Goal: Task Accomplishment & Management: Manage account settings

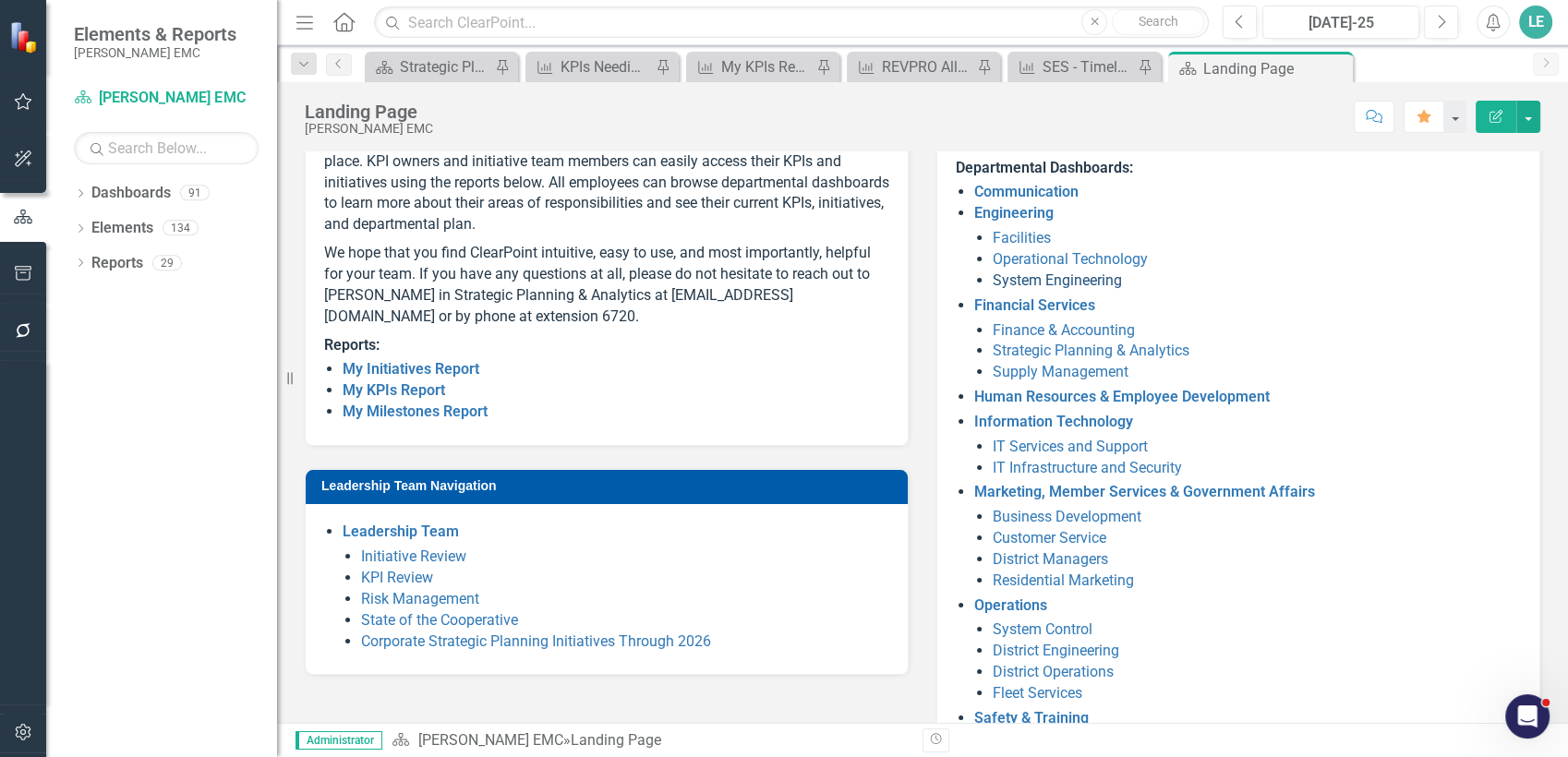
scroll to position [288, 0]
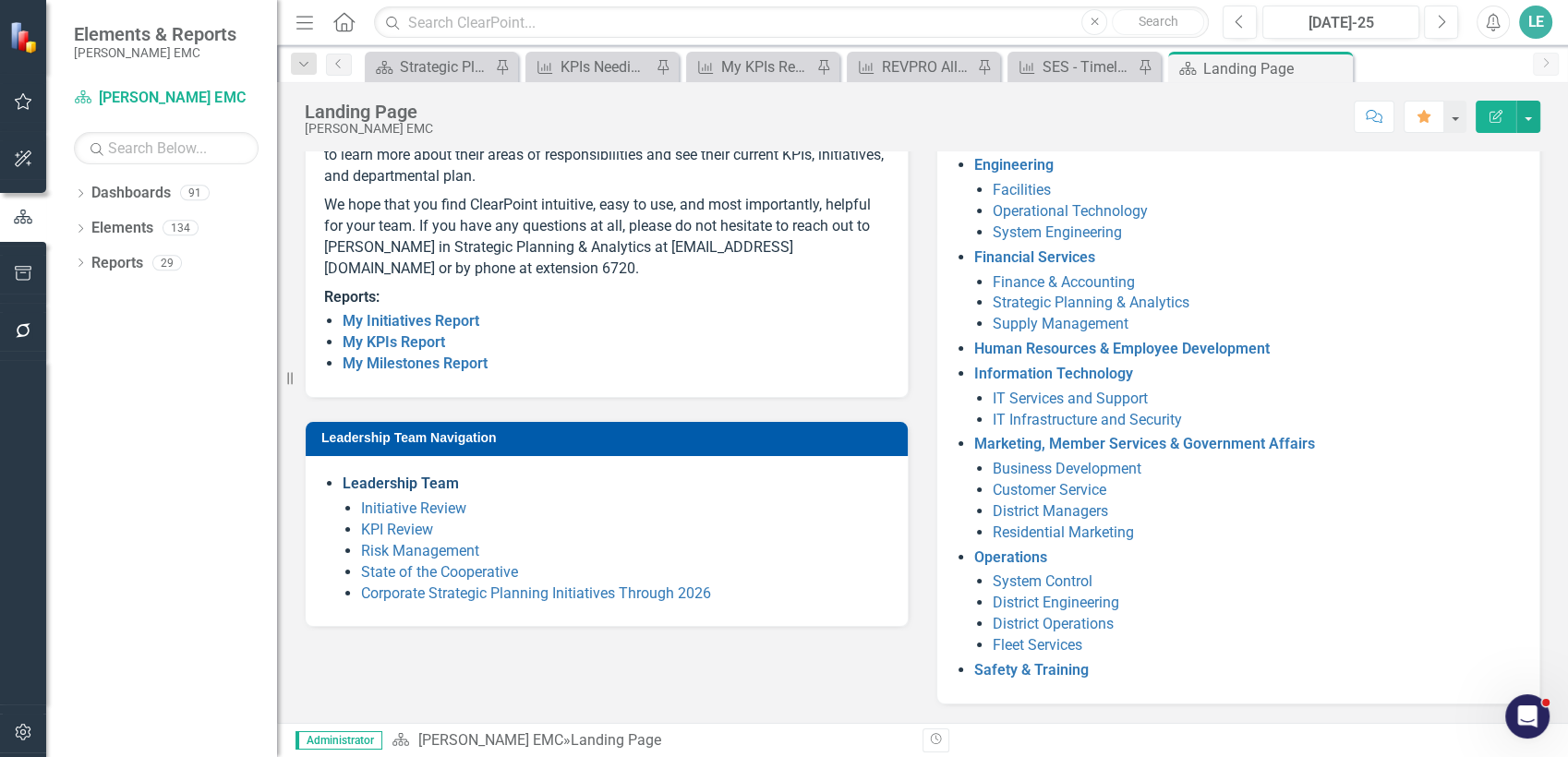
click at [402, 492] on link "Leadership Team" at bounding box center [401, 484] width 117 height 18
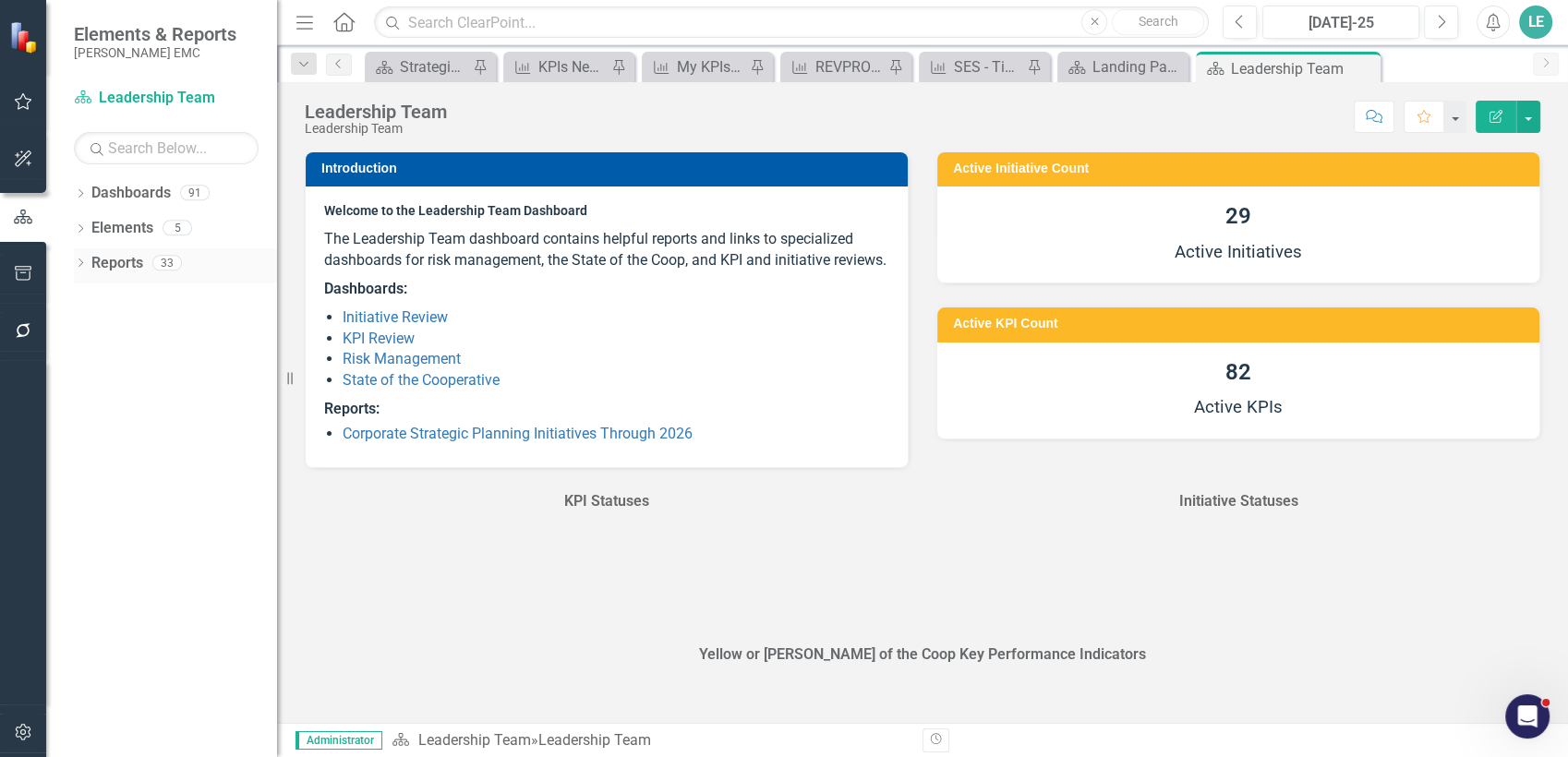
click at [130, 266] on link "Reports" at bounding box center [117, 263] width 51 height 21
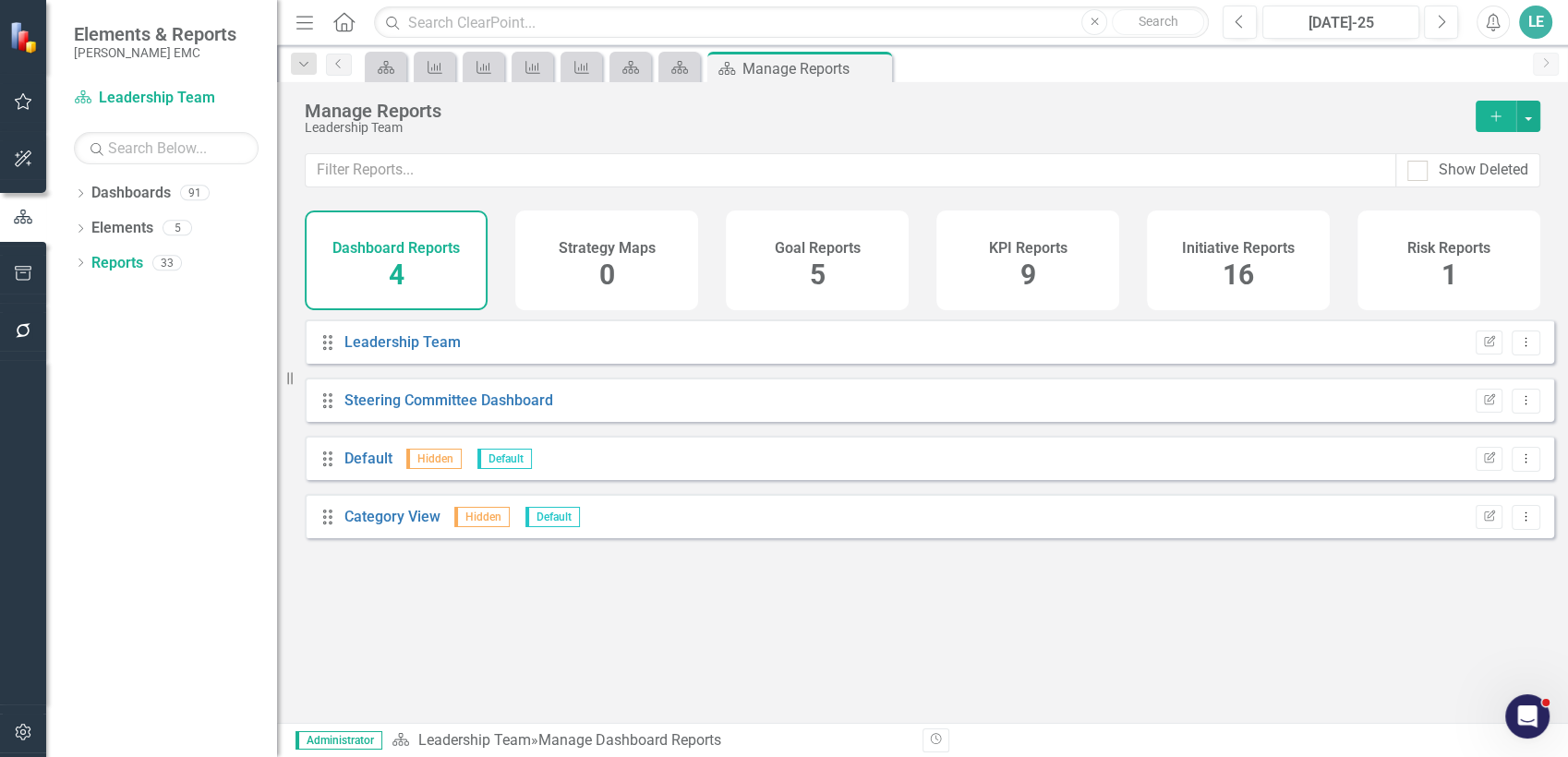
click at [1042, 261] on div "KPI Reports 9" at bounding box center [1028, 260] width 183 height 100
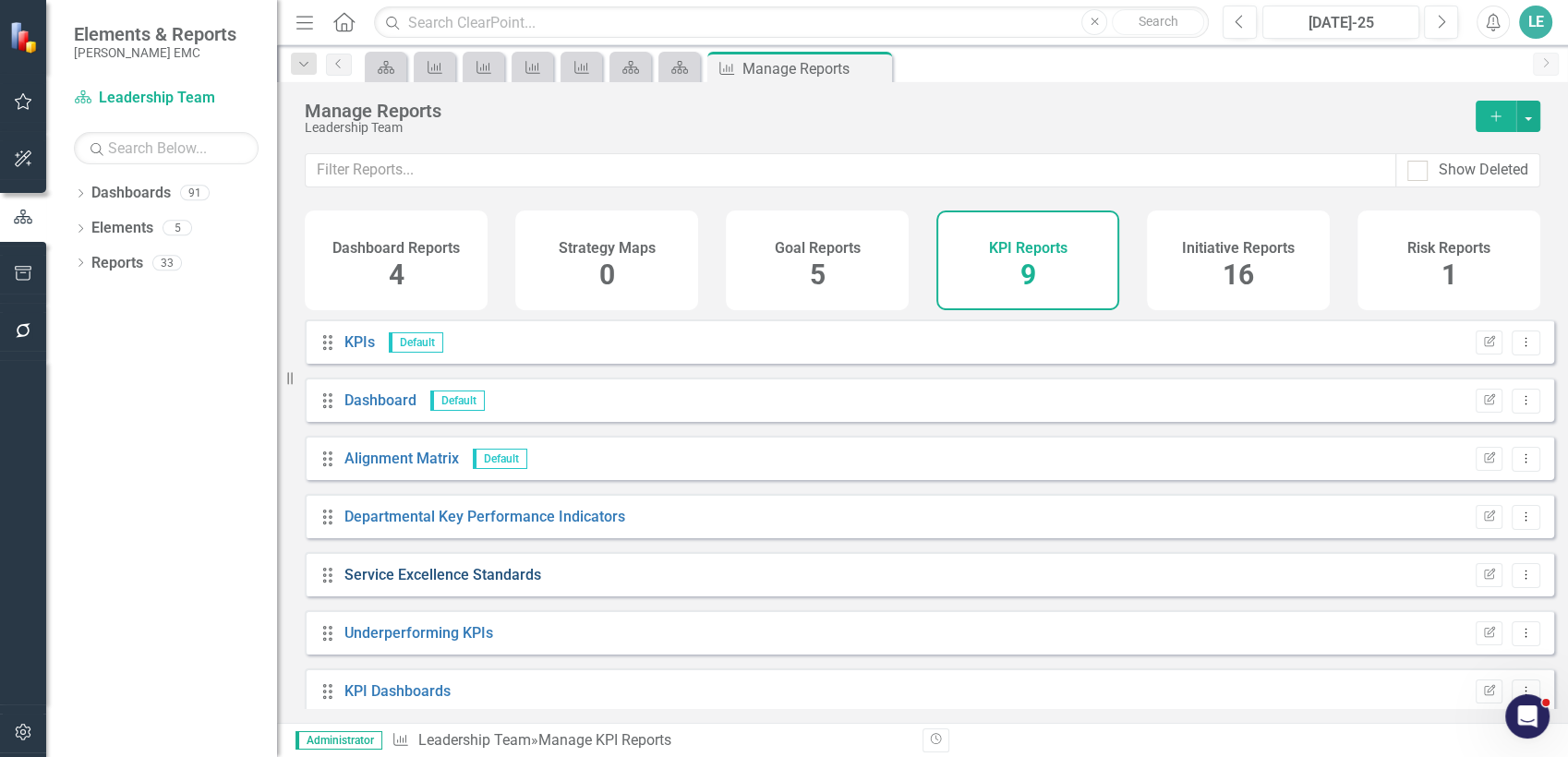
click at [493, 584] on link "Service Excellence Standards" at bounding box center [442, 575] width 197 height 18
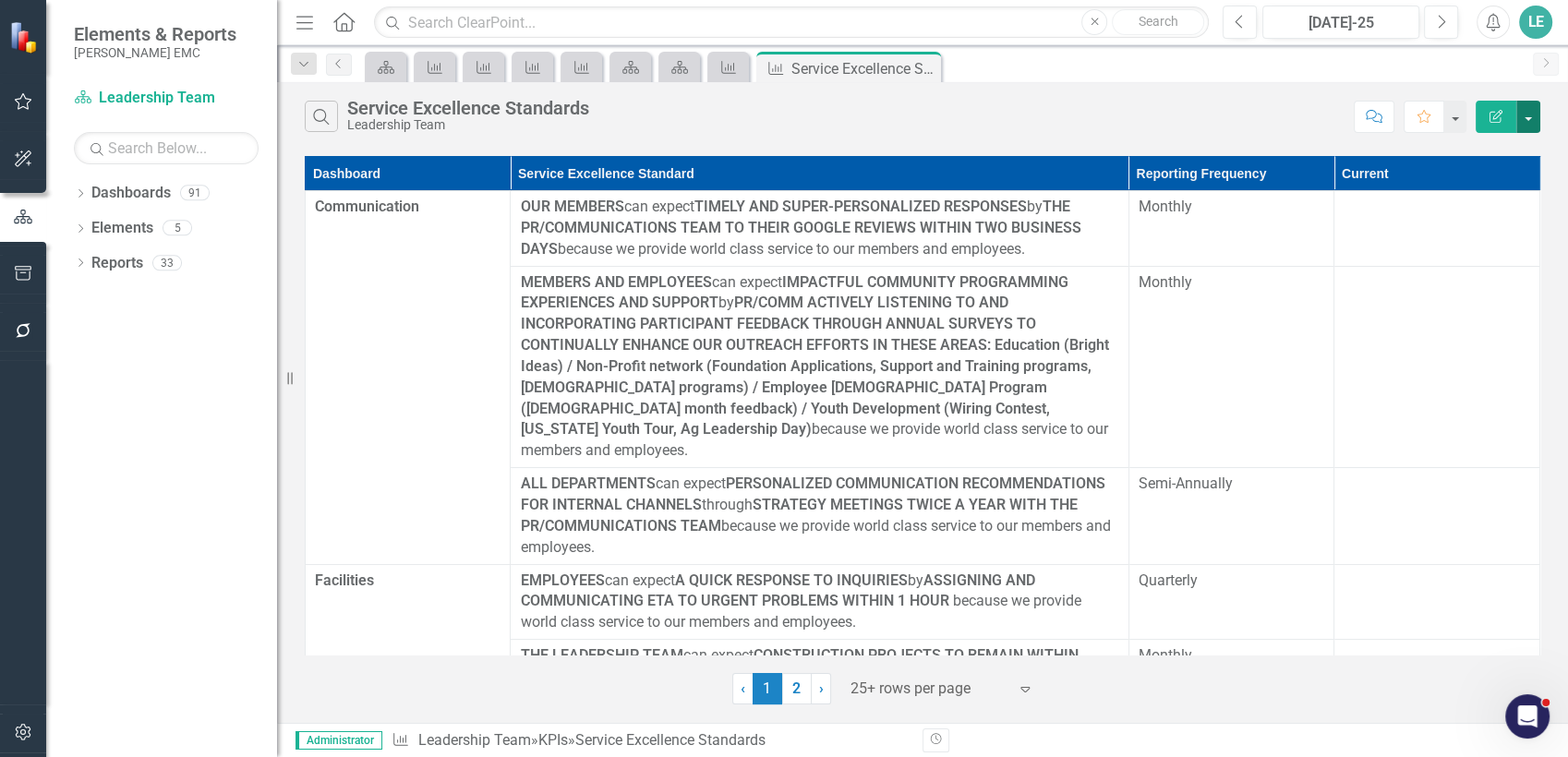
click at [1526, 110] on button "button" at bounding box center [1528, 117] width 24 height 33
click at [1503, 151] on link "Edit Report Edit Report" at bounding box center [1466, 150] width 146 height 35
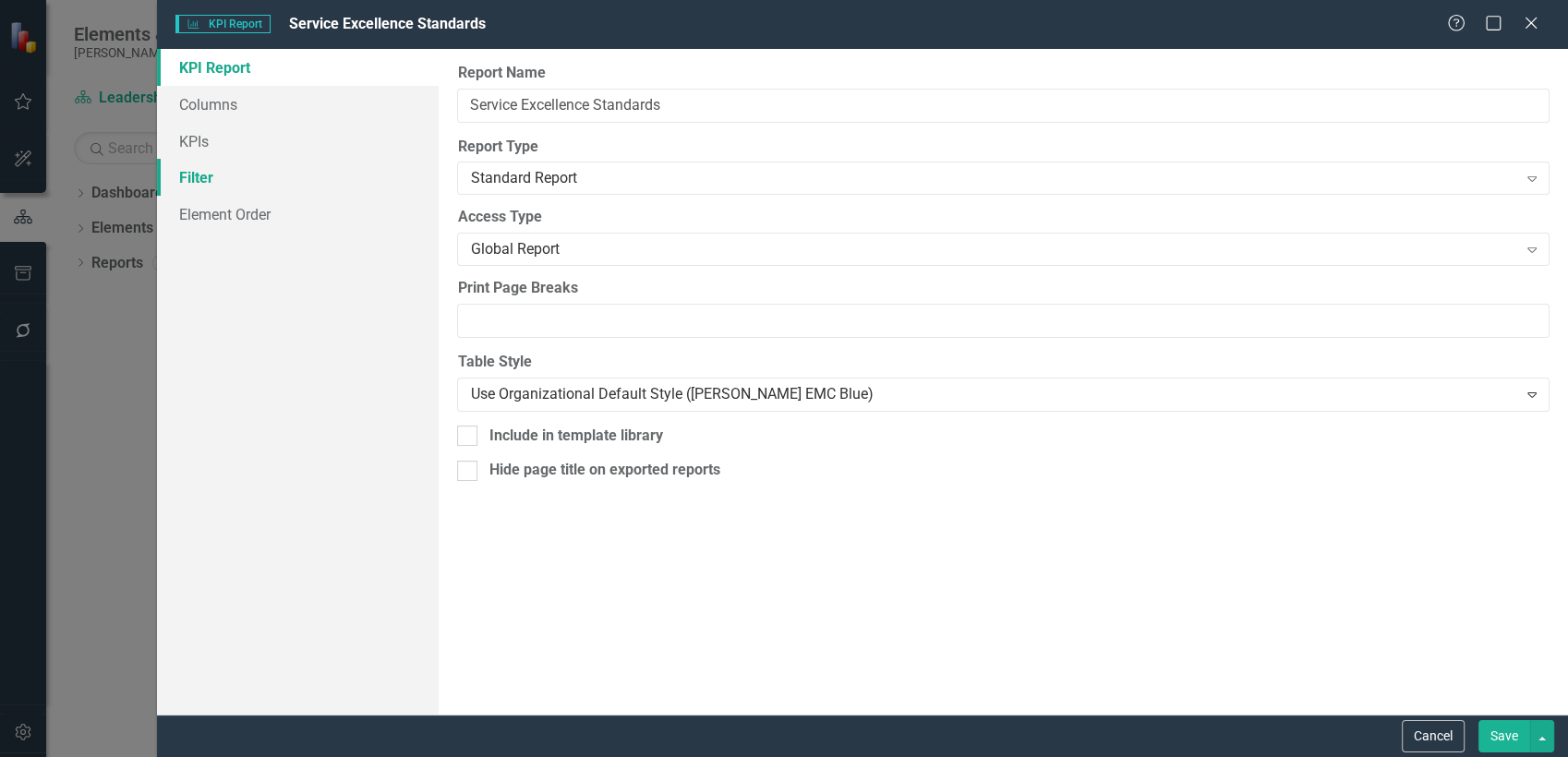
click at [242, 178] on link "Filter" at bounding box center [298, 176] width 282 height 37
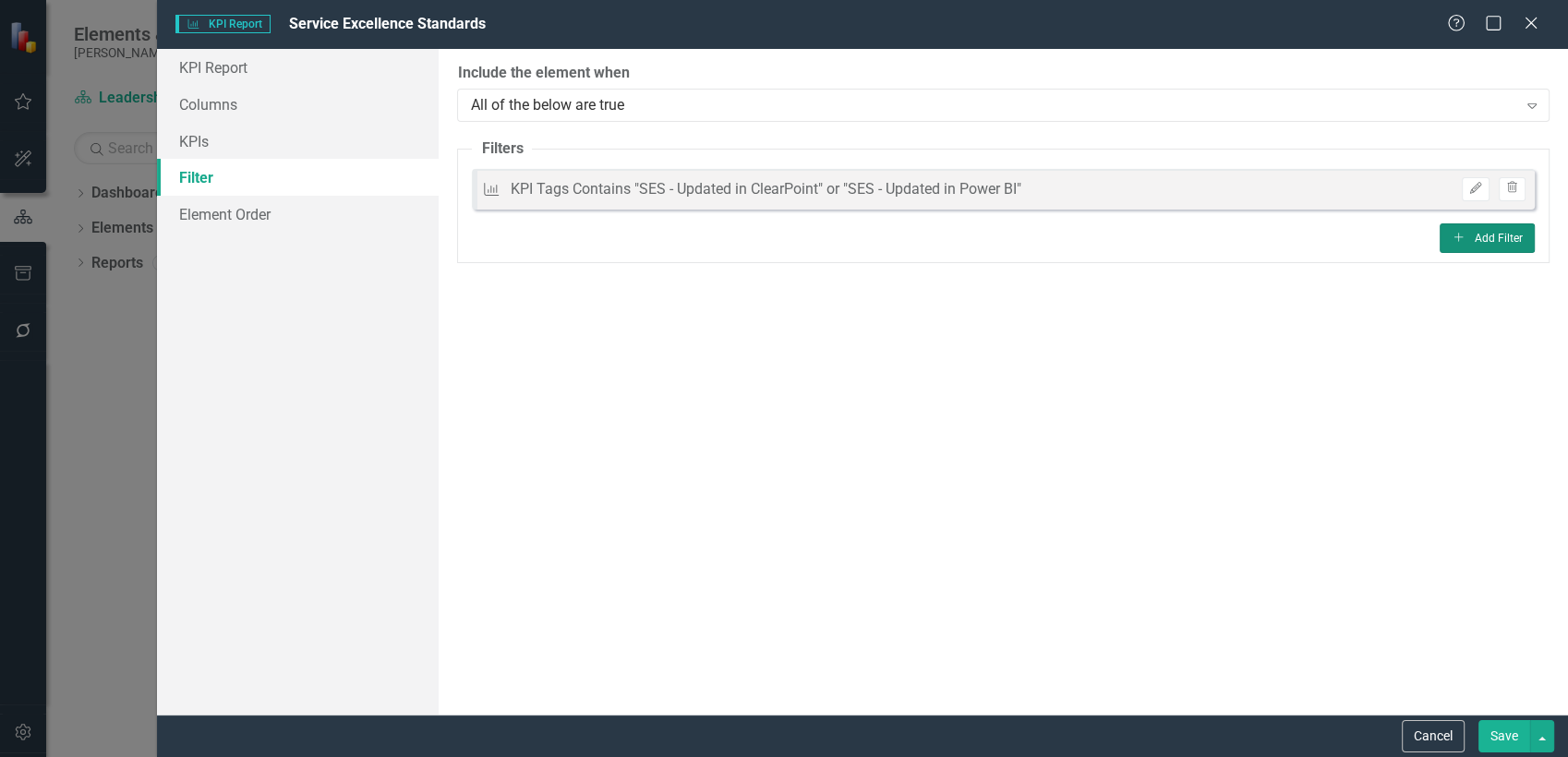
click at [1497, 240] on button "Add Add Filter" at bounding box center [1487, 238] width 95 height 30
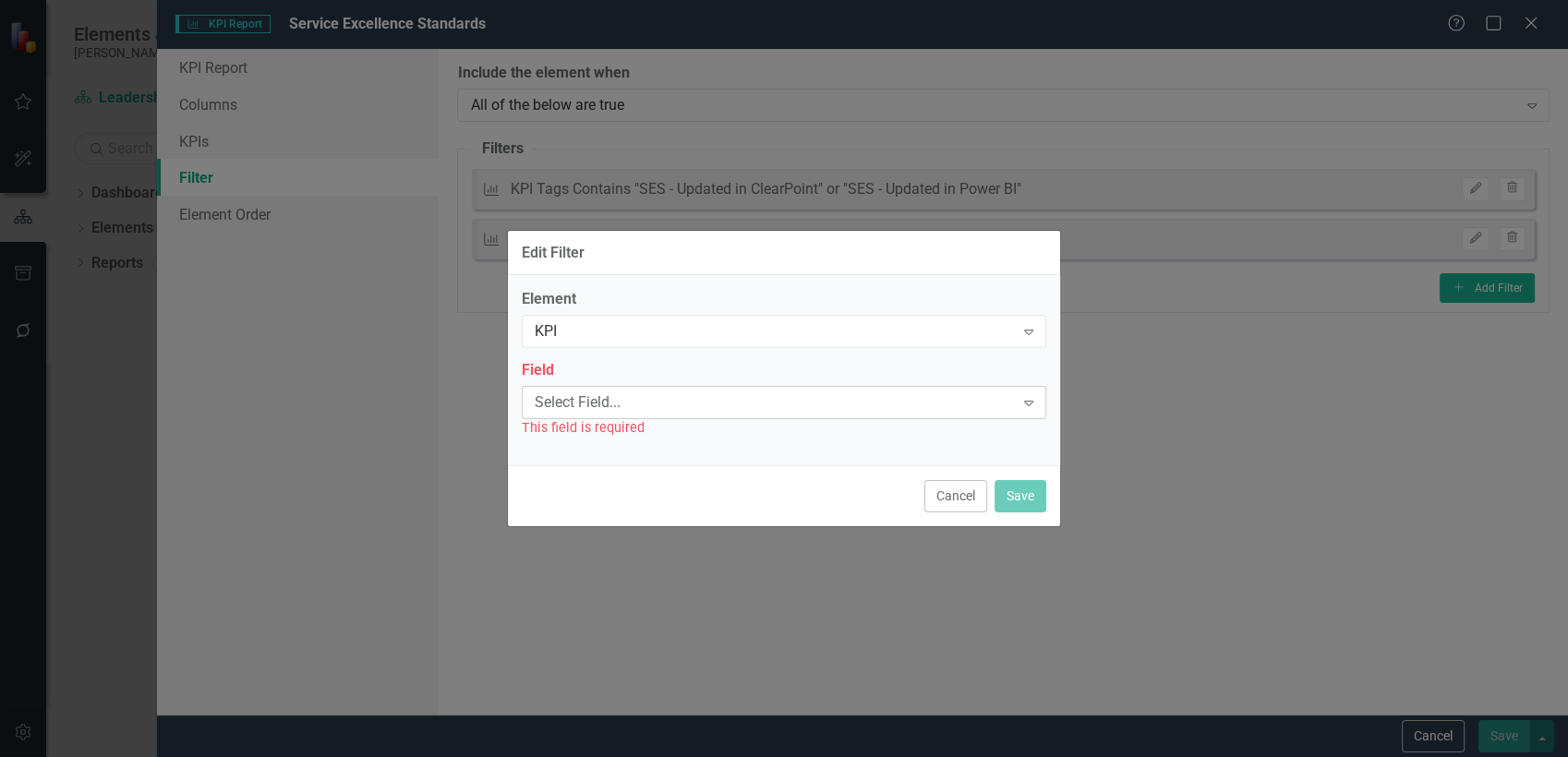
click at [678, 405] on div "Select Field..." at bounding box center [774, 402] width 479 height 21
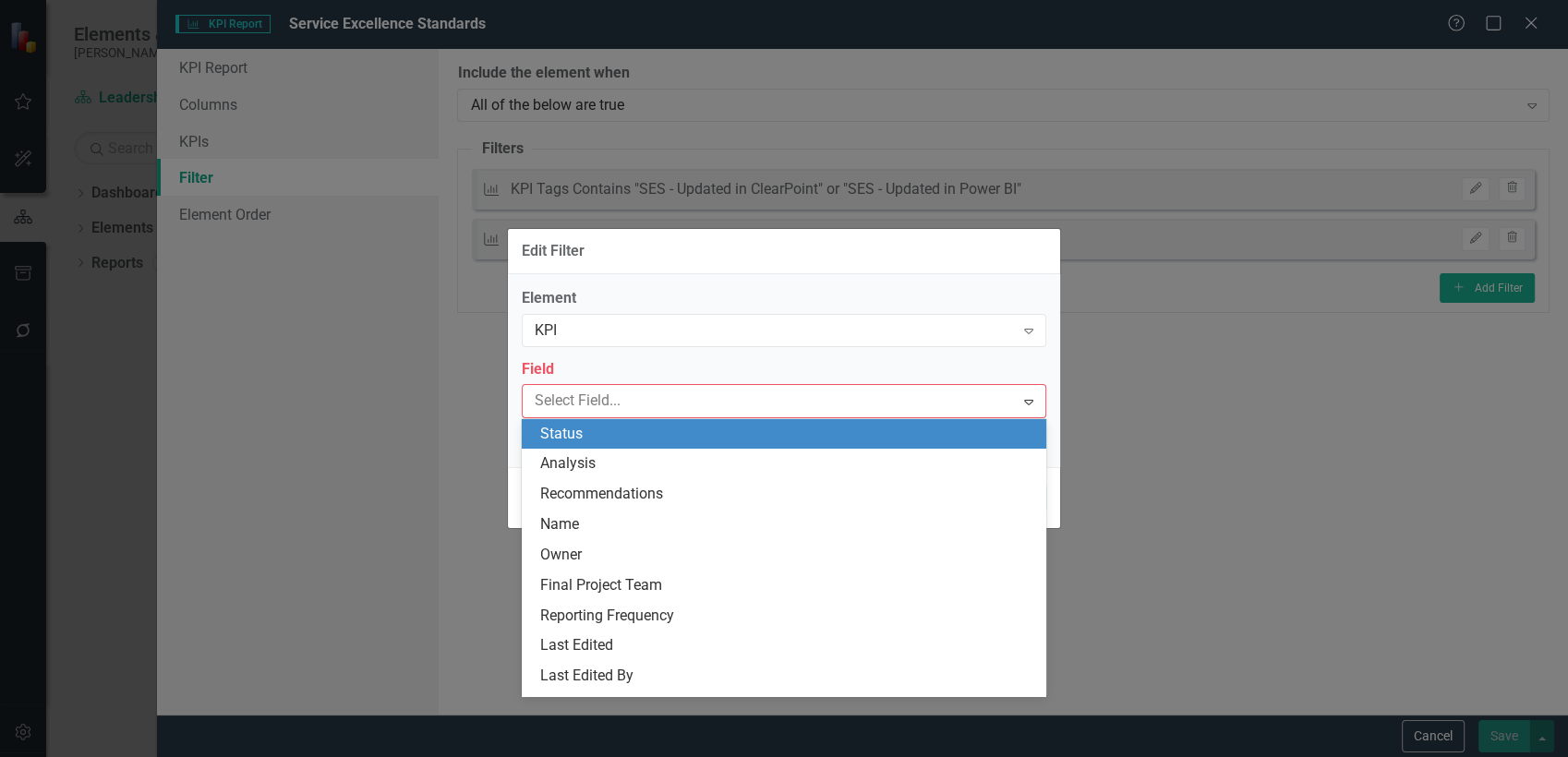
click at [617, 437] on div "Status" at bounding box center [788, 433] width 495 height 21
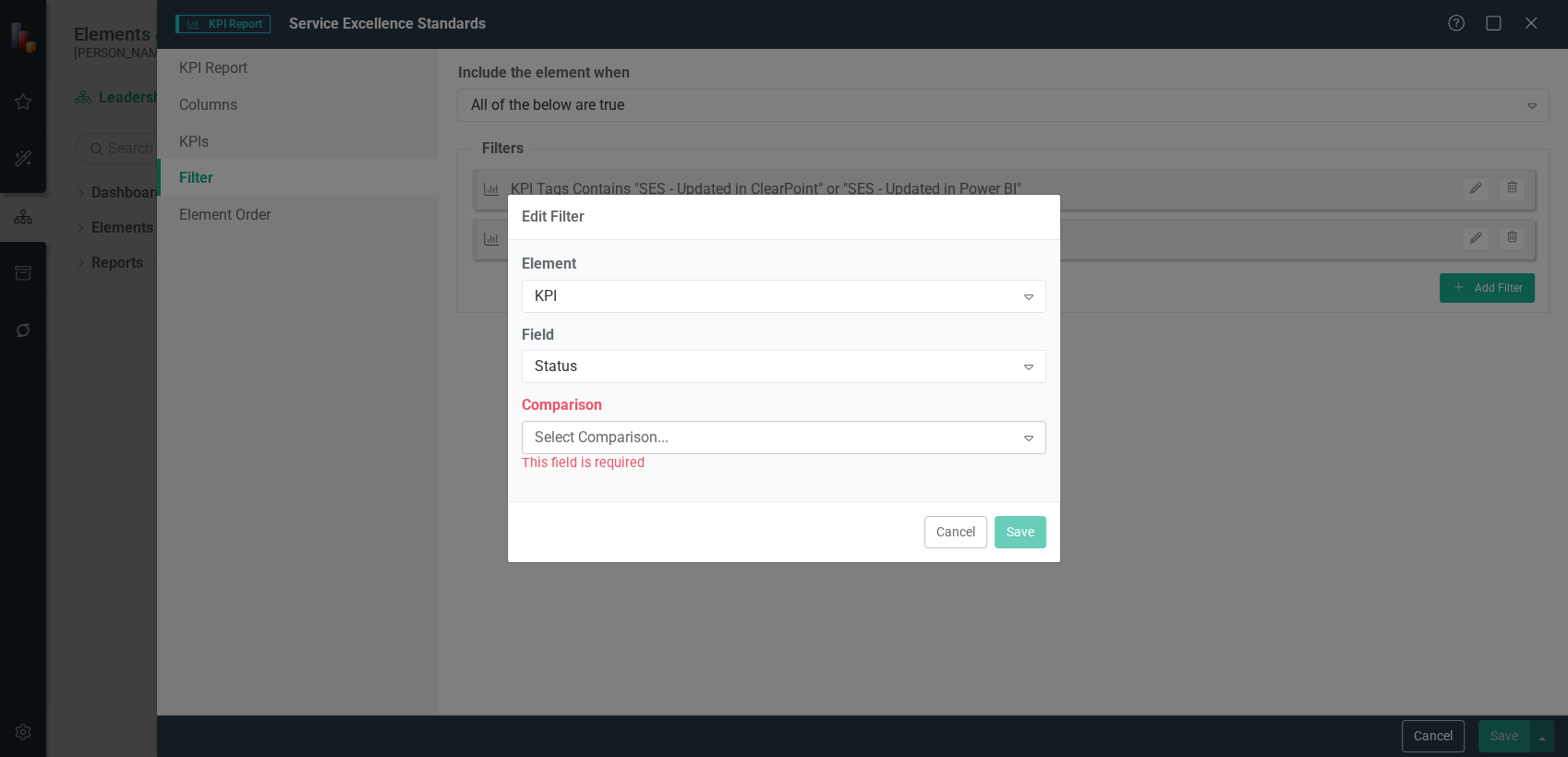
click at [624, 435] on div "Select Comparison..." at bounding box center [774, 437] width 479 height 21
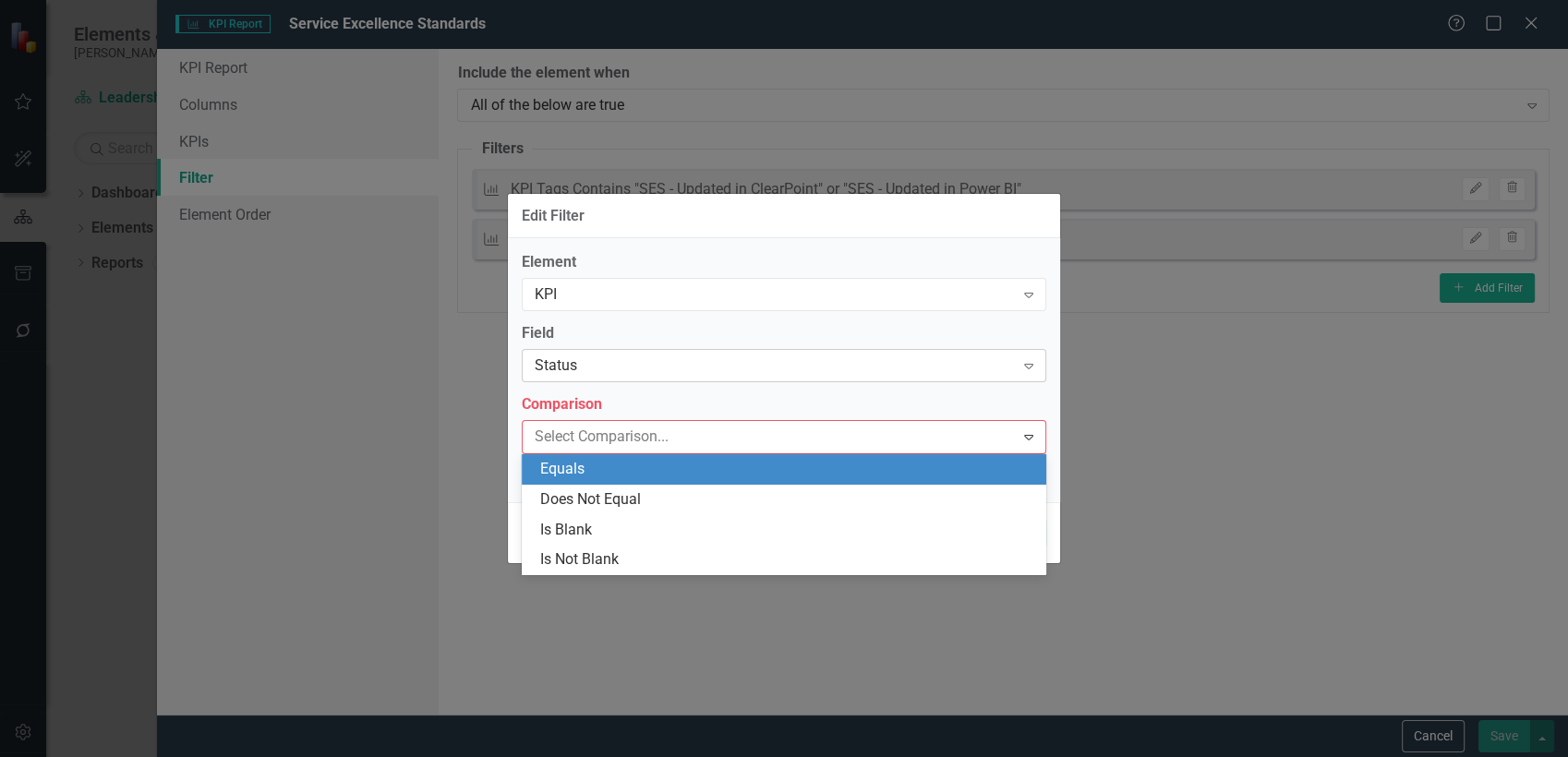
click at [614, 362] on div "Status" at bounding box center [774, 365] width 479 height 21
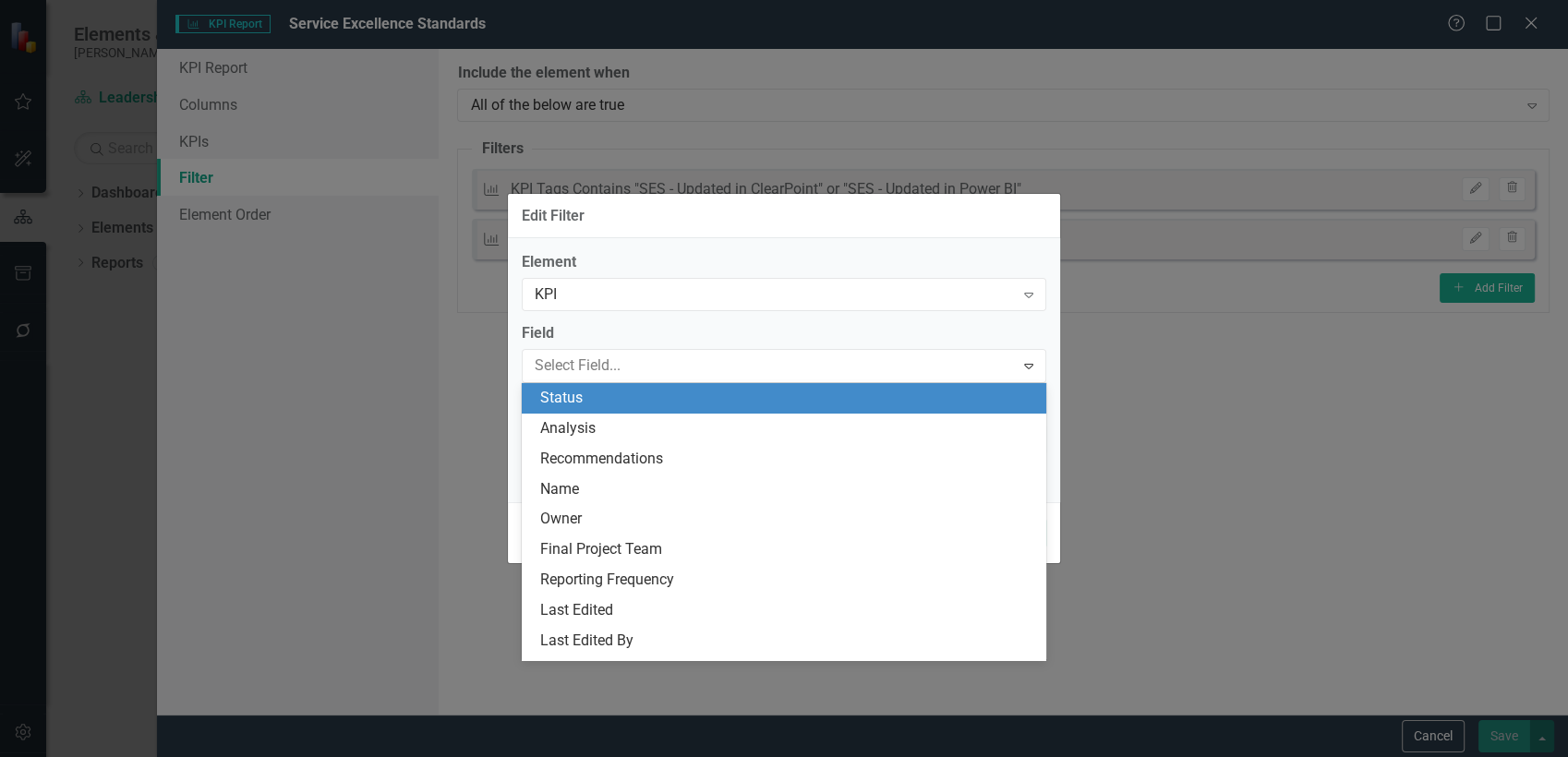
click at [666, 405] on div "Status" at bounding box center [788, 398] width 495 height 21
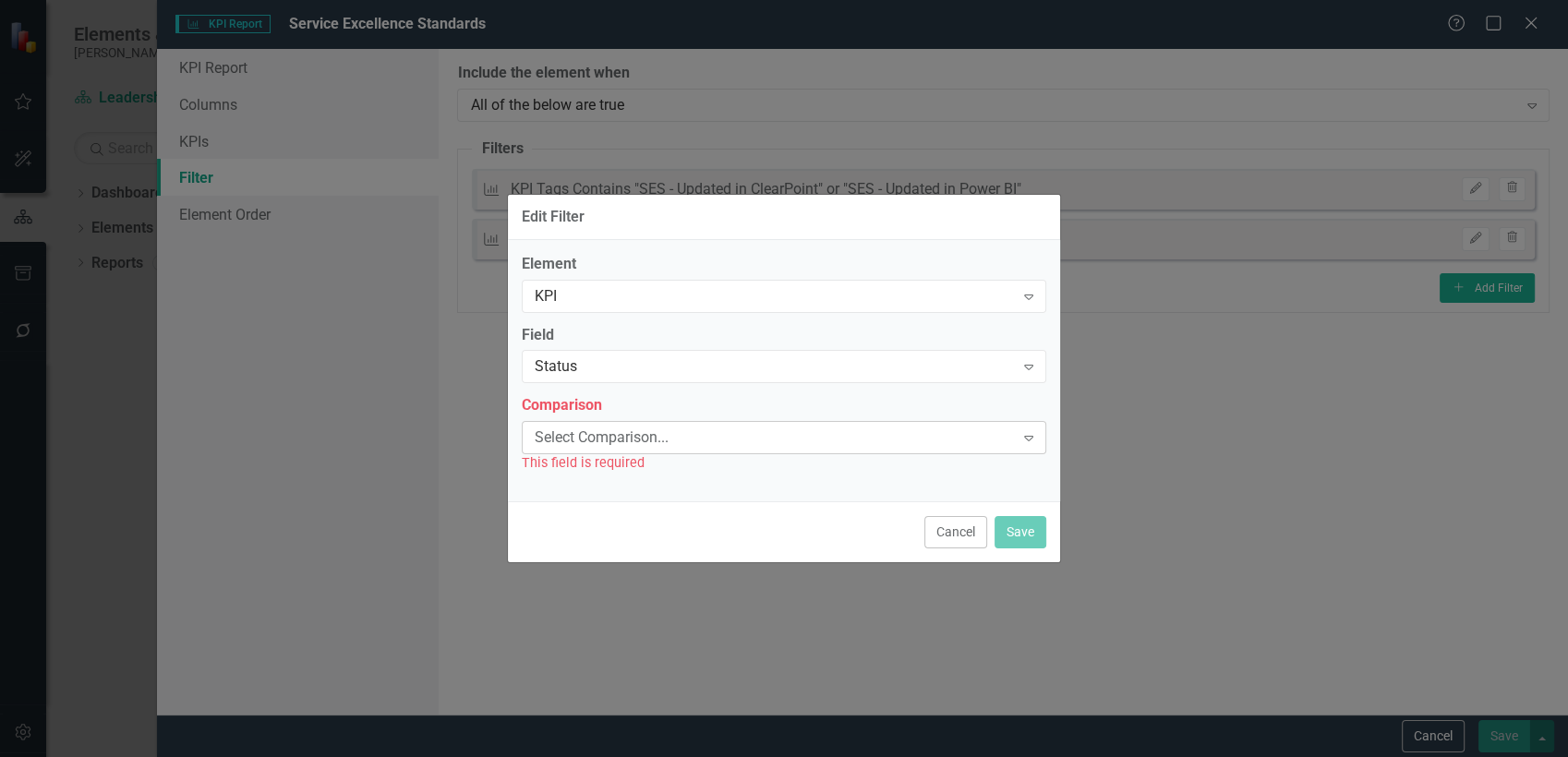
click at [651, 445] on div "Select Comparison..." at bounding box center [774, 437] width 479 height 21
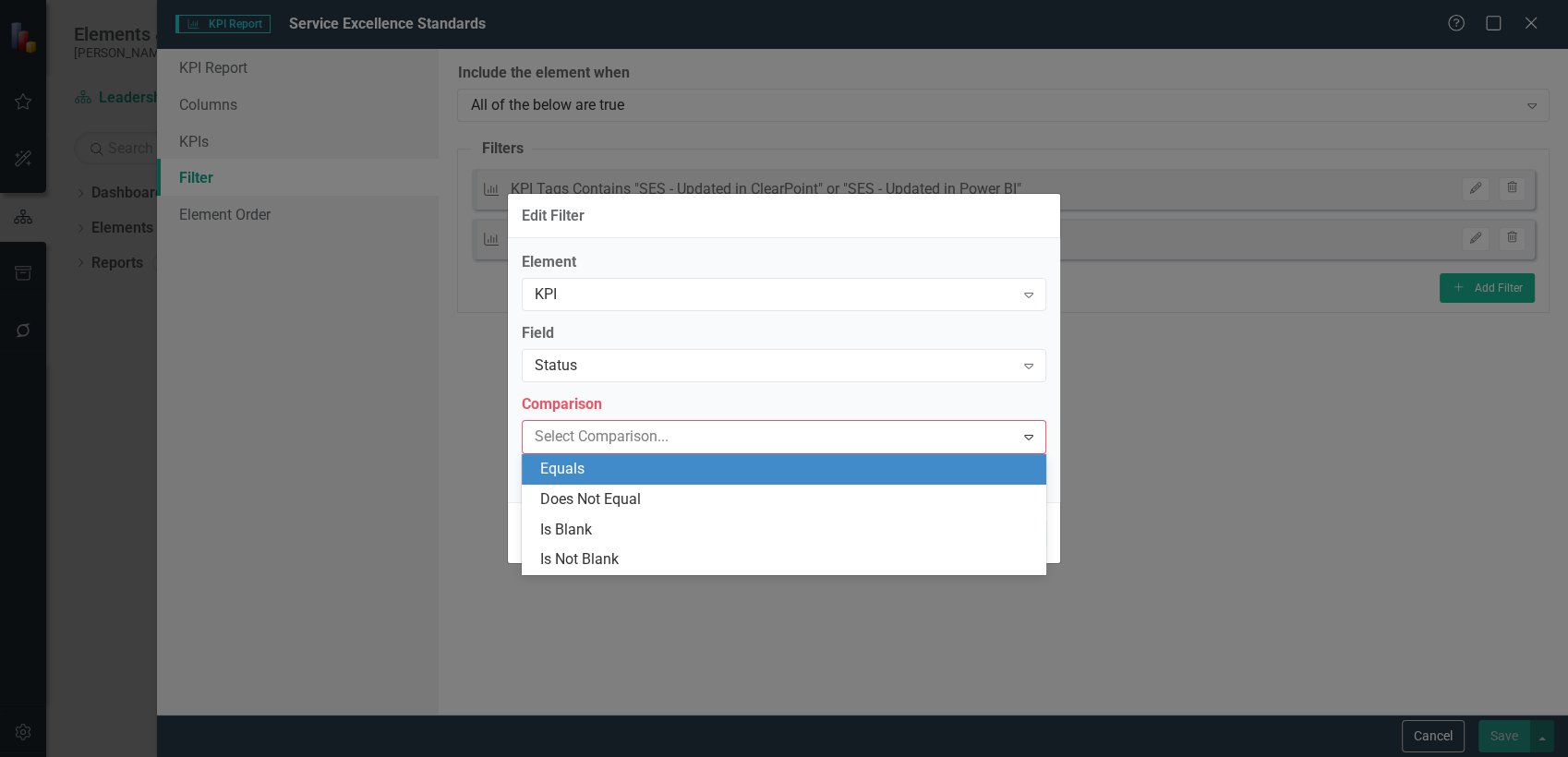
click at [657, 477] on div "Equals" at bounding box center [788, 469] width 495 height 21
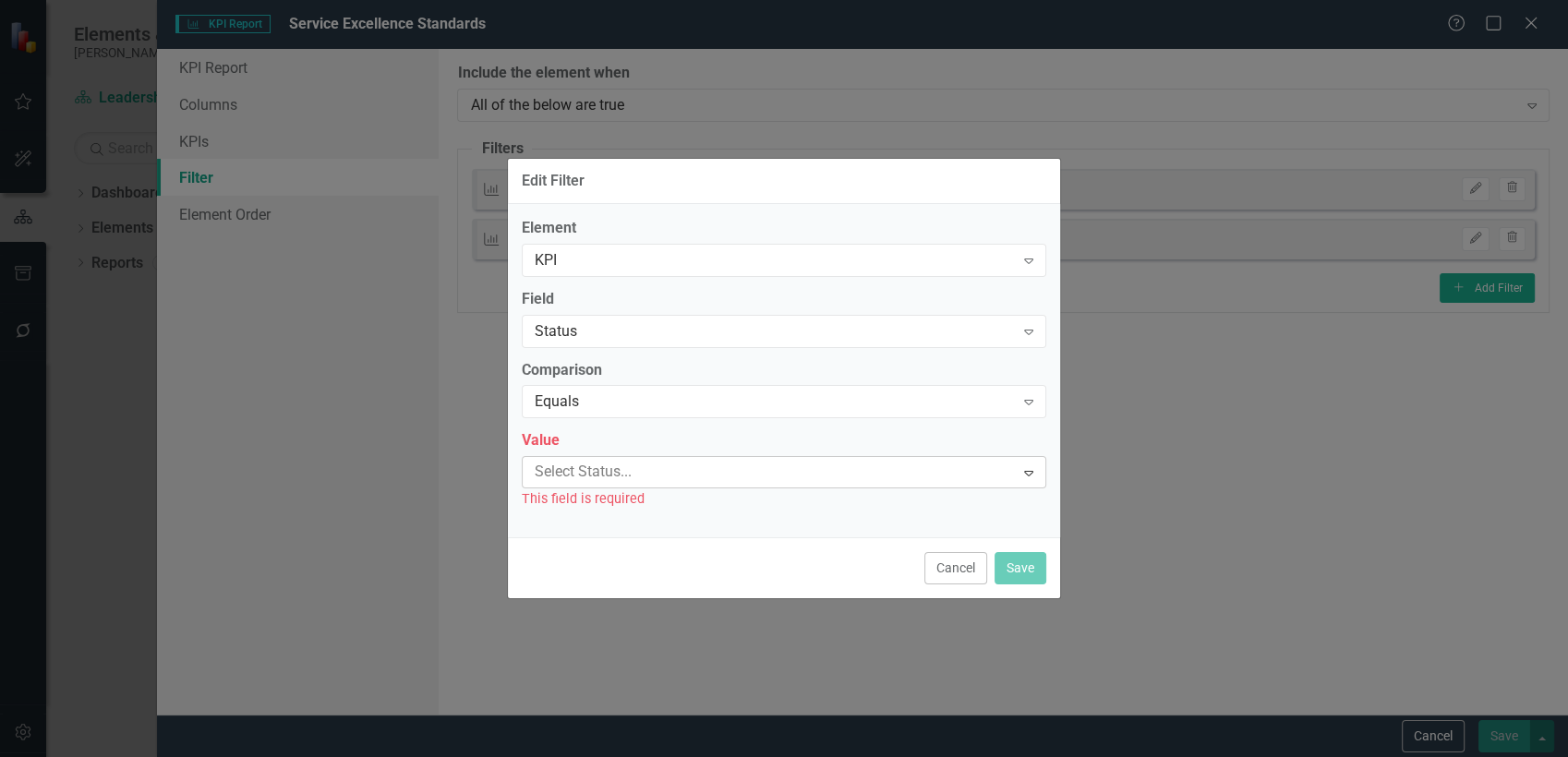
click at [665, 479] on div at bounding box center [771, 472] width 487 height 25
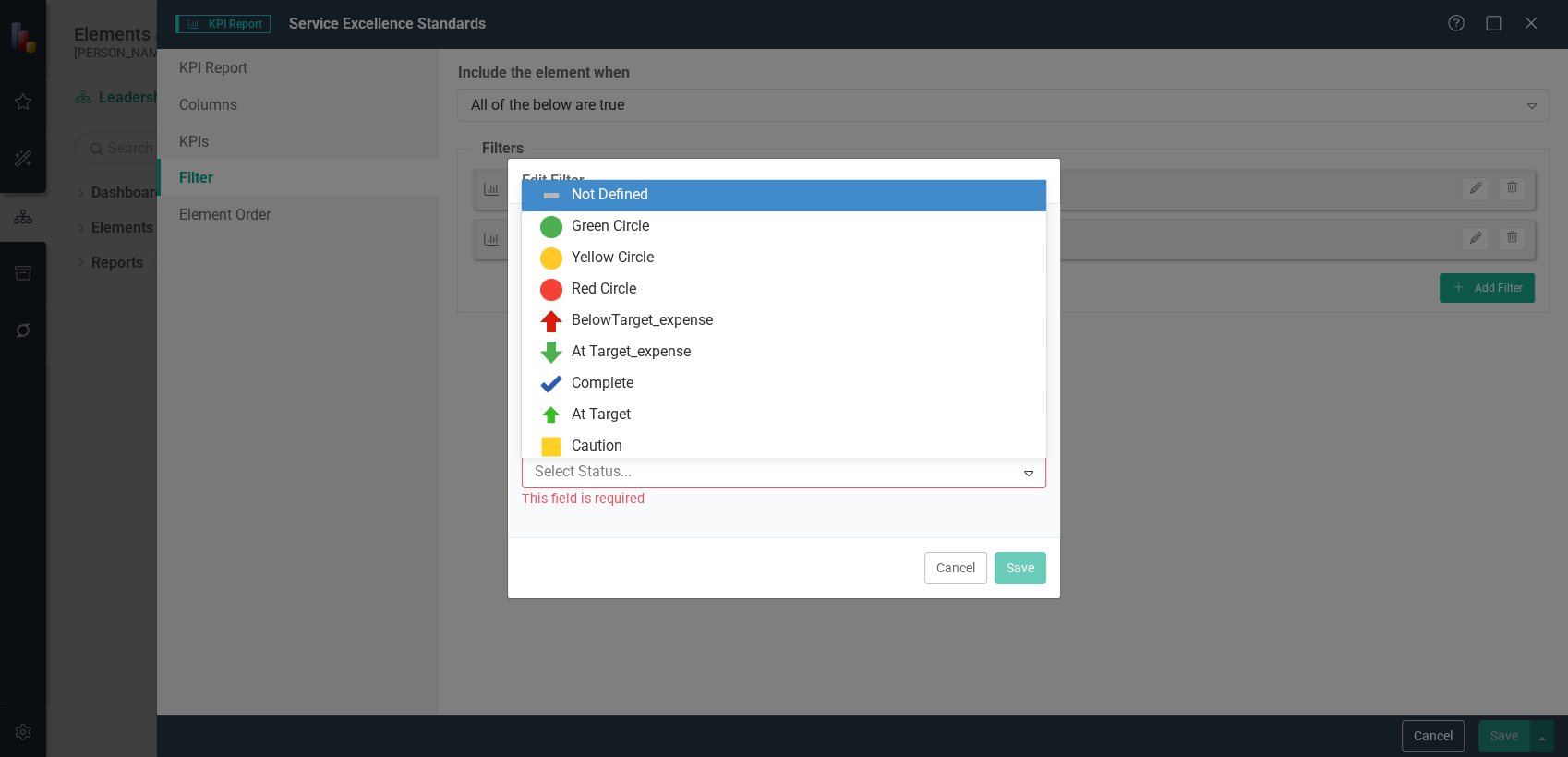
click at [665, 479] on div at bounding box center [771, 472] width 487 height 25
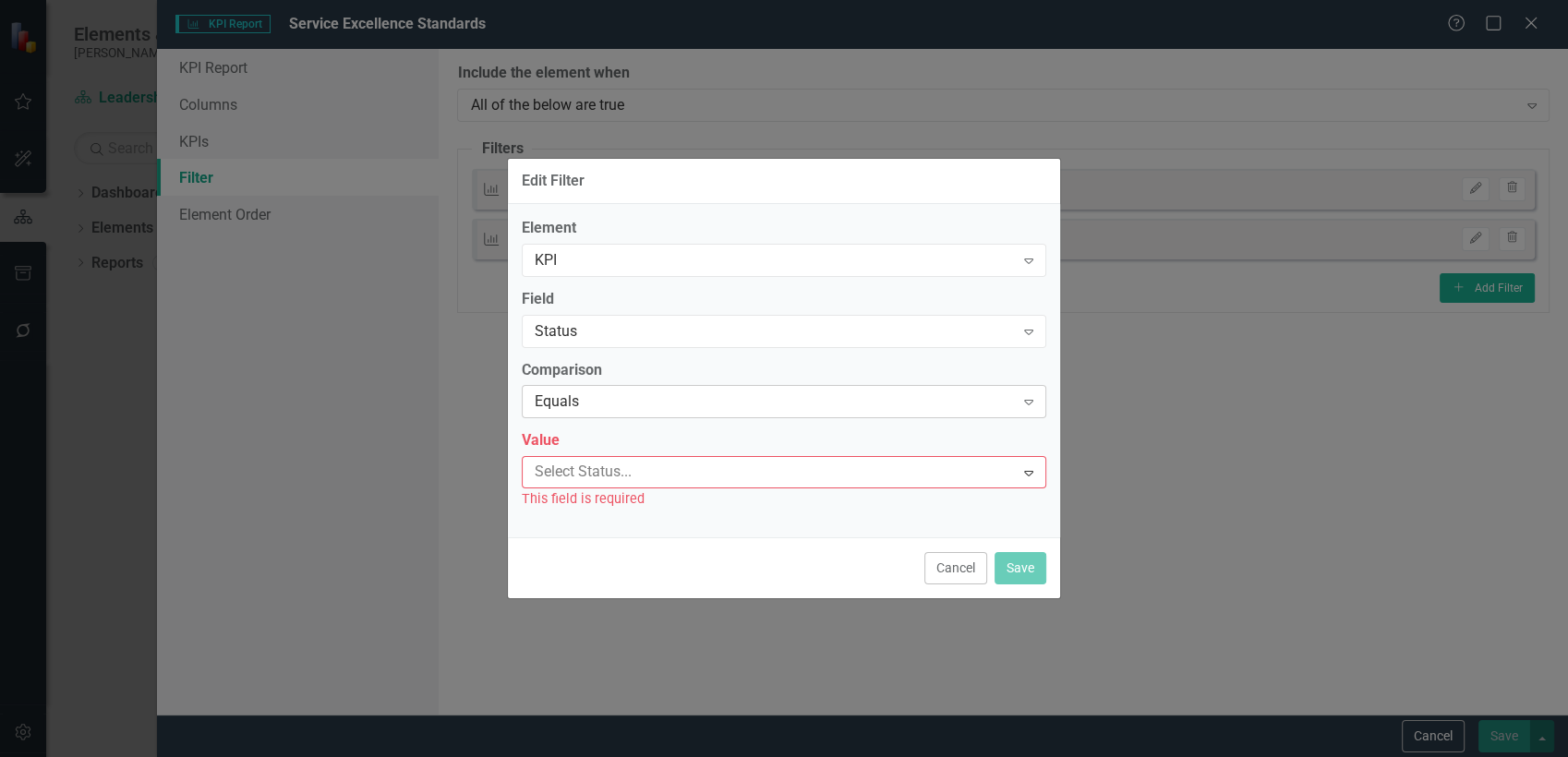
click at [636, 395] on div "Equals" at bounding box center [774, 402] width 479 height 21
click at [640, 334] on div "Status" at bounding box center [774, 331] width 479 height 21
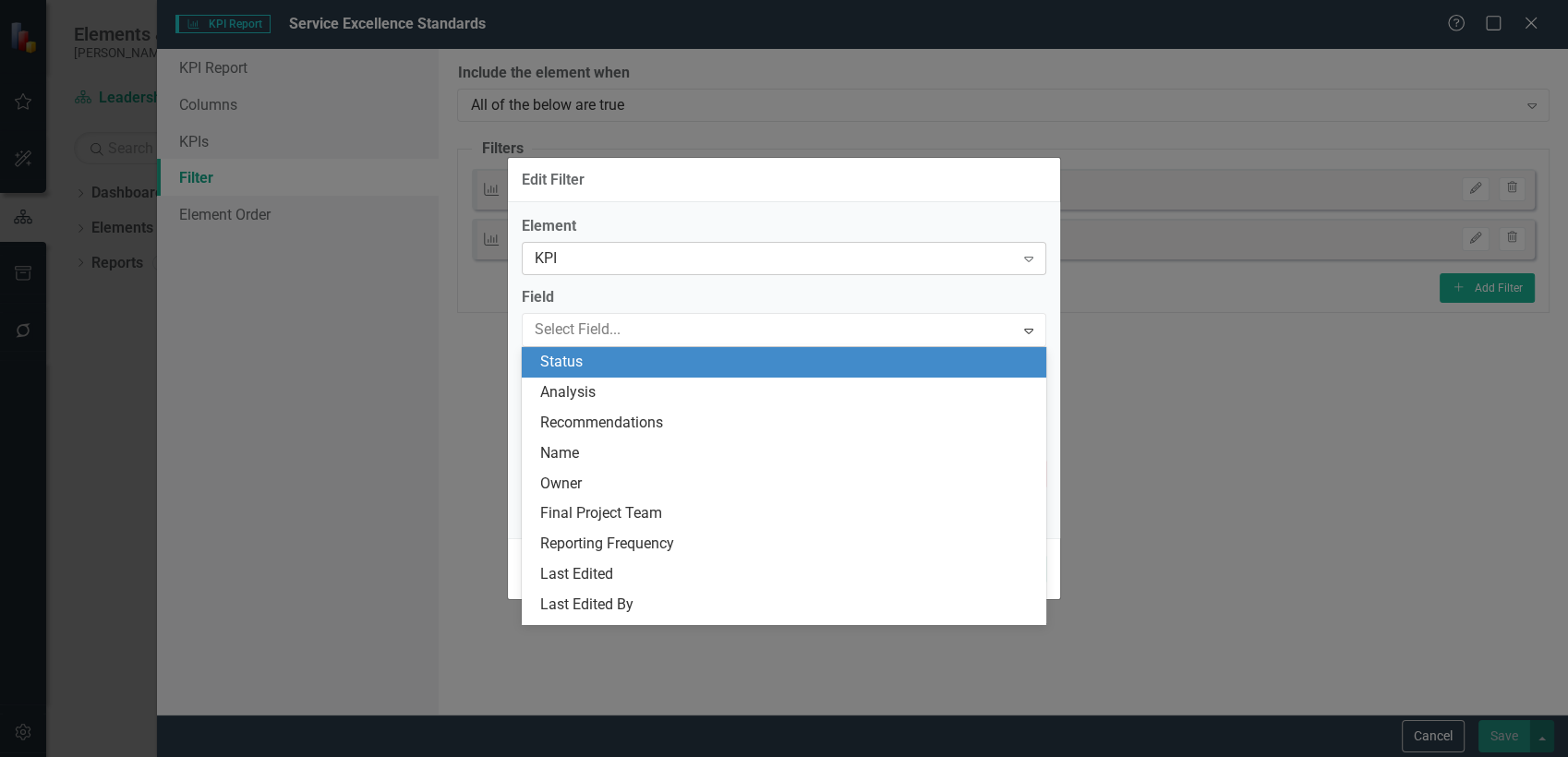
click at [615, 262] on div "KPI" at bounding box center [774, 258] width 479 height 21
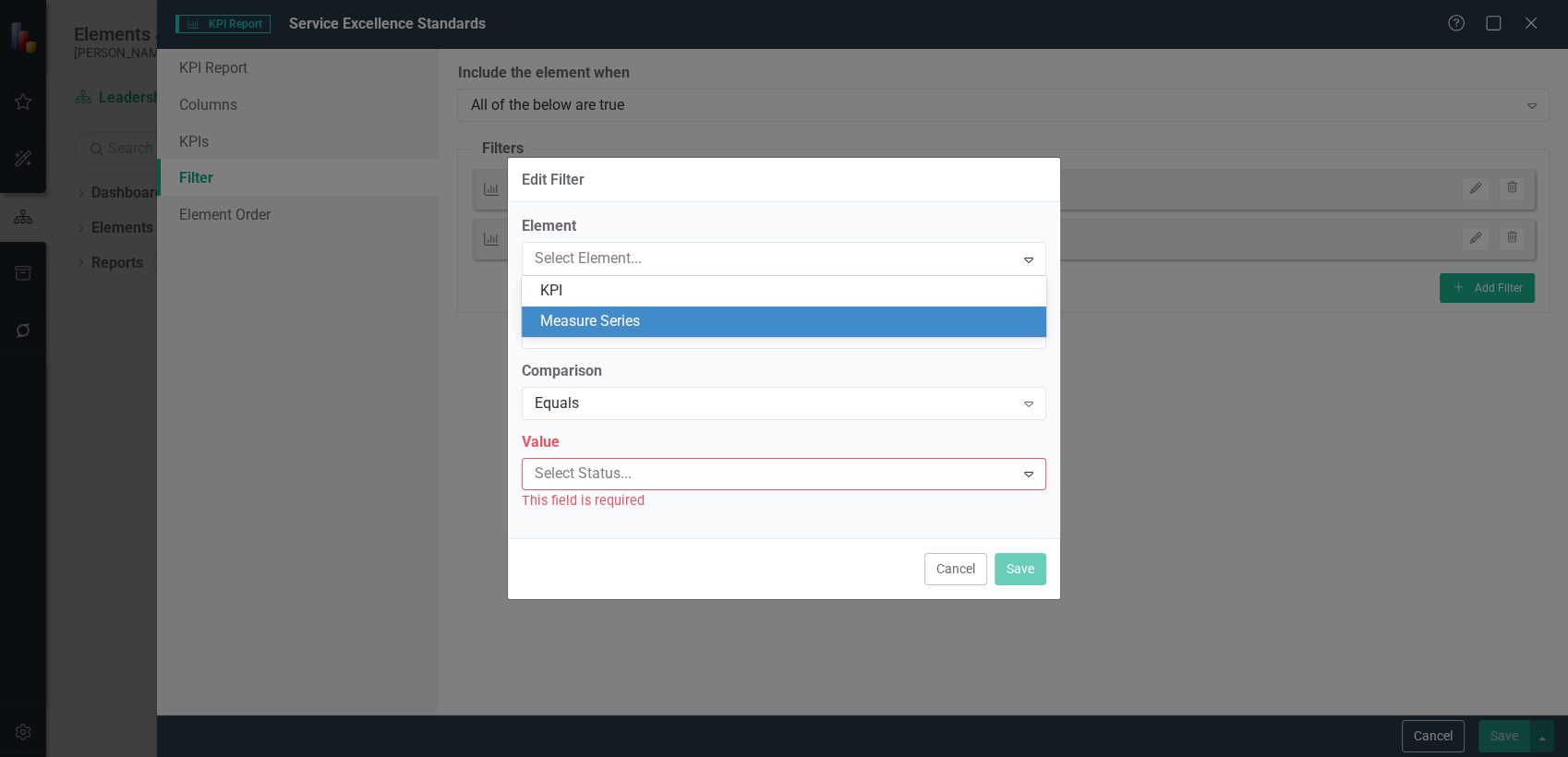
click at [622, 322] on div "Measure Series" at bounding box center [788, 321] width 495 height 21
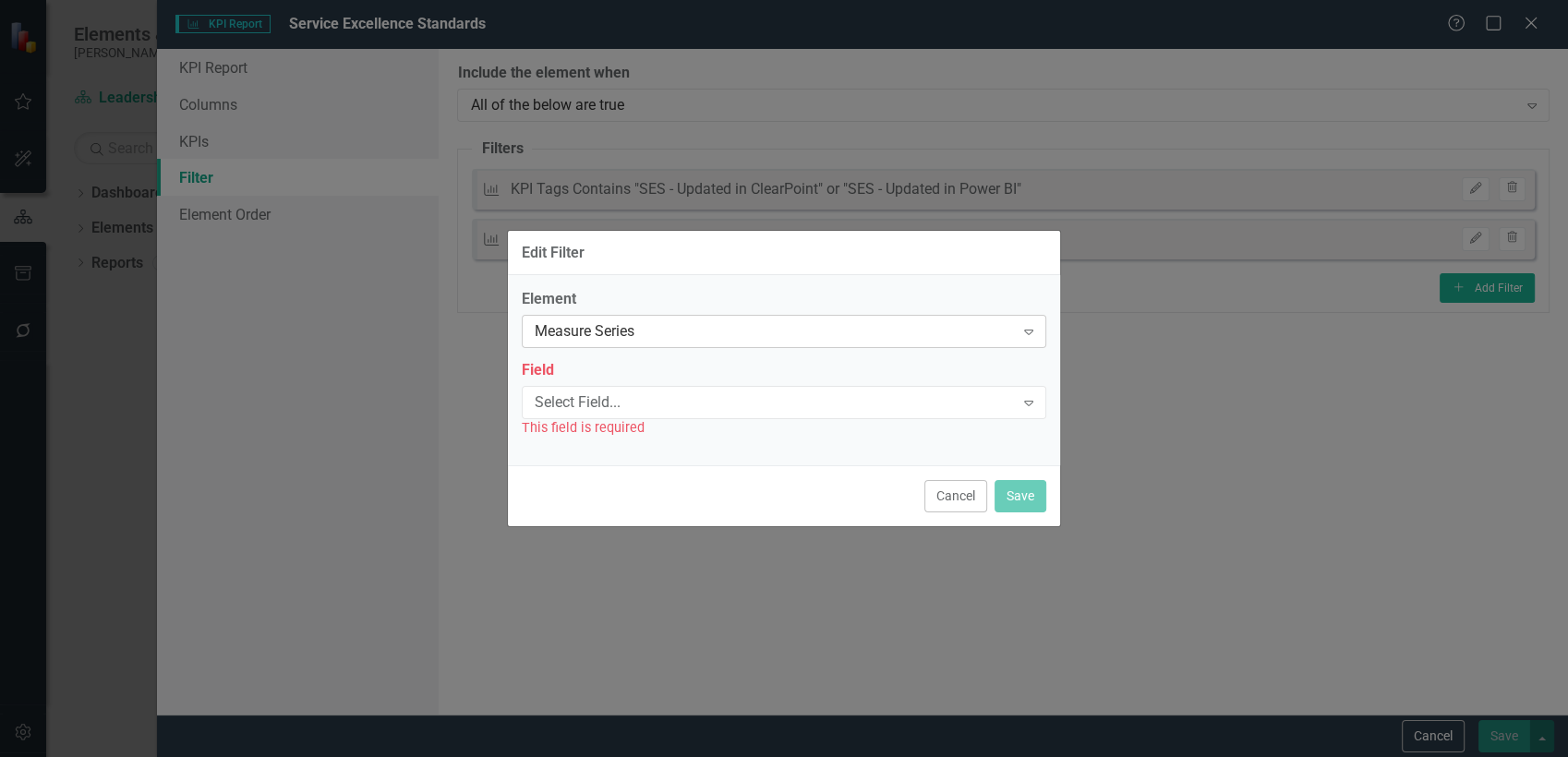
click at [624, 339] on div "Measure Series" at bounding box center [774, 331] width 479 height 21
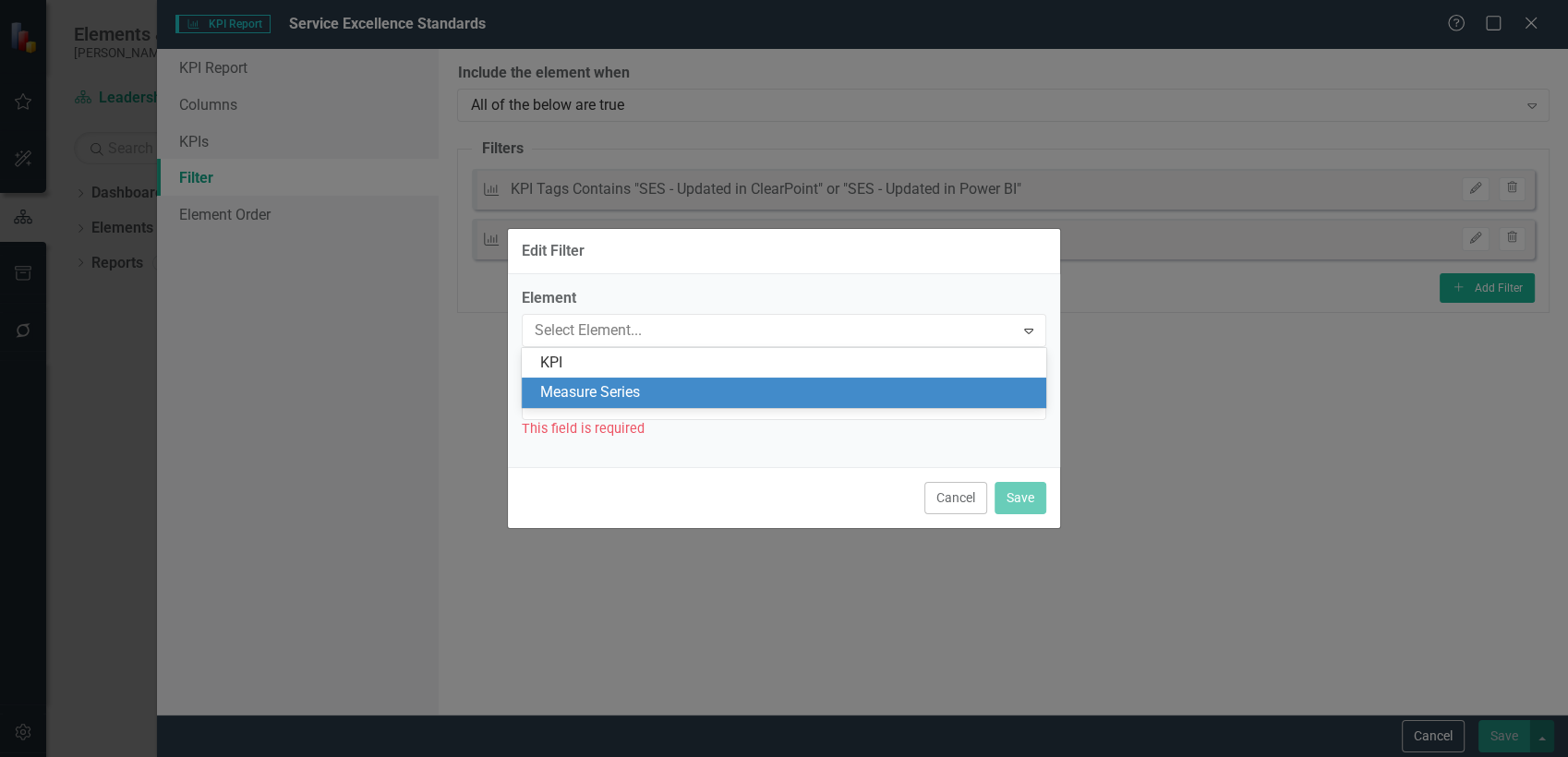
click at [651, 402] on div "Measure Series" at bounding box center [788, 392] width 495 height 21
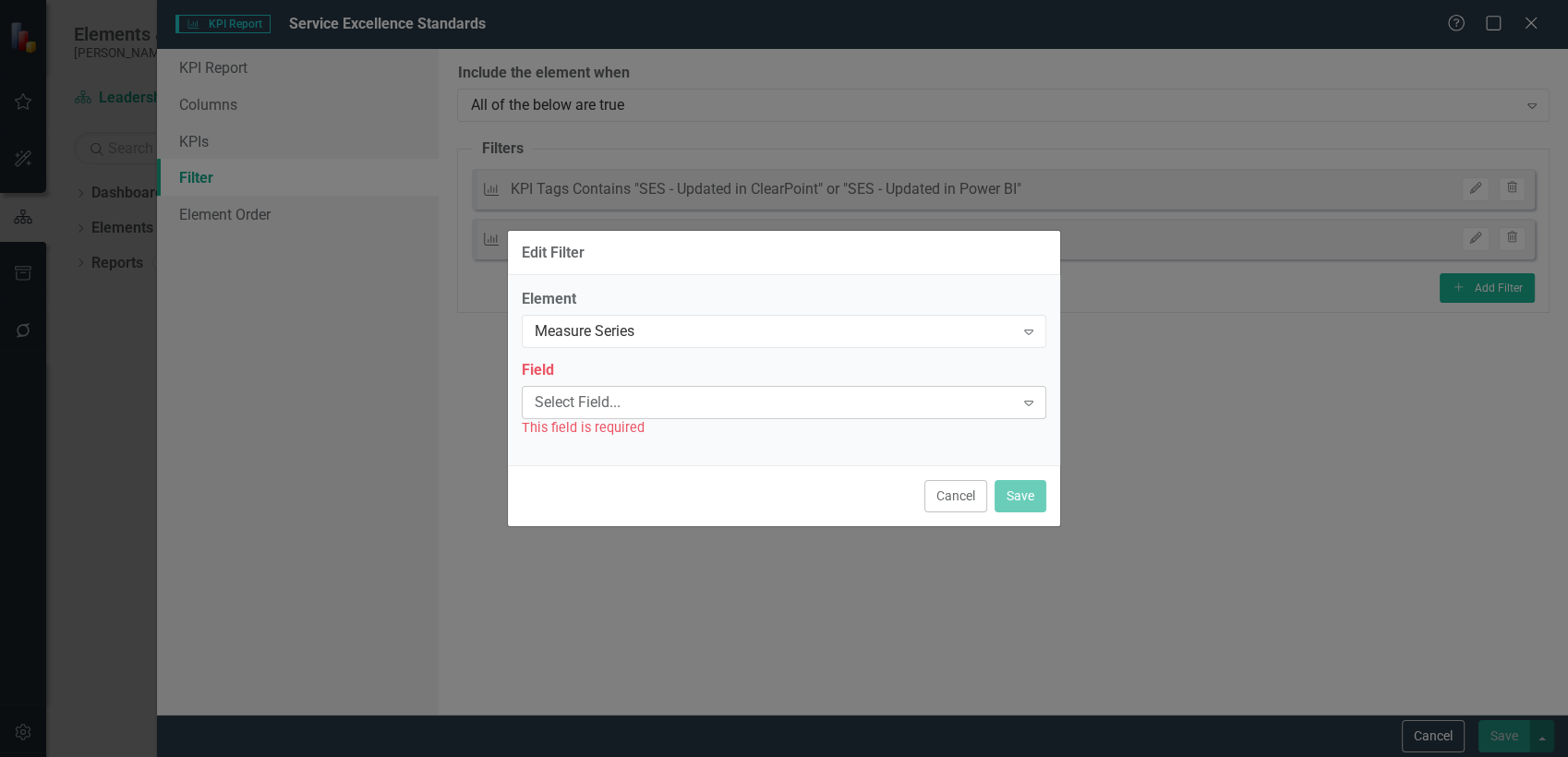
click at [640, 398] on div "Select Field..." at bounding box center [774, 402] width 479 height 21
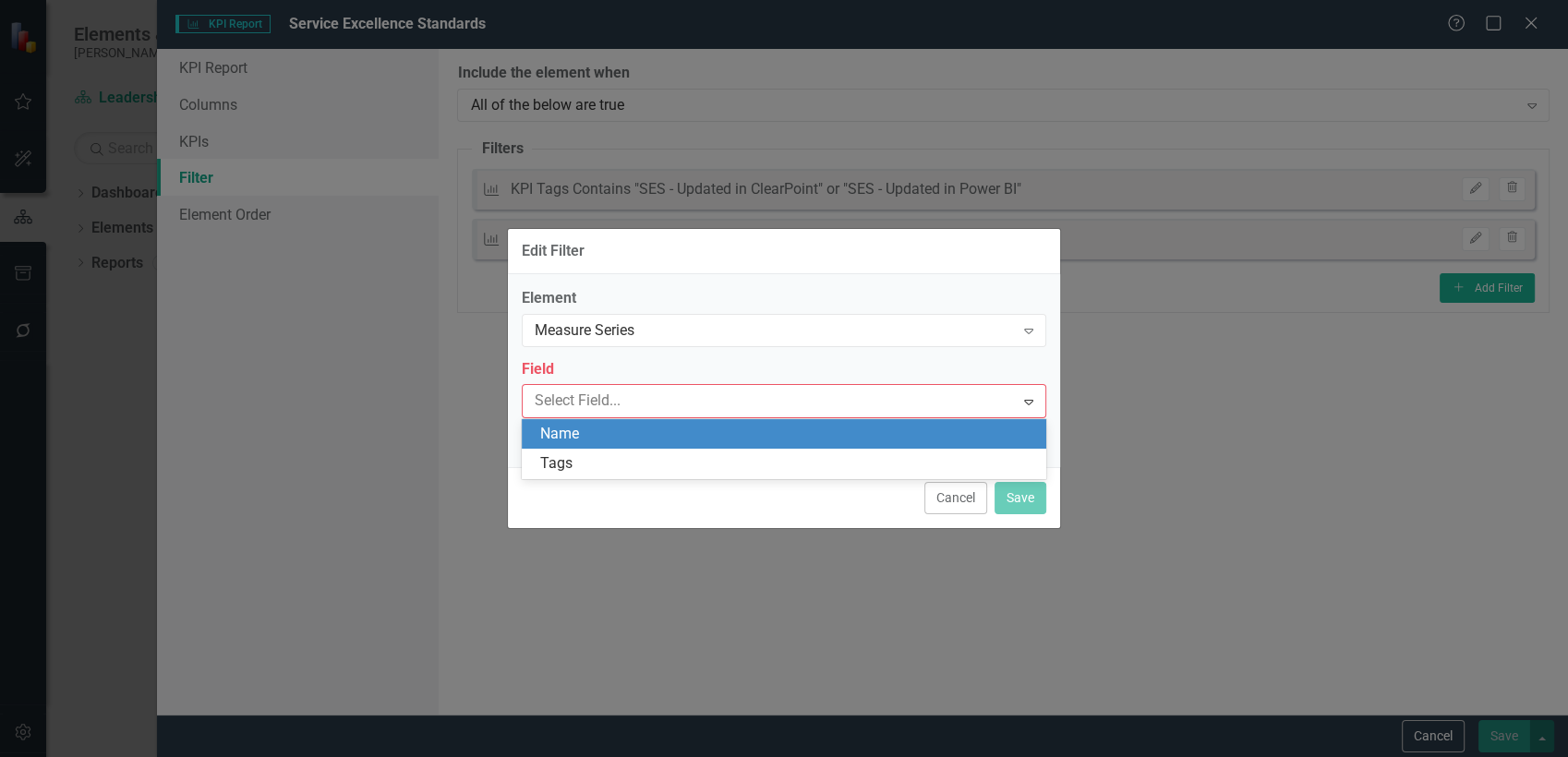
click at [644, 434] on div "Name" at bounding box center [788, 433] width 495 height 21
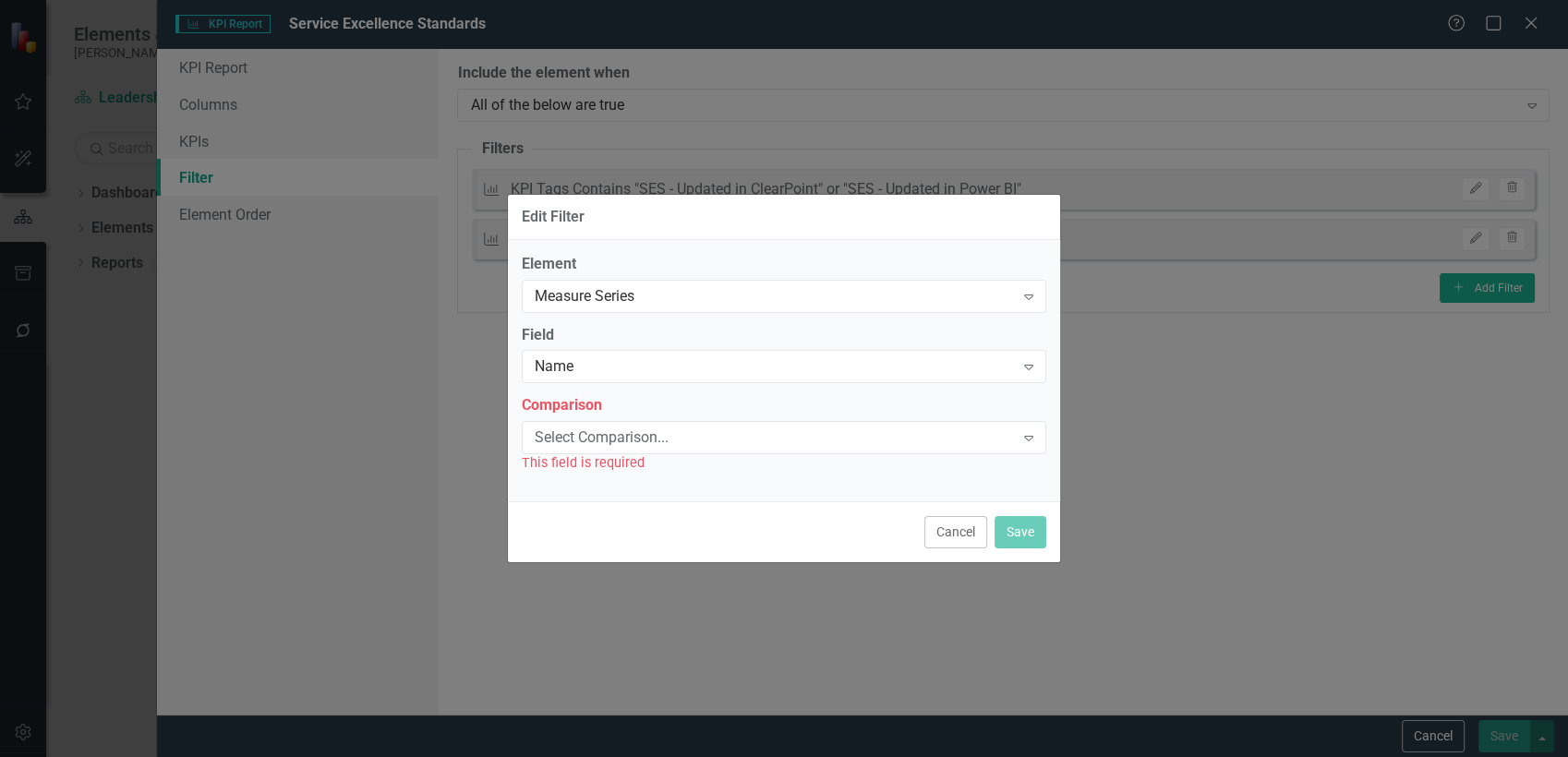
click at [644, 434] on div "Select Comparison..." at bounding box center [774, 437] width 479 height 21
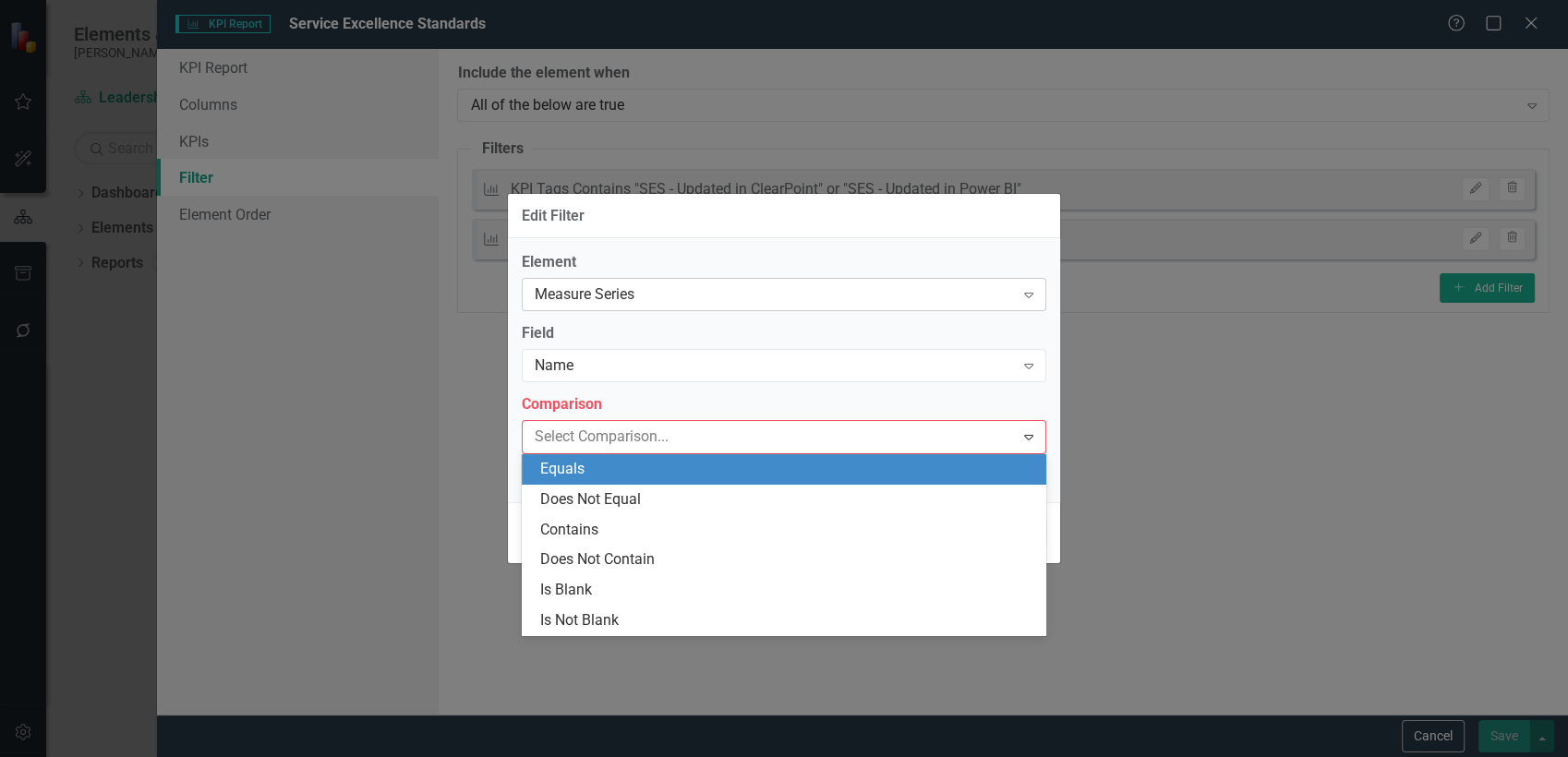
click at [652, 309] on div "Measure Series Expand" at bounding box center [784, 295] width 525 height 34
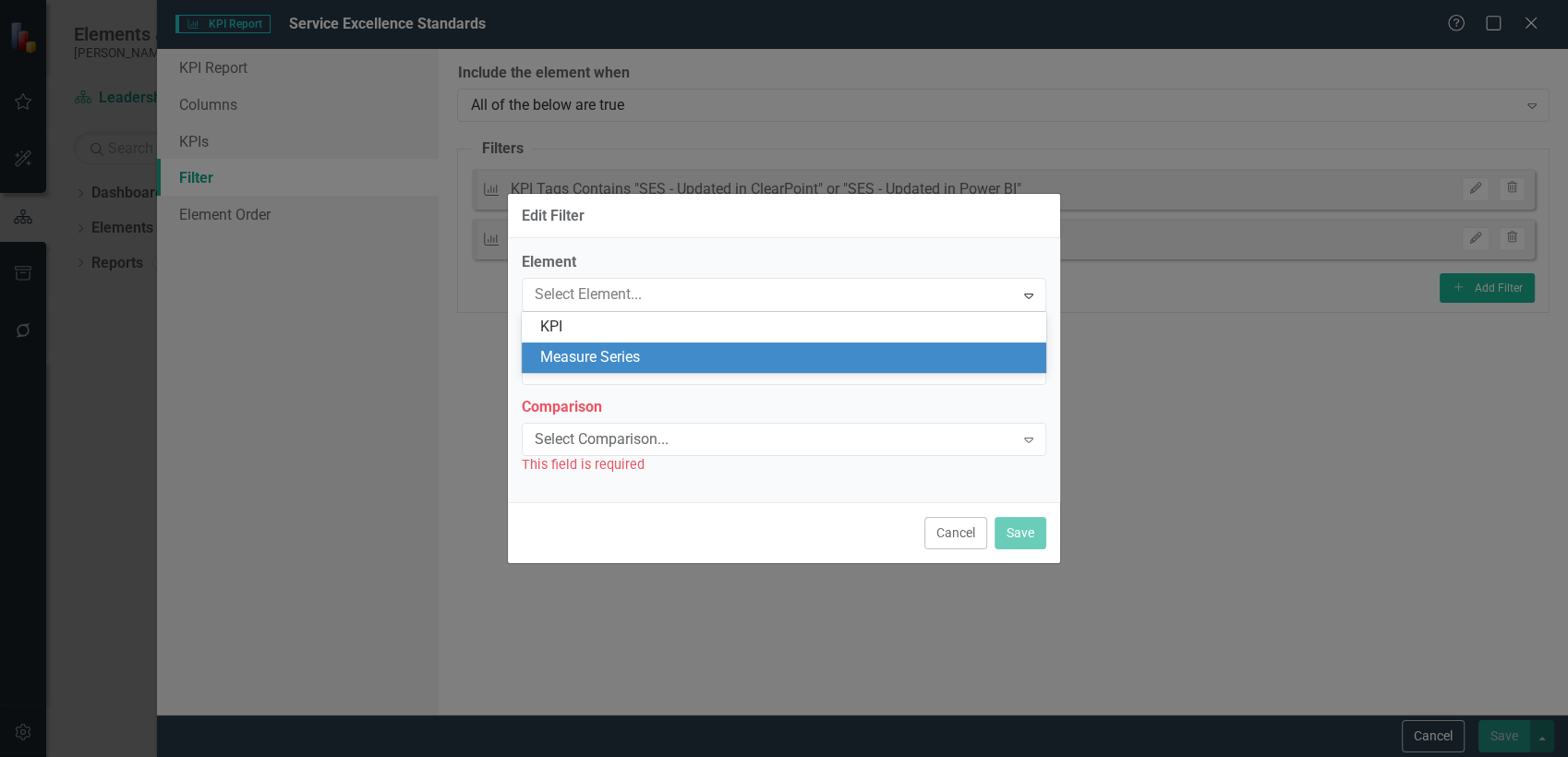
click at [655, 356] on div "Measure Series" at bounding box center [788, 357] width 495 height 21
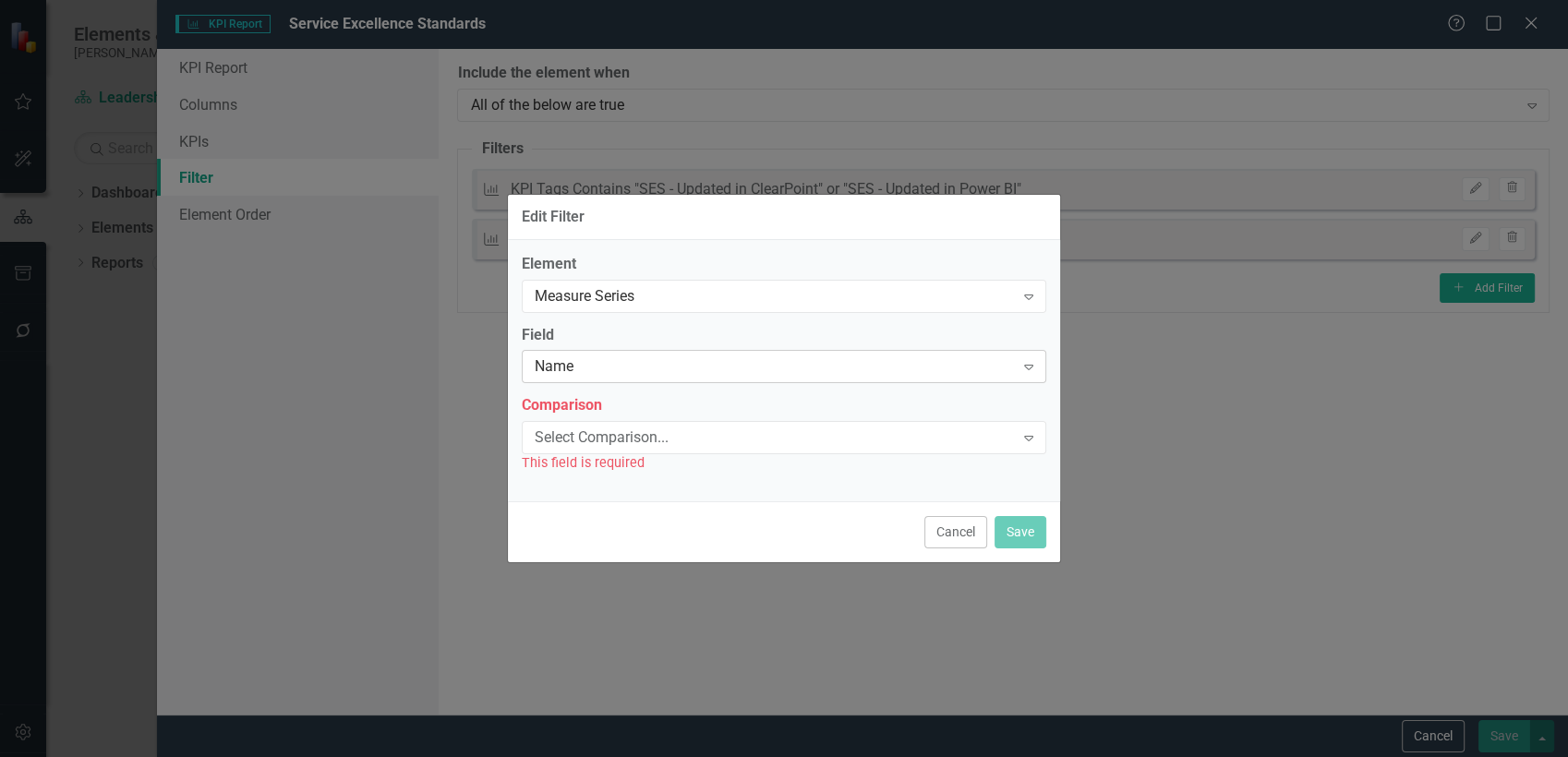
click at [643, 362] on div "Name" at bounding box center [774, 366] width 479 height 21
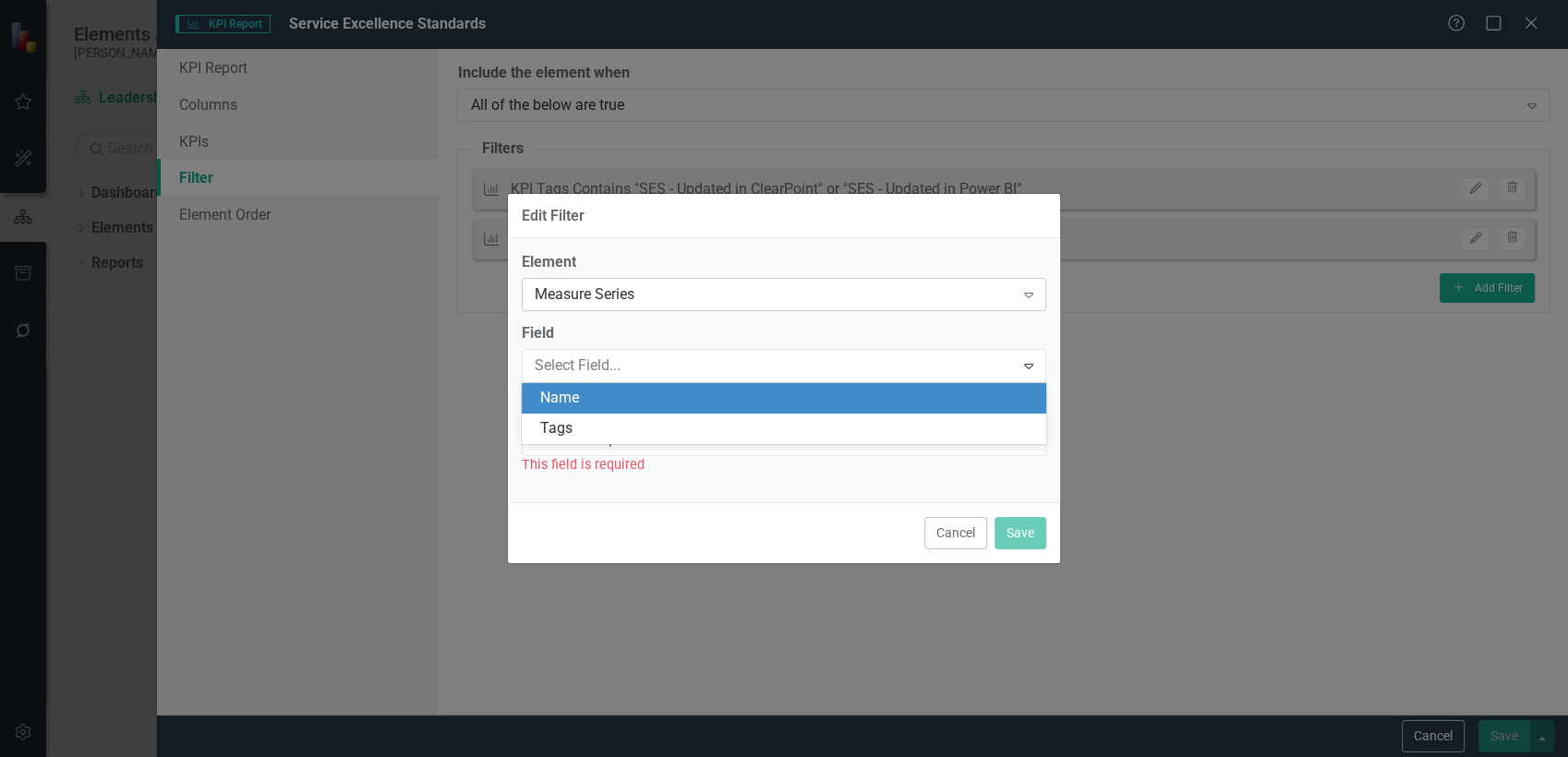
click at [634, 286] on div "Measure Series" at bounding box center [774, 294] width 479 height 21
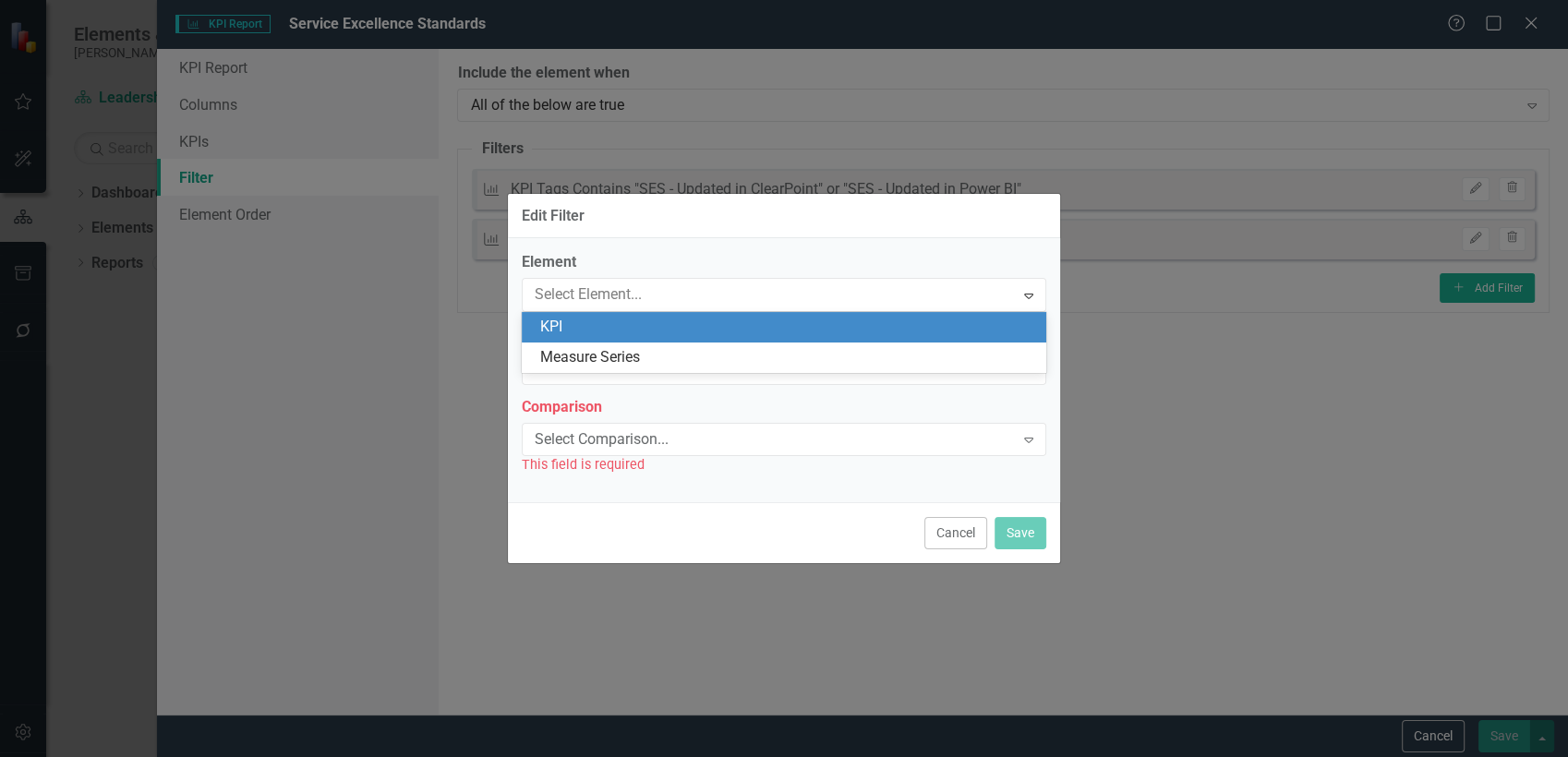
click at [633, 321] on div "KPI" at bounding box center [788, 327] width 495 height 21
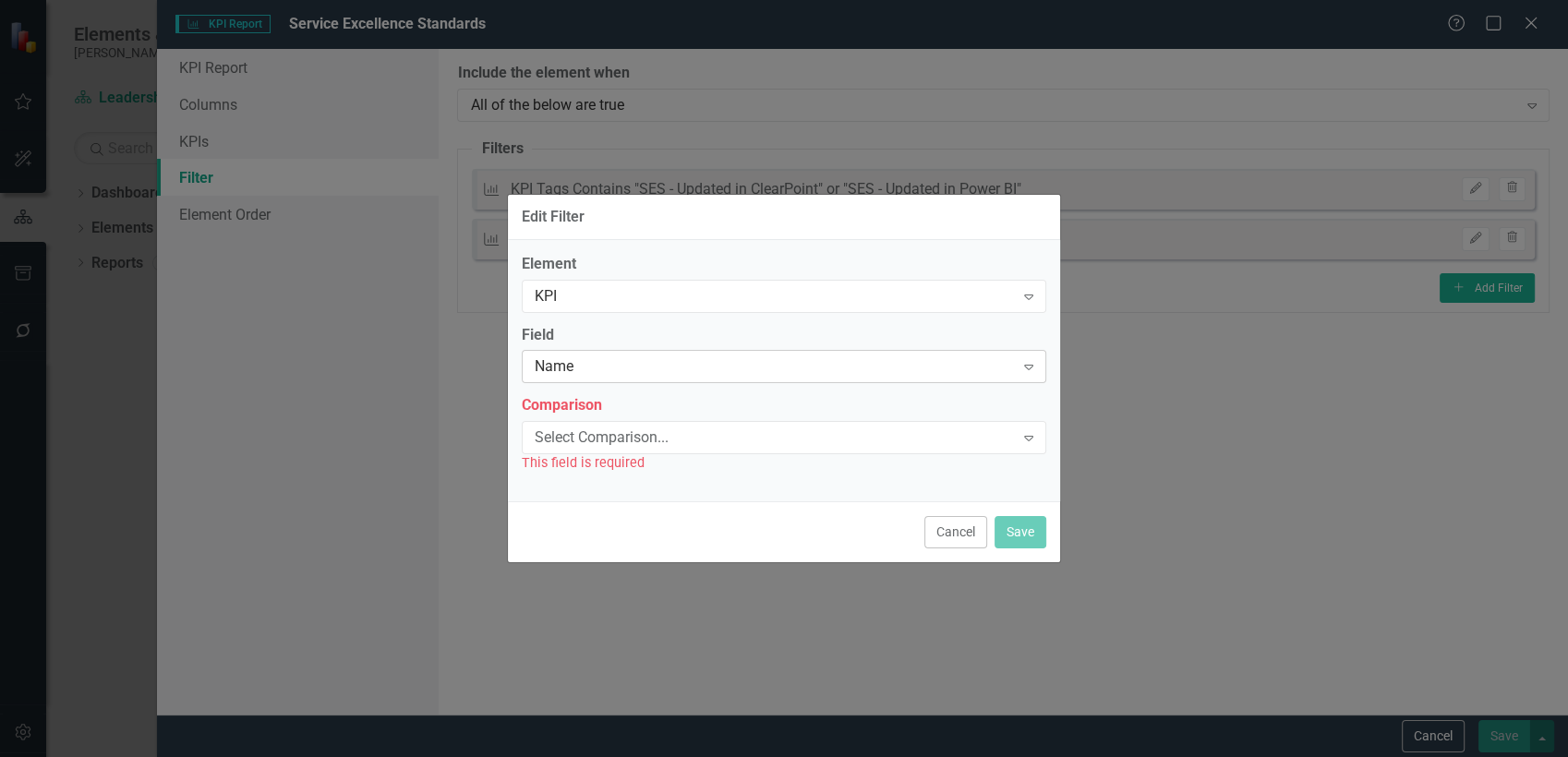
click at [682, 358] on div "Name" at bounding box center [774, 366] width 479 height 21
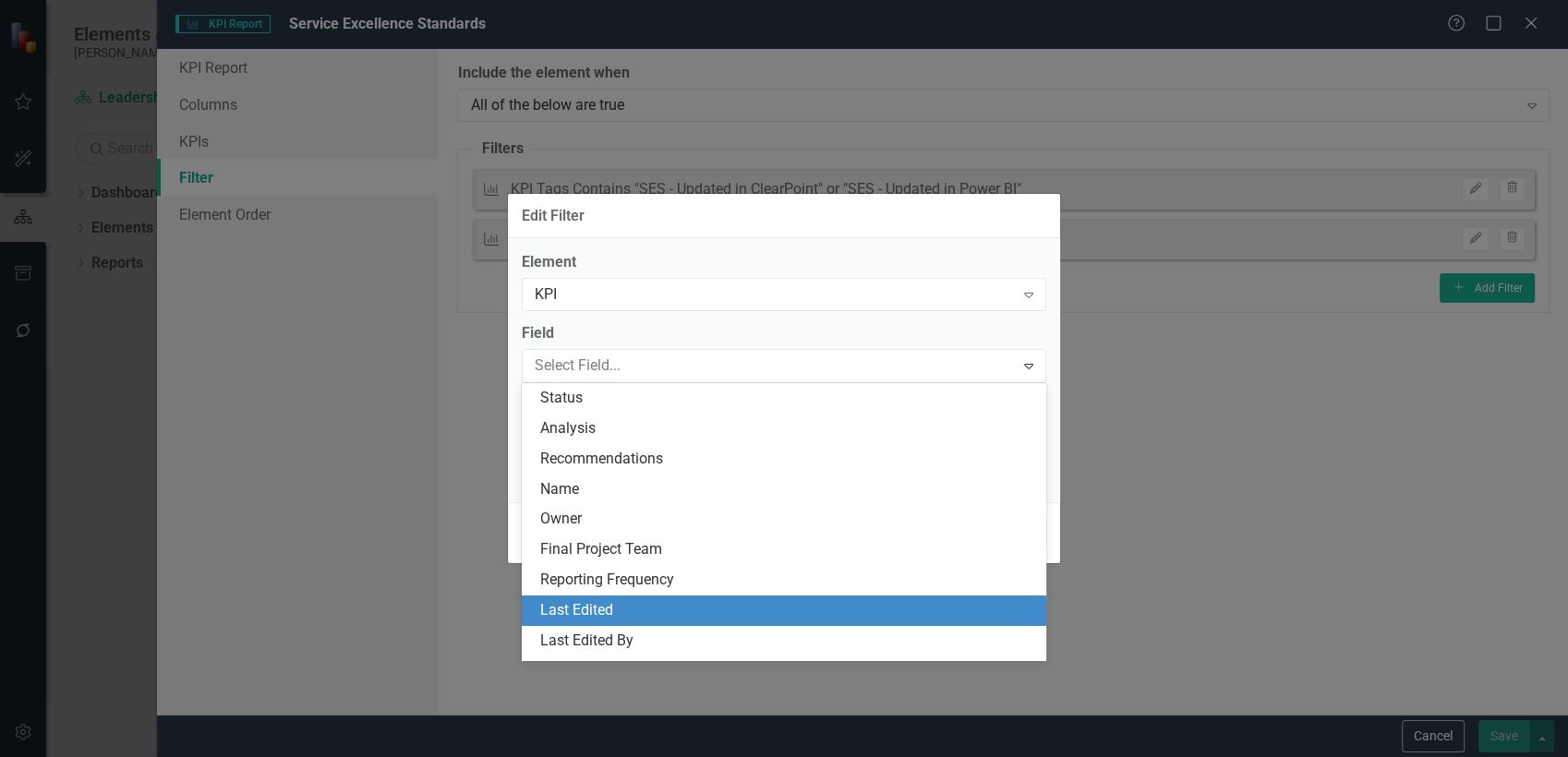
click at [647, 598] on div "Last Edited" at bounding box center [784, 611] width 525 height 31
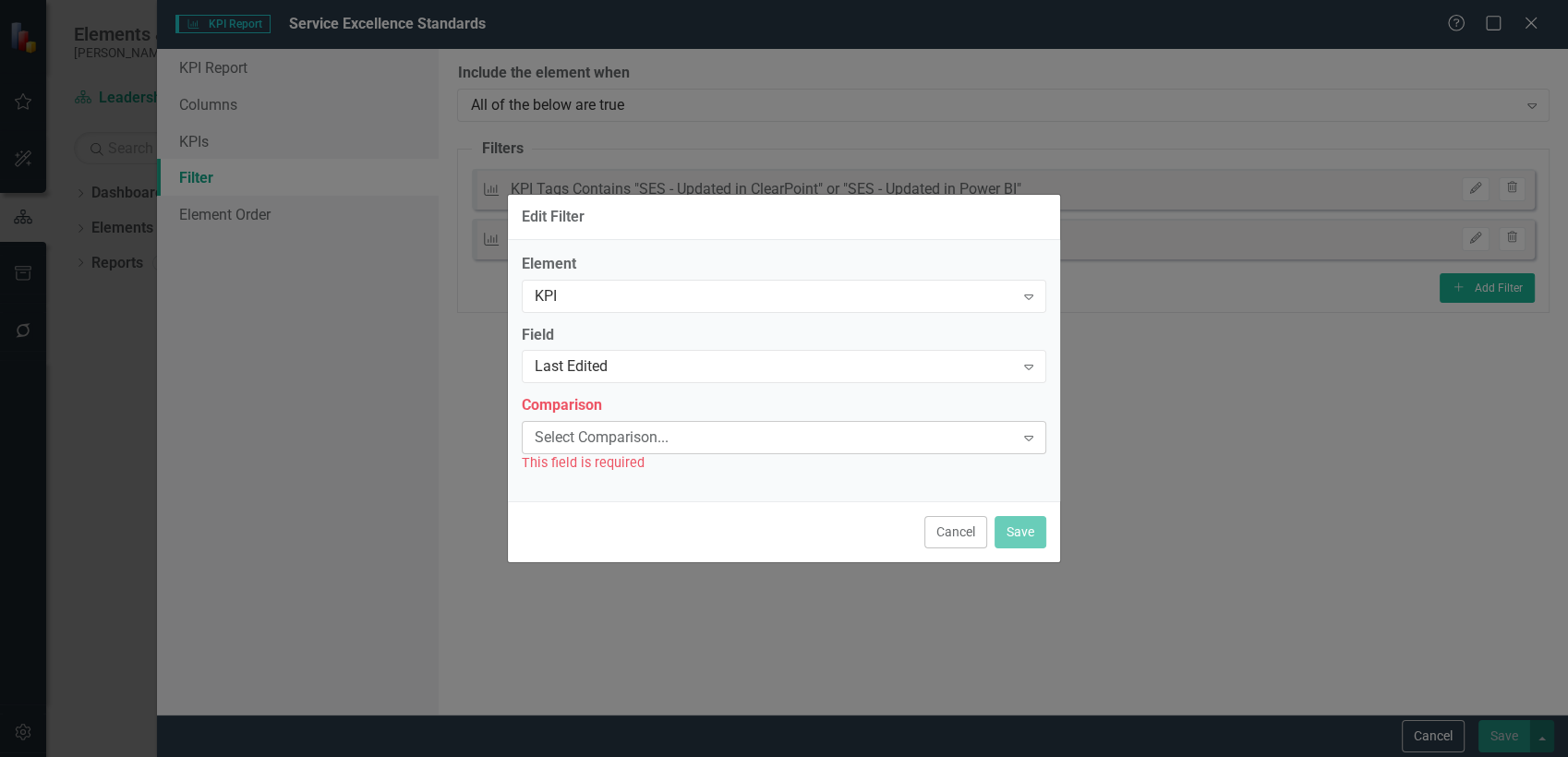
click at [684, 421] on div "Select Comparison... Expand" at bounding box center [784, 437] width 525 height 34
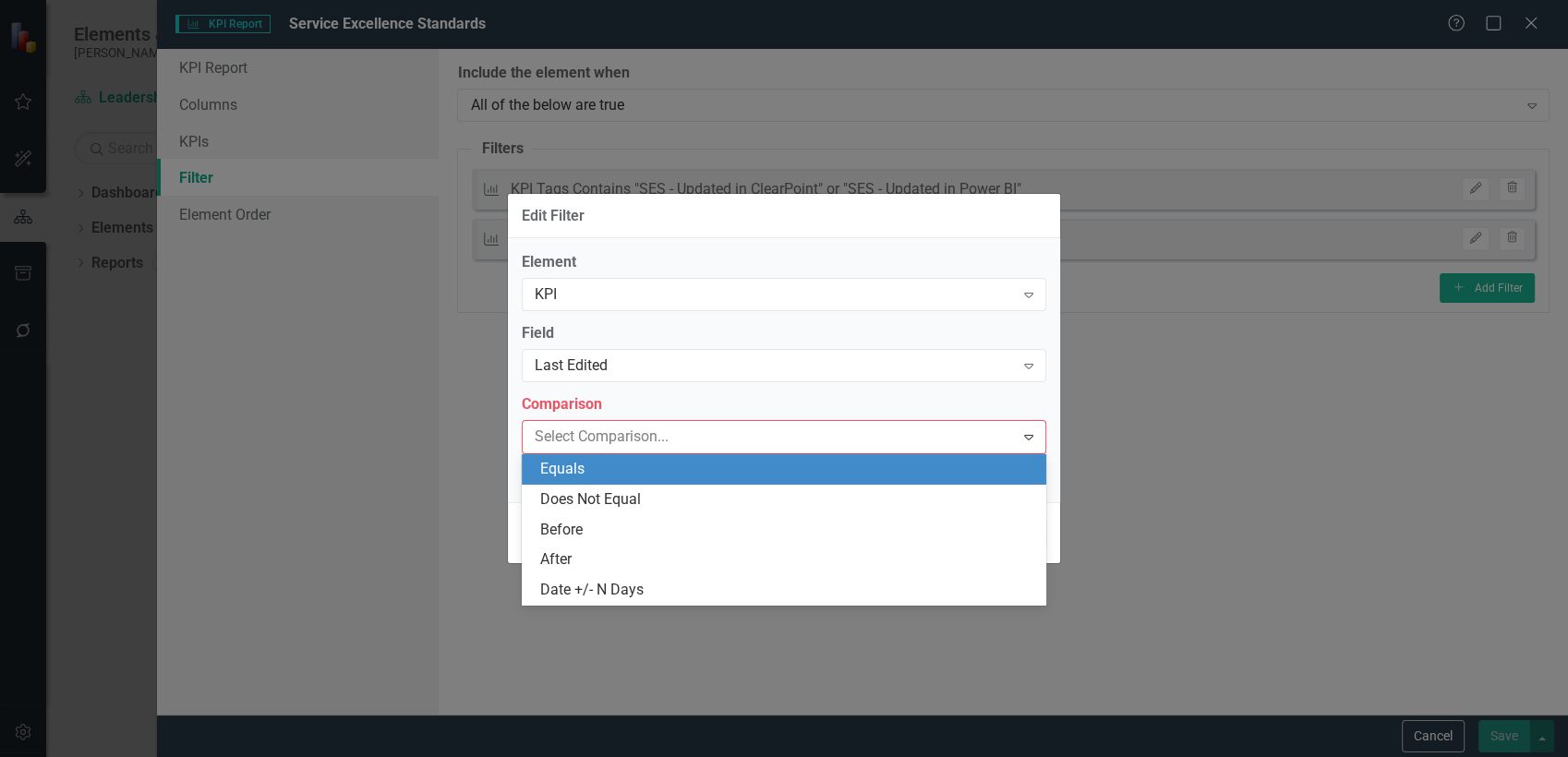
click at [685, 403] on label "Comparison" at bounding box center [784, 404] width 525 height 21
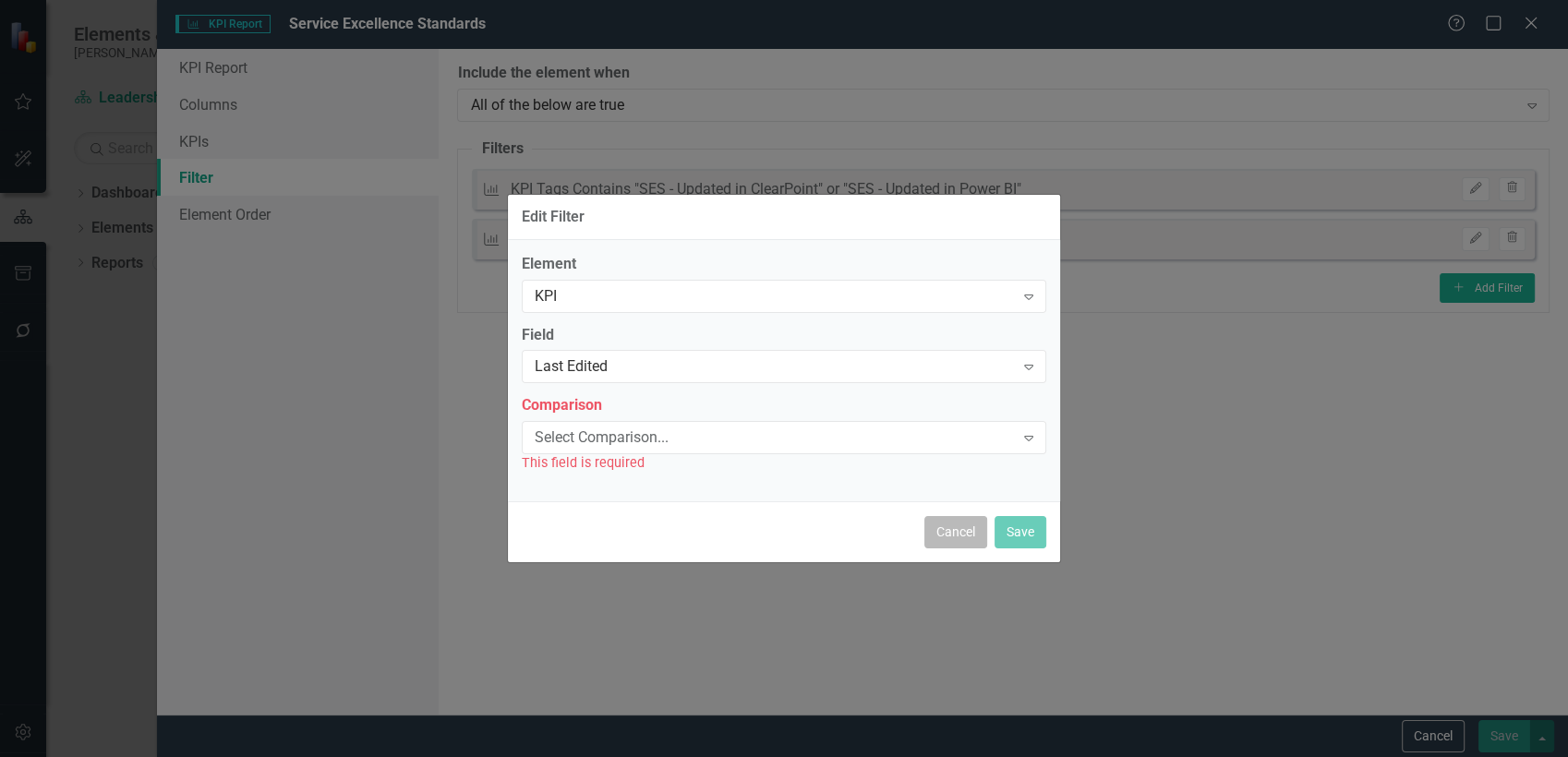
click at [945, 536] on button "Cancel" at bounding box center [955, 532] width 62 height 33
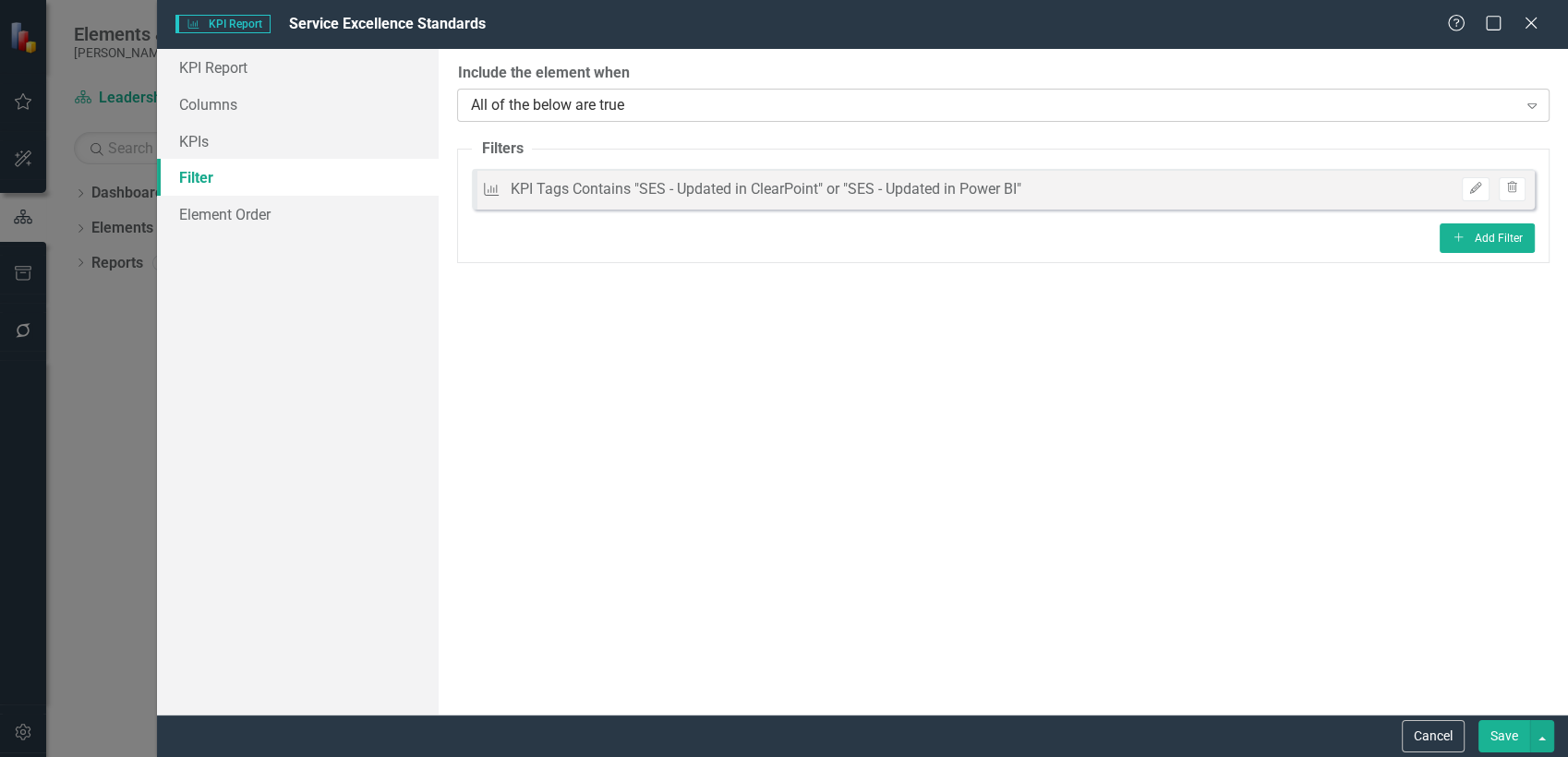
click at [669, 100] on div "All of the below are true" at bounding box center [993, 104] width 1046 height 21
click at [214, 139] on link "KPIs" at bounding box center [298, 141] width 282 height 37
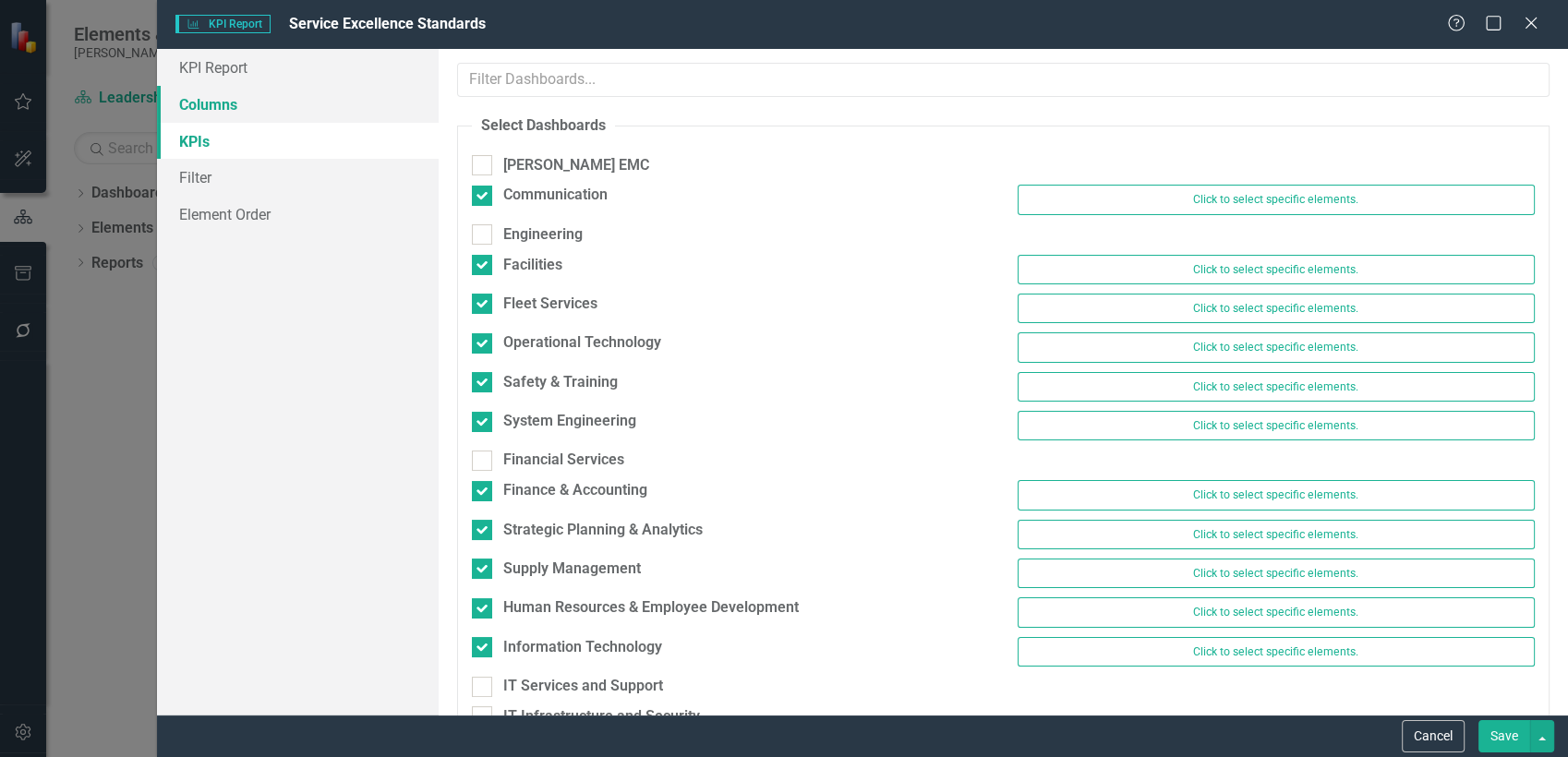
click at [203, 97] on link "Columns" at bounding box center [298, 104] width 282 height 37
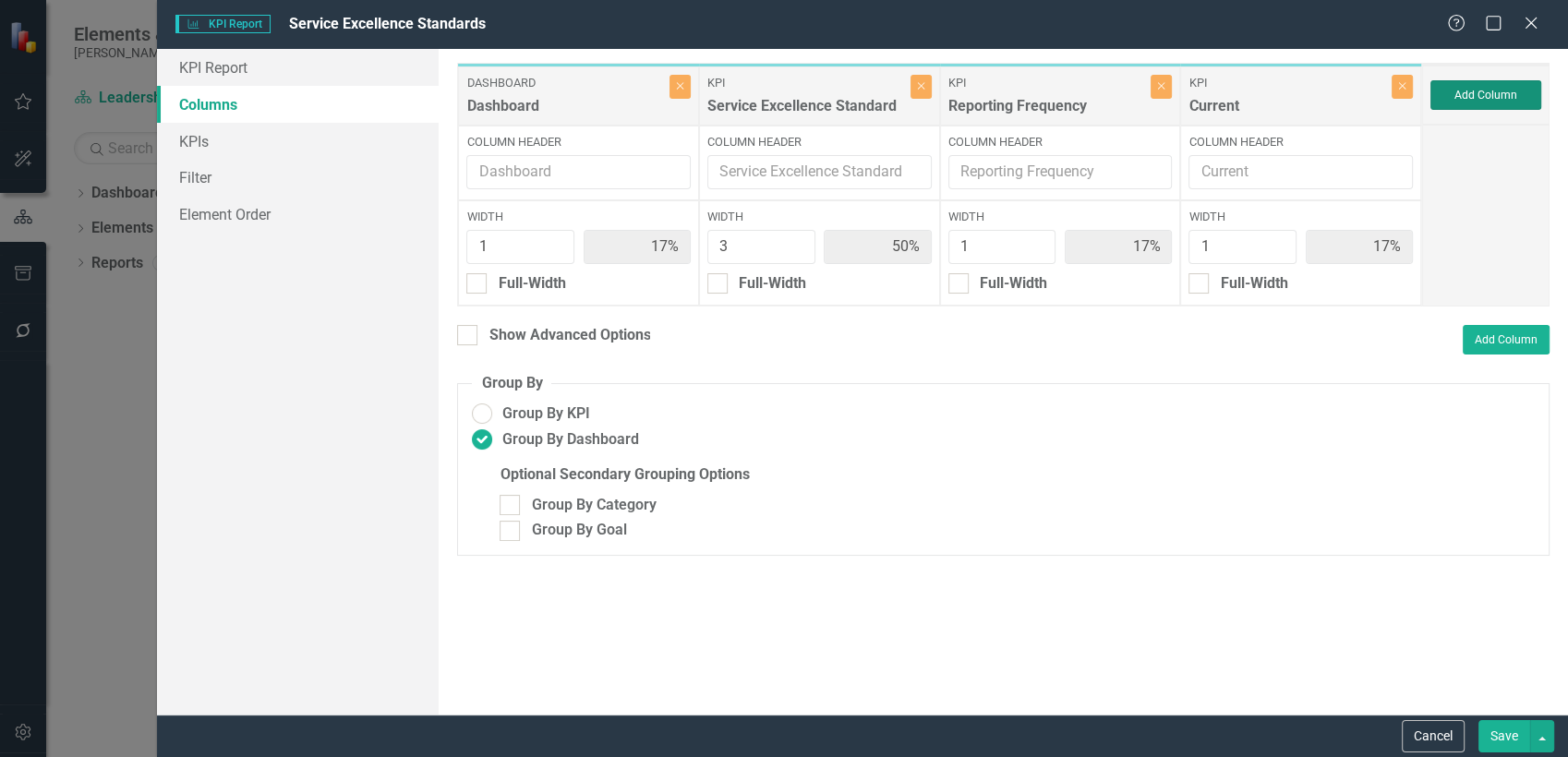
click at [1447, 96] on button "Add Column" at bounding box center [1486, 95] width 111 height 30
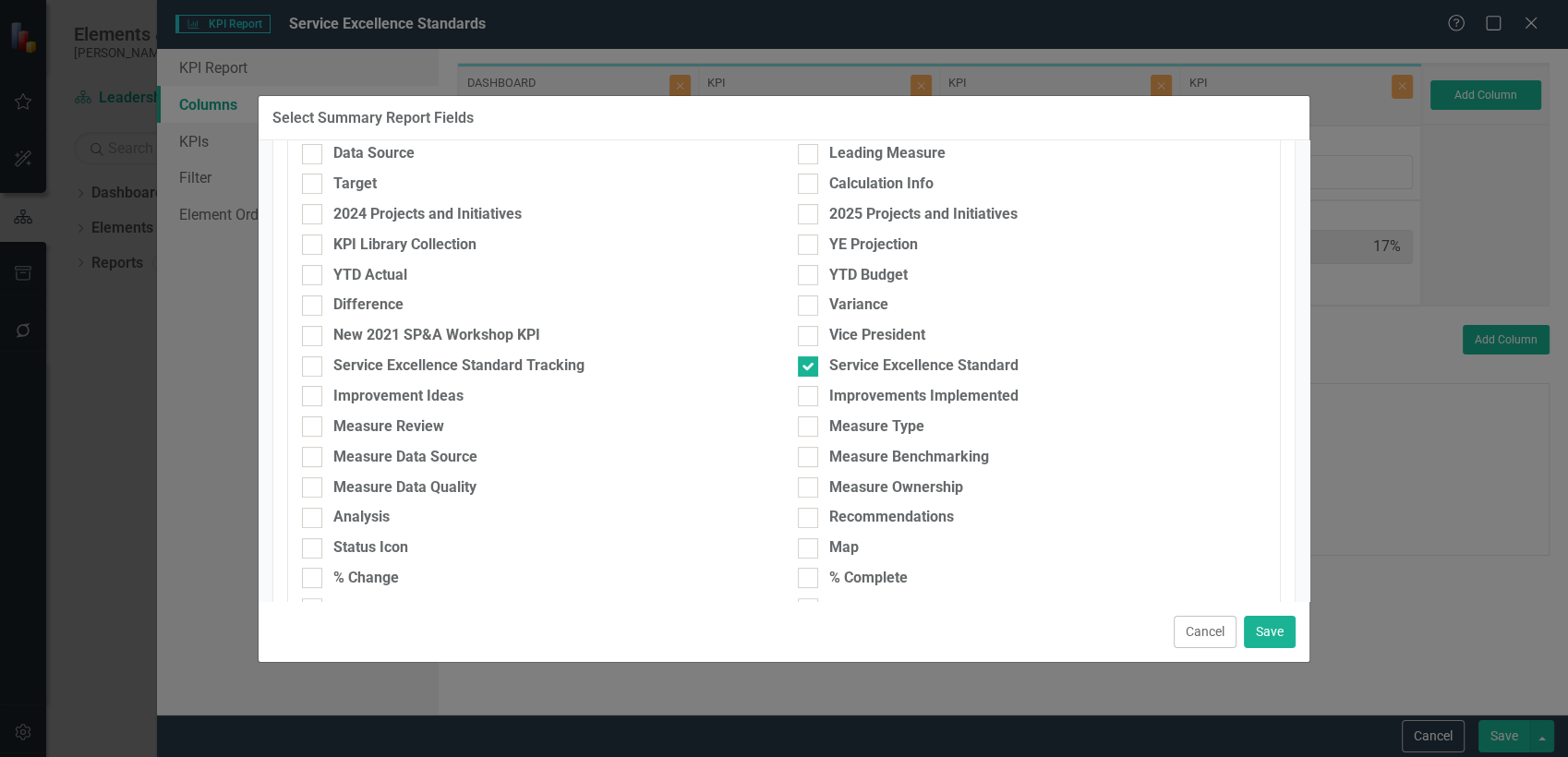
scroll to position [205, 0]
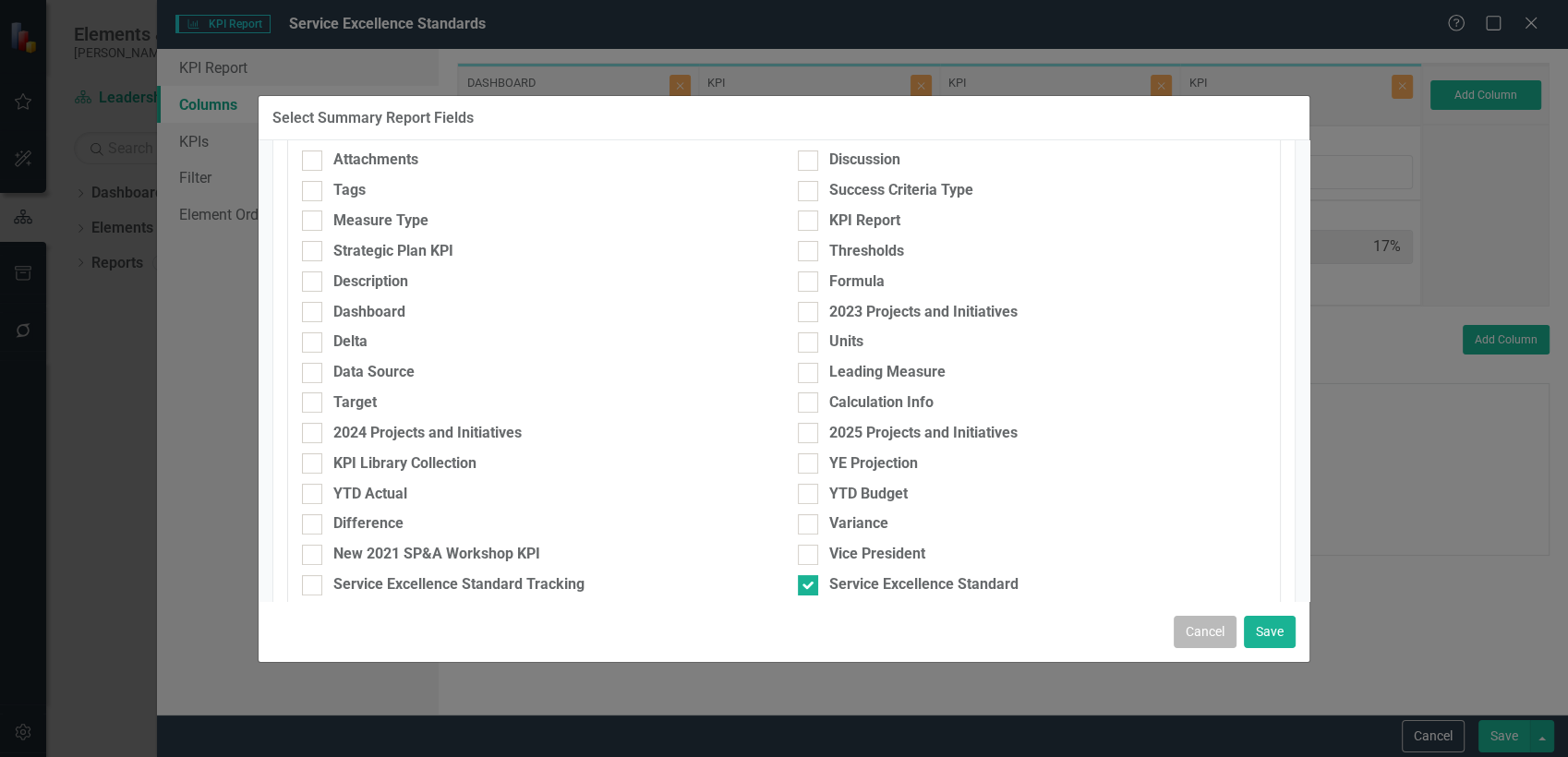
click at [1215, 631] on button "Cancel" at bounding box center [1205, 631] width 62 height 33
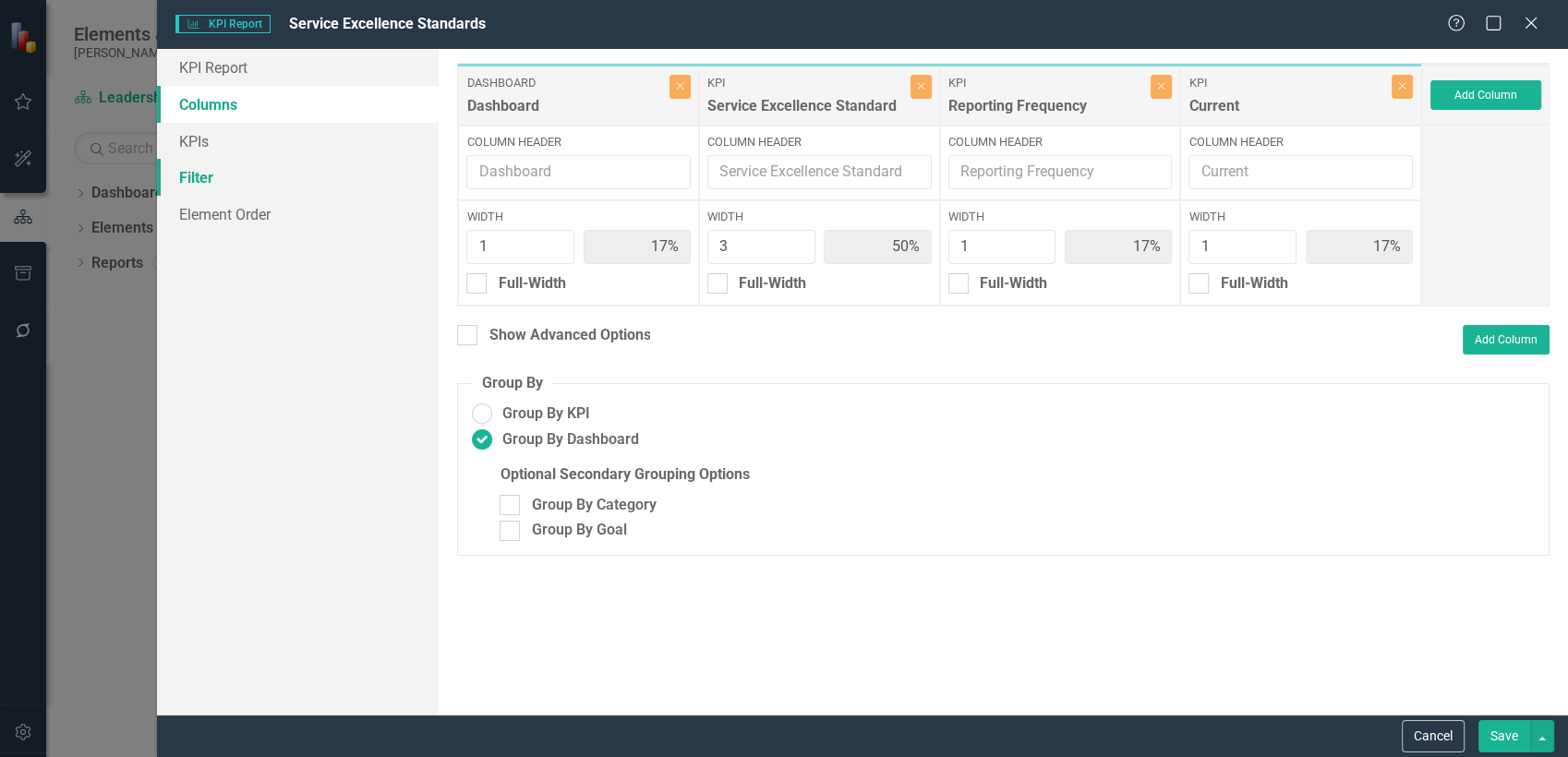
click at [266, 186] on link "Filter" at bounding box center [298, 176] width 282 height 37
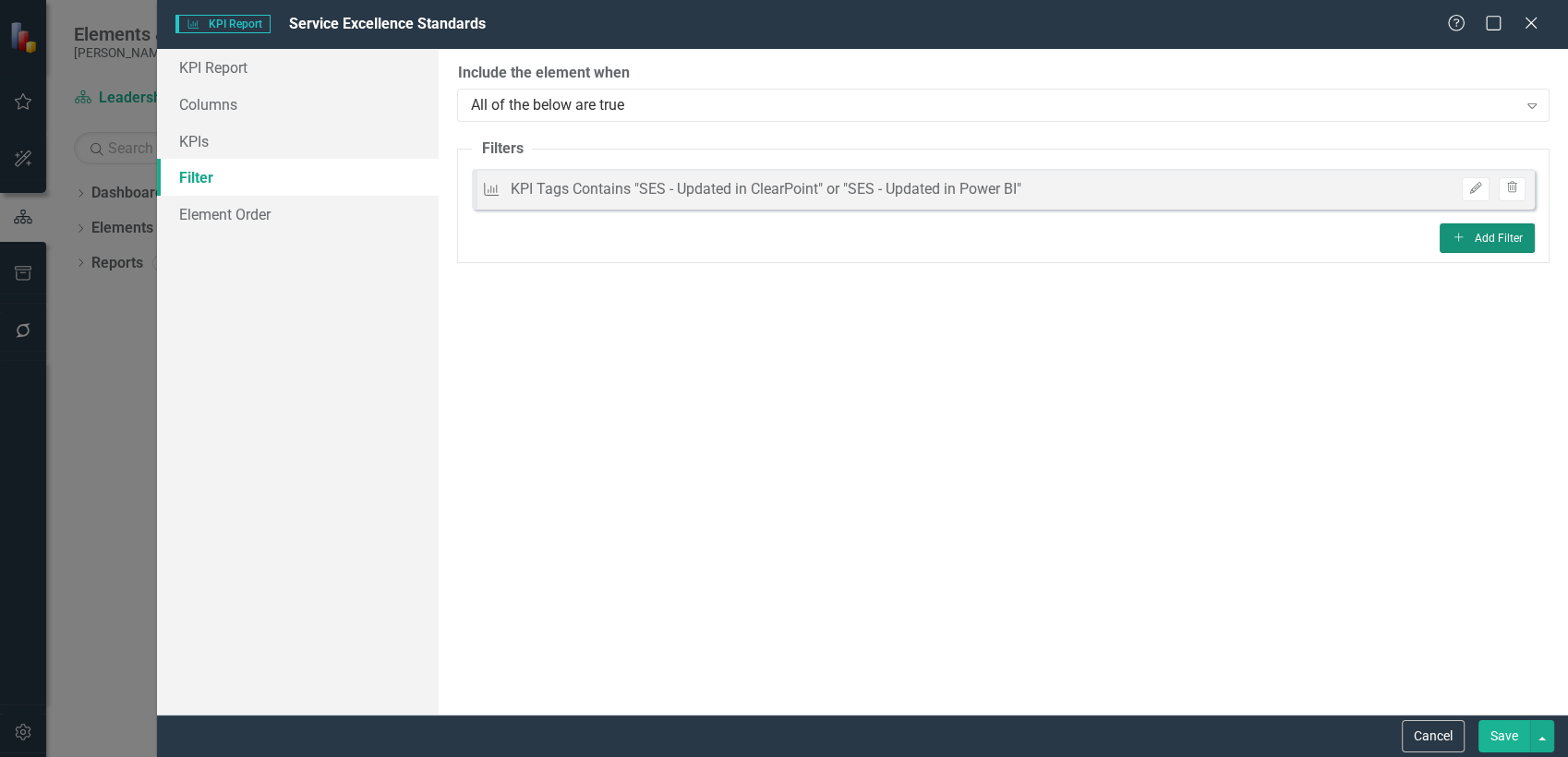
click at [1455, 230] on button "Add Add Filter" at bounding box center [1487, 238] width 95 height 30
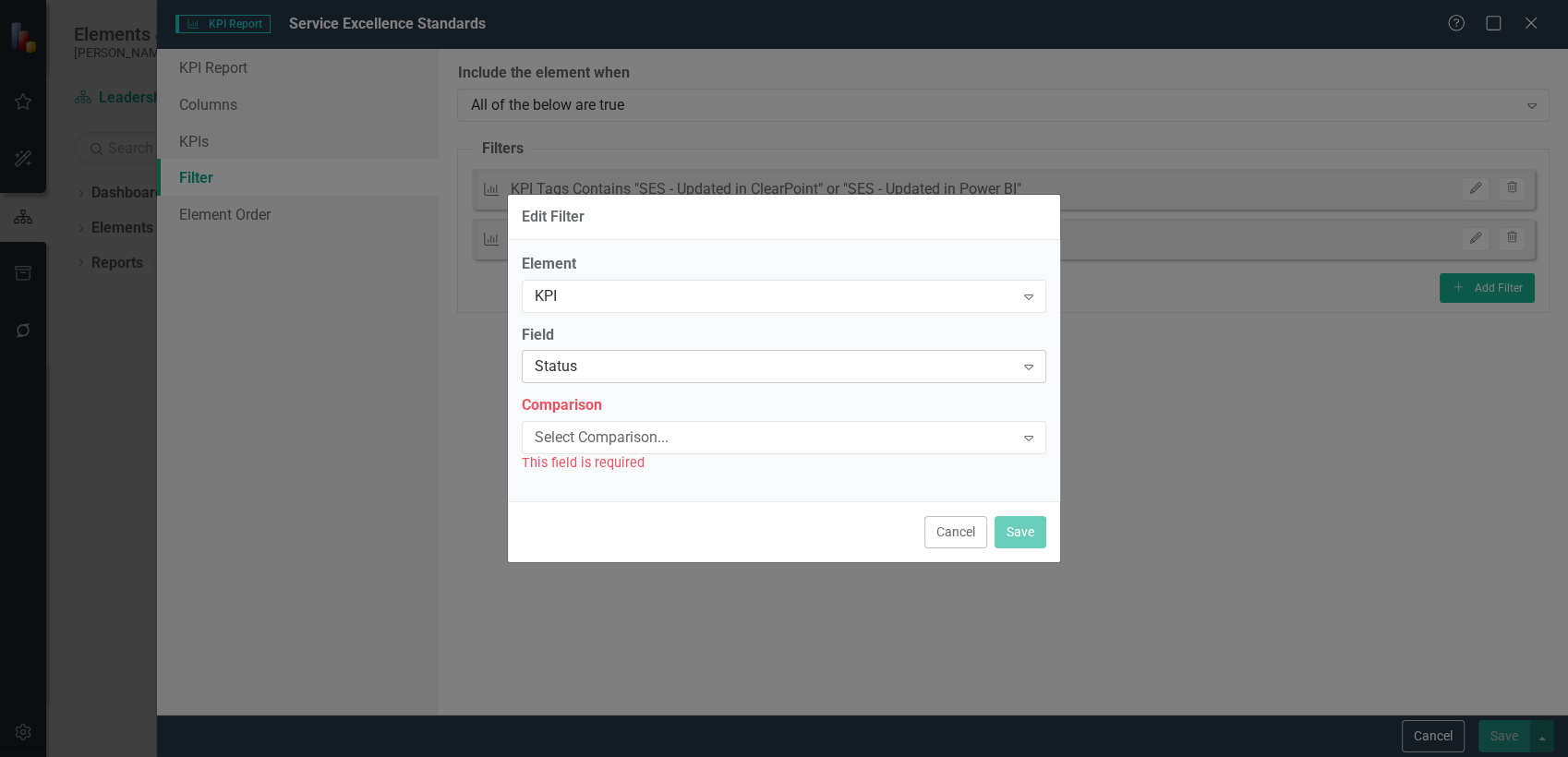
click at [686, 365] on div "Status" at bounding box center [774, 366] width 479 height 21
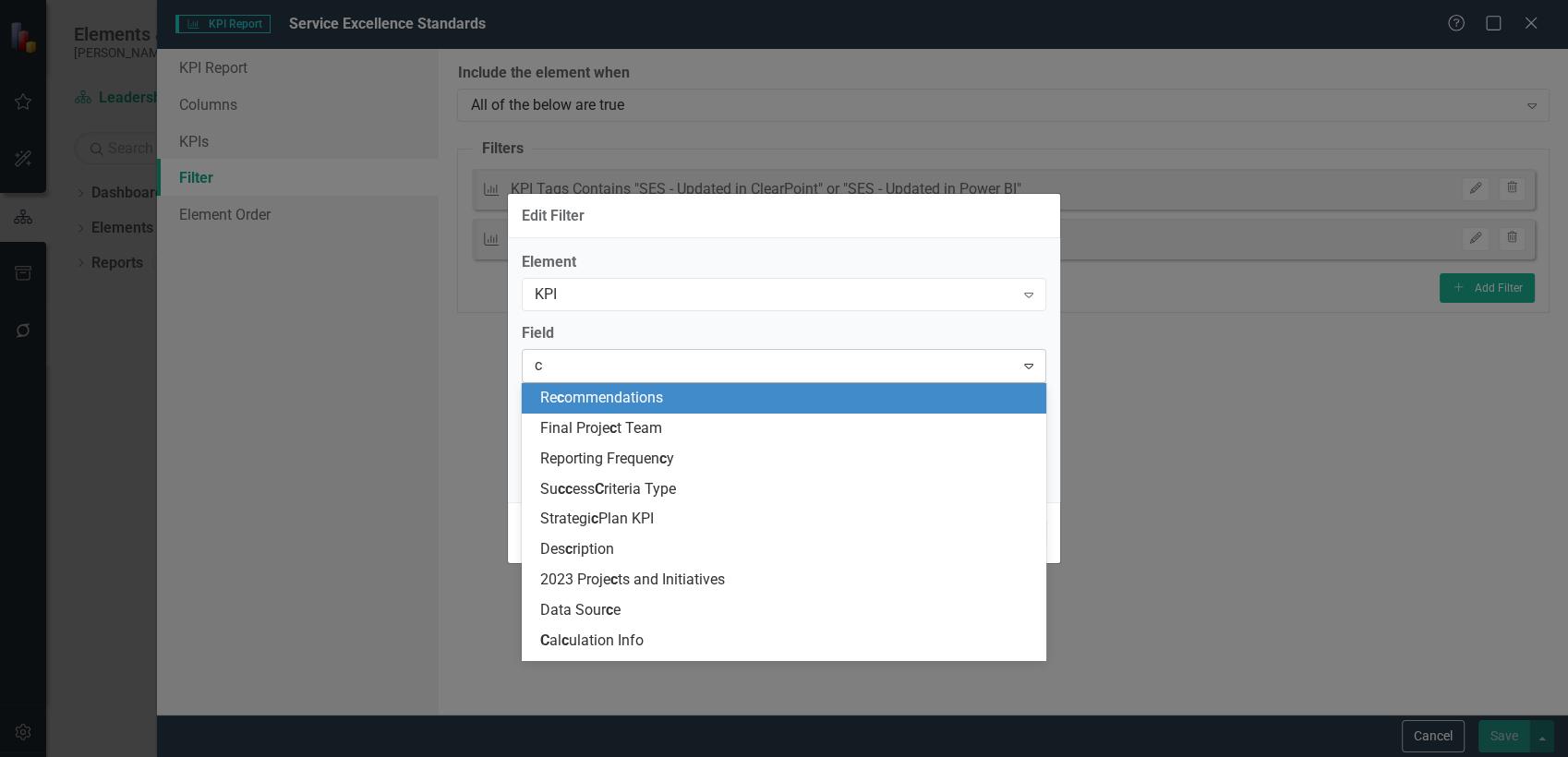
type input "cu"
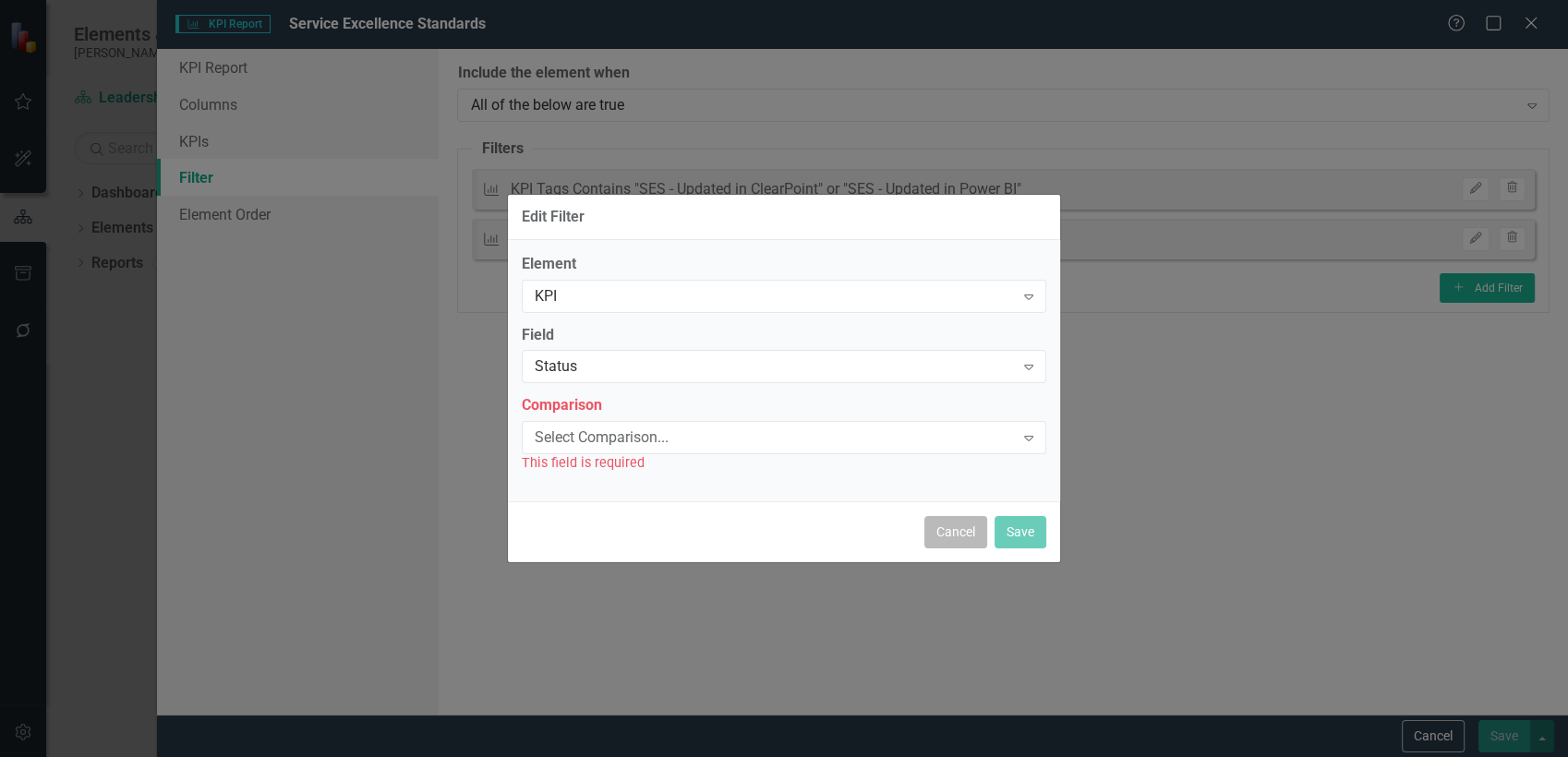
click at [964, 536] on button "Cancel" at bounding box center [955, 532] width 62 height 33
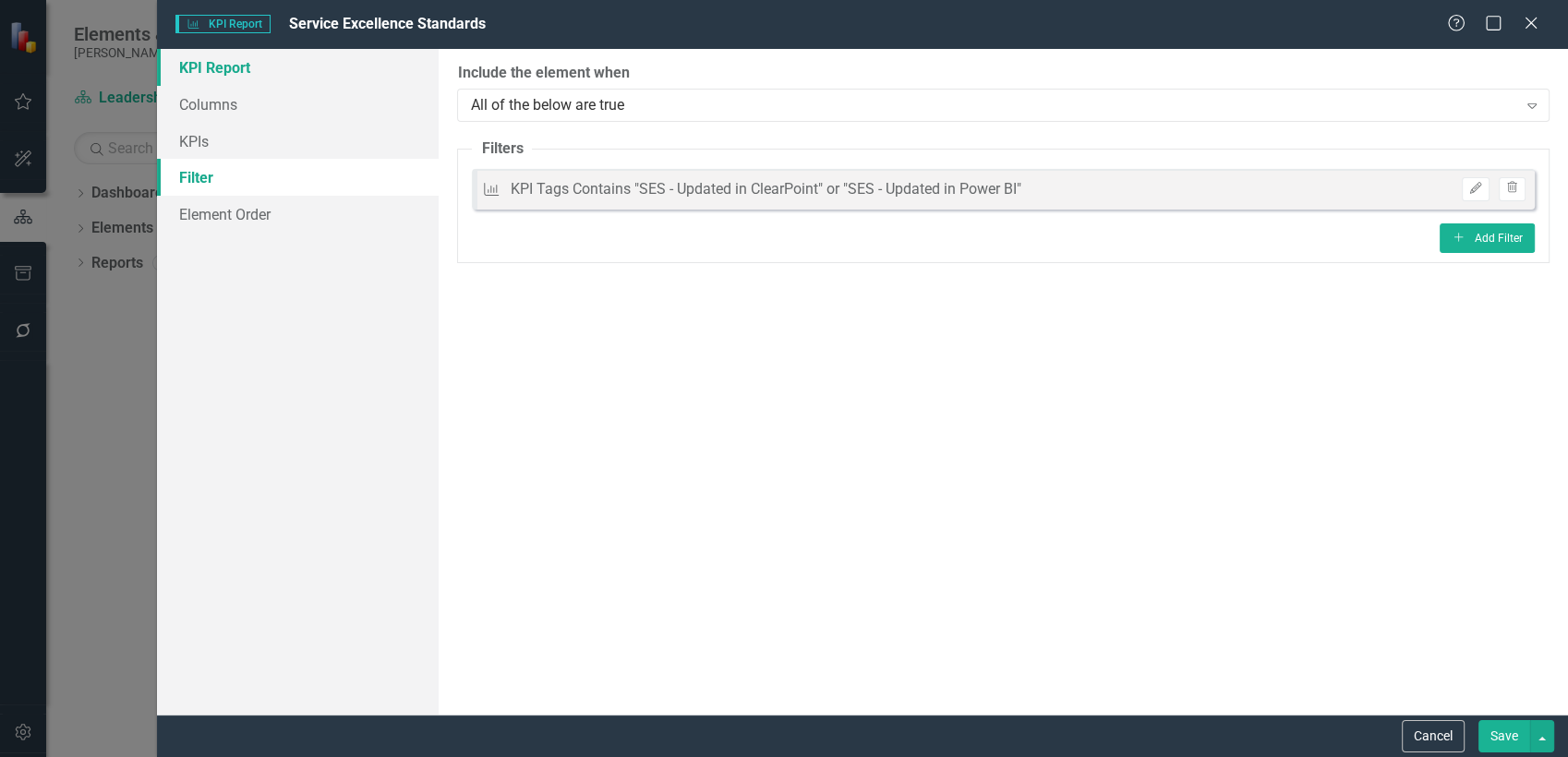
click at [220, 59] on link "KPI Report" at bounding box center [298, 66] width 282 height 37
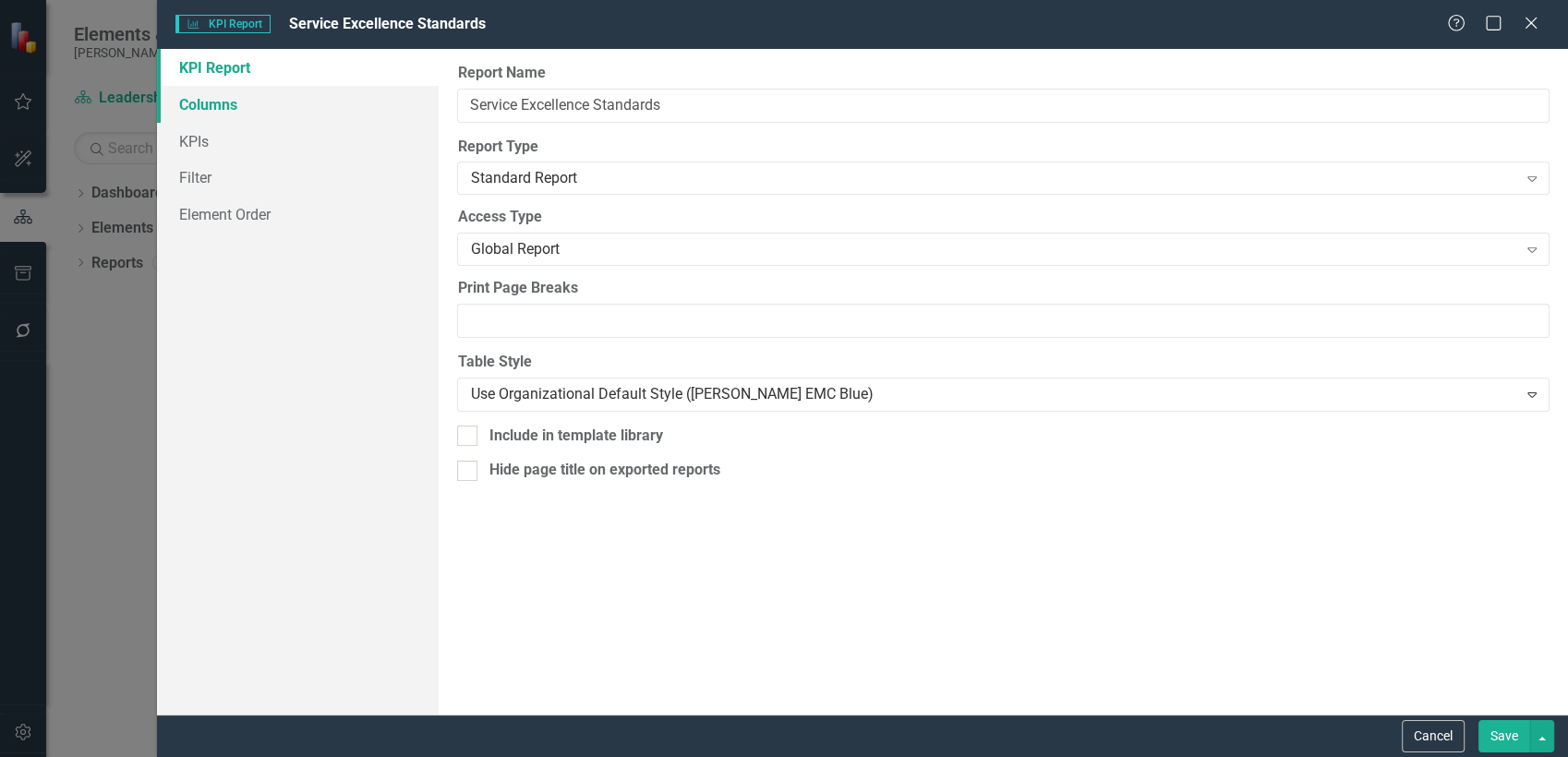
click at [325, 114] on link "Columns" at bounding box center [298, 104] width 282 height 37
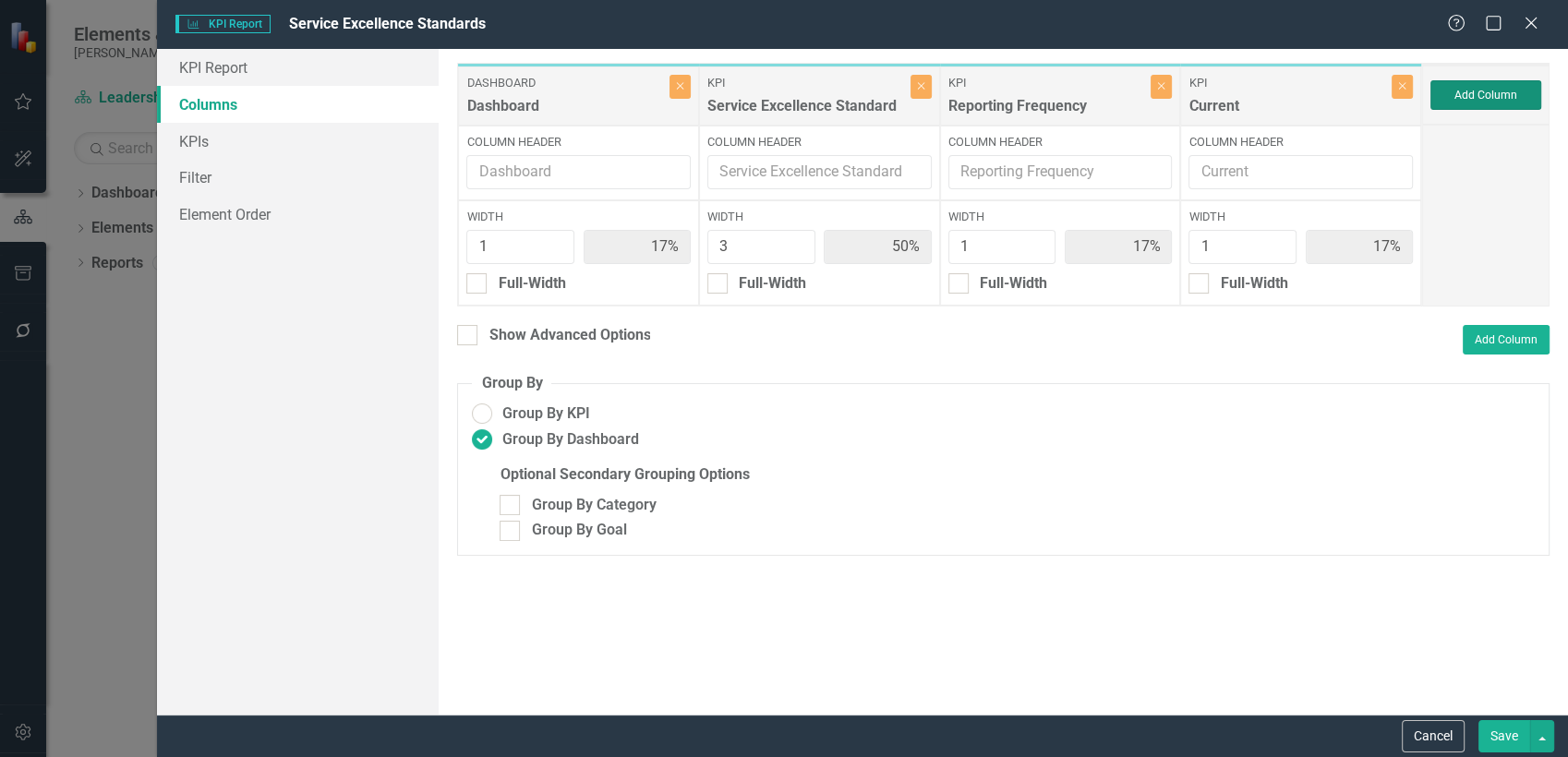
click at [1500, 82] on button "Add Column" at bounding box center [1486, 95] width 111 height 30
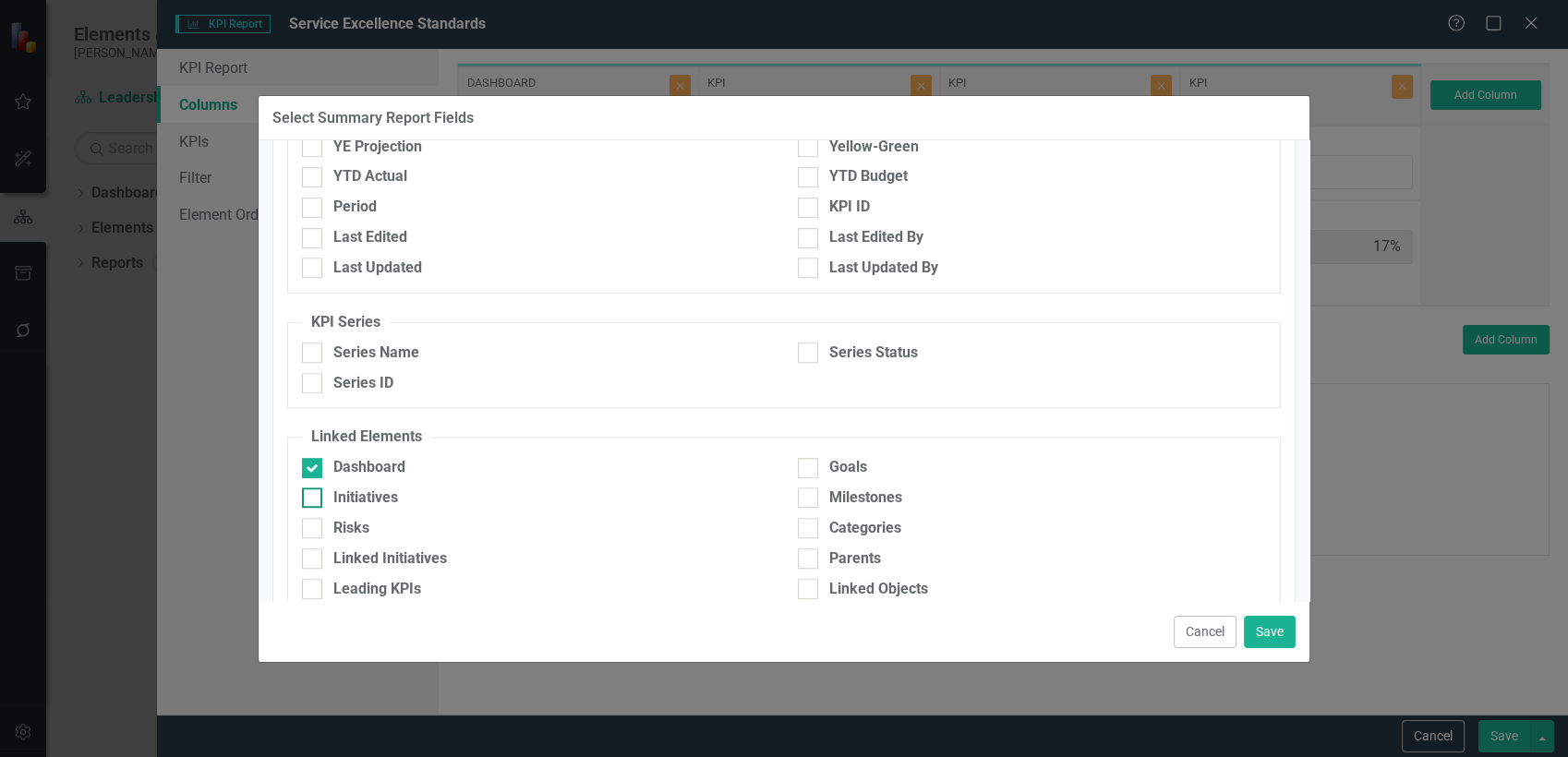
scroll to position [1026, 0]
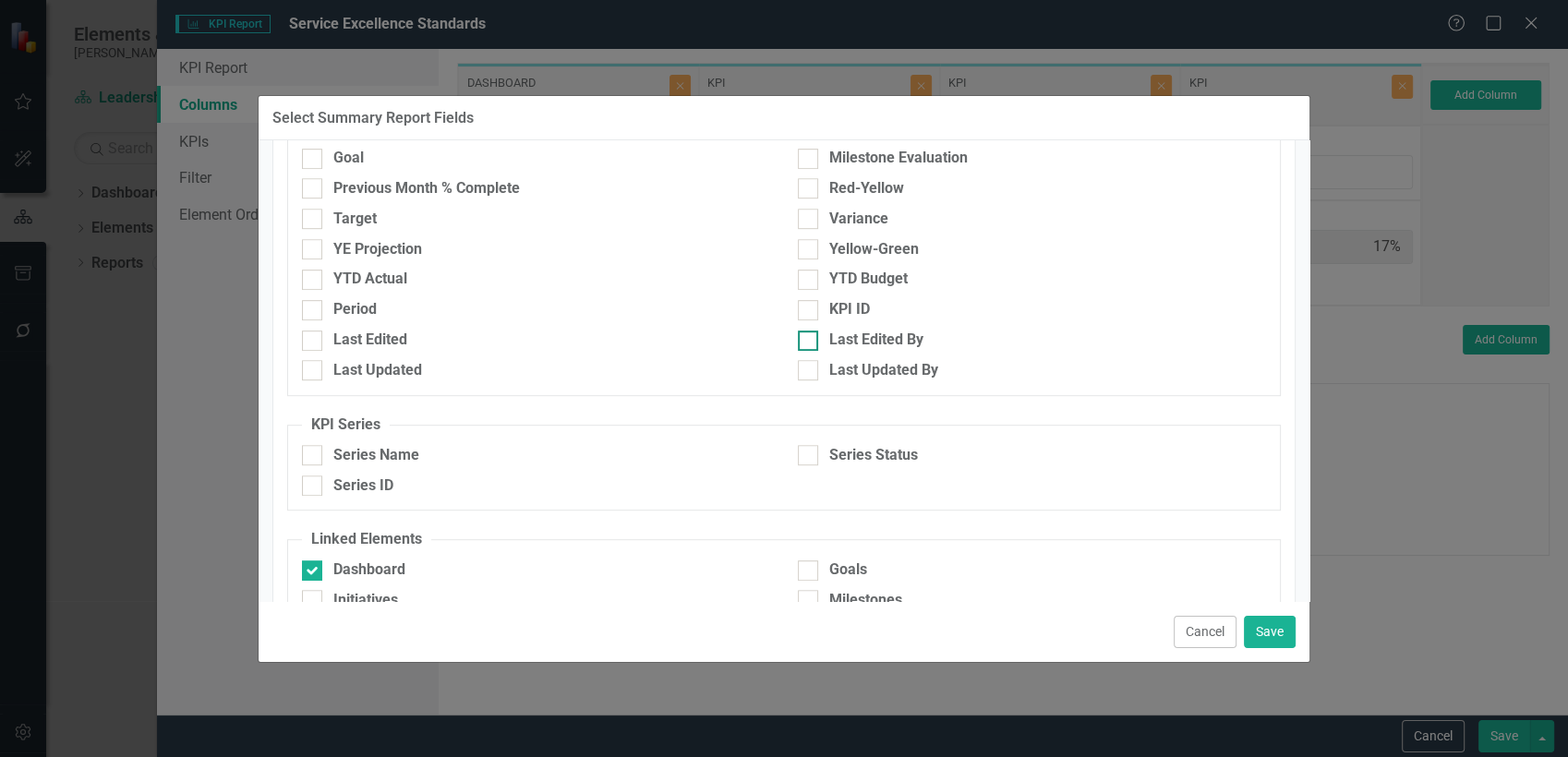
click at [798, 341] on div at bounding box center [808, 340] width 21 height 21
click at [798, 341] on input "Last Edited By" at bounding box center [804, 336] width 12 height 12
click at [803, 343] on div at bounding box center [808, 340] width 21 height 21
click at [803, 342] on input "Last Edited By" at bounding box center [804, 336] width 12 height 12
checkbox input "false"
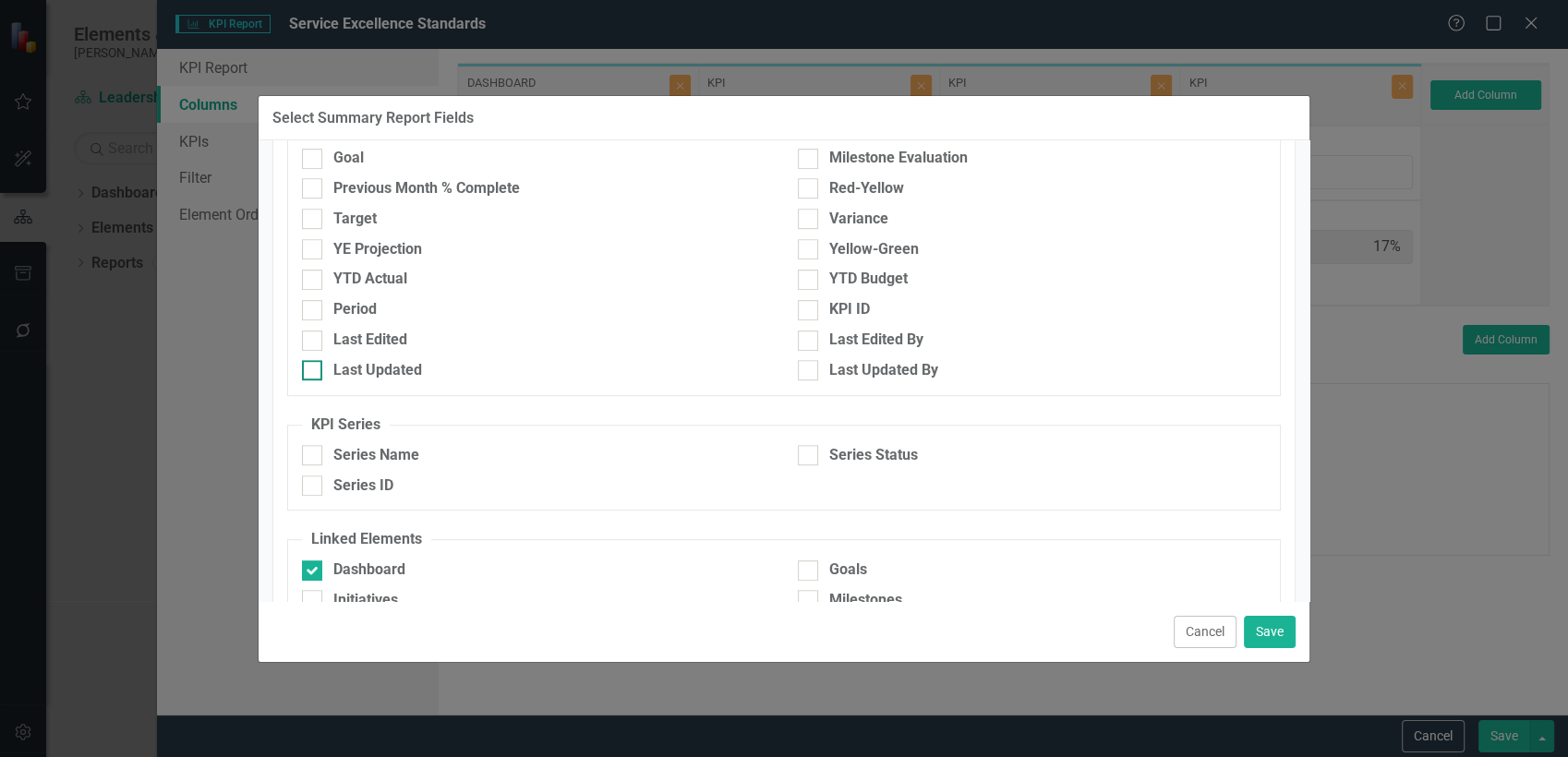
click at [315, 375] on div at bounding box center [312, 370] width 21 height 21
click at [314, 372] on input "Last Updated" at bounding box center [308, 366] width 12 height 12
checkbox input "true"
click at [1262, 631] on button "Save" at bounding box center [1270, 631] width 51 height 33
type input "14%"
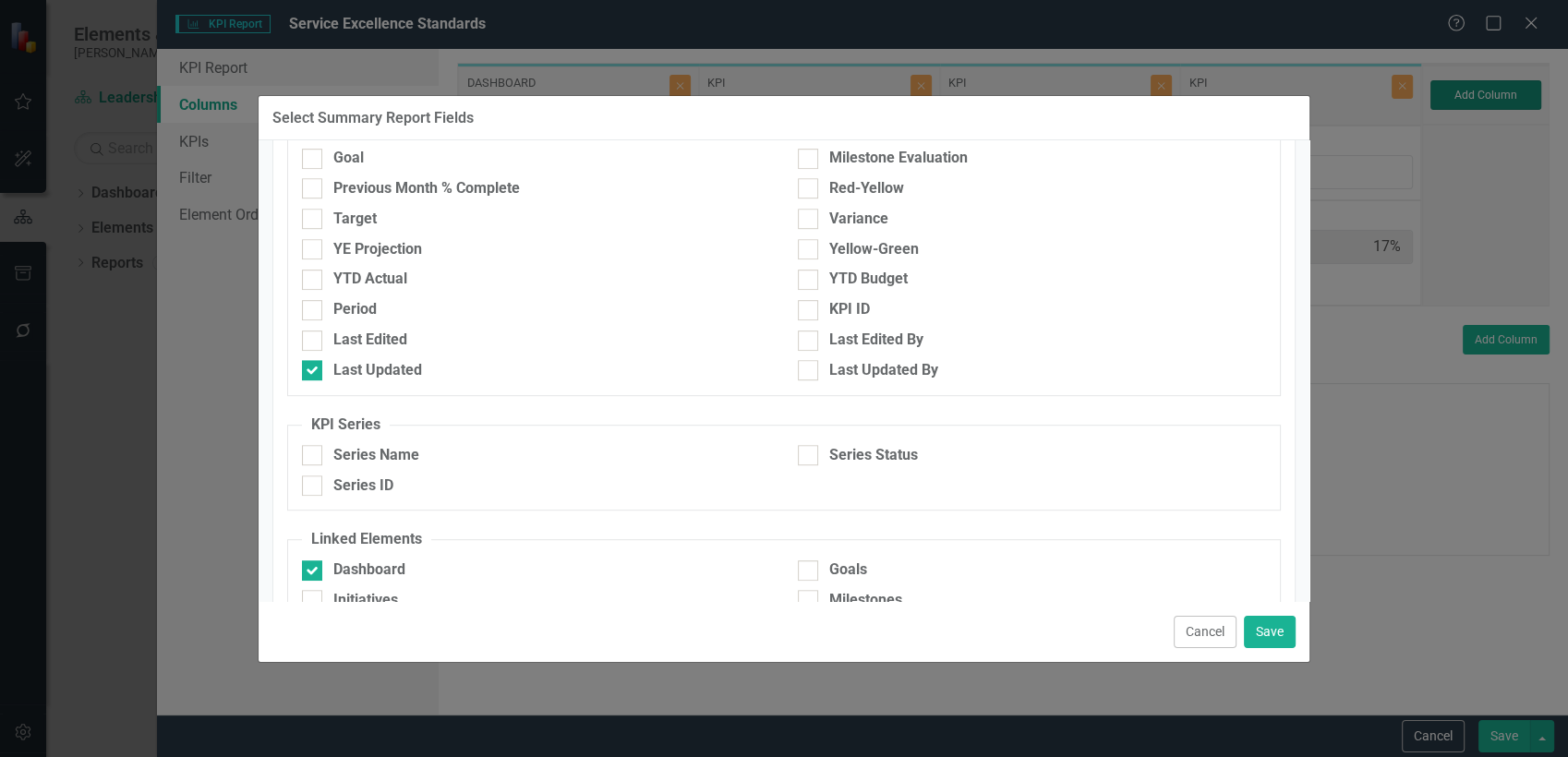
type input "43%"
type input "14%"
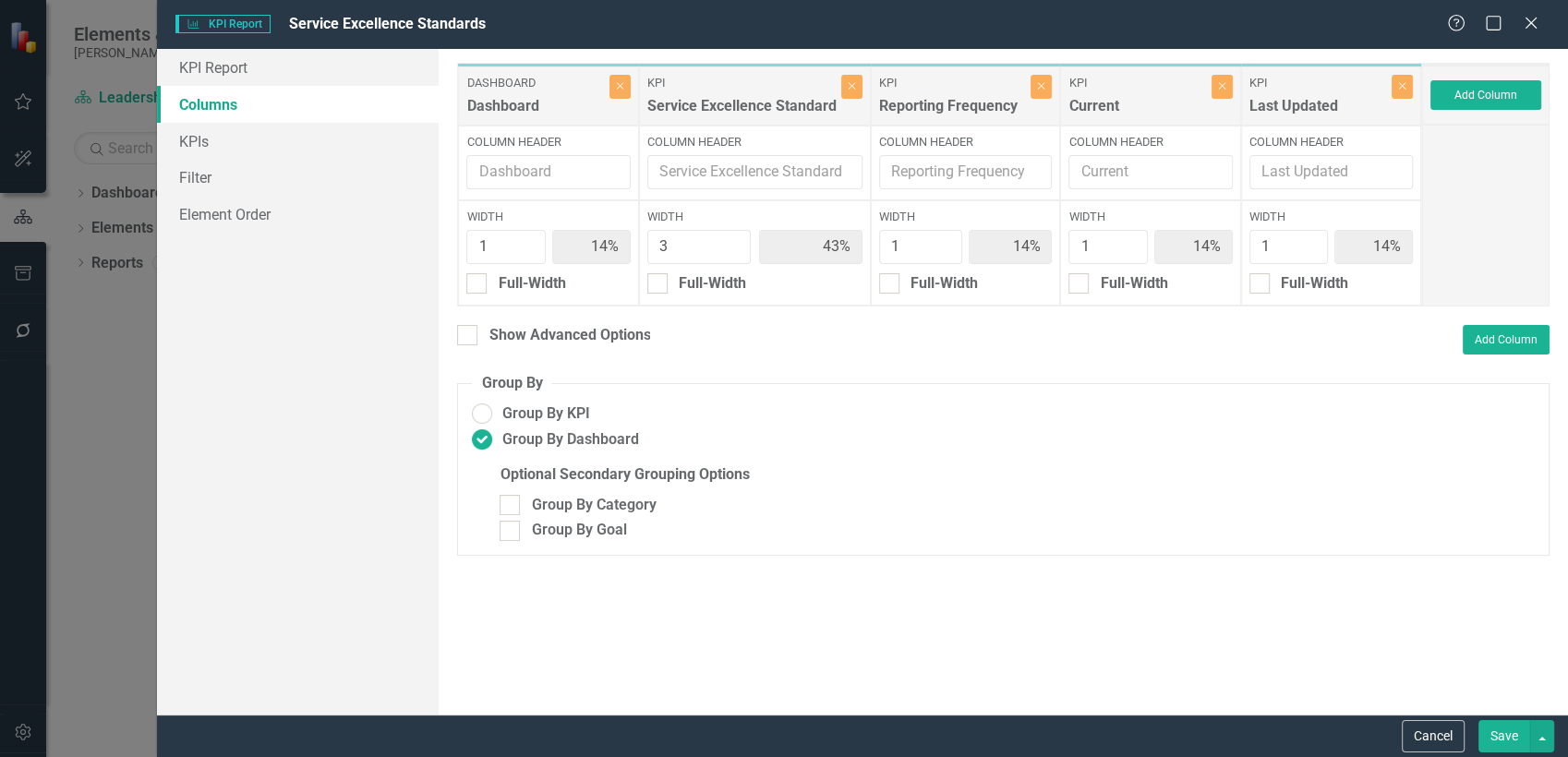
click at [1508, 730] on button "Save" at bounding box center [1505, 736] width 51 height 33
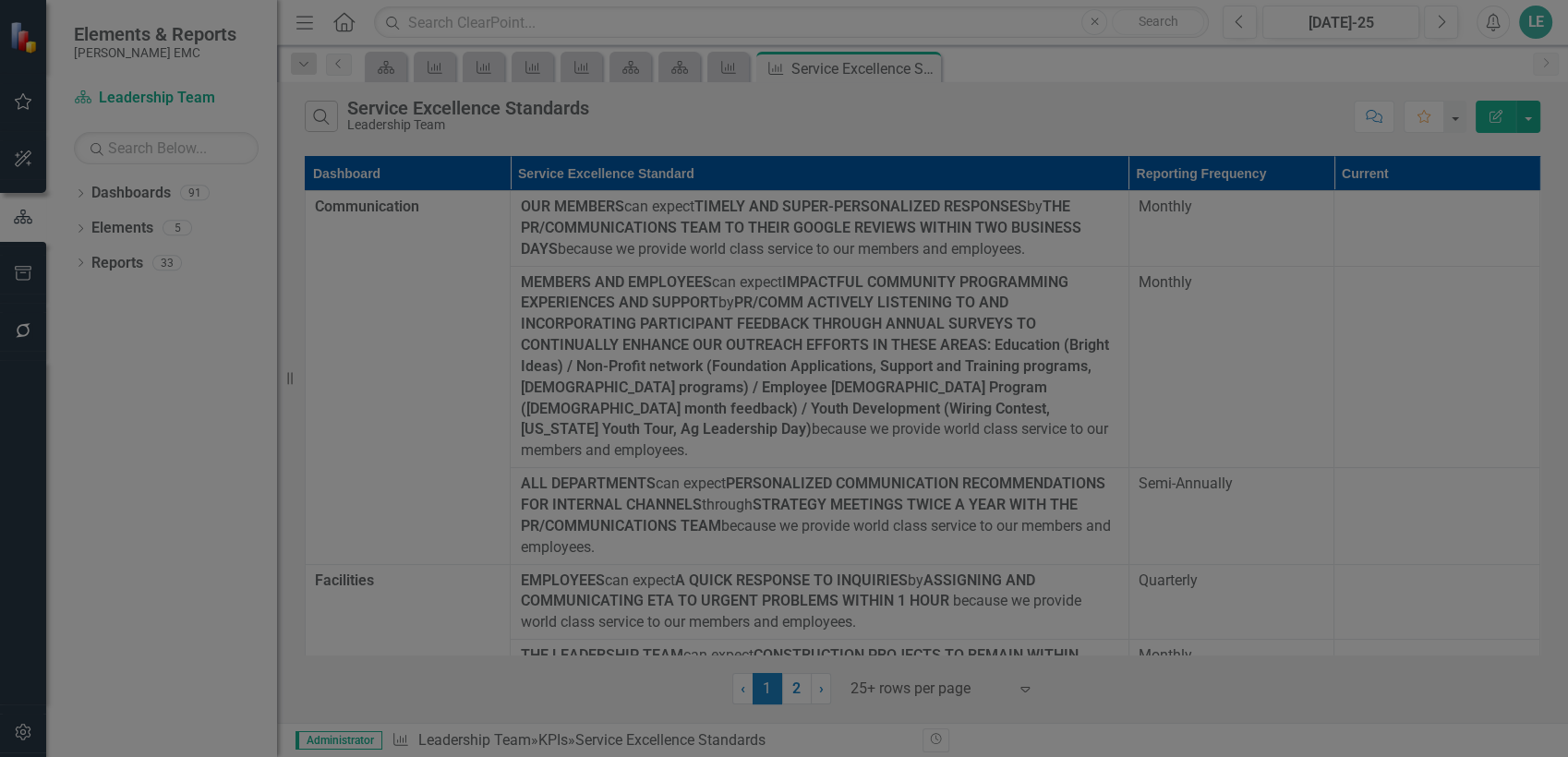
radio input "false"
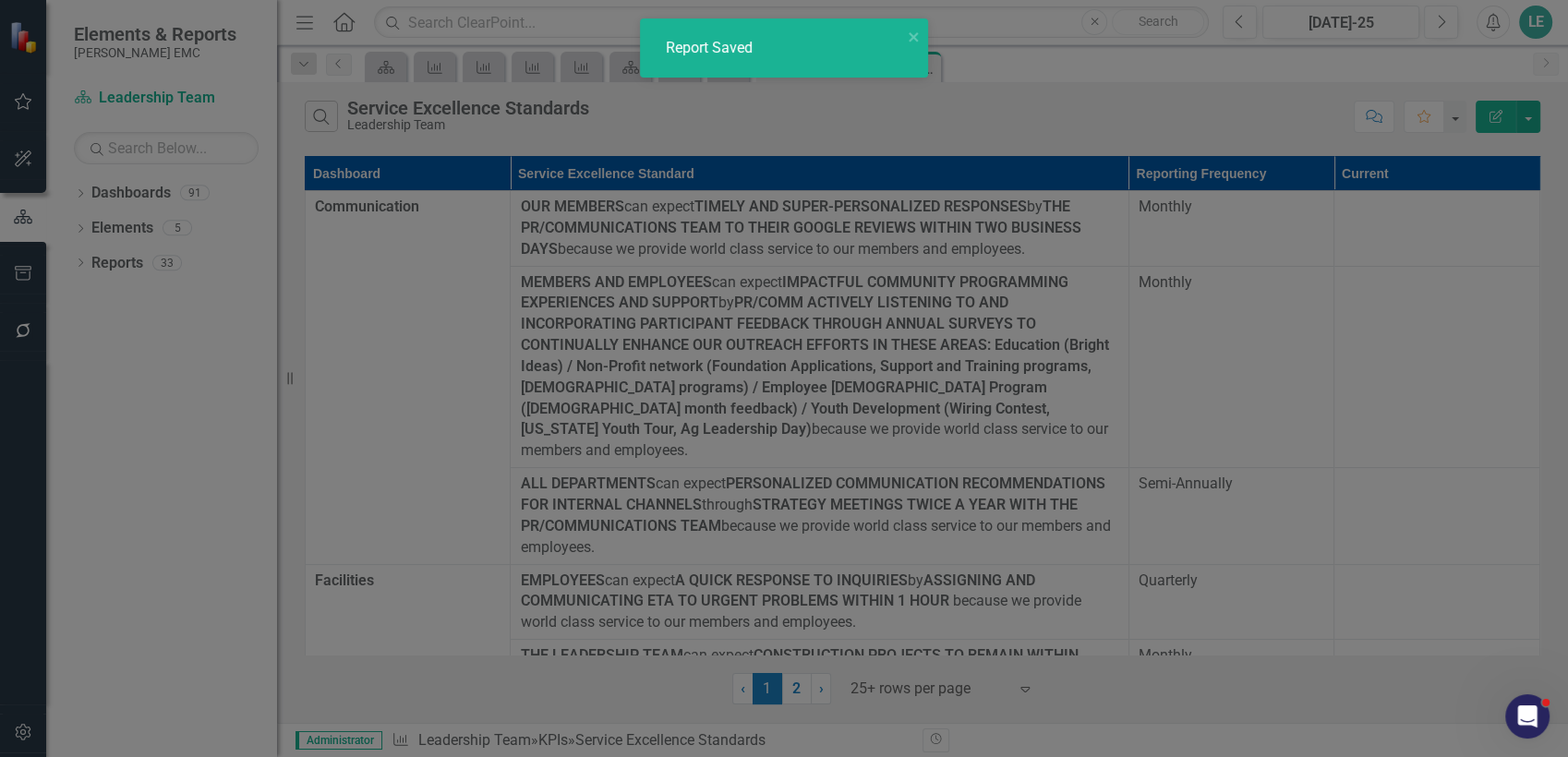
radio input "true"
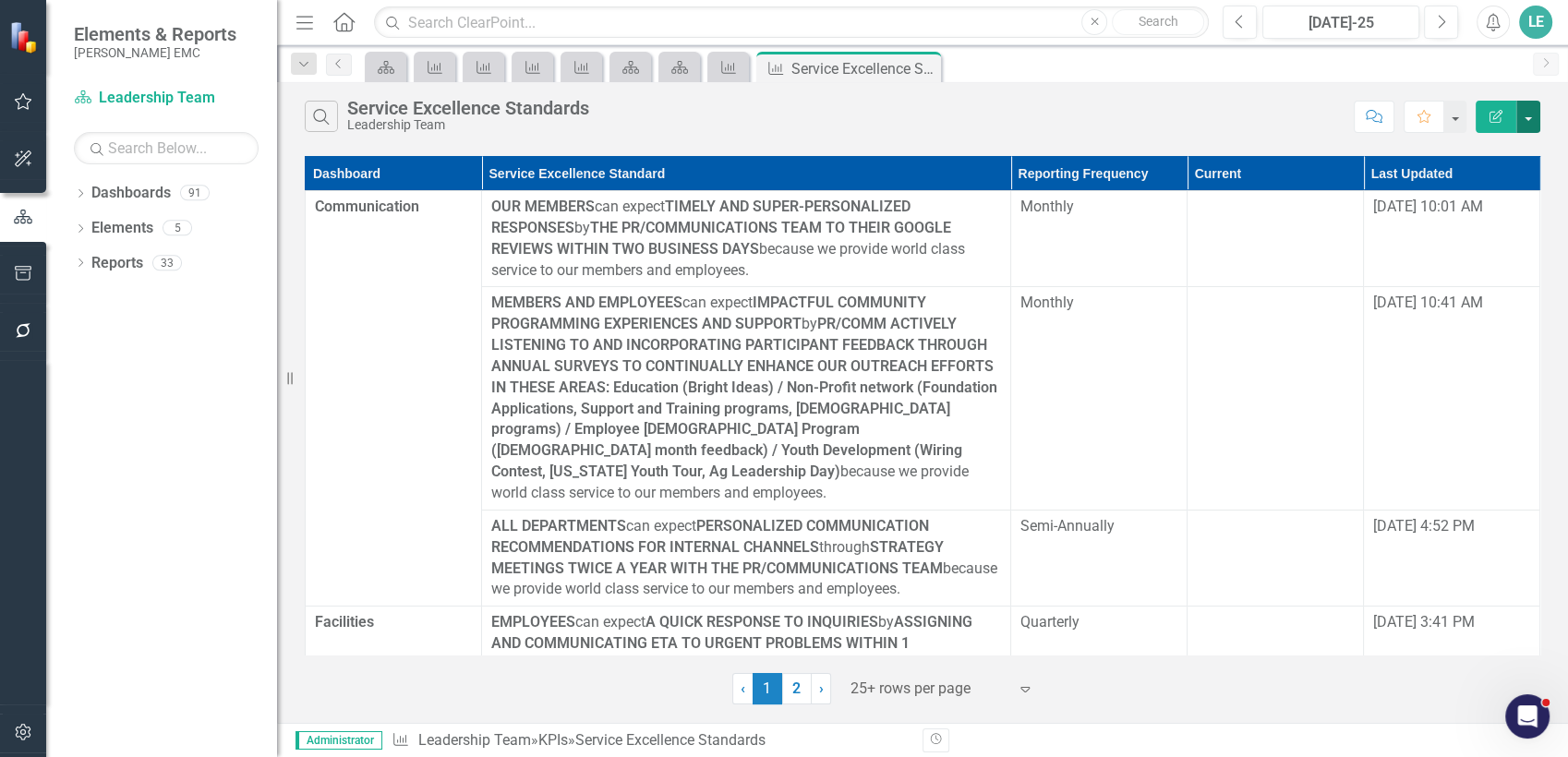
click at [1538, 124] on button "button" at bounding box center [1528, 117] width 24 height 33
click at [1505, 144] on link "Edit Report Edit Report" at bounding box center [1466, 150] width 146 height 35
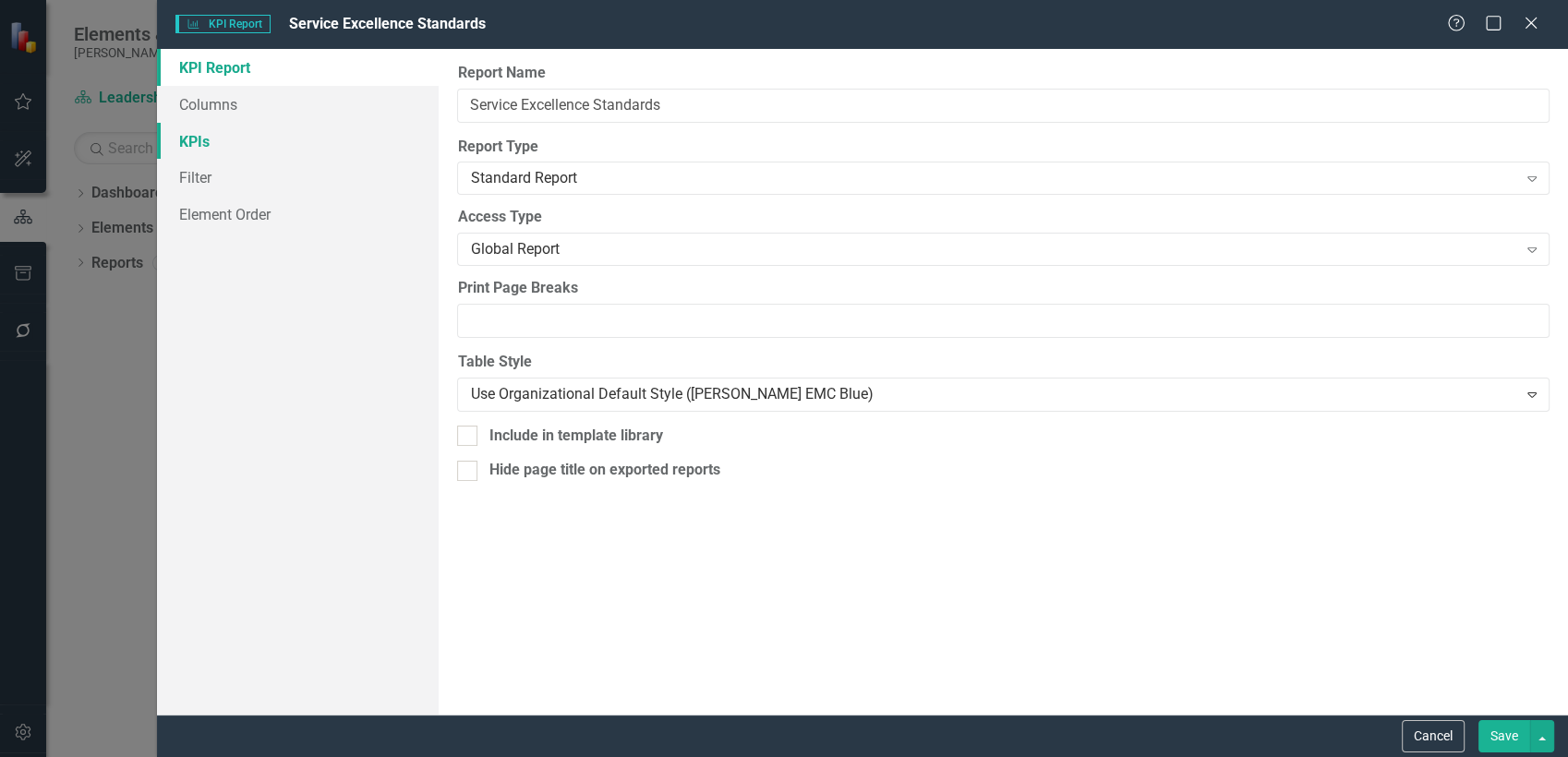
click at [328, 142] on link "KPIs" at bounding box center [298, 141] width 282 height 37
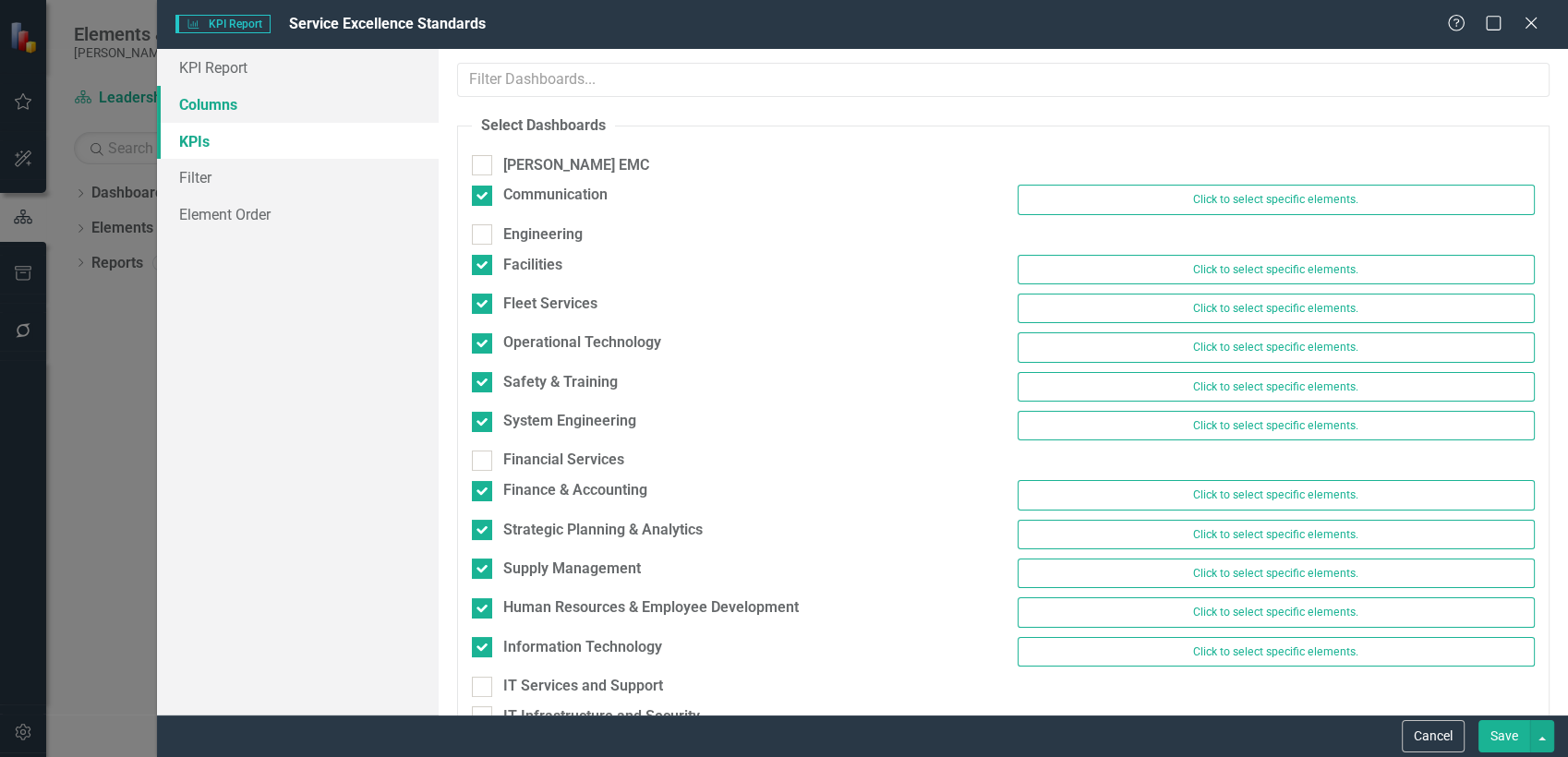
click at [284, 96] on link "Columns" at bounding box center [298, 104] width 282 height 37
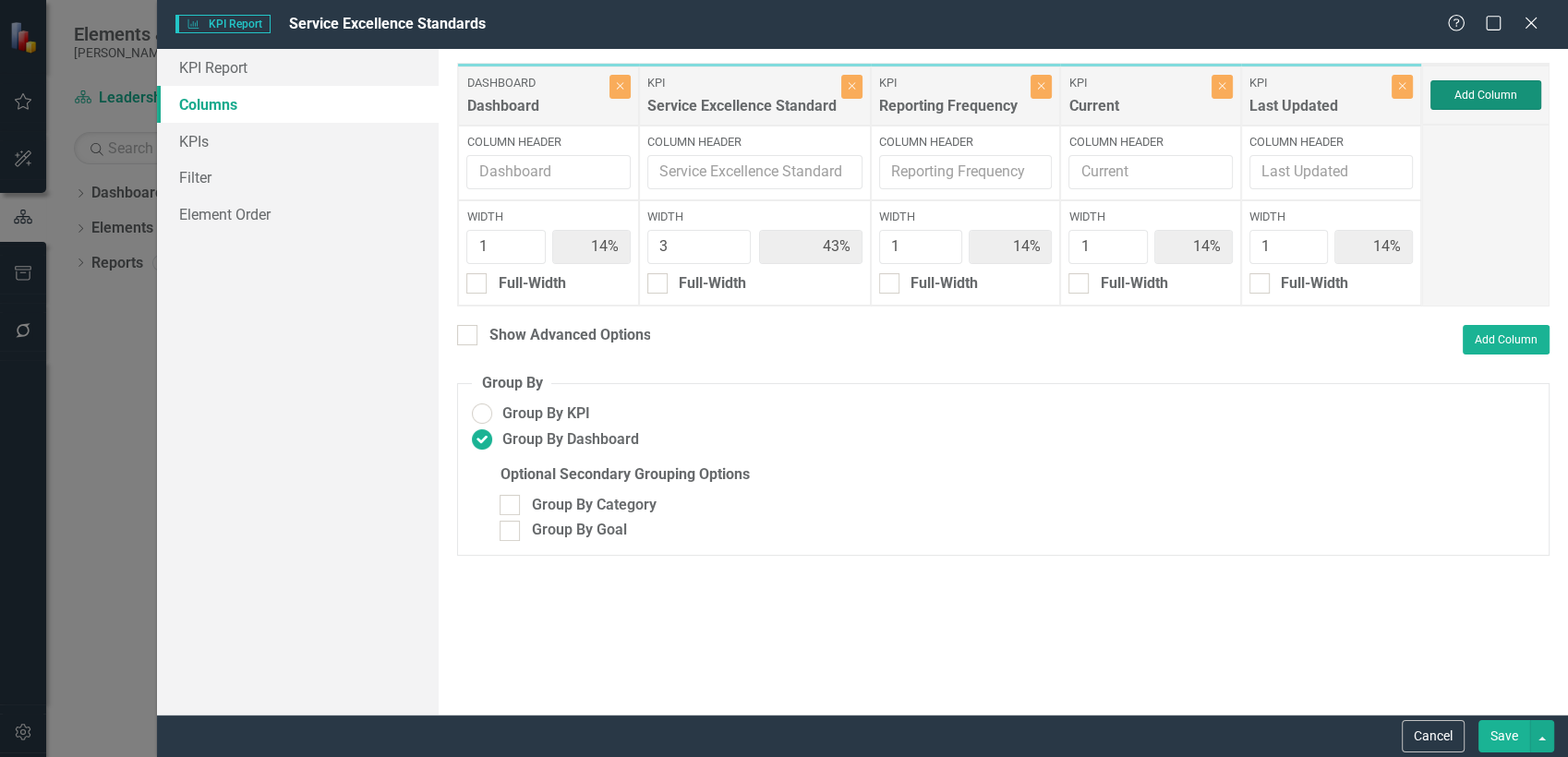
click at [1481, 95] on button "Add Column" at bounding box center [1486, 95] width 111 height 30
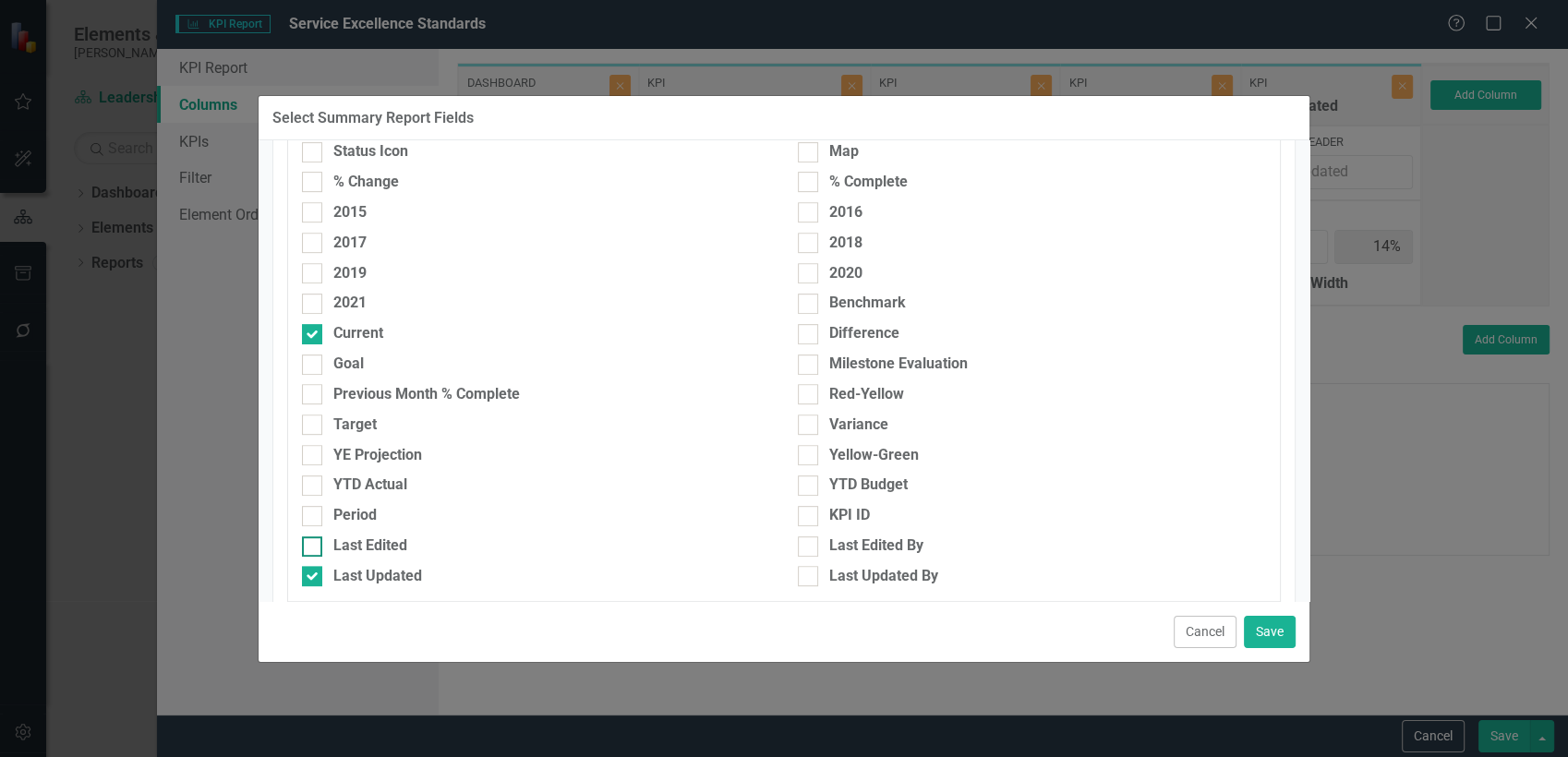
scroll to position [1128, 0]
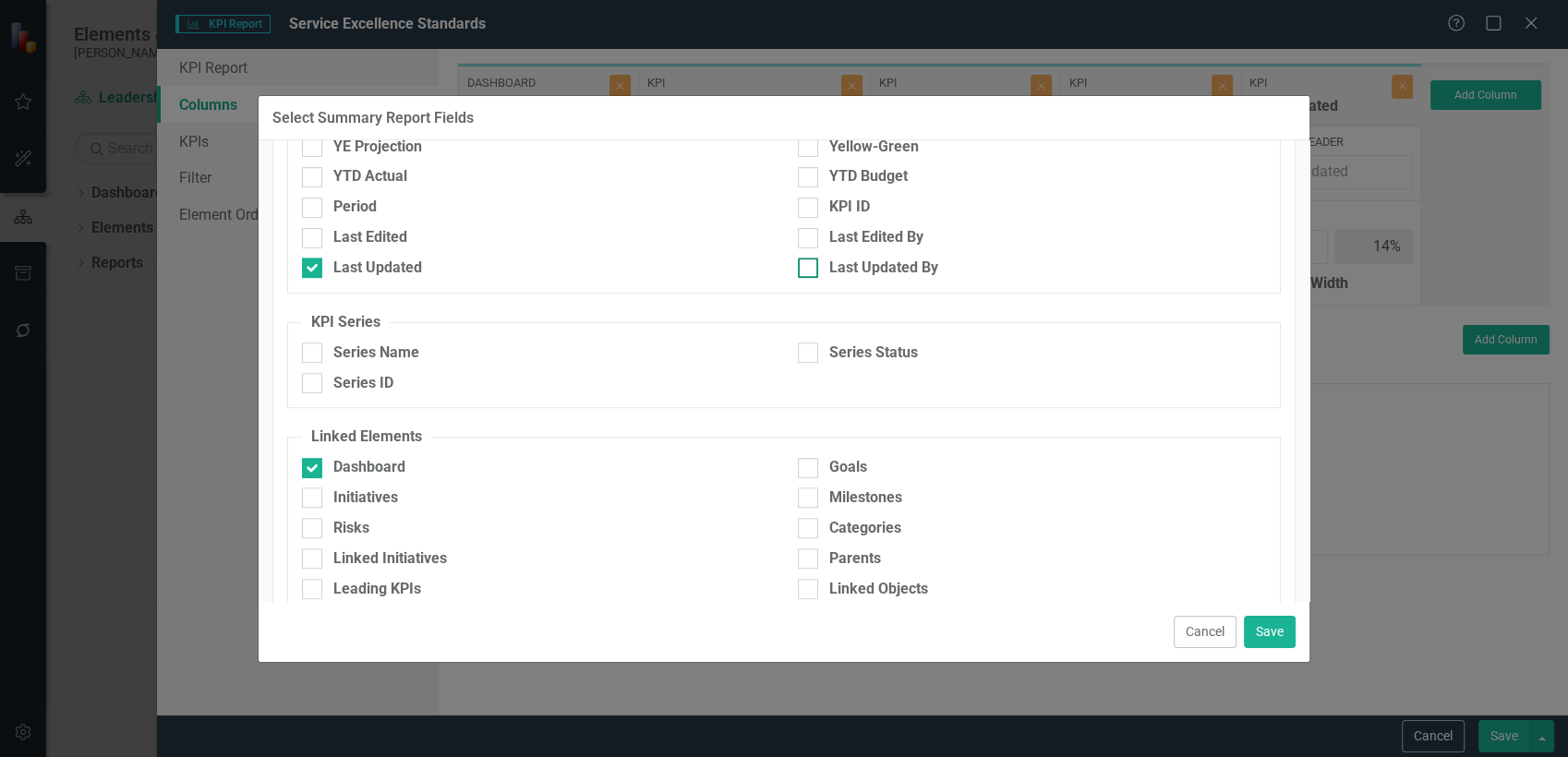
click at [803, 272] on div at bounding box center [808, 267] width 21 height 21
click at [803, 269] on input "Last Updated By" at bounding box center [804, 263] width 12 height 12
checkbox input "true"
click at [319, 240] on div at bounding box center [312, 237] width 21 height 21
click at [314, 240] on input "Last Edited" at bounding box center [308, 234] width 12 height 12
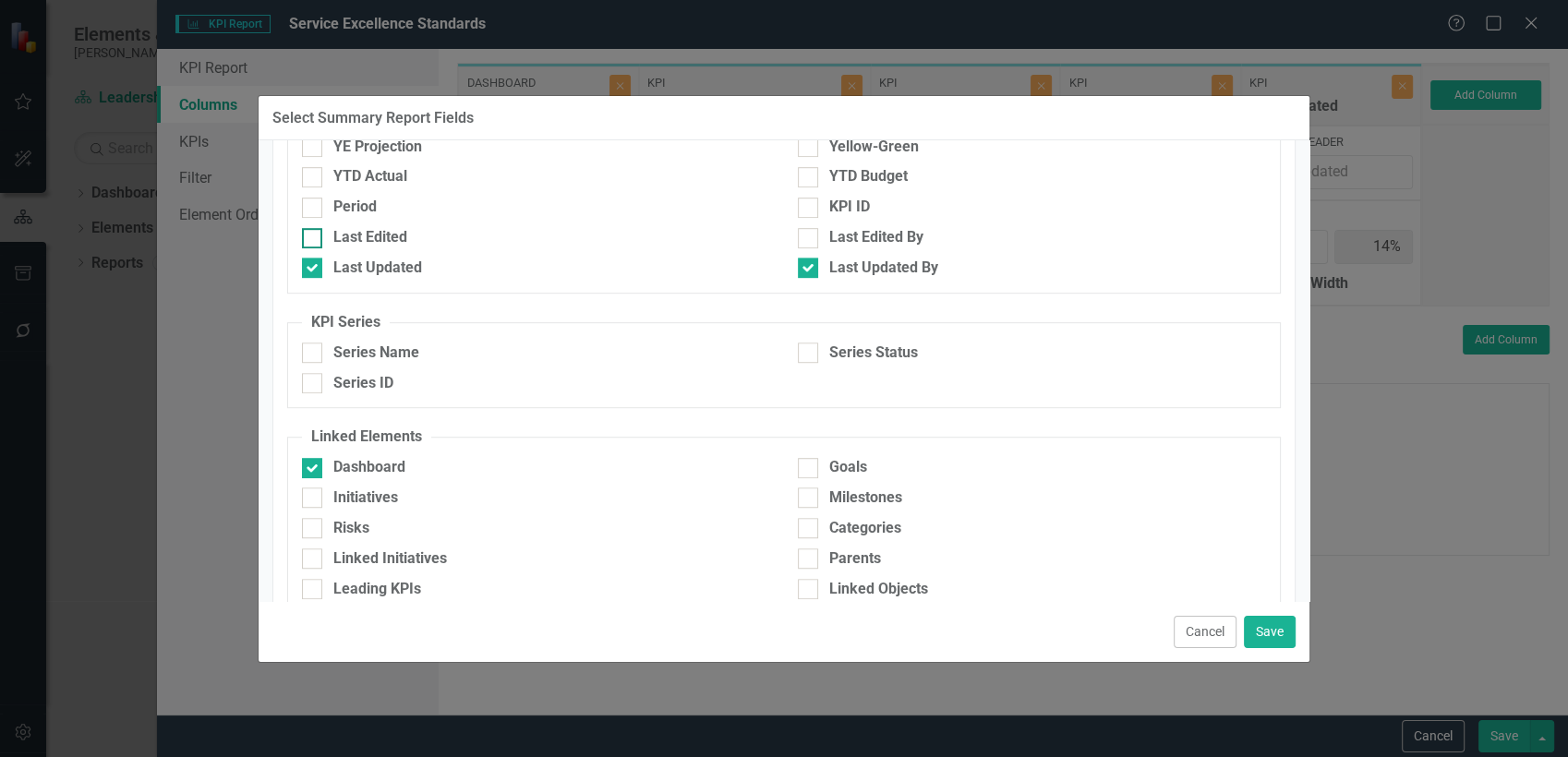
checkbox input "true"
click at [808, 234] on div at bounding box center [808, 237] width 21 height 21
click at [808, 234] on input "Last Edited By" at bounding box center [804, 234] width 12 height 12
checkbox input "true"
click at [1281, 632] on button "Save" at bounding box center [1270, 631] width 51 height 33
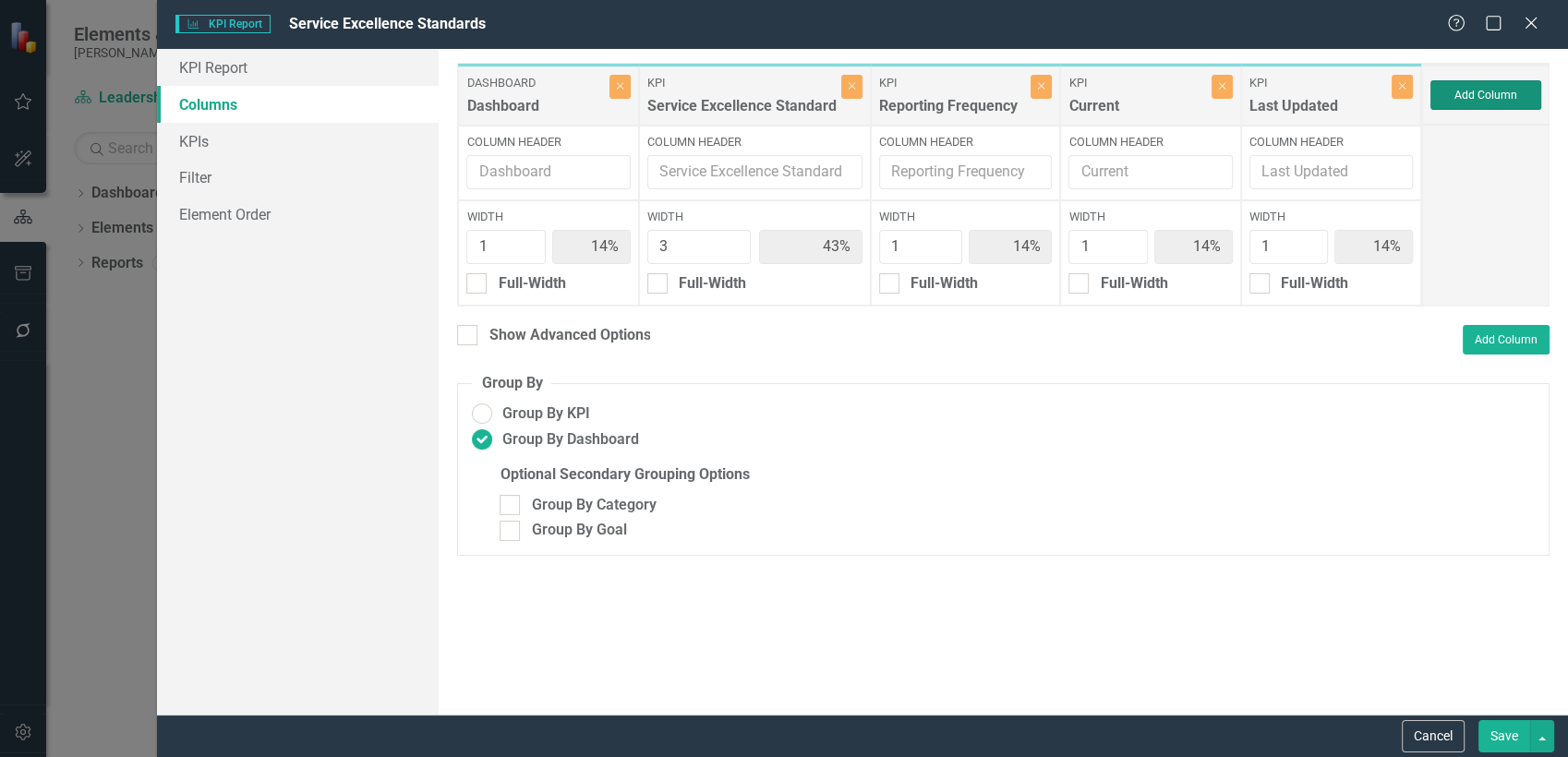
type input "10%"
type input "30%"
type input "10%"
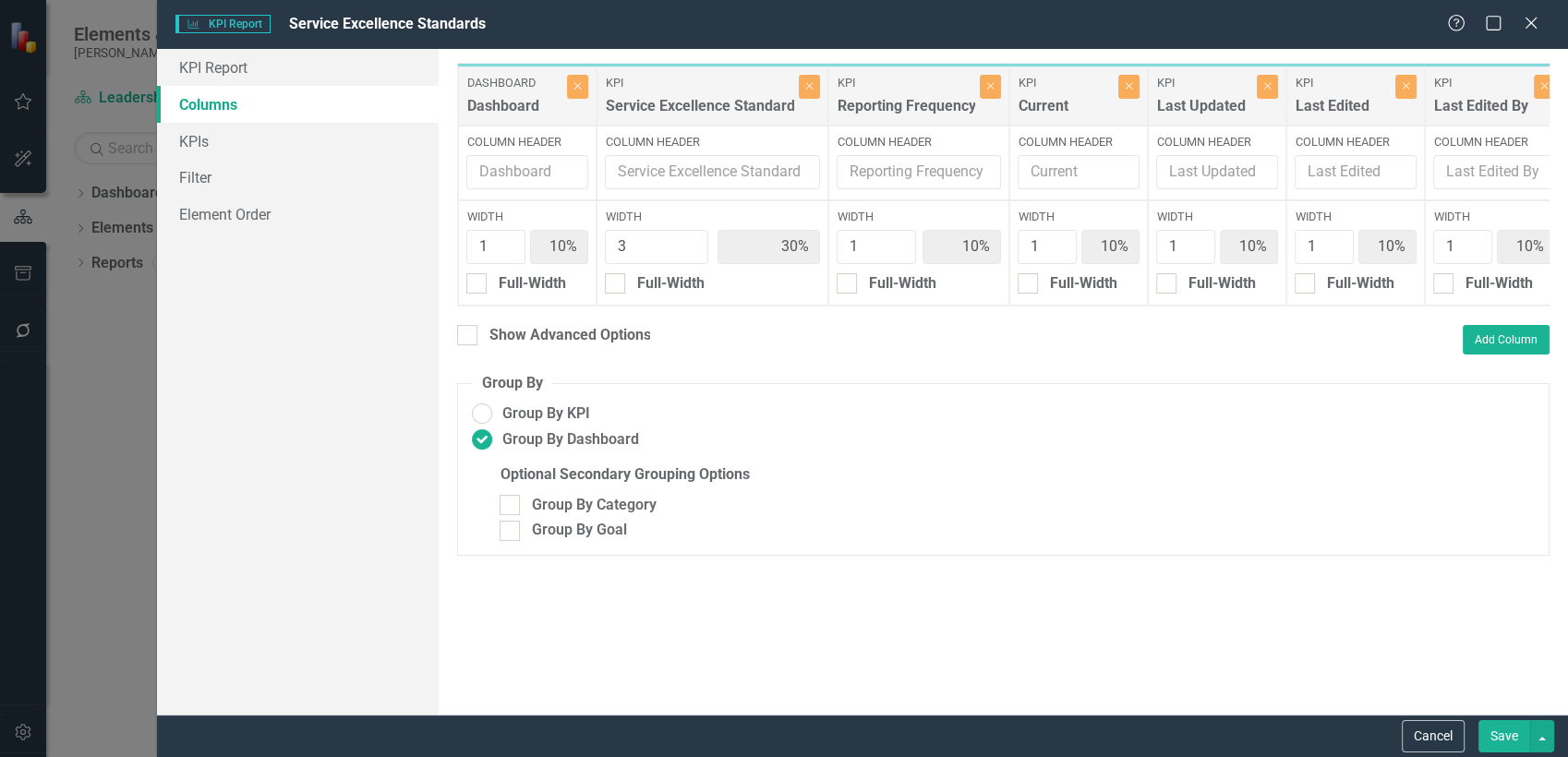
click at [1509, 741] on button "Save" at bounding box center [1505, 736] width 51 height 33
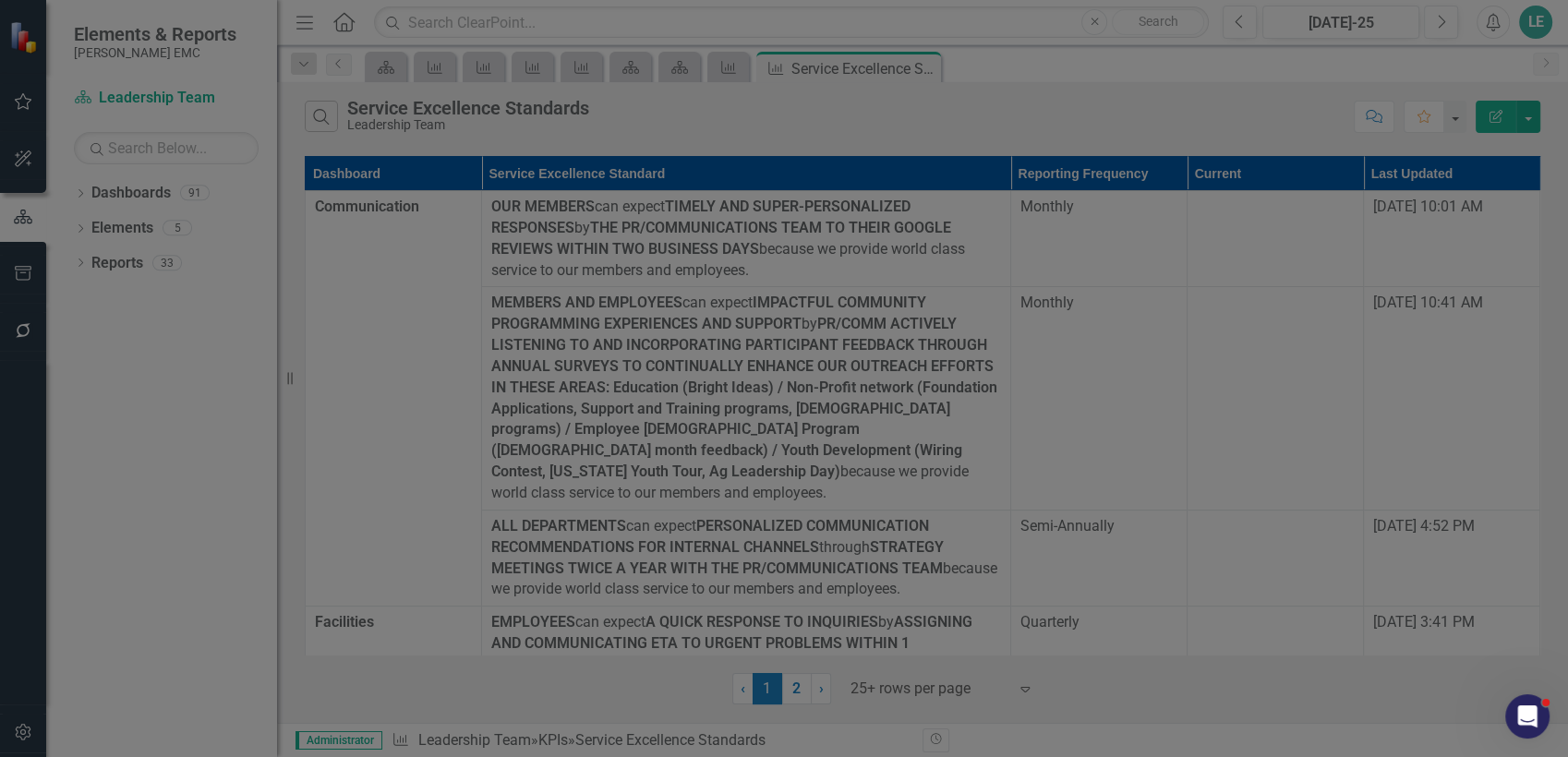
radio input "false"
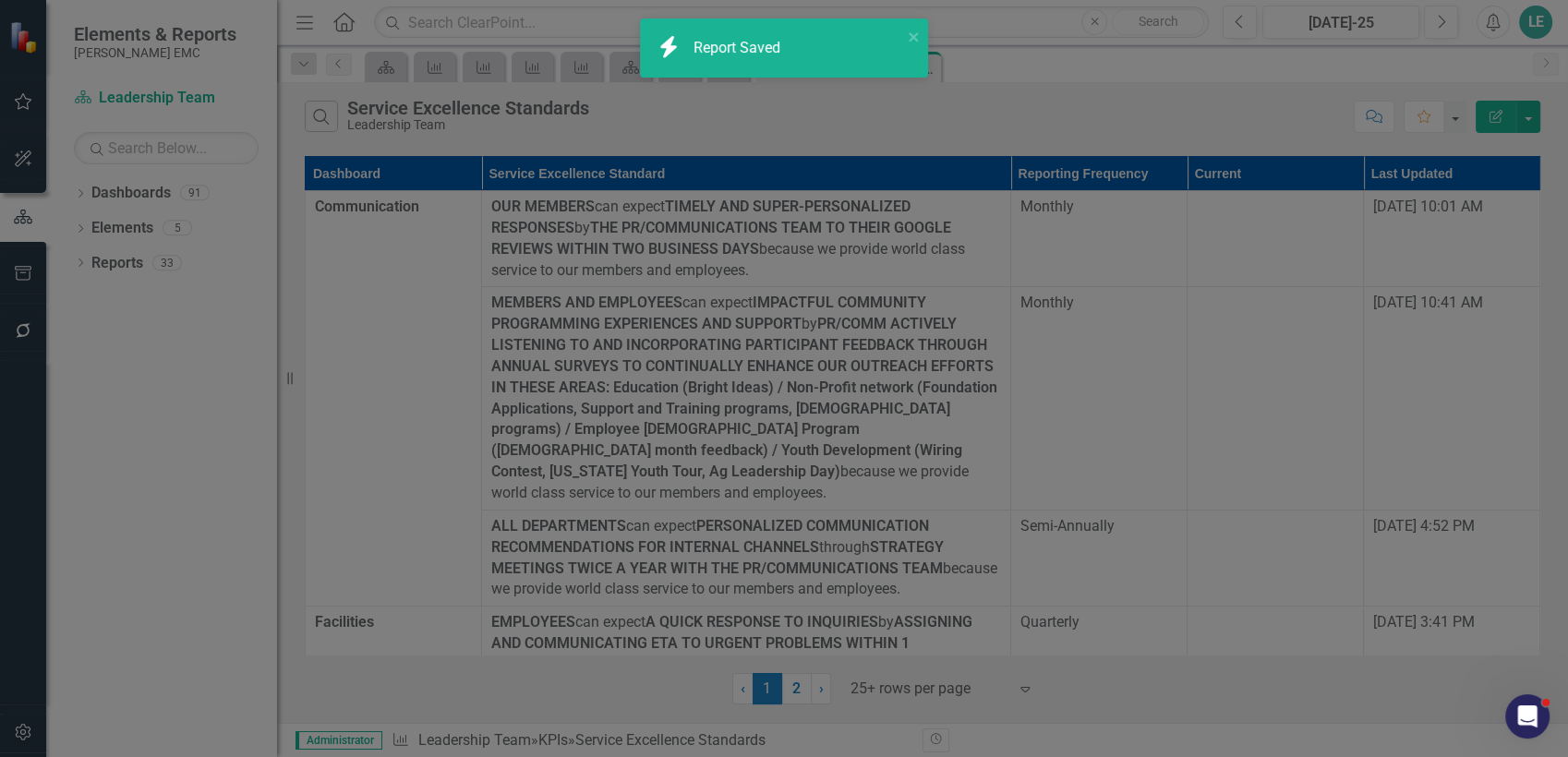
radio input "true"
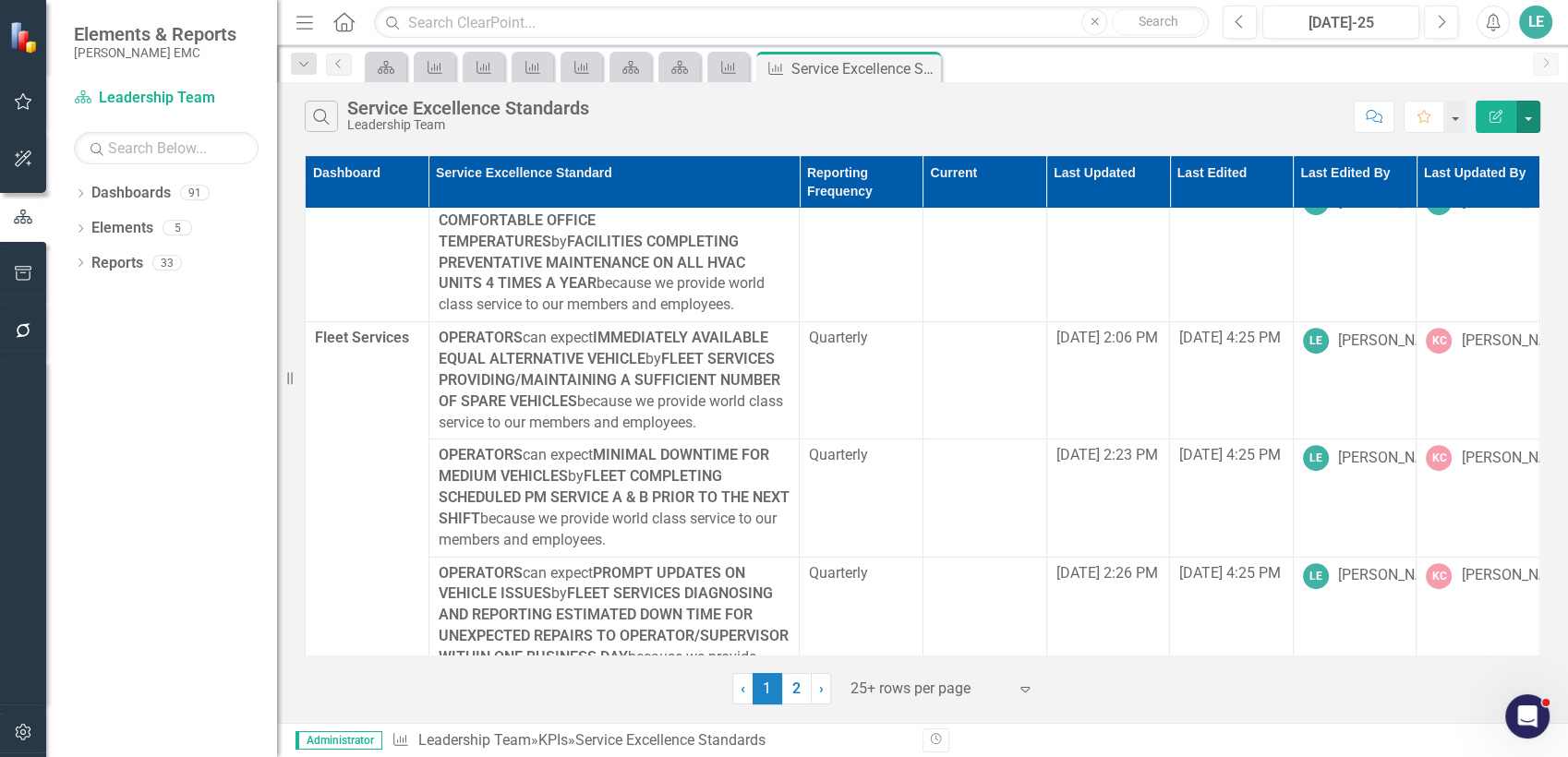
scroll to position [923, 0]
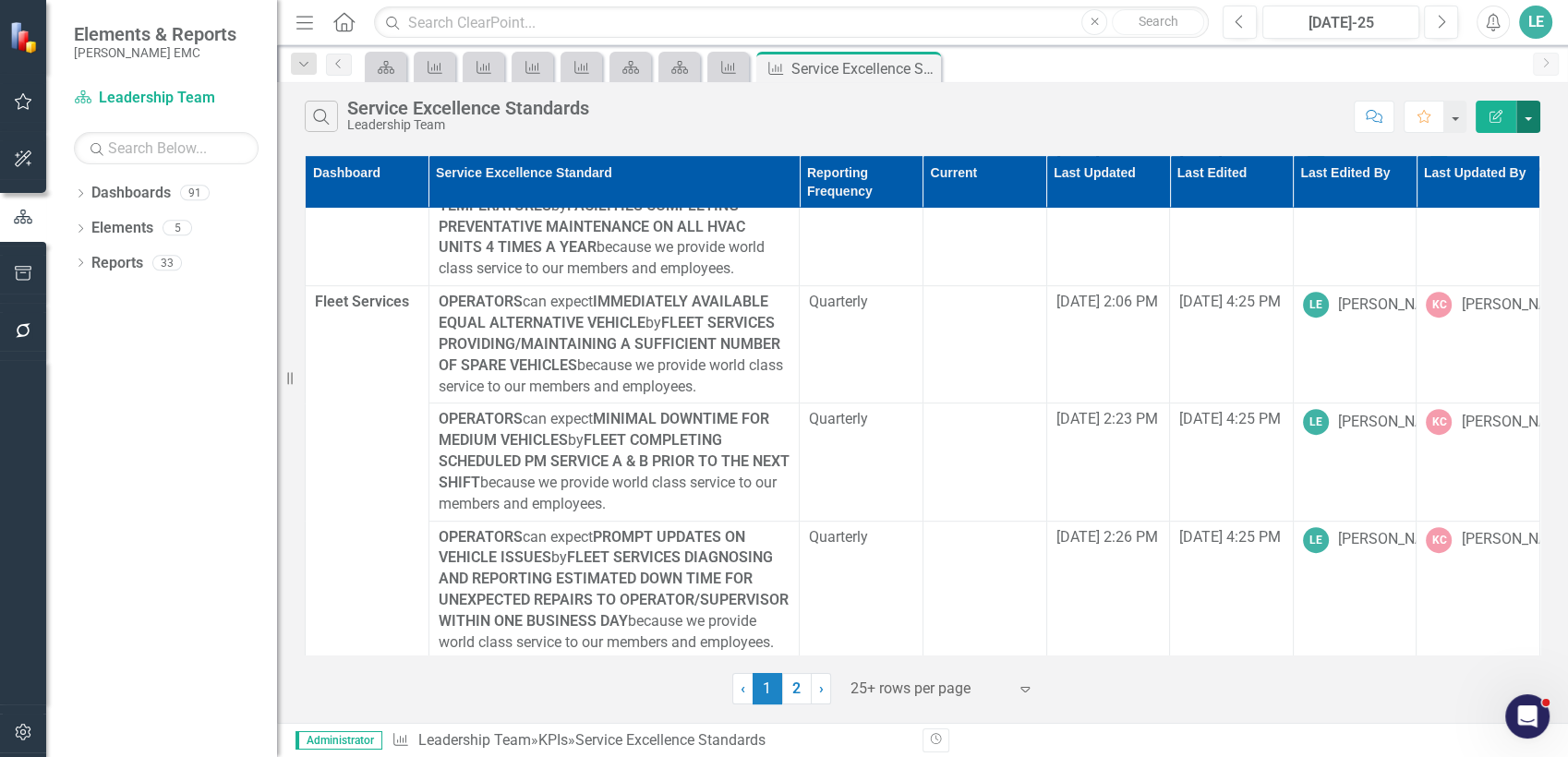
click at [1524, 122] on button "button" at bounding box center [1528, 117] width 24 height 33
click at [1481, 156] on link "Edit Report Edit Report" at bounding box center [1466, 150] width 146 height 35
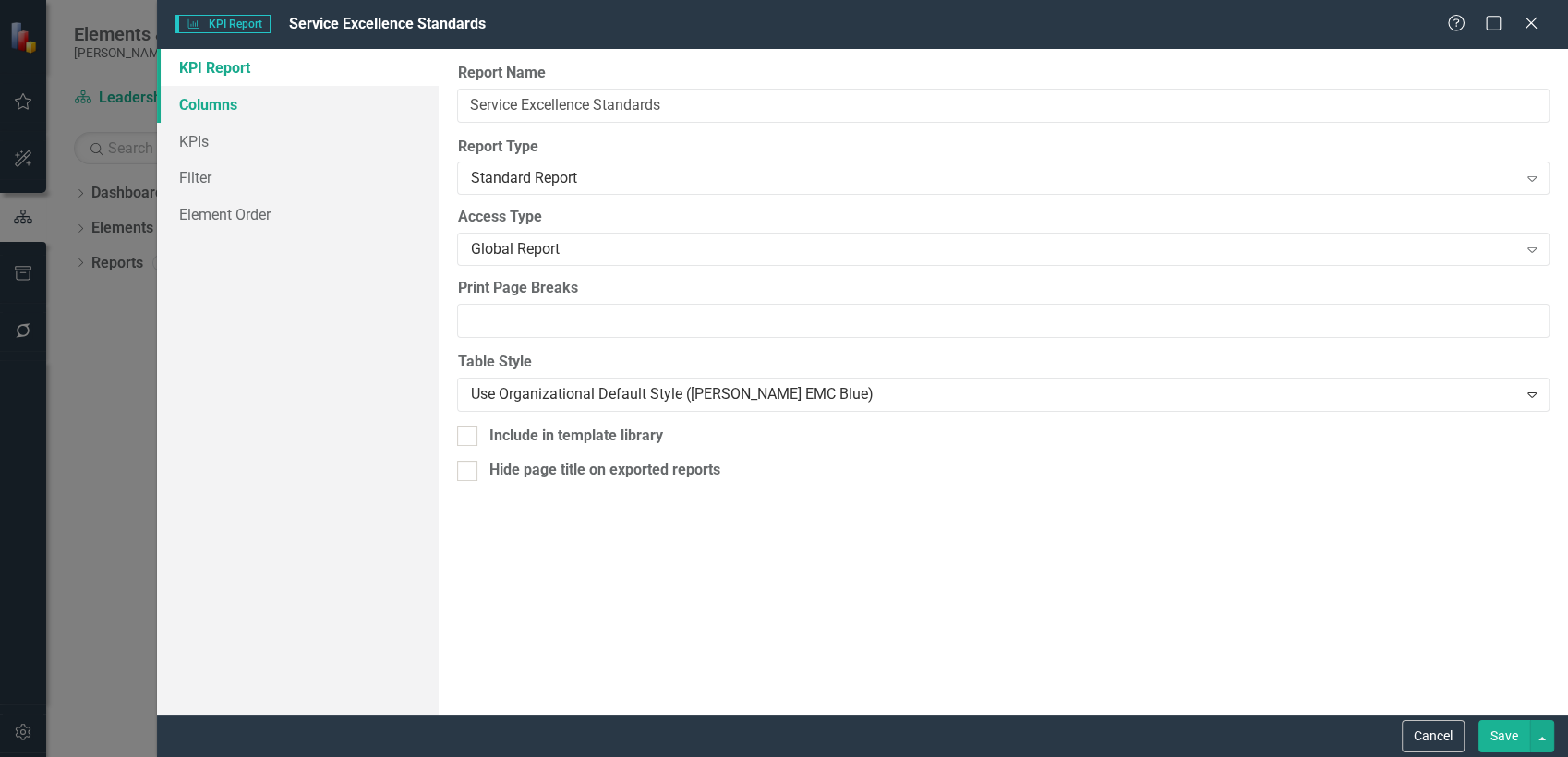
click at [203, 111] on link "Columns" at bounding box center [298, 104] width 282 height 37
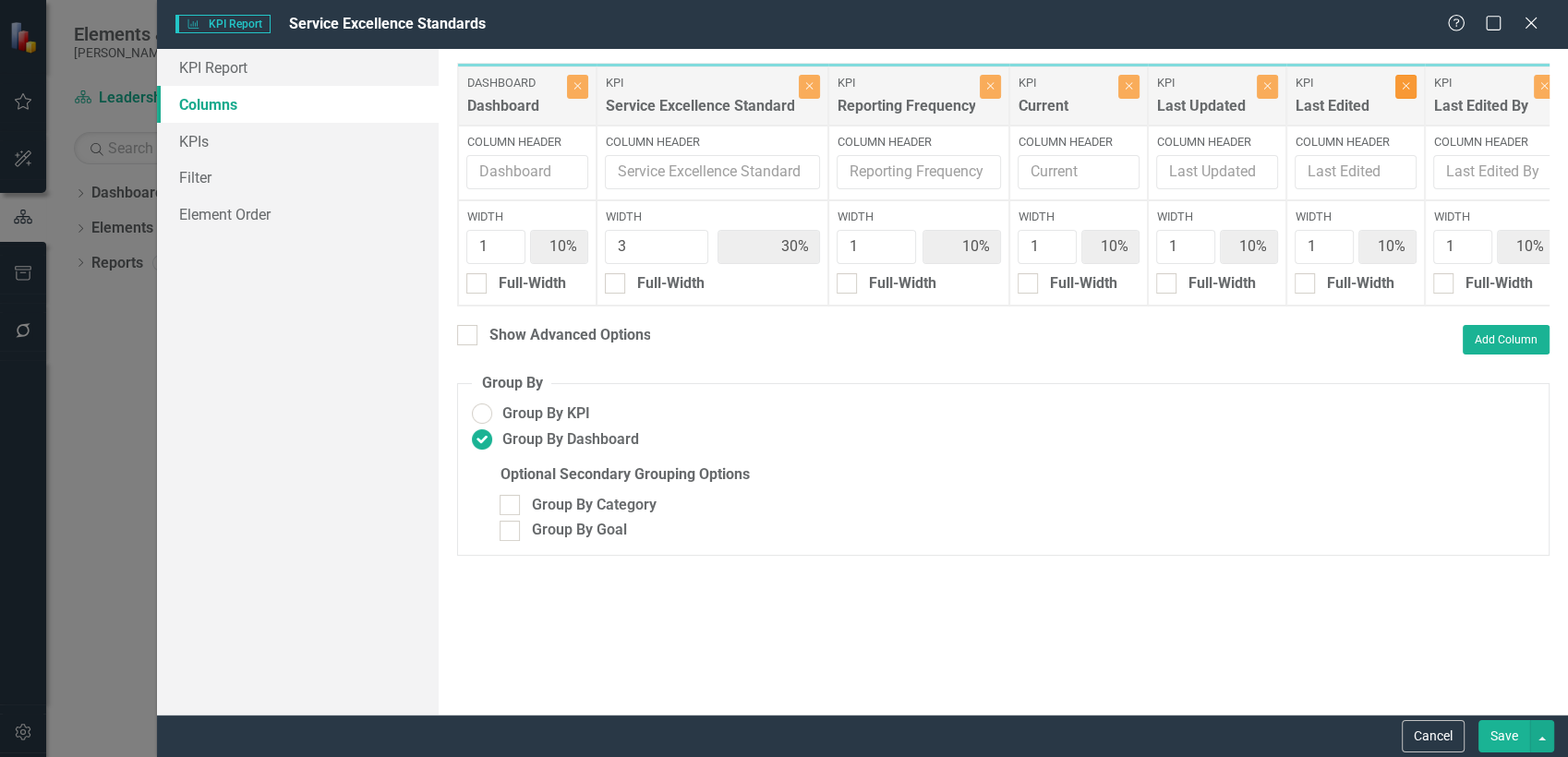
click at [1408, 89] on icon "Close" at bounding box center [1406, 85] width 8 height 11
type input "11%"
type input "33%"
type input "11%"
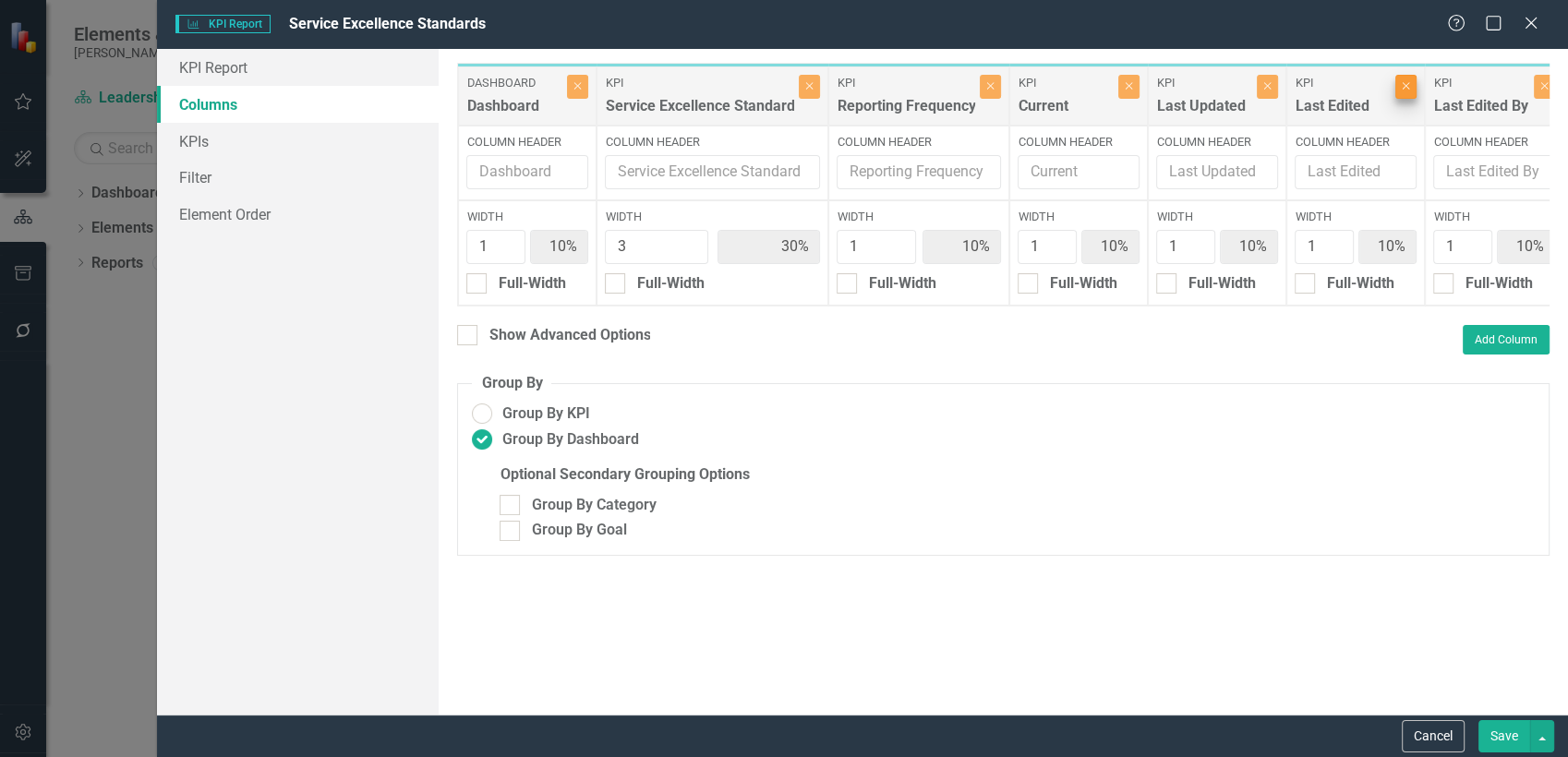
type input "11%"
click at [1408, 89] on icon "Close" at bounding box center [1406, 85] width 8 height 11
type input "13%"
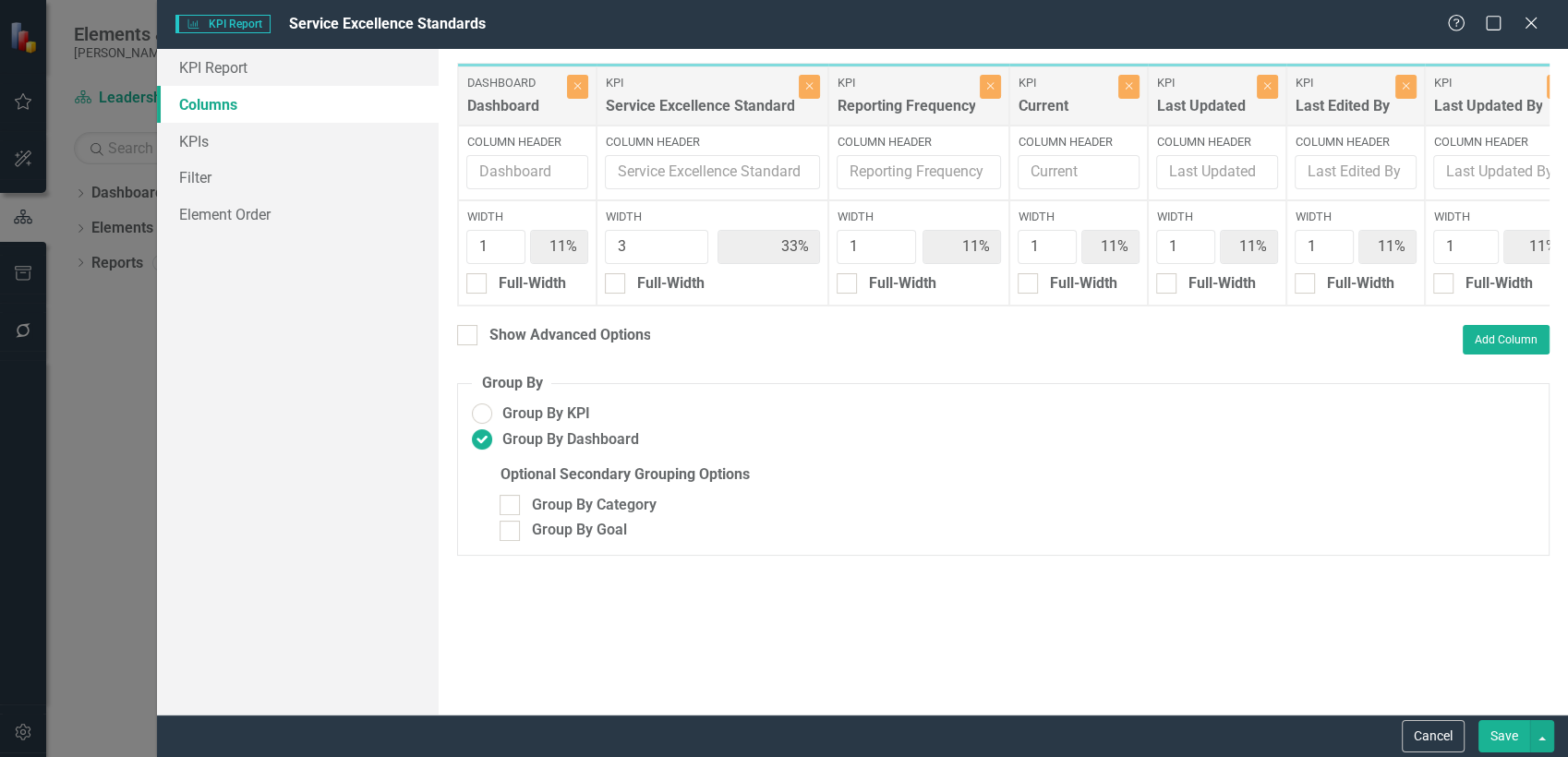
type input "38%"
type input "13%"
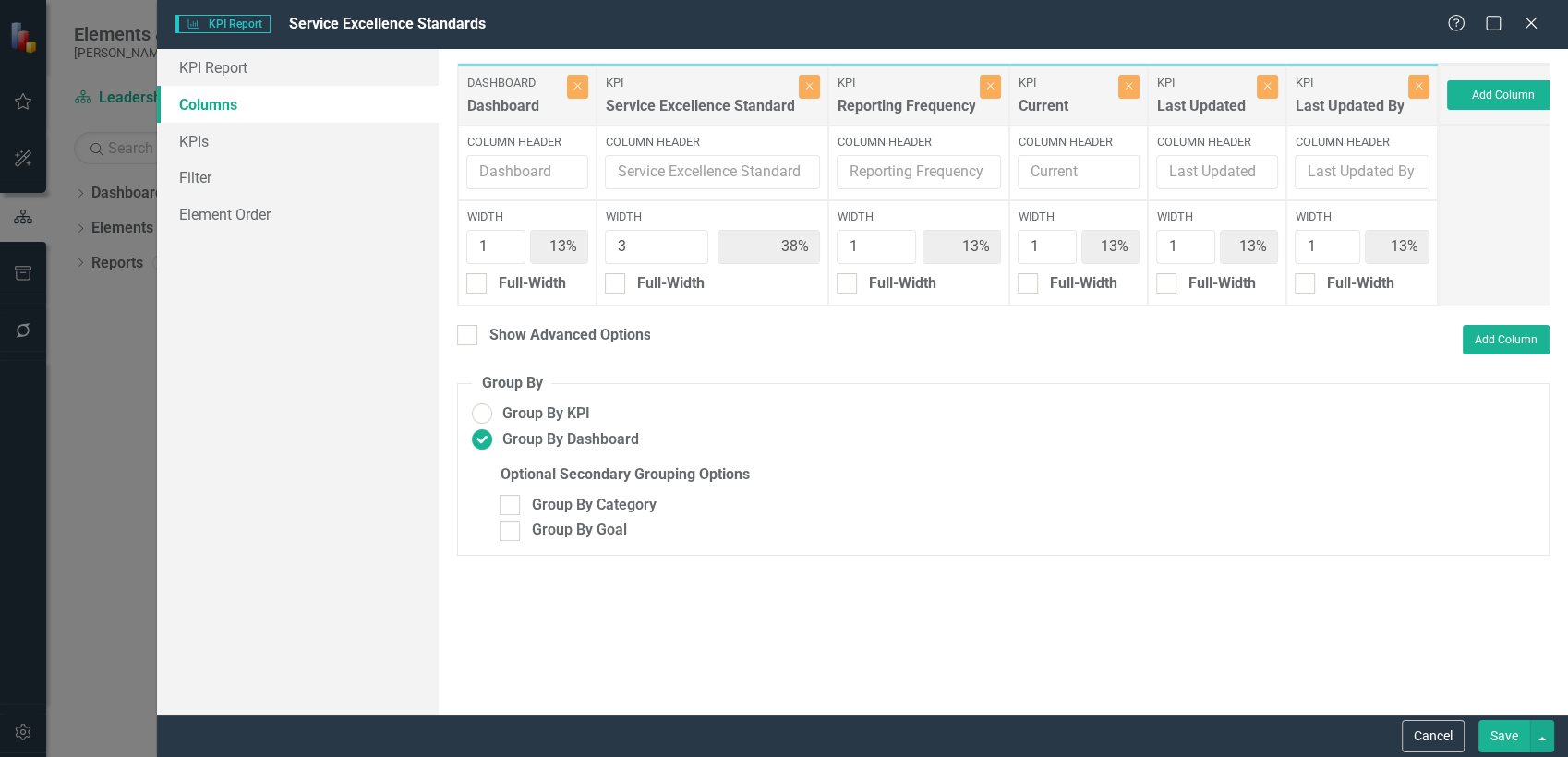
click at [1488, 730] on button "Save" at bounding box center [1505, 736] width 51 height 33
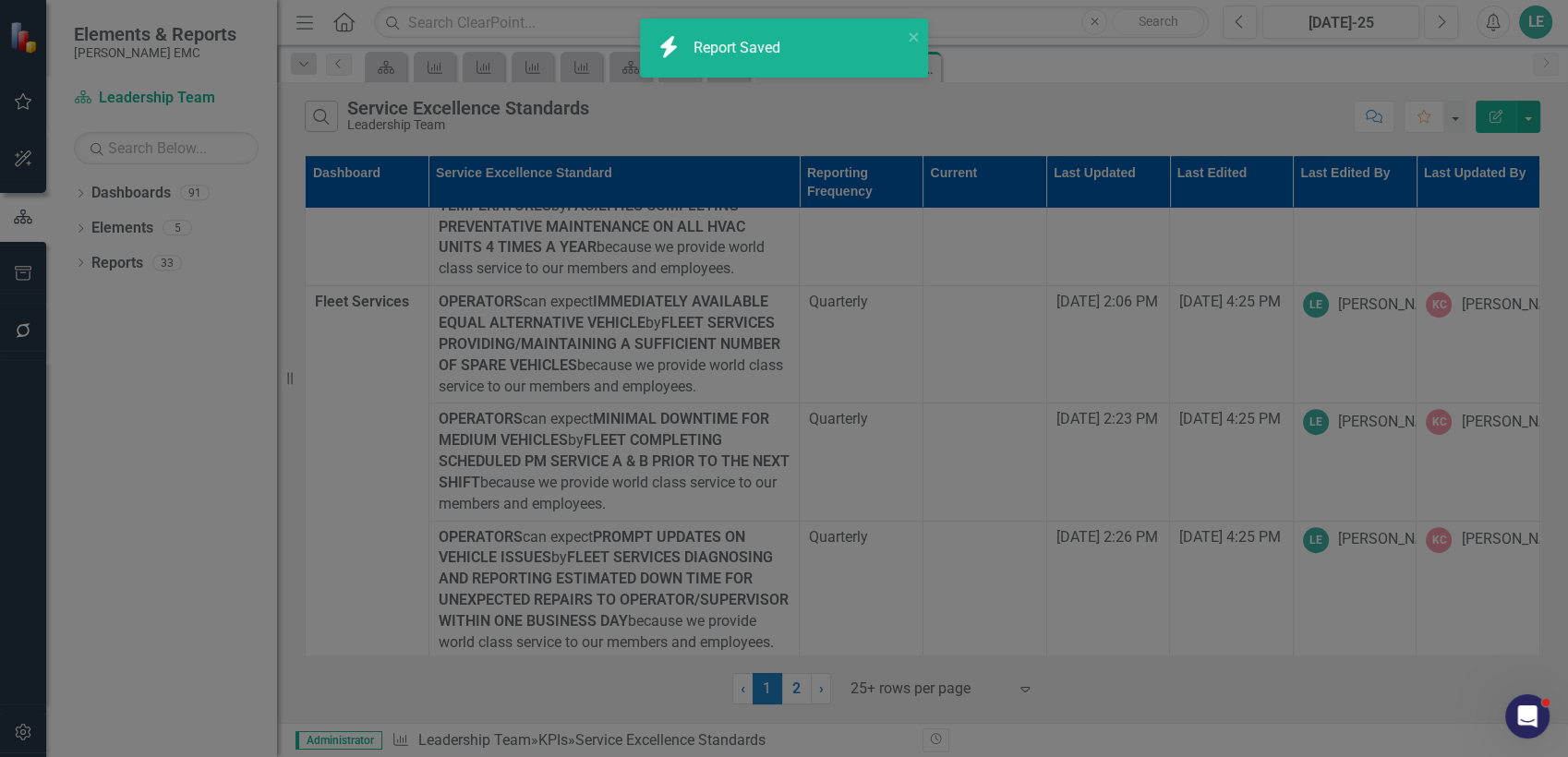
radio input "false"
radio input "true"
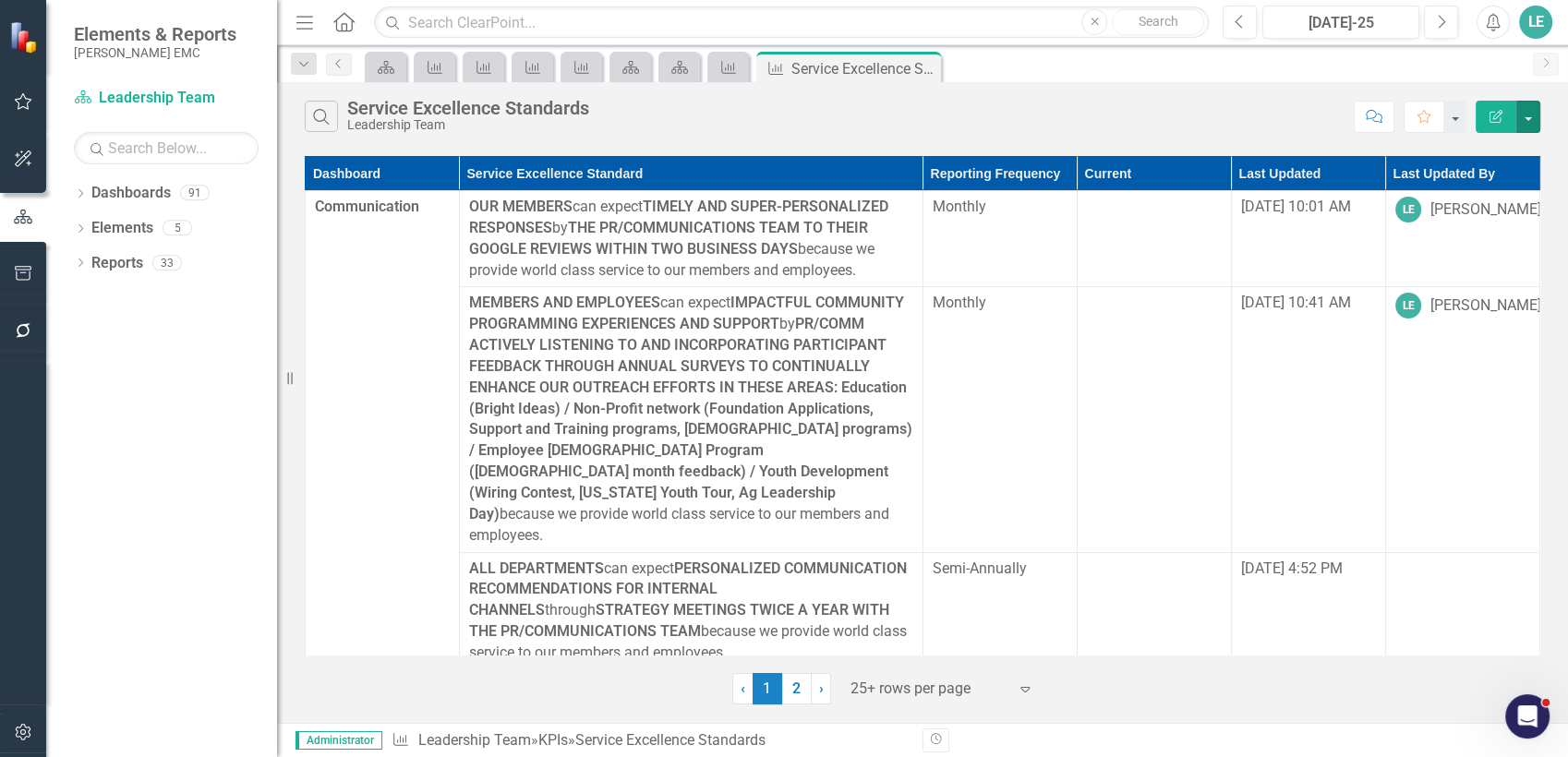
scroll to position [205, 0]
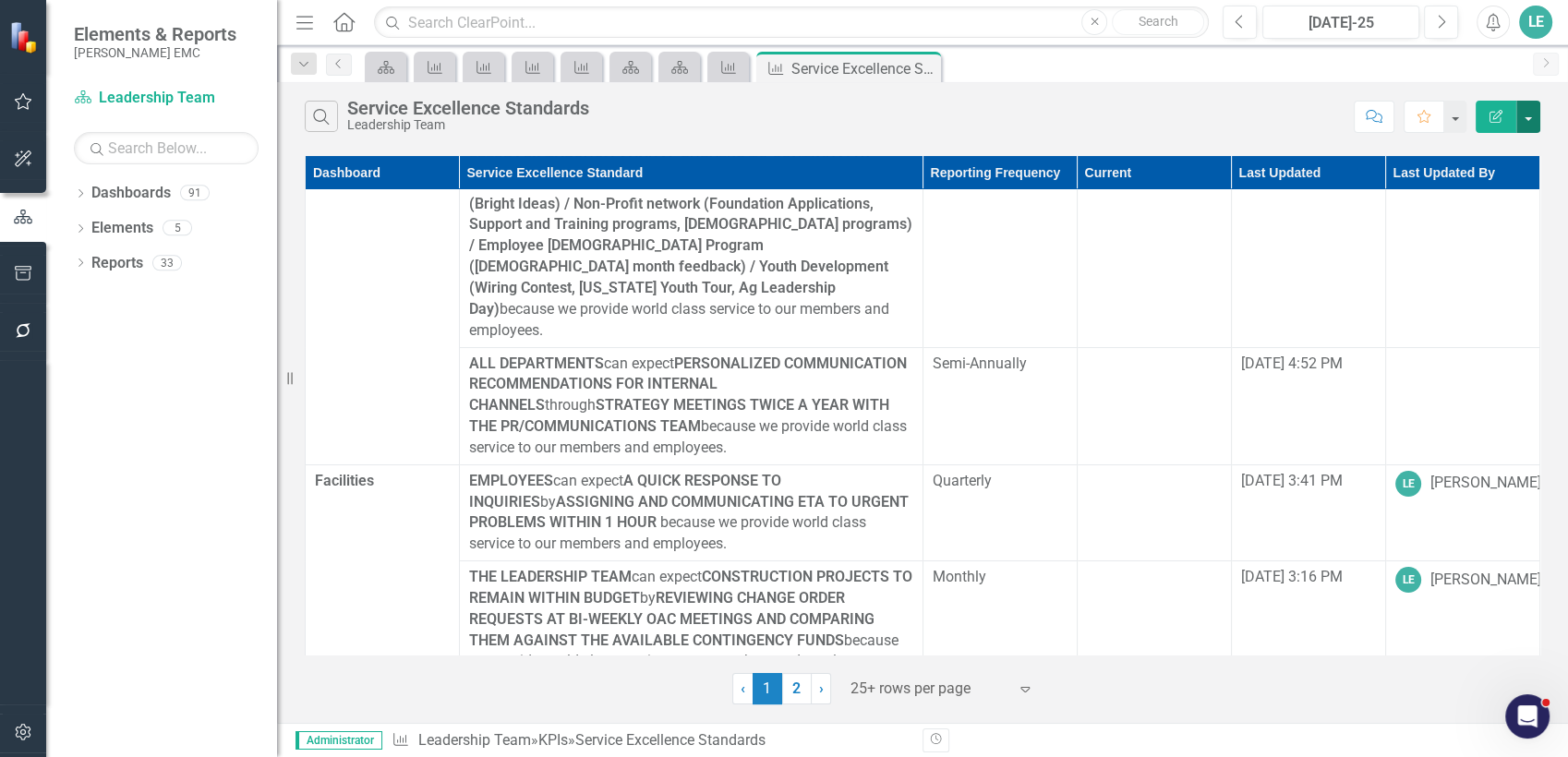
click at [1525, 120] on button "button" at bounding box center [1528, 117] width 24 height 33
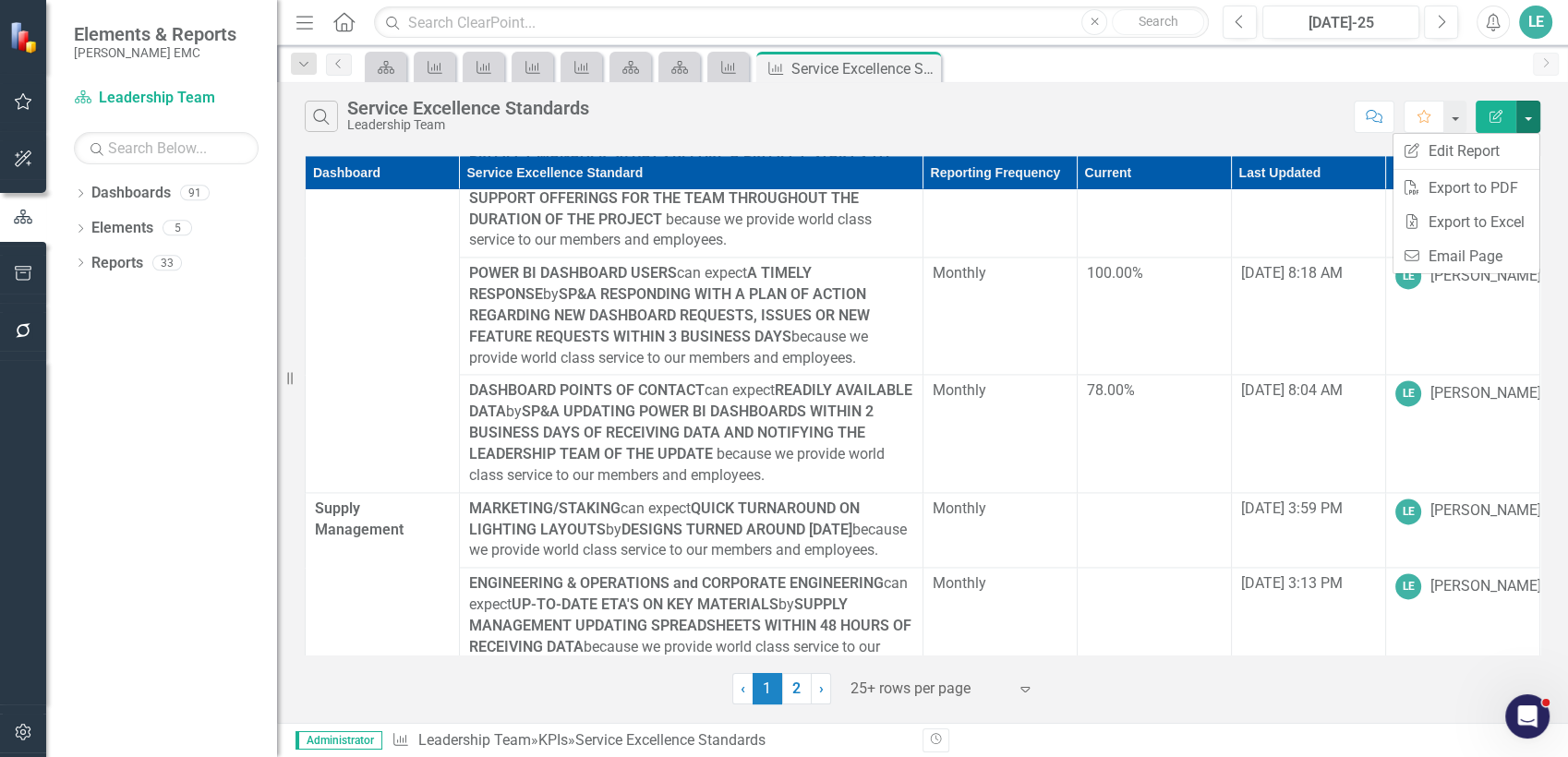
scroll to position [2852, 0]
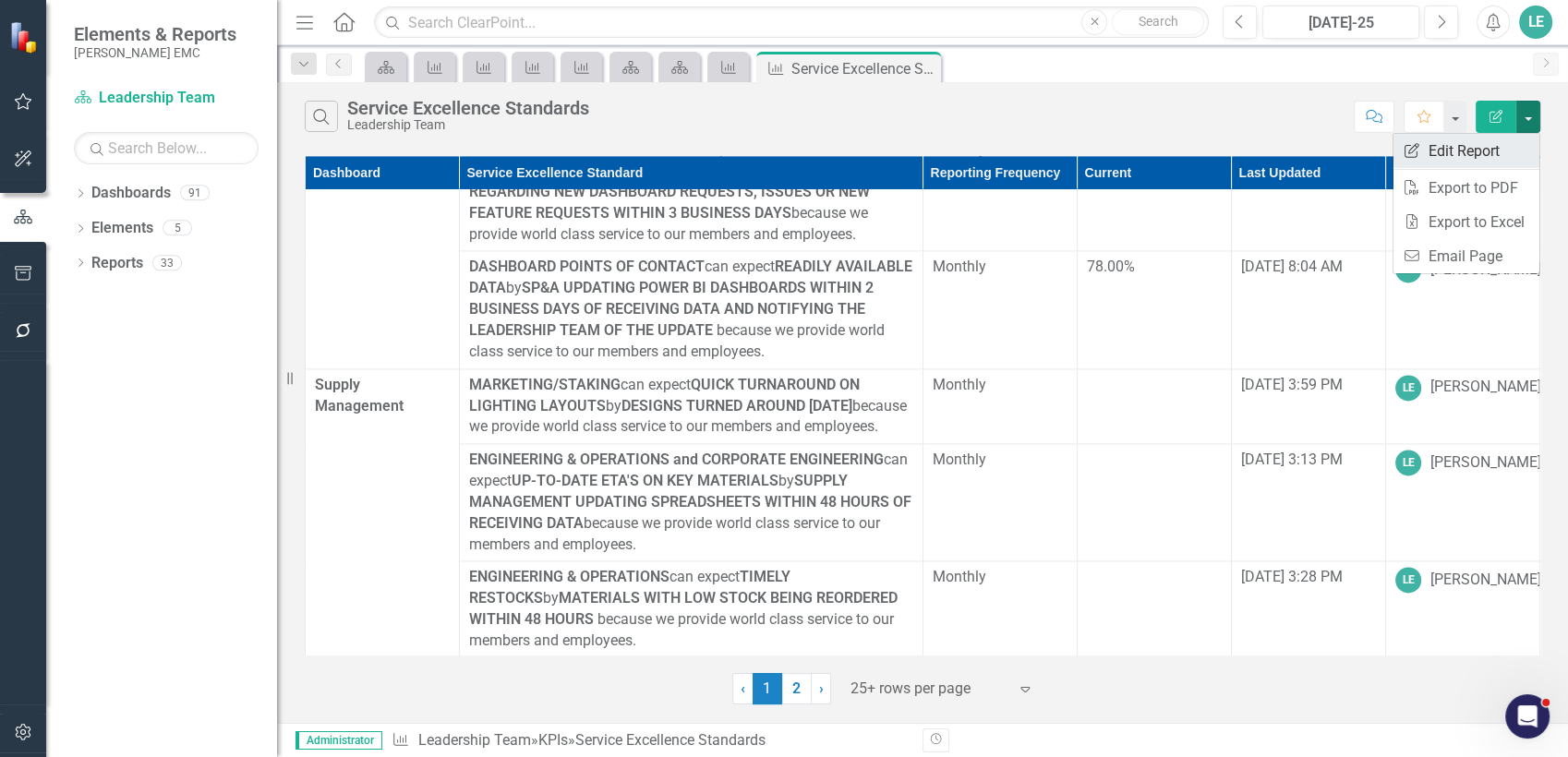
click at [1493, 161] on link "Edit Report Edit Report" at bounding box center [1466, 150] width 146 height 35
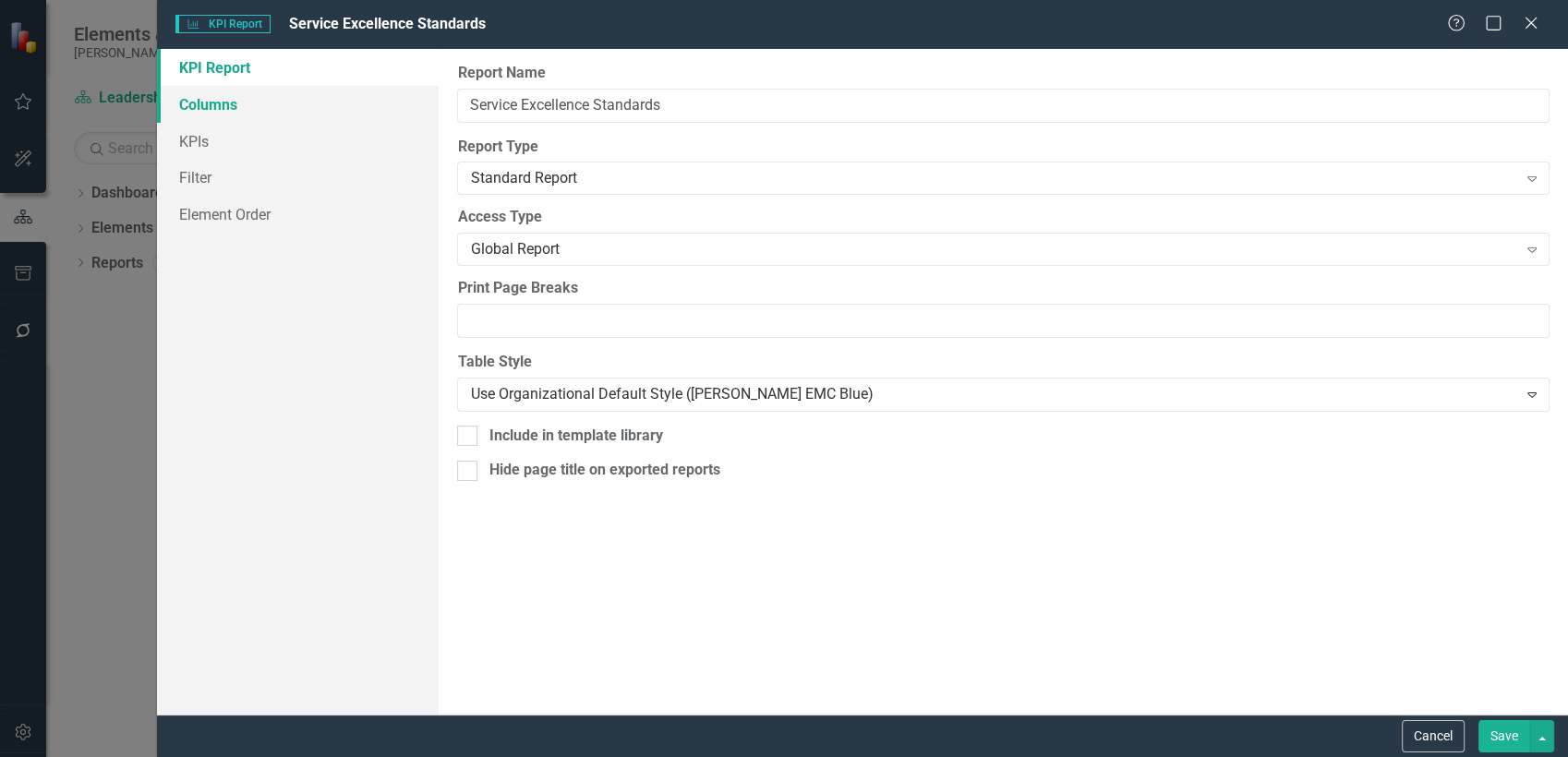
click at [236, 115] on link "Columns" at bounding box center [298, 104] width 282 height 37
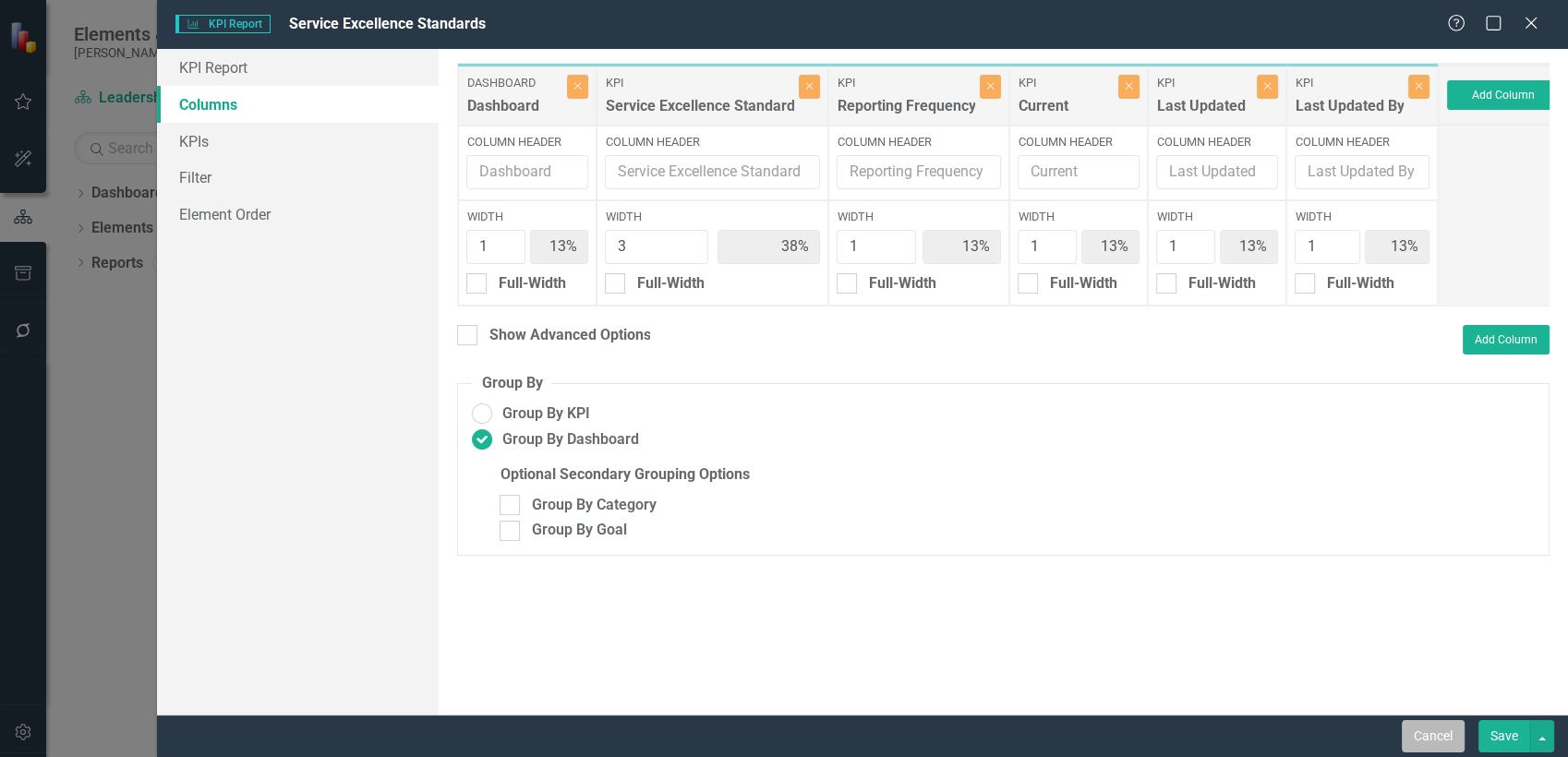
click at [1412, 741] on button "Cancel" at bounding box center [1432, 736] width 62 height 33
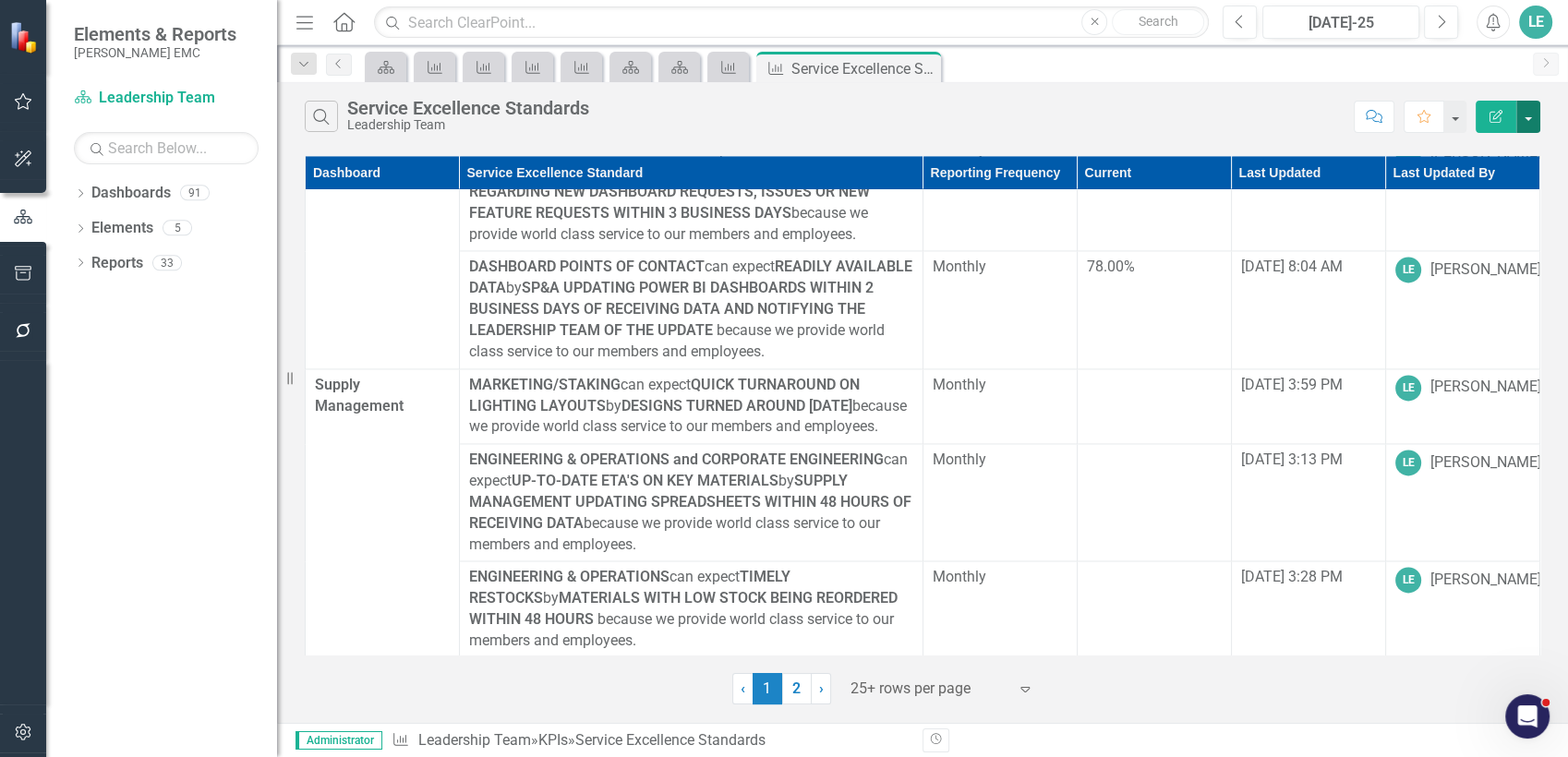
click at [1525, 111] on button "button" at bounding box center [1528, 117] width 24 height 33
click at [1489, 145] on link "Edit Report Edit Report" at bounding box center [1466, 150] width 146 height 35
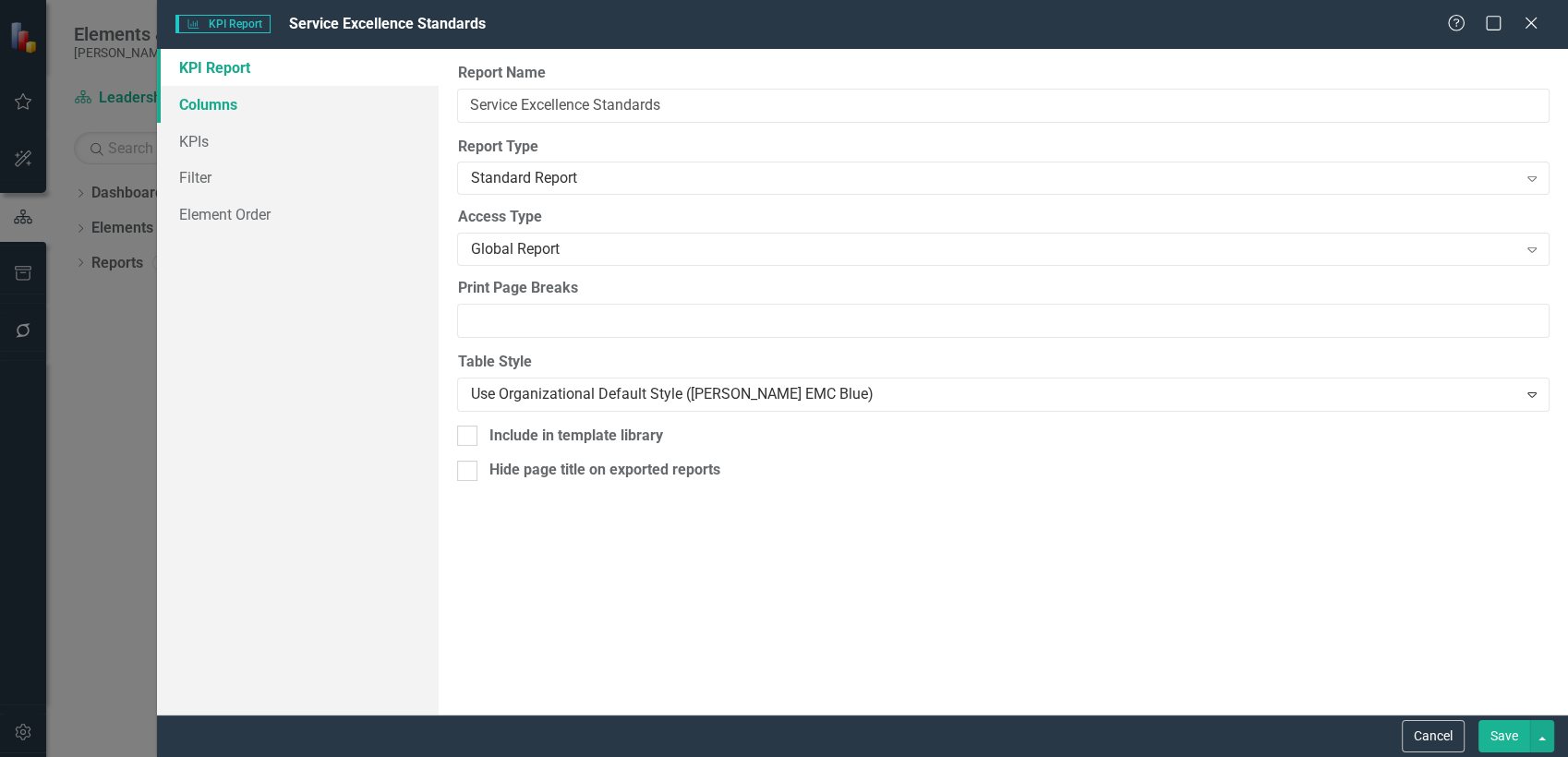
click at [264, 98] on link "Columns" at bounding box center [298, 104] width 282 height 37
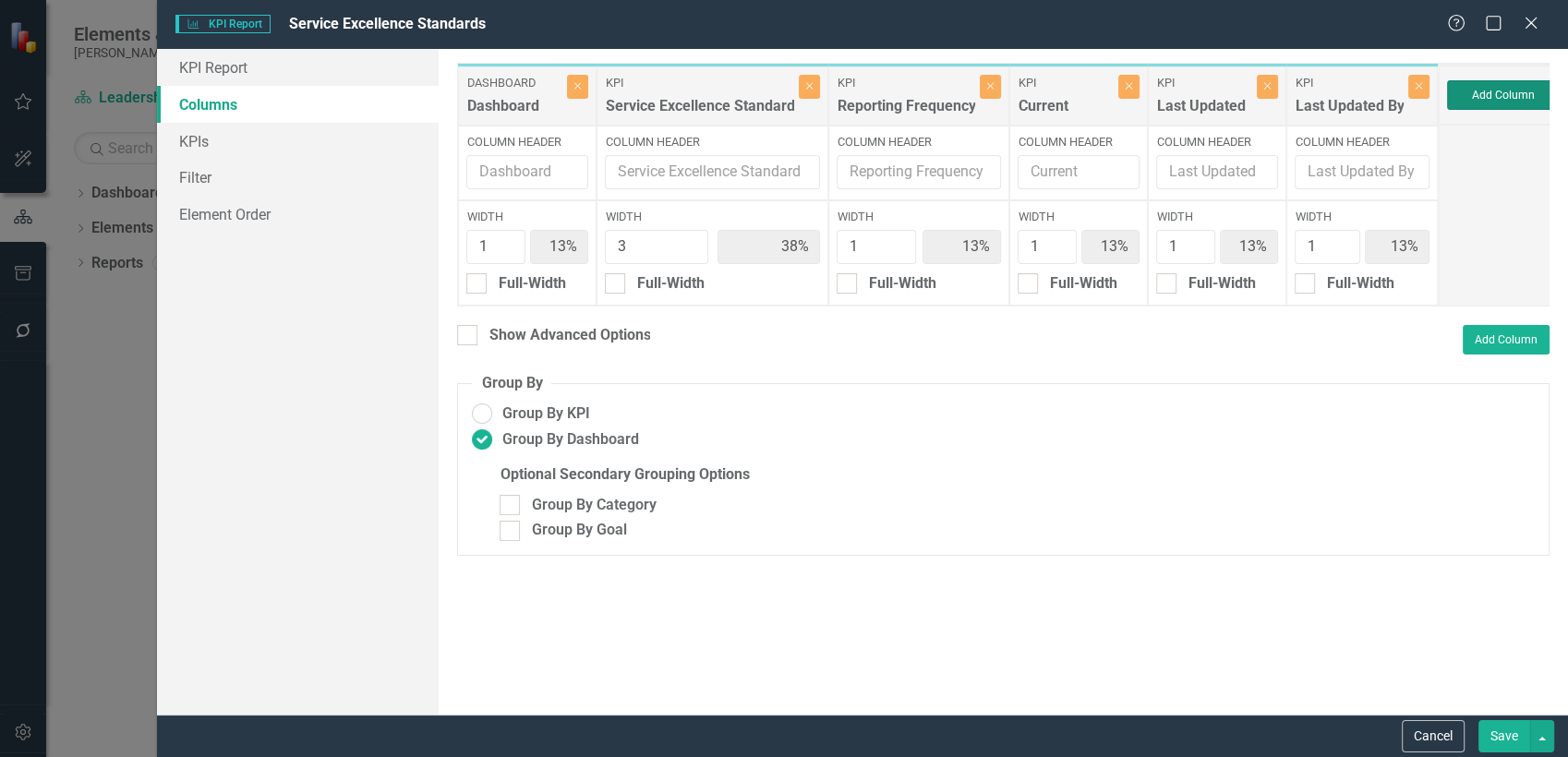
click at [1495, 91] on button "Add Column" at bounding box center [1503, 95] width 111 height 30
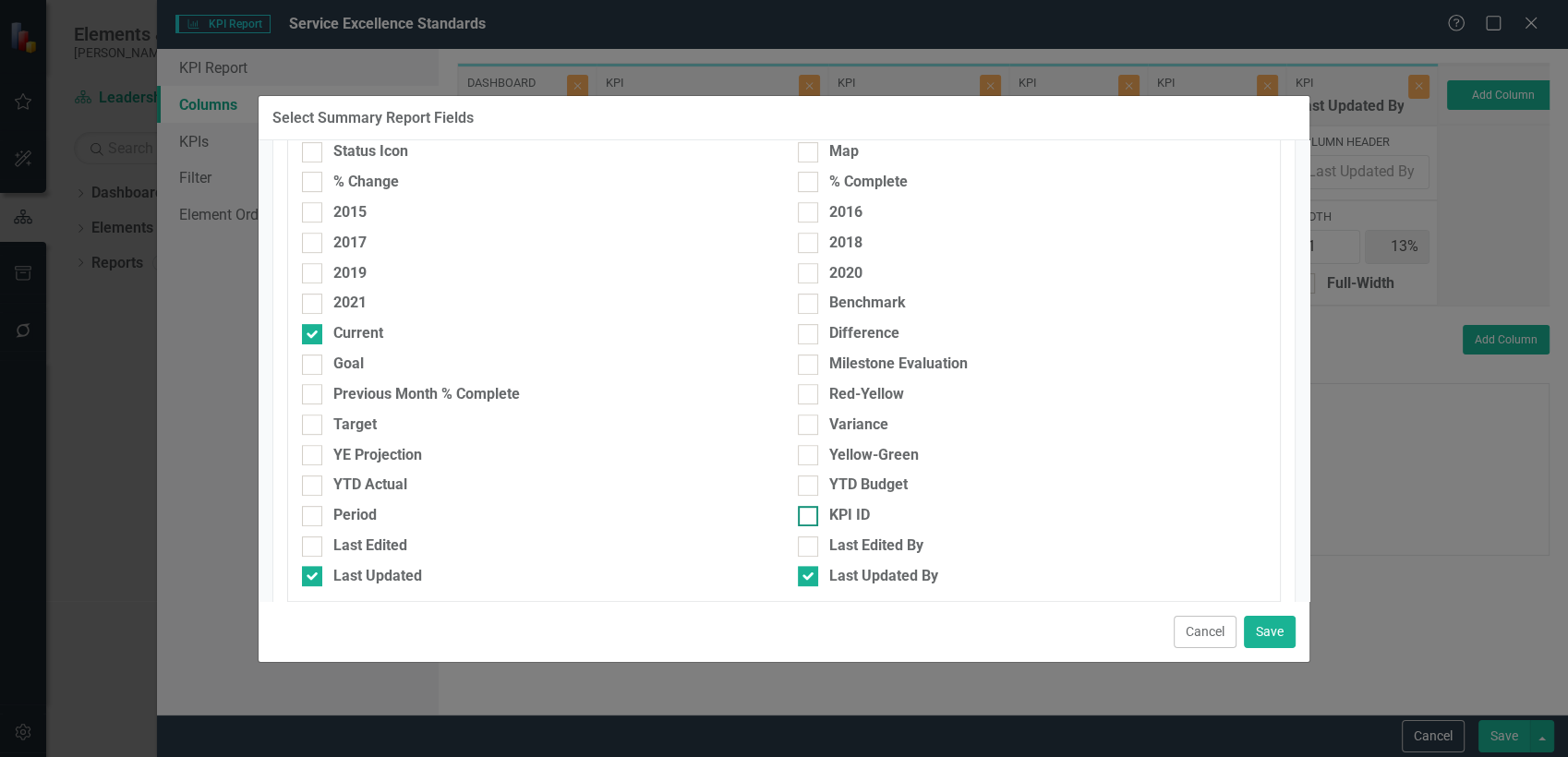
scroll to position [923, 0]
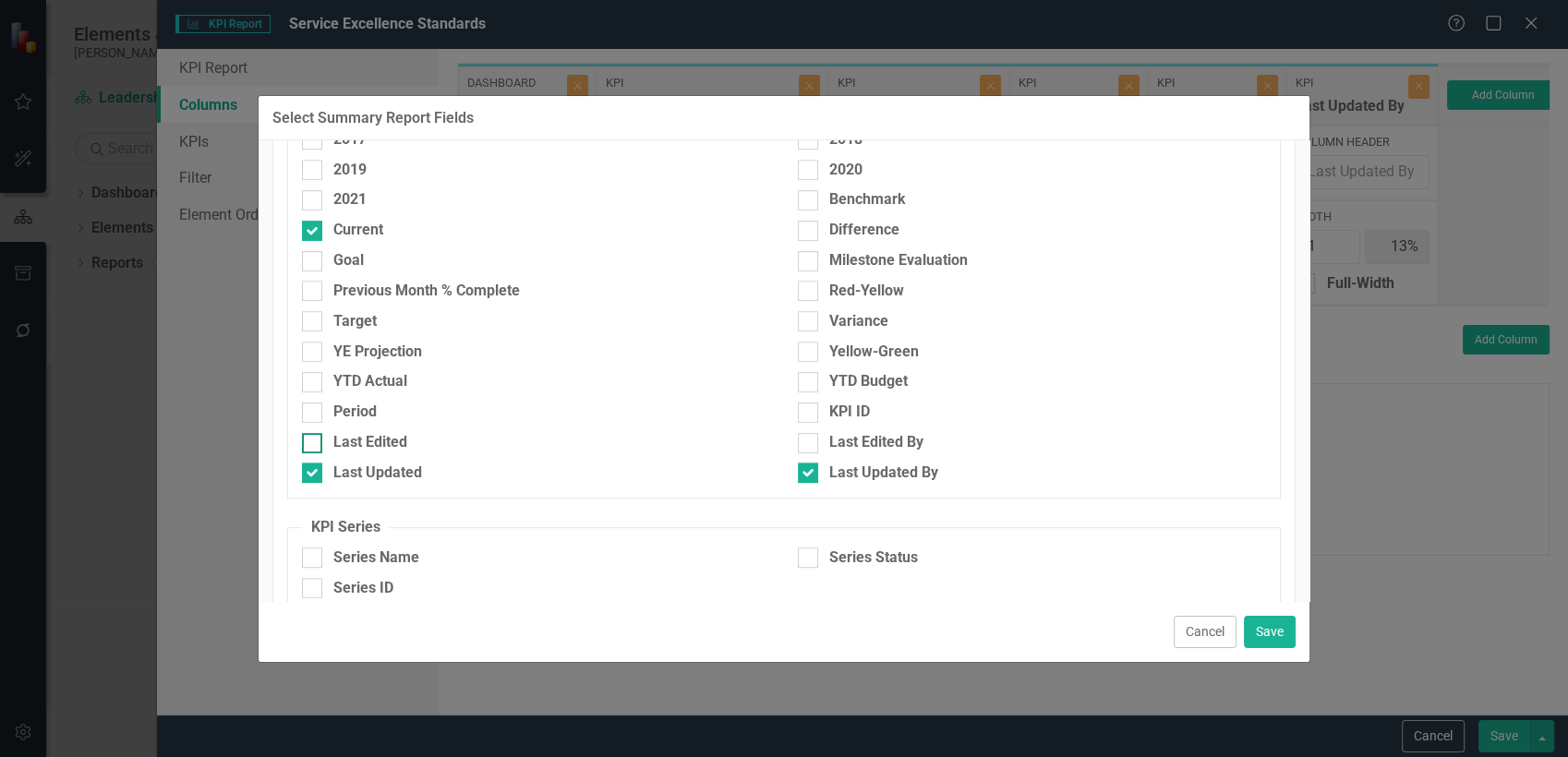
click at [318, 441] on div at bounding box center [312, 443] width 21 height 21
click at [314, 441] on input "Last Edited" at bounding box center [308, 439] width 12 height 12
checkbox input "true"
click at [830, 442] on div "Last Edited By" at bounding box center [876, 442] width 94 height 21
click at [810, 442] on input "Last Edited By" at bounding box center [804, 439] width 12 height 12
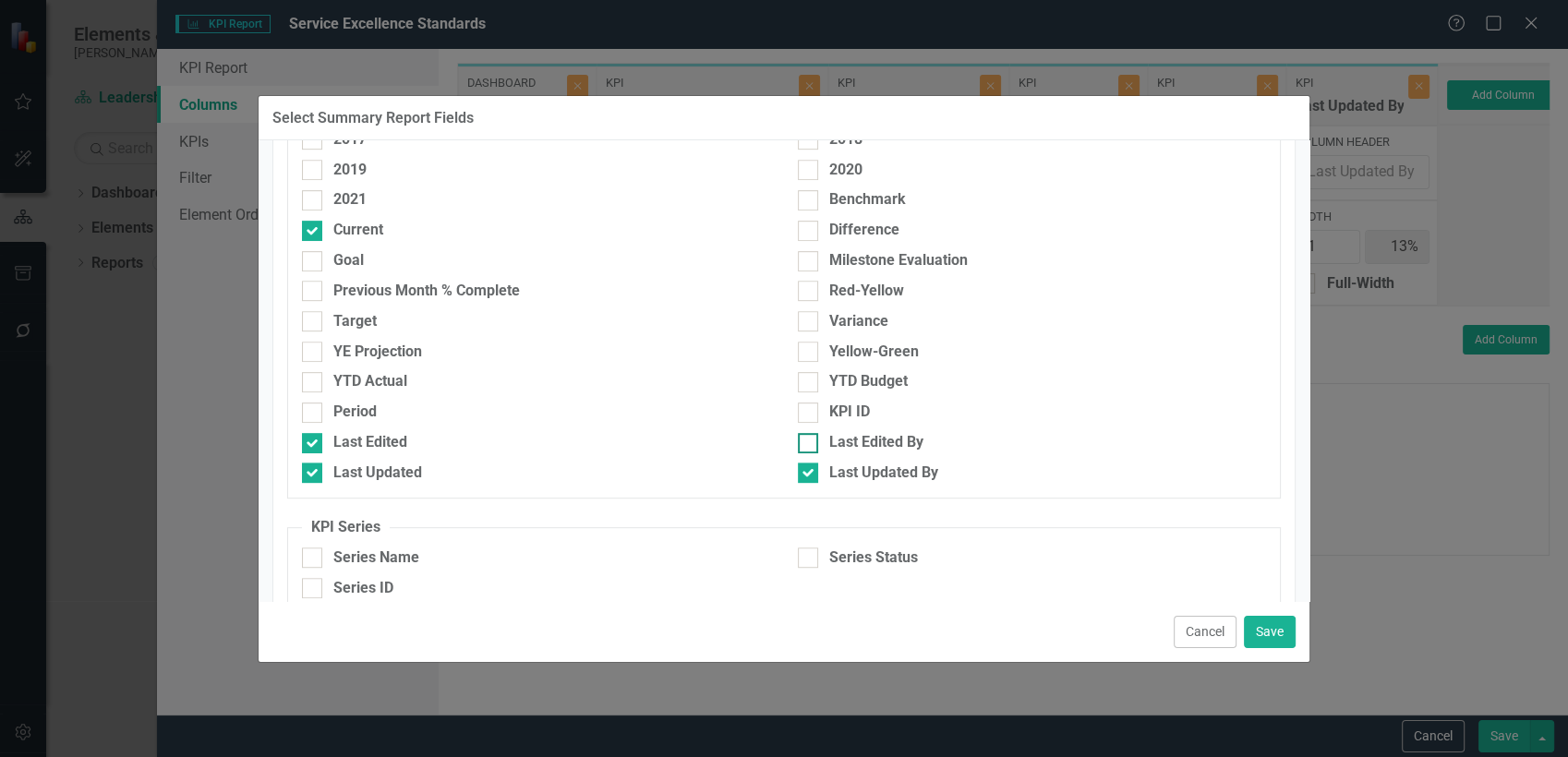
checkbox input "true"
click at [1274, 631] on button "Save" at bounding box center [1270, 631] width 51 height 33
type input "10%"
type input "30%"
type input "10%"
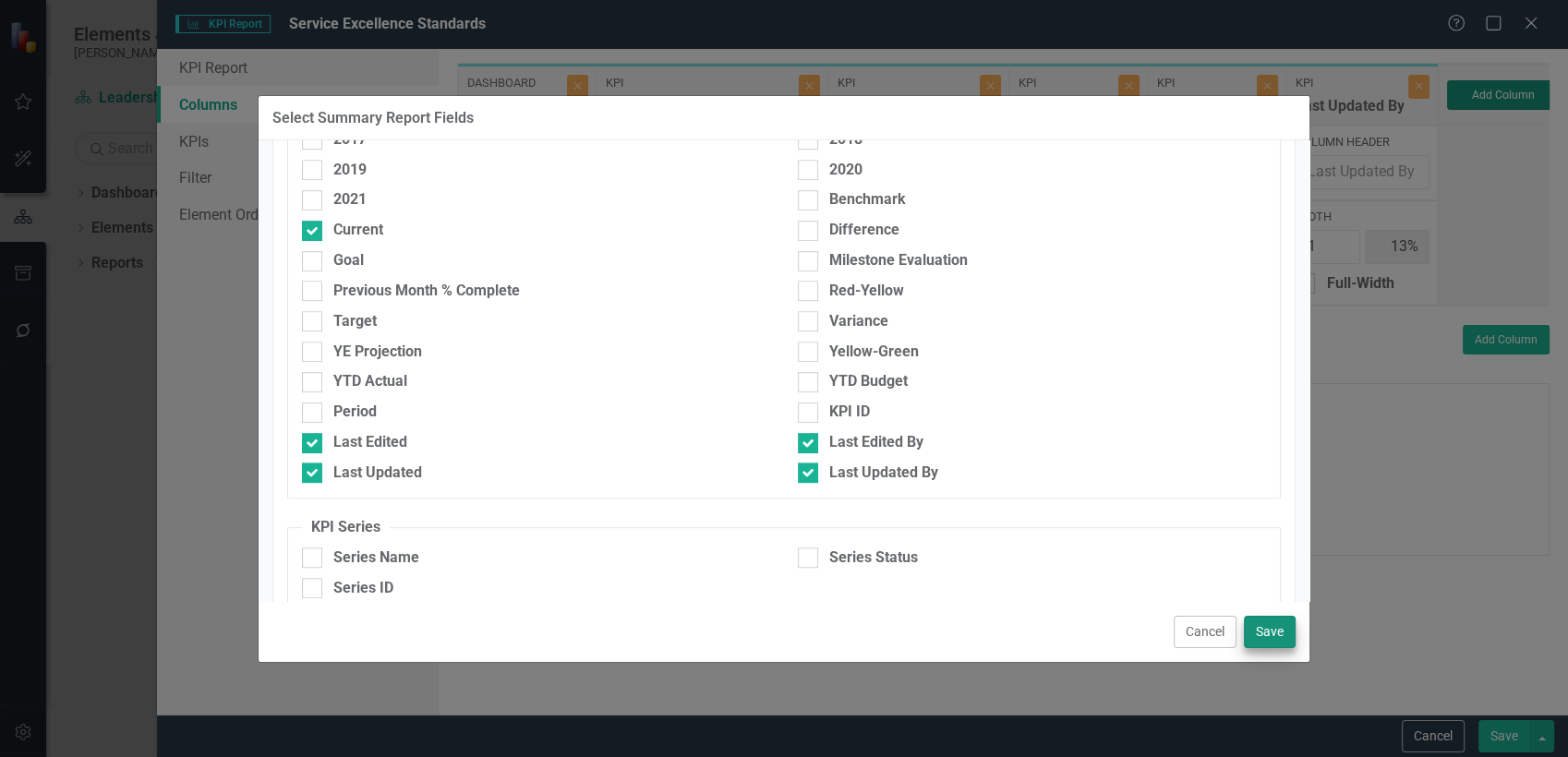
type input "10%"
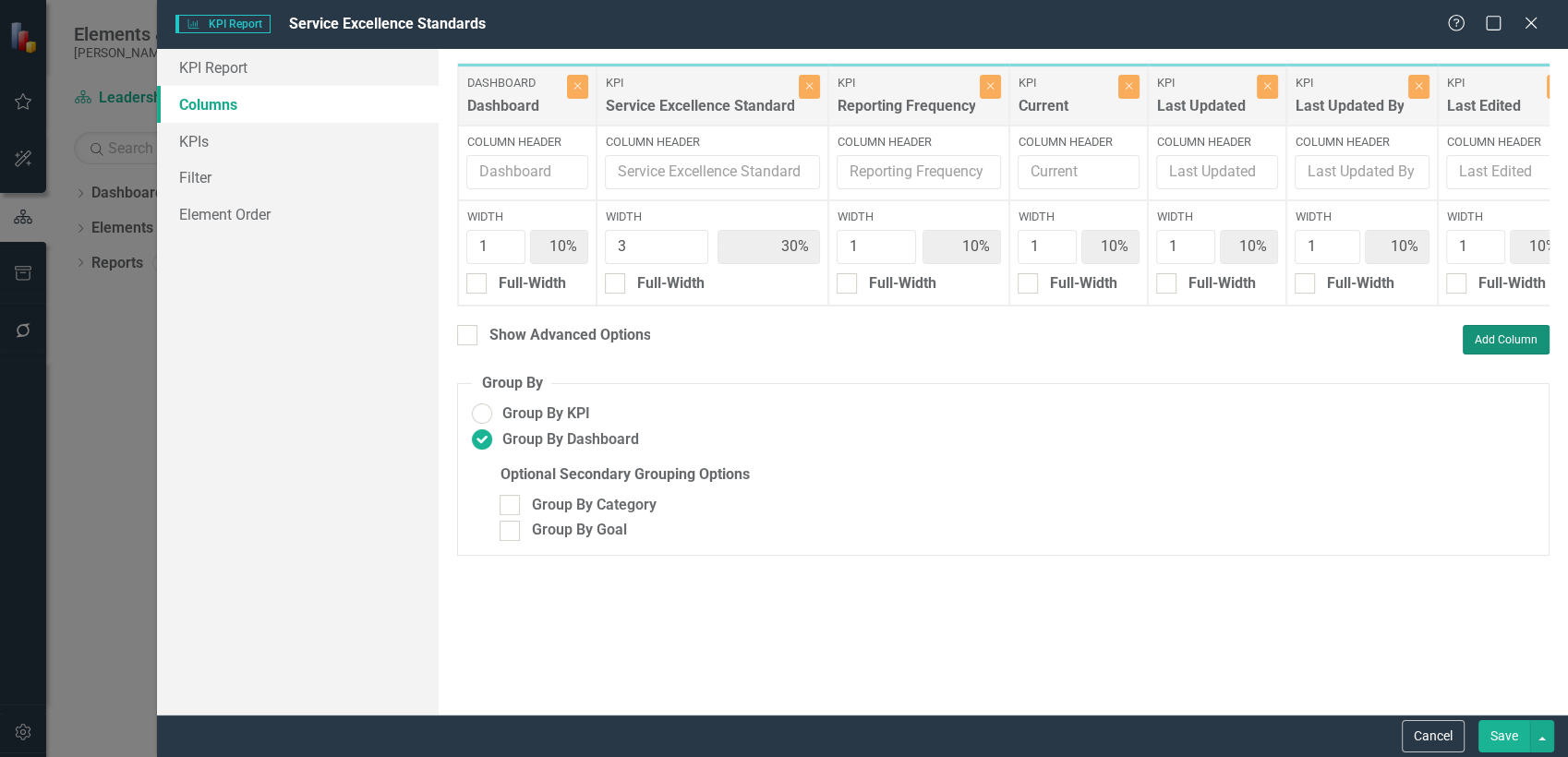
click at [1519, 351] on button "Add Column" at bounding box center [1507, 339] width 87 height 30
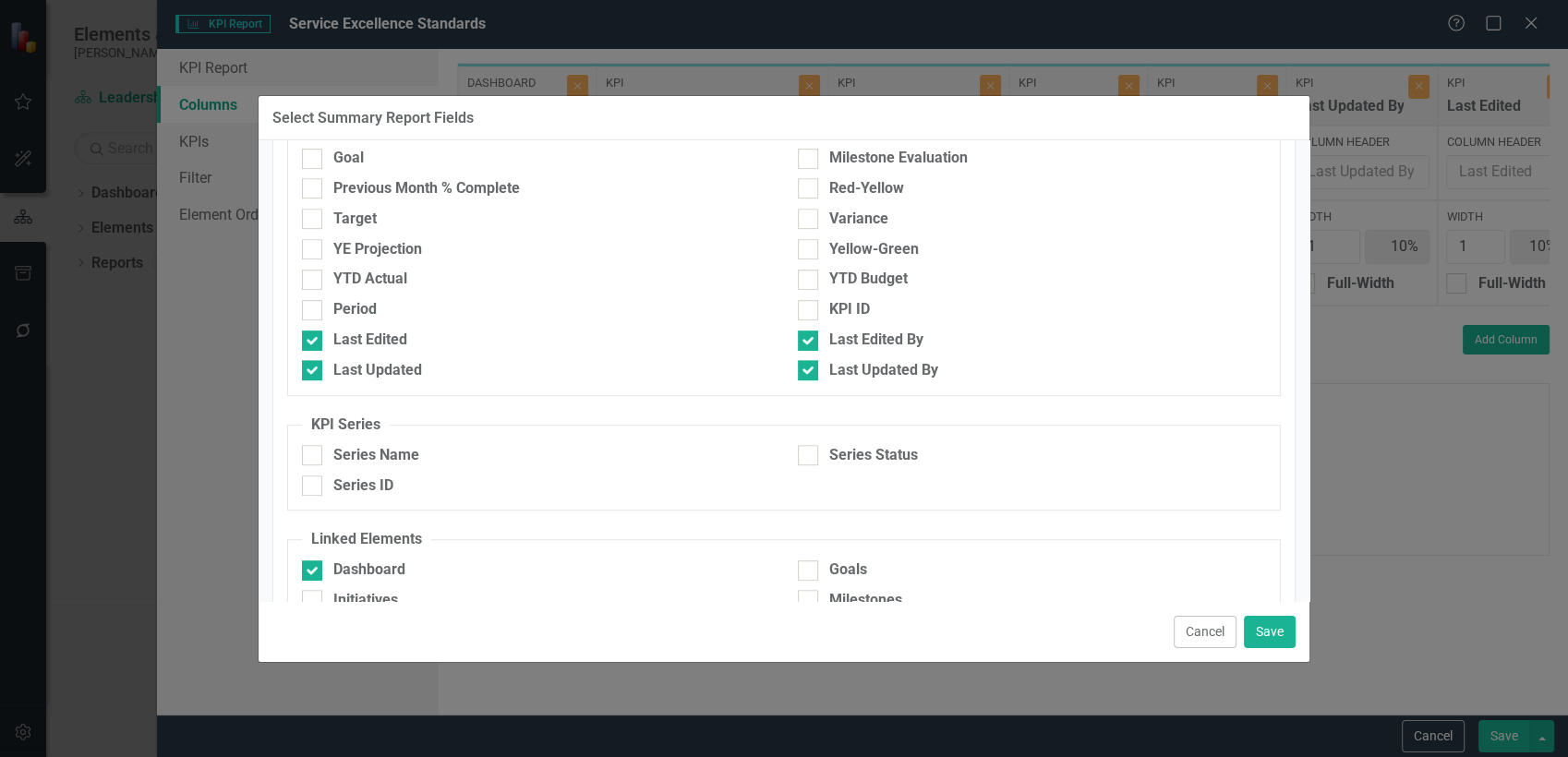
scroll to position [1198, 0]
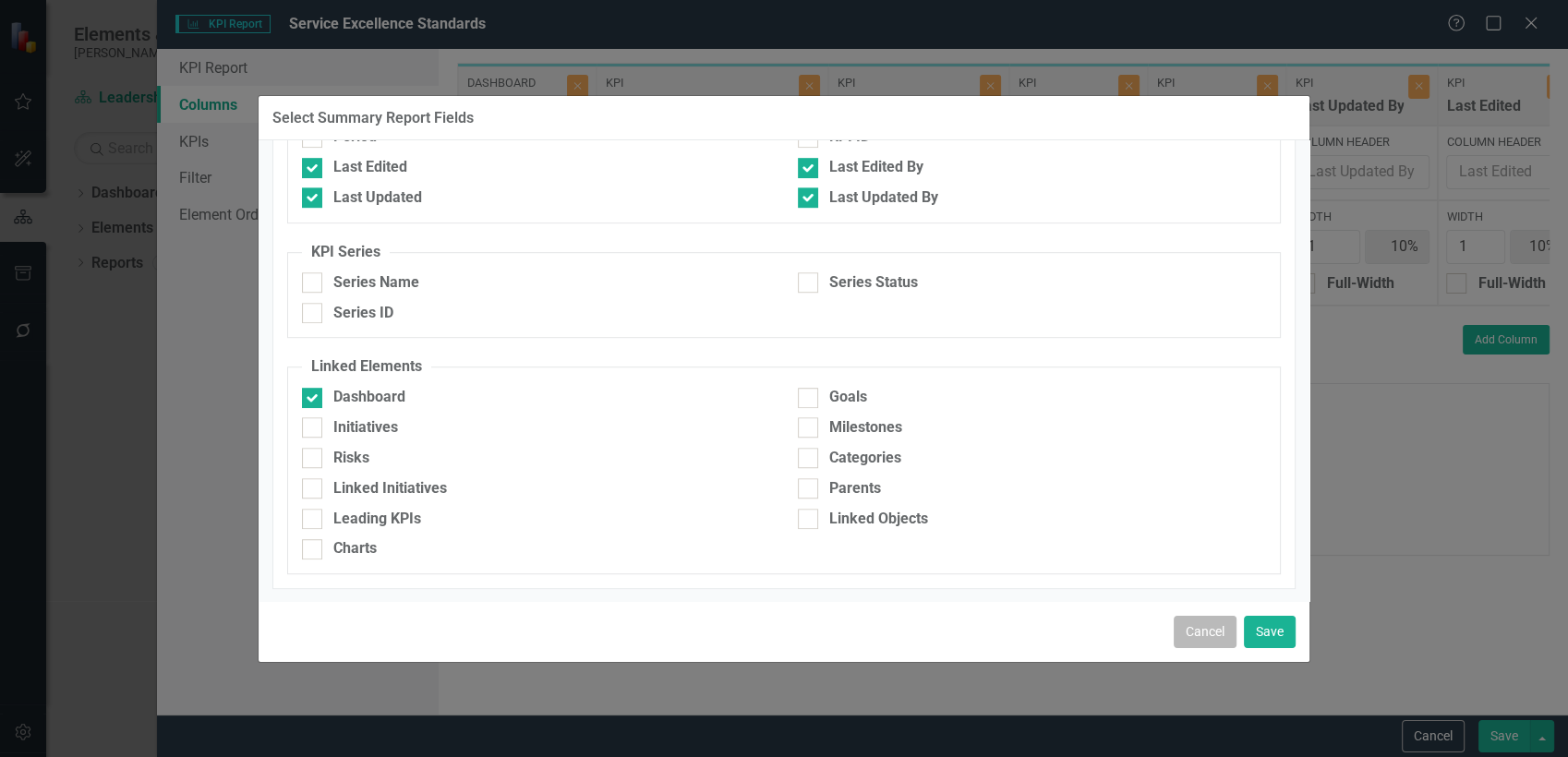
click at [1199, 623] on button "Cancel" at bounding box center [1205, 631] width 62 height 33
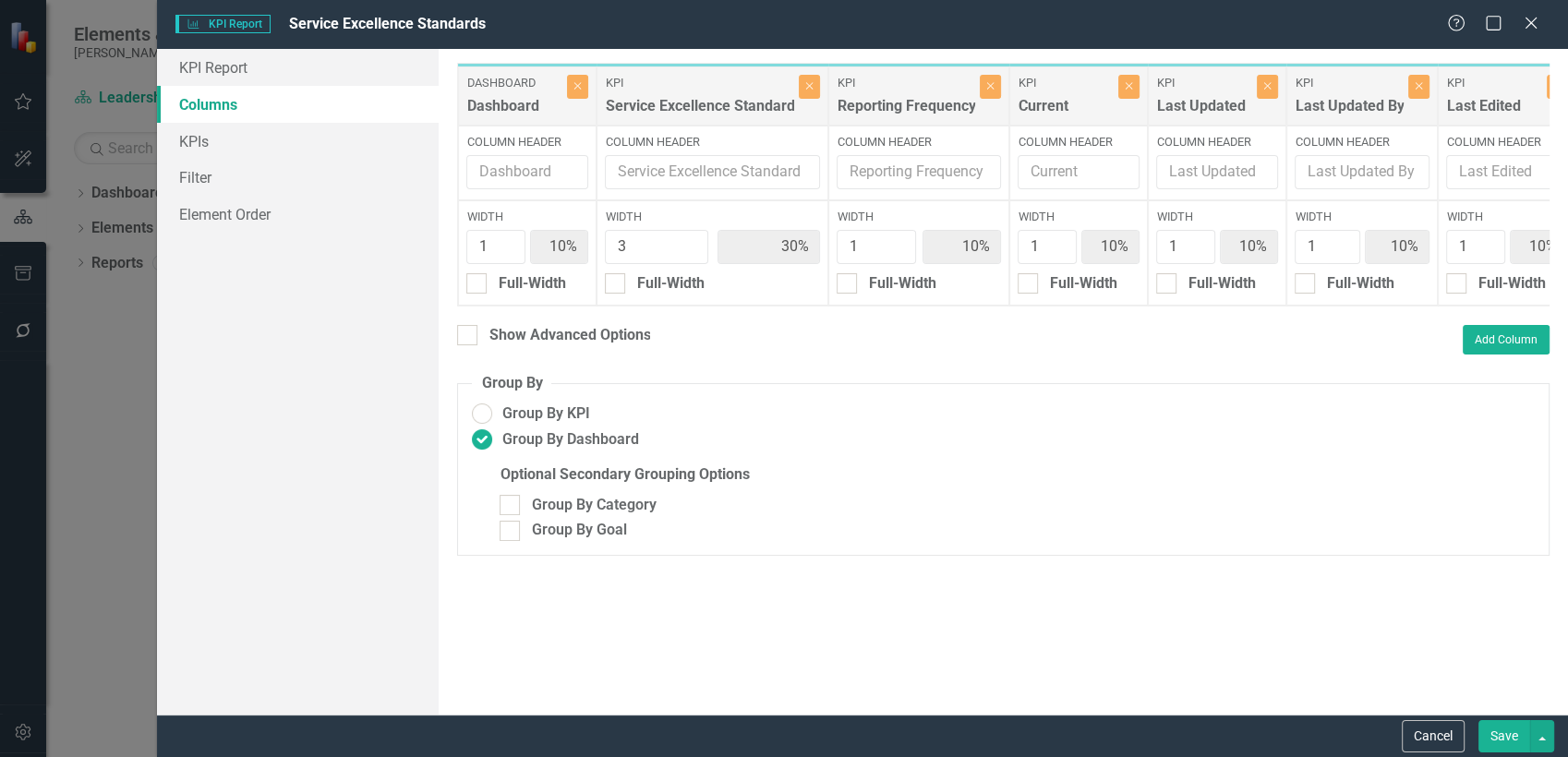
click at [1504, 730] on button "Save" at bounding box center [1505, 736] width 51 height 33
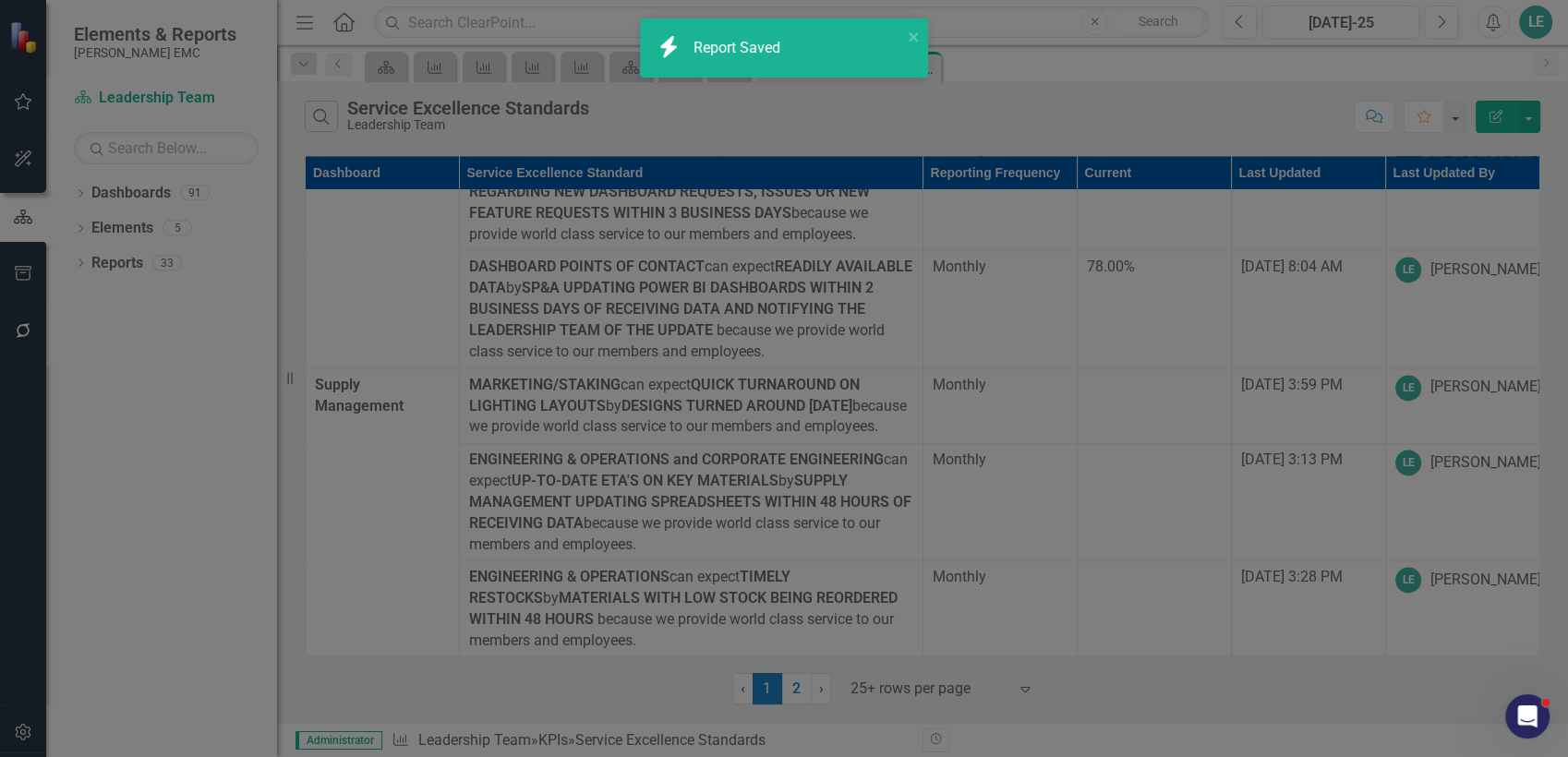
radio input "false"
radio input "true"
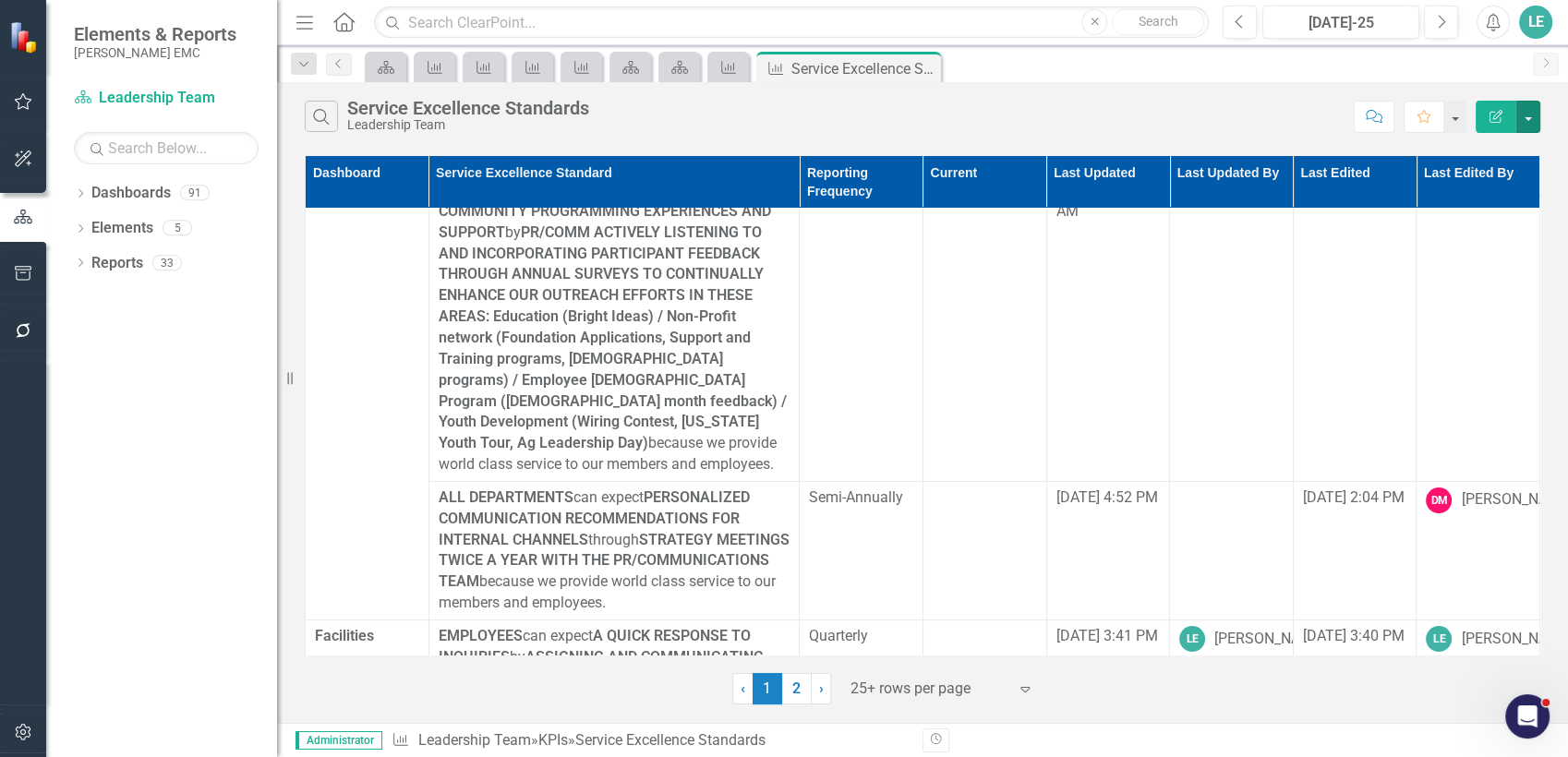
scroll to position [205, 0]
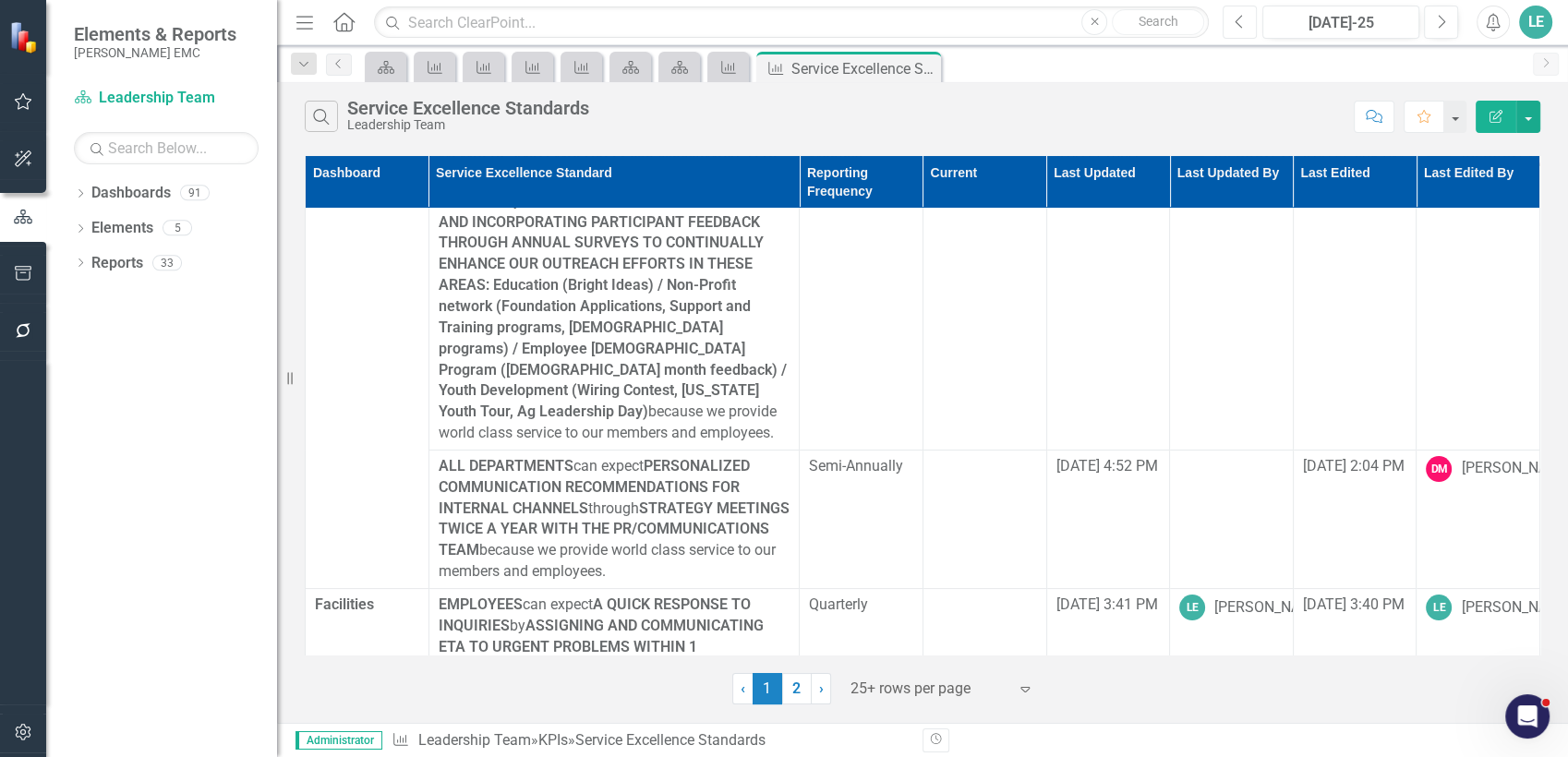
click at [1242, 23] on icon "Previous" at bounding box center [1239, 22] width 10 height 17
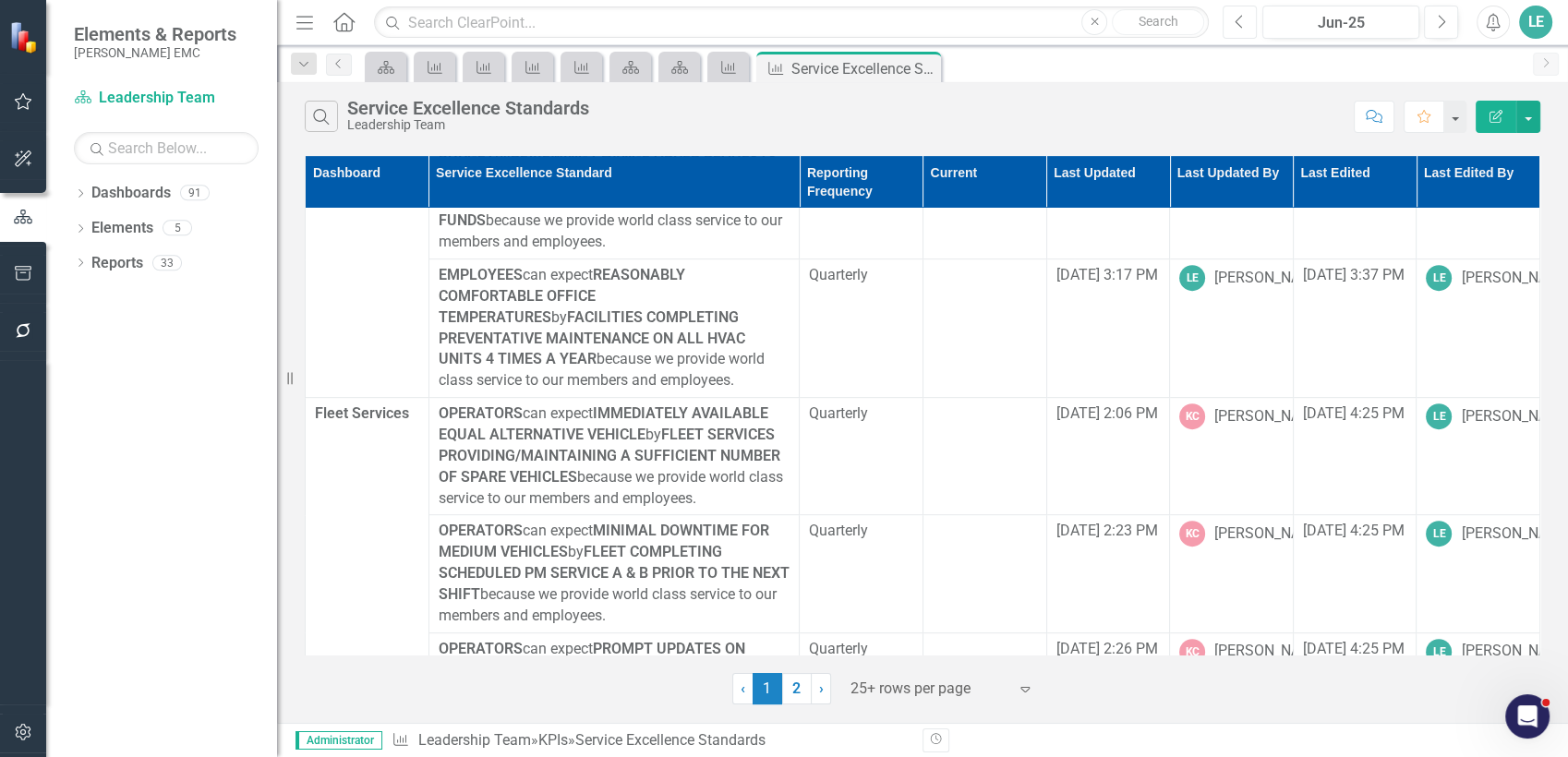
scroll to position [923, 0]
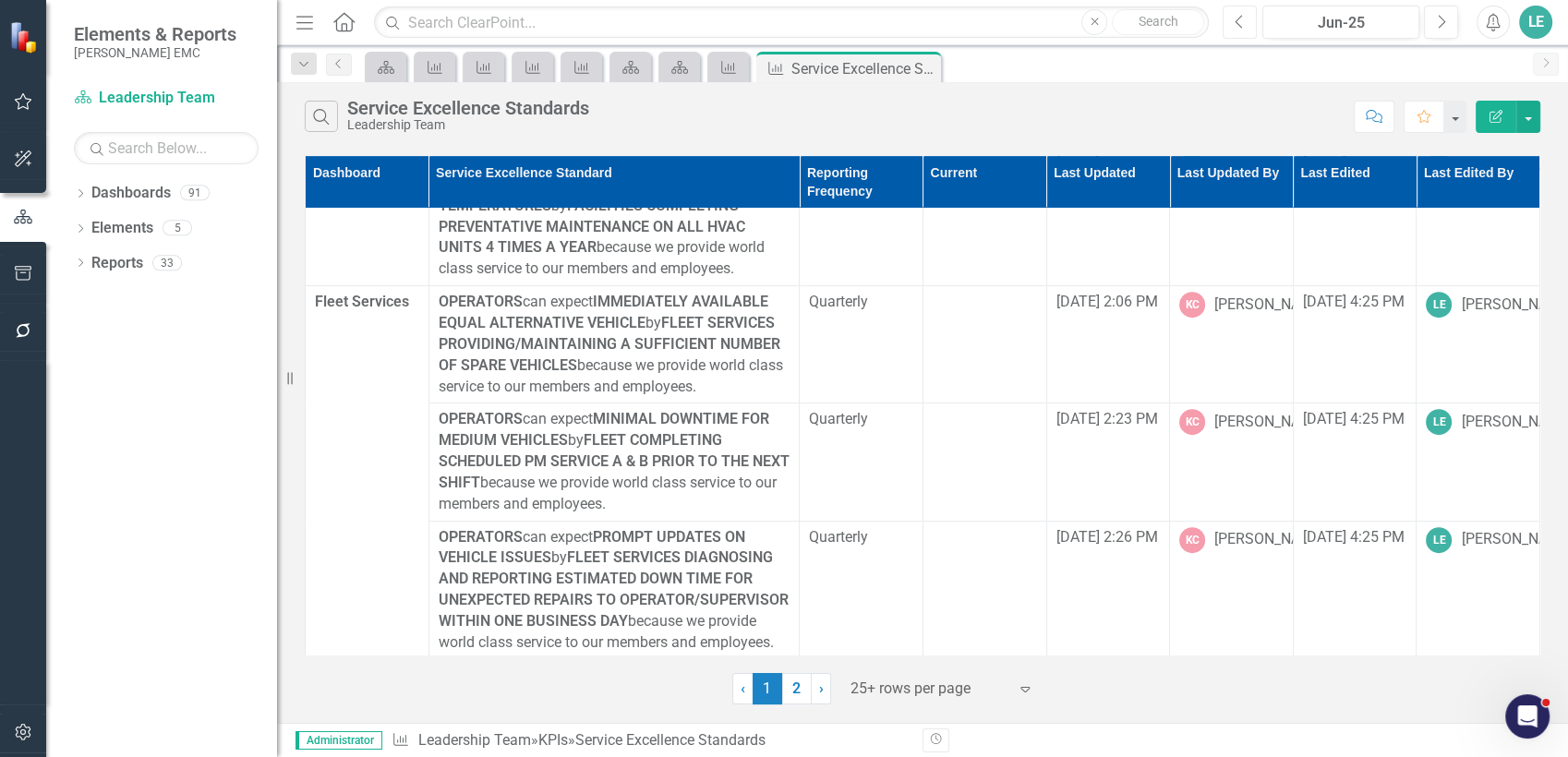
click at [1234, 19] on icon "Previous" at bounding box center [1239, 22] width 10 height 17
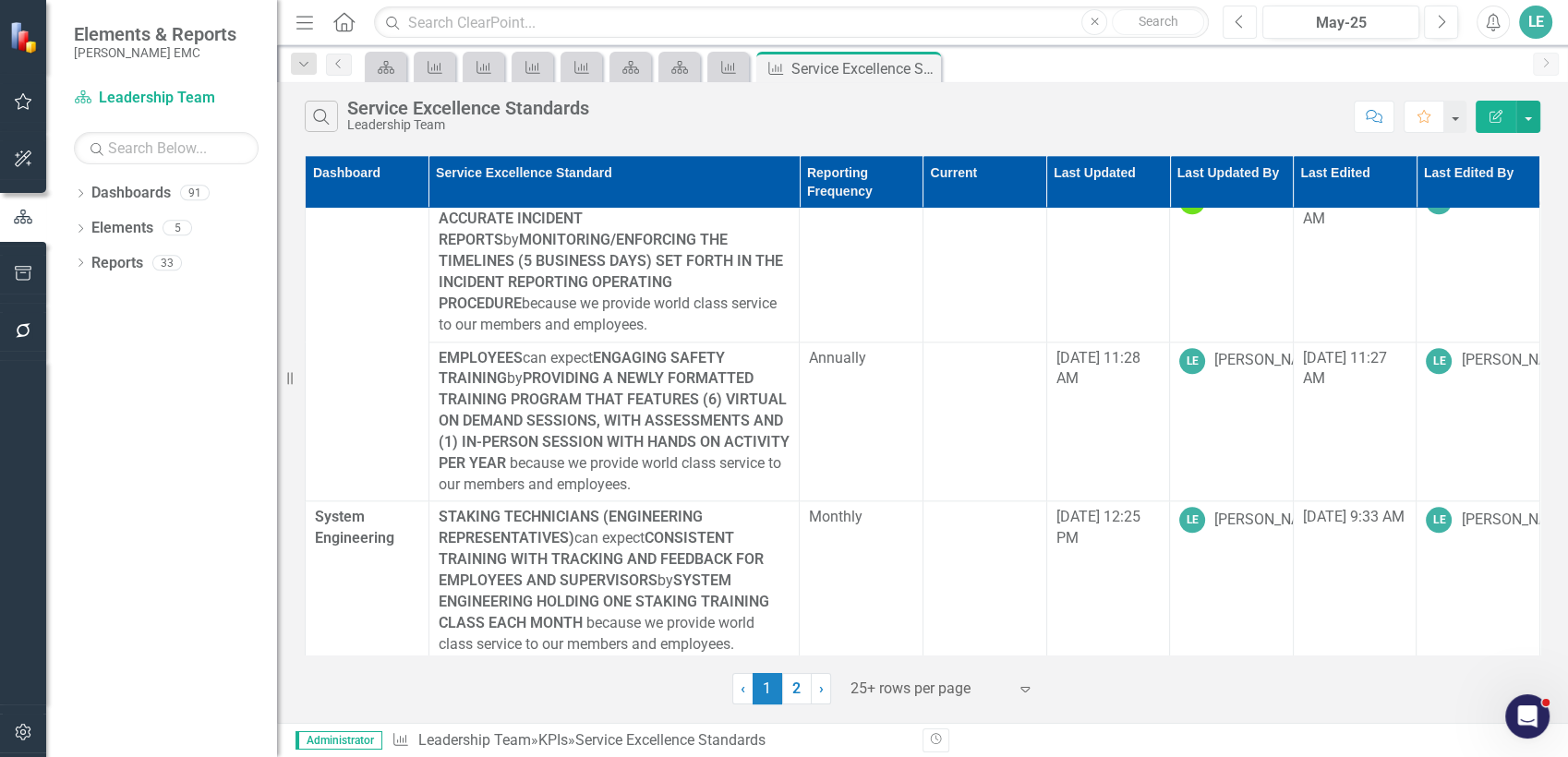
scroll to position [2154, 0]
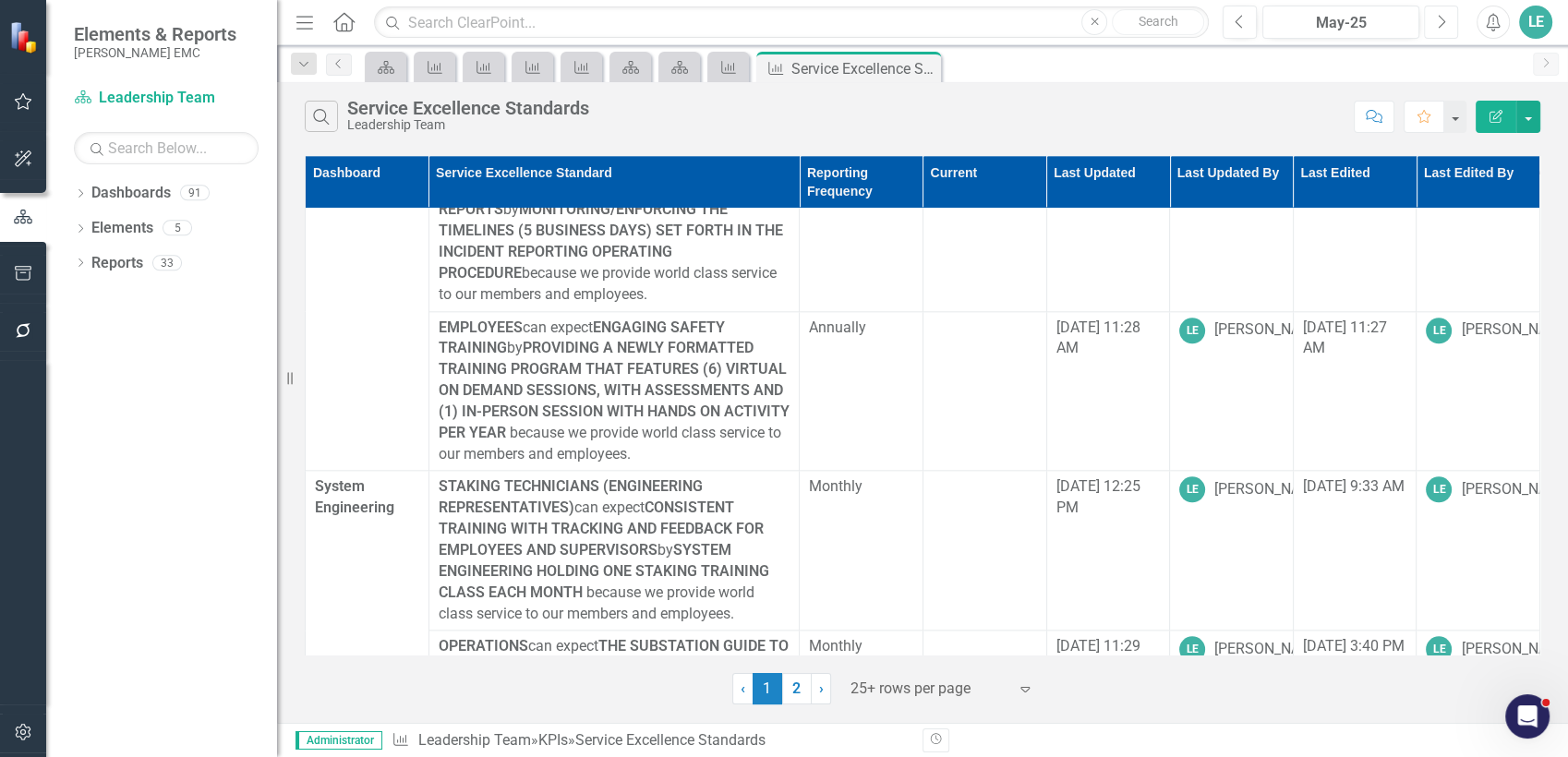
click at [1444, 30] on button "Next" at bounding box center [1441, 23] width 35 height 34
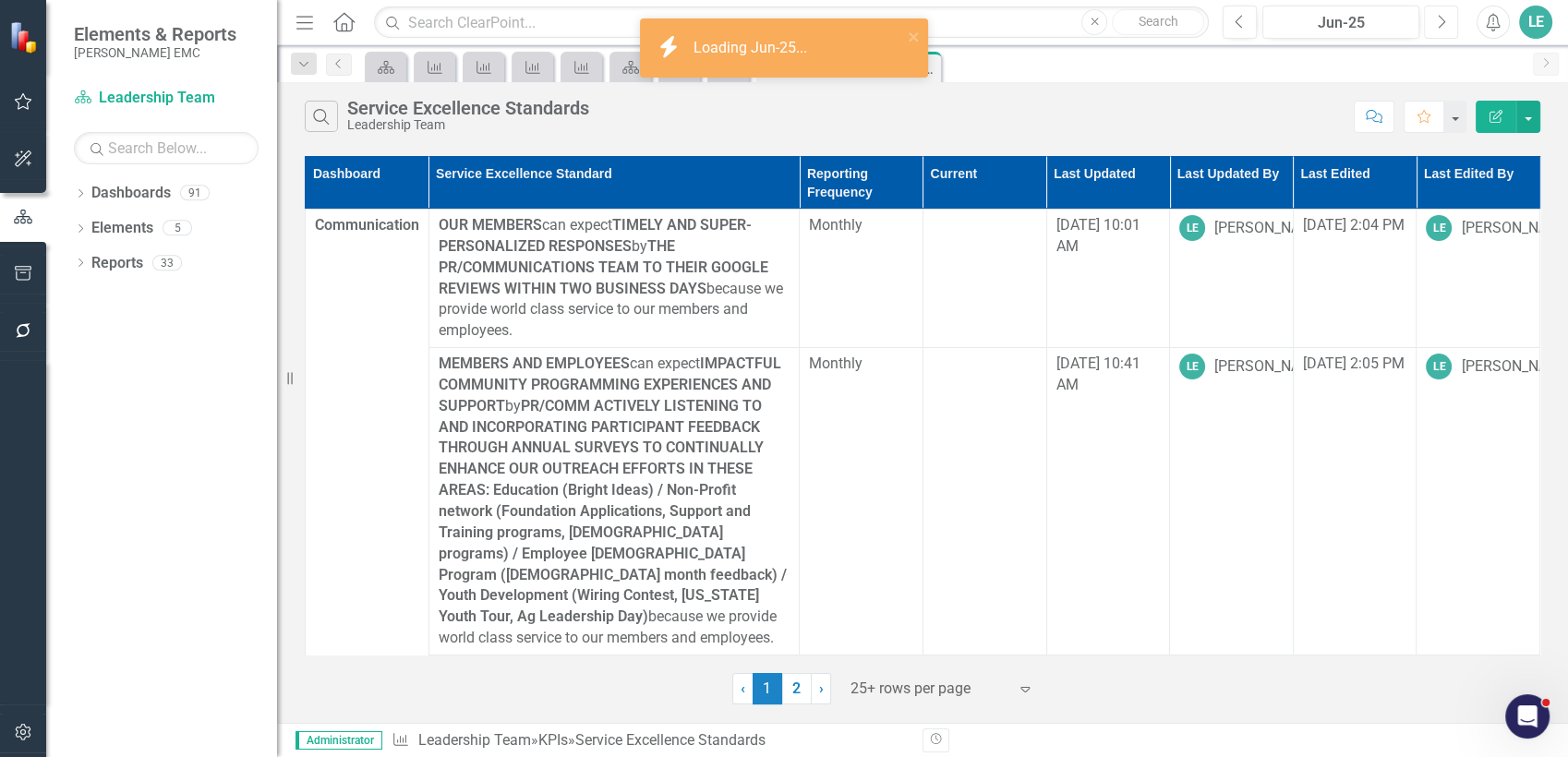
click at [1444, 30] on button "Next" at bounding box center [1441, 23] width 35 height 34
click at [1521, 117] on button "button" at bounding box center [1528, 117] width 24 height 33
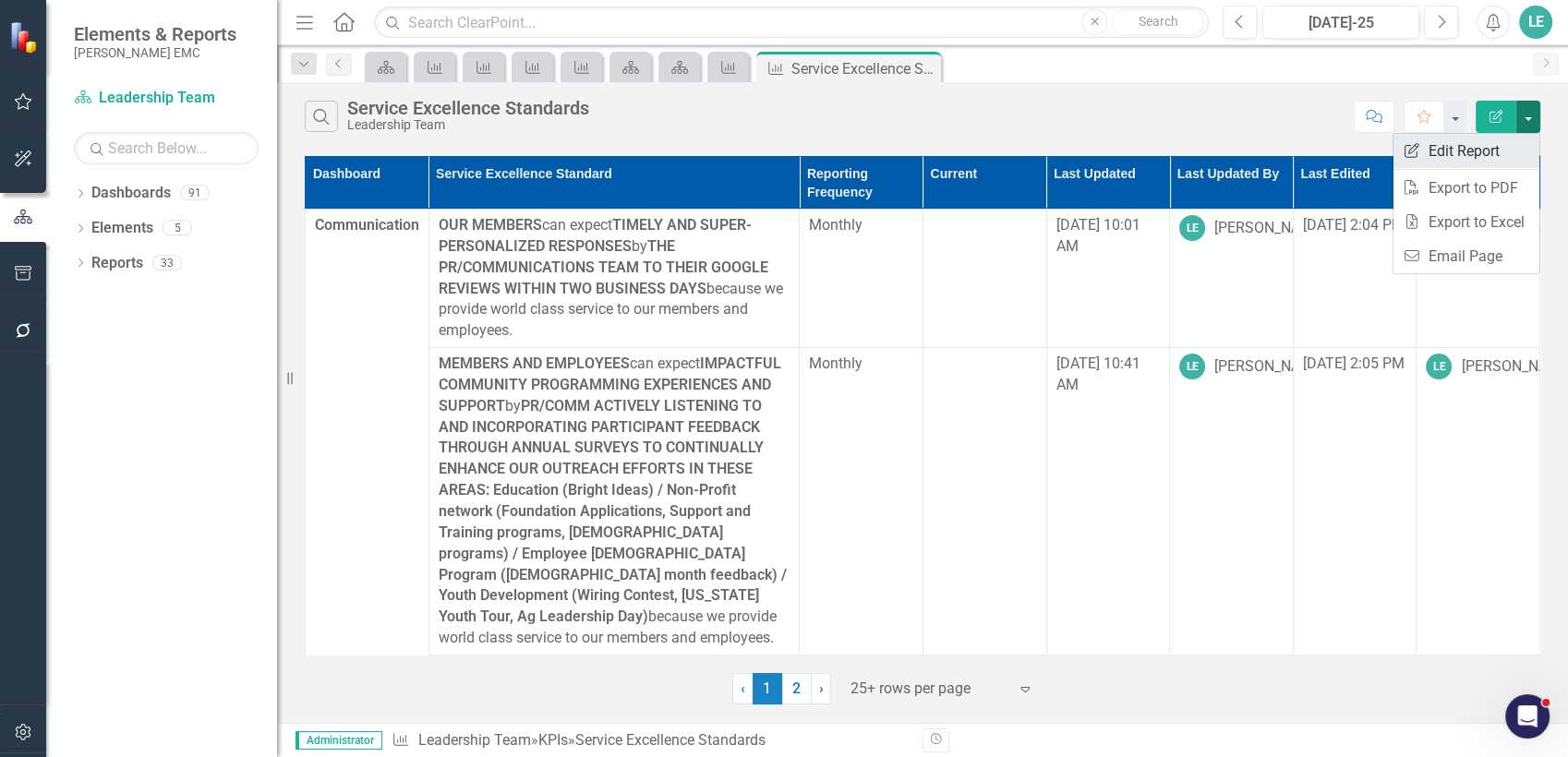
click at [1502, 156] on link "Edit Report Edit Report" at bounding box center [1466, 150] width 146 height 35
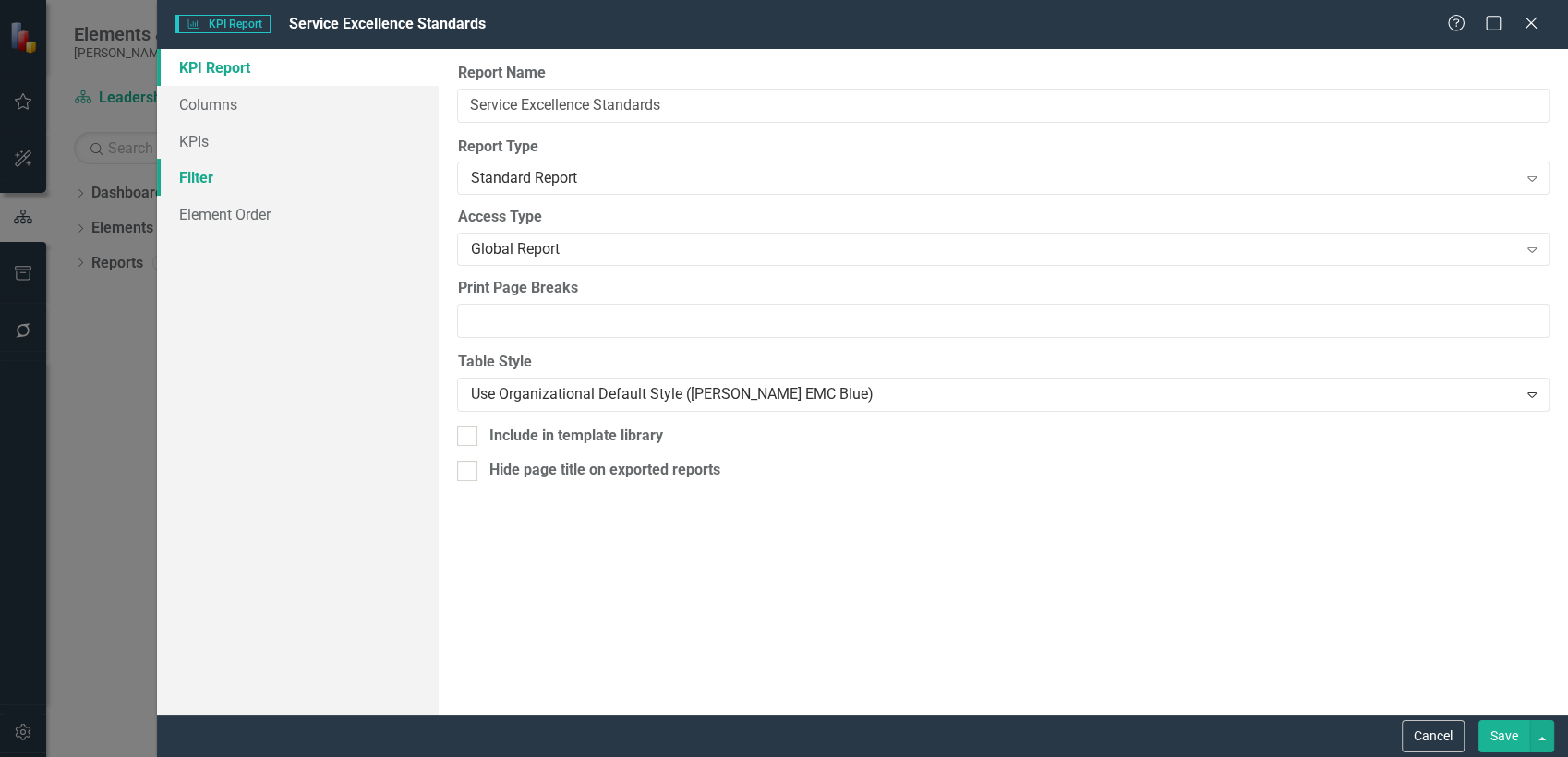
drag, startPoint x: 197, startPoint y: 170, endPoint x: 349, endPoint y: 188, distance: 153.1
click at [198, 170] on link "Filter" at bounding box center [298, 176] width 282 height 37
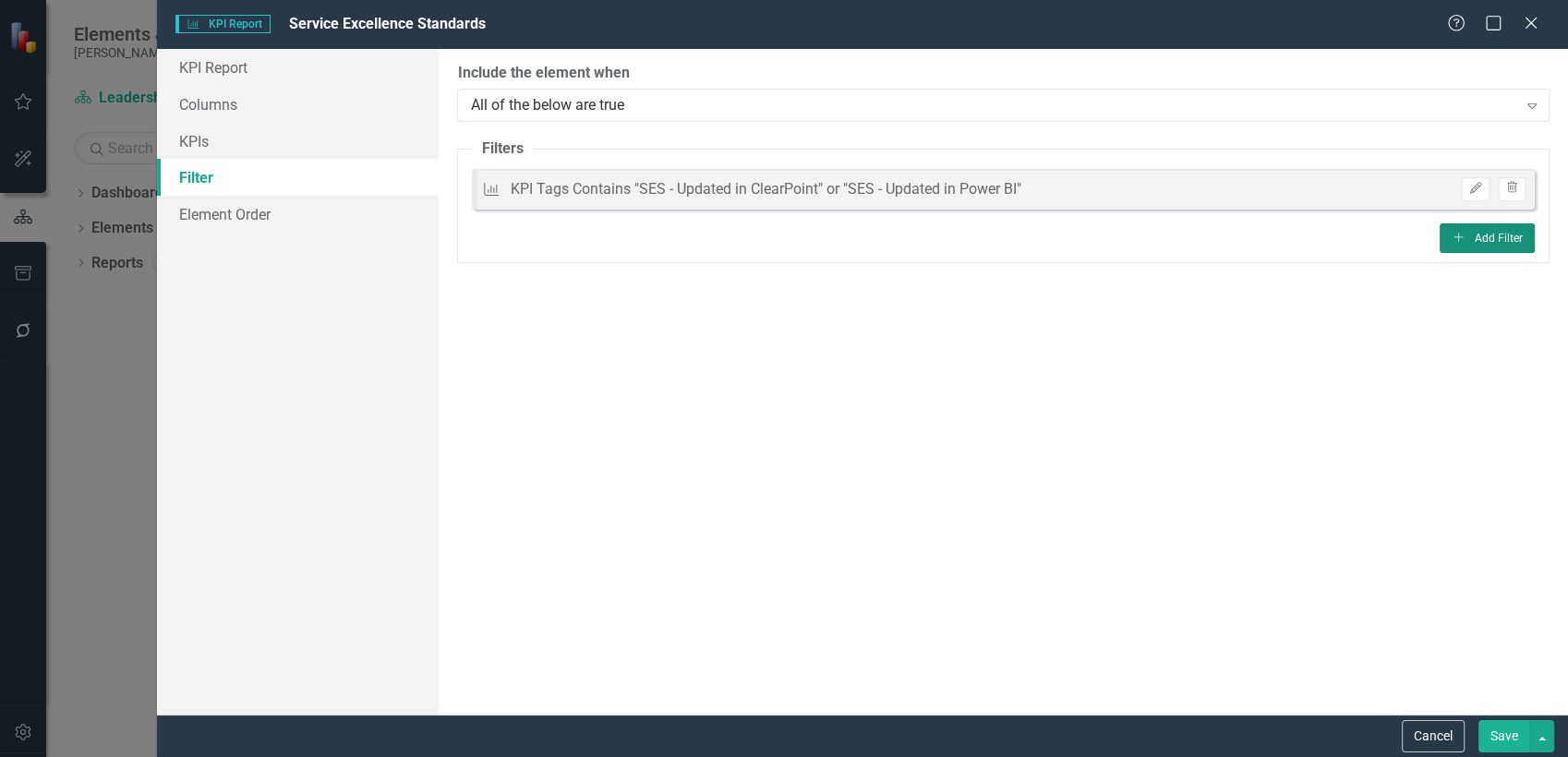
click at [1493, 238] on button "Add Add Filter" at bounding box center [1487, 238] width 95 height 30
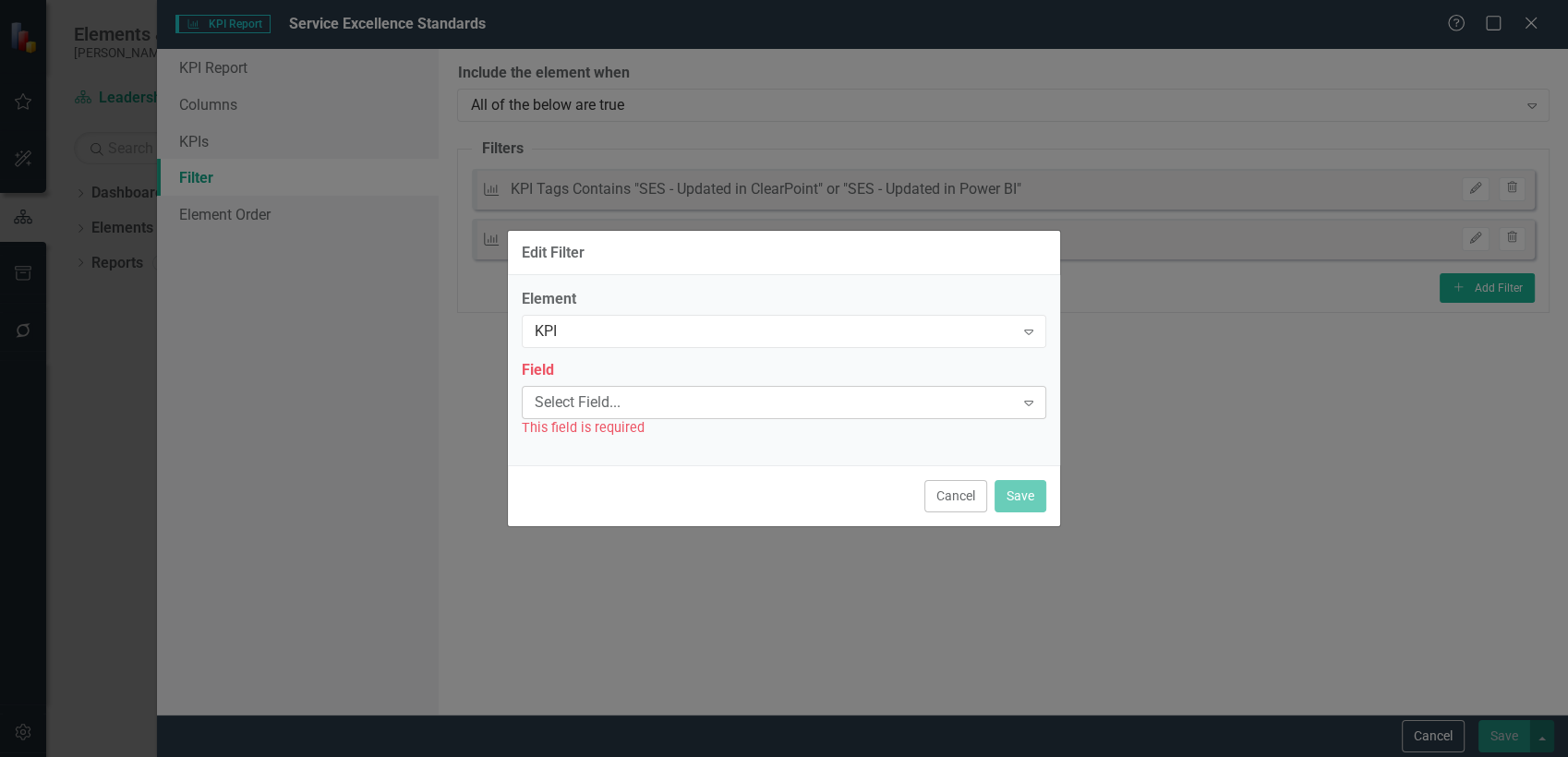
click at [651, 403] on div "Select Field..." at bounding box center [774, 402] width 479 height 21
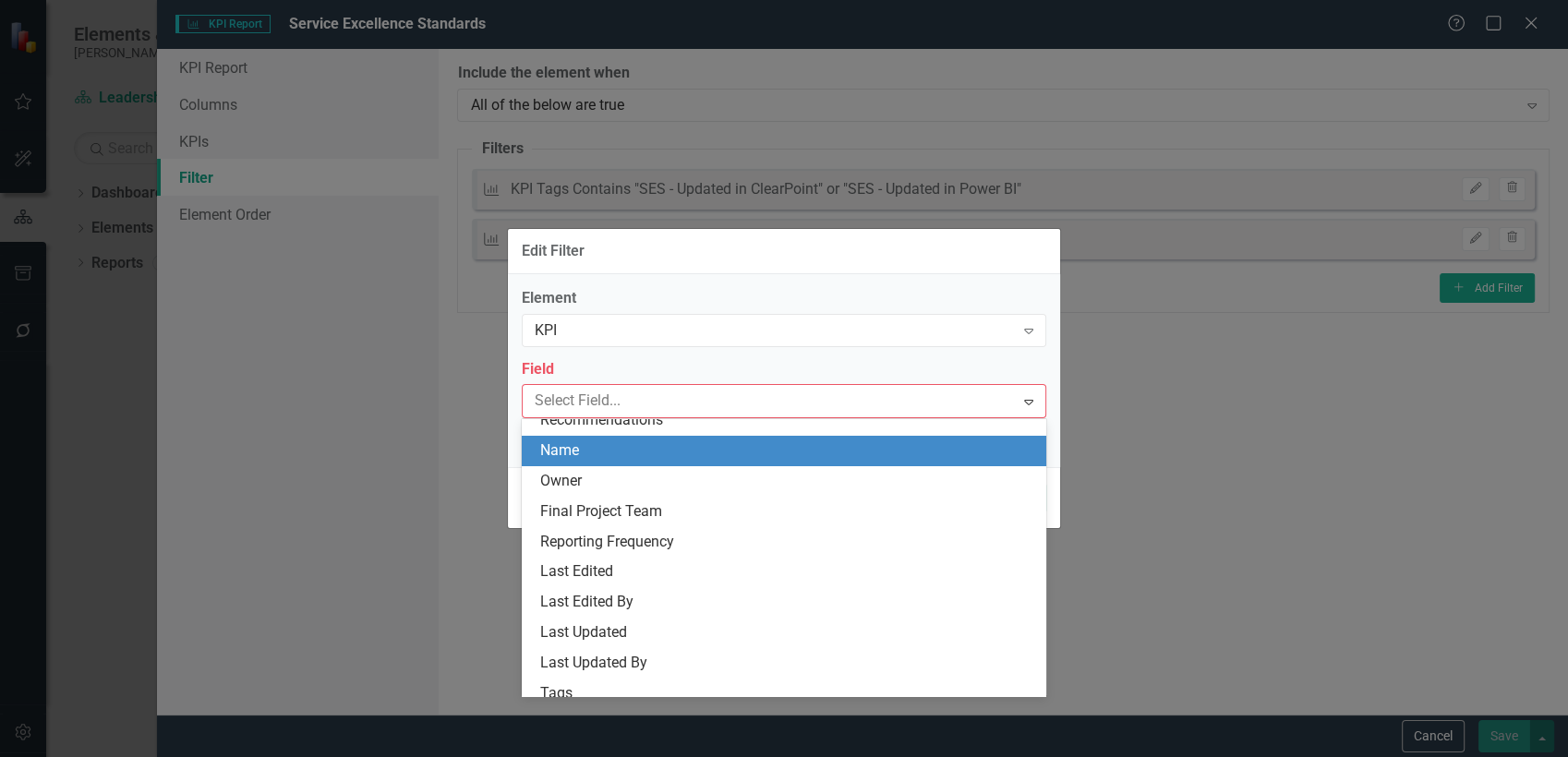
scroll to position [103, 0]
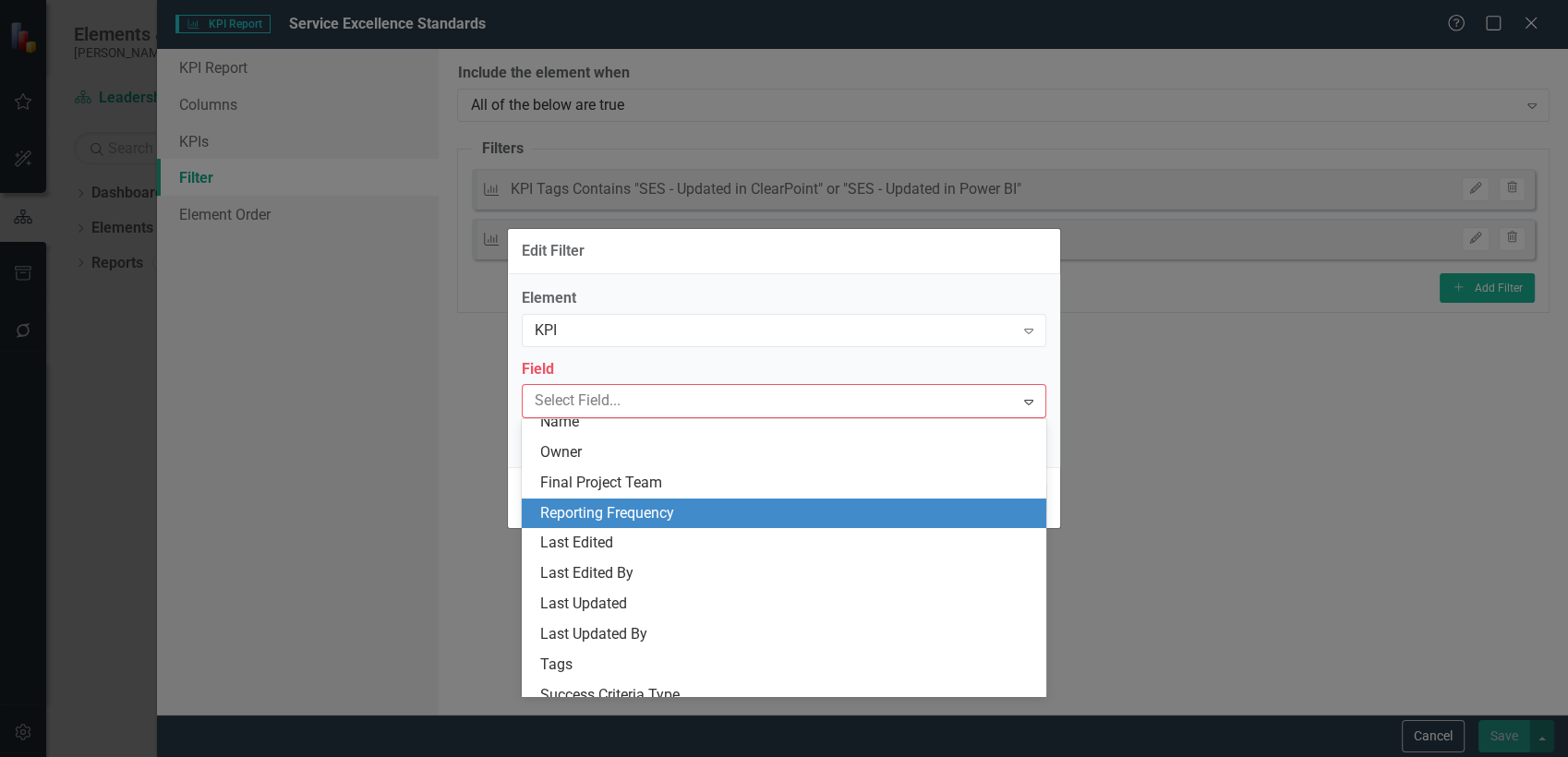
click at [665, 517] on div "Reporting Frequency" at bounding box center [788, 513] width 495 height 21
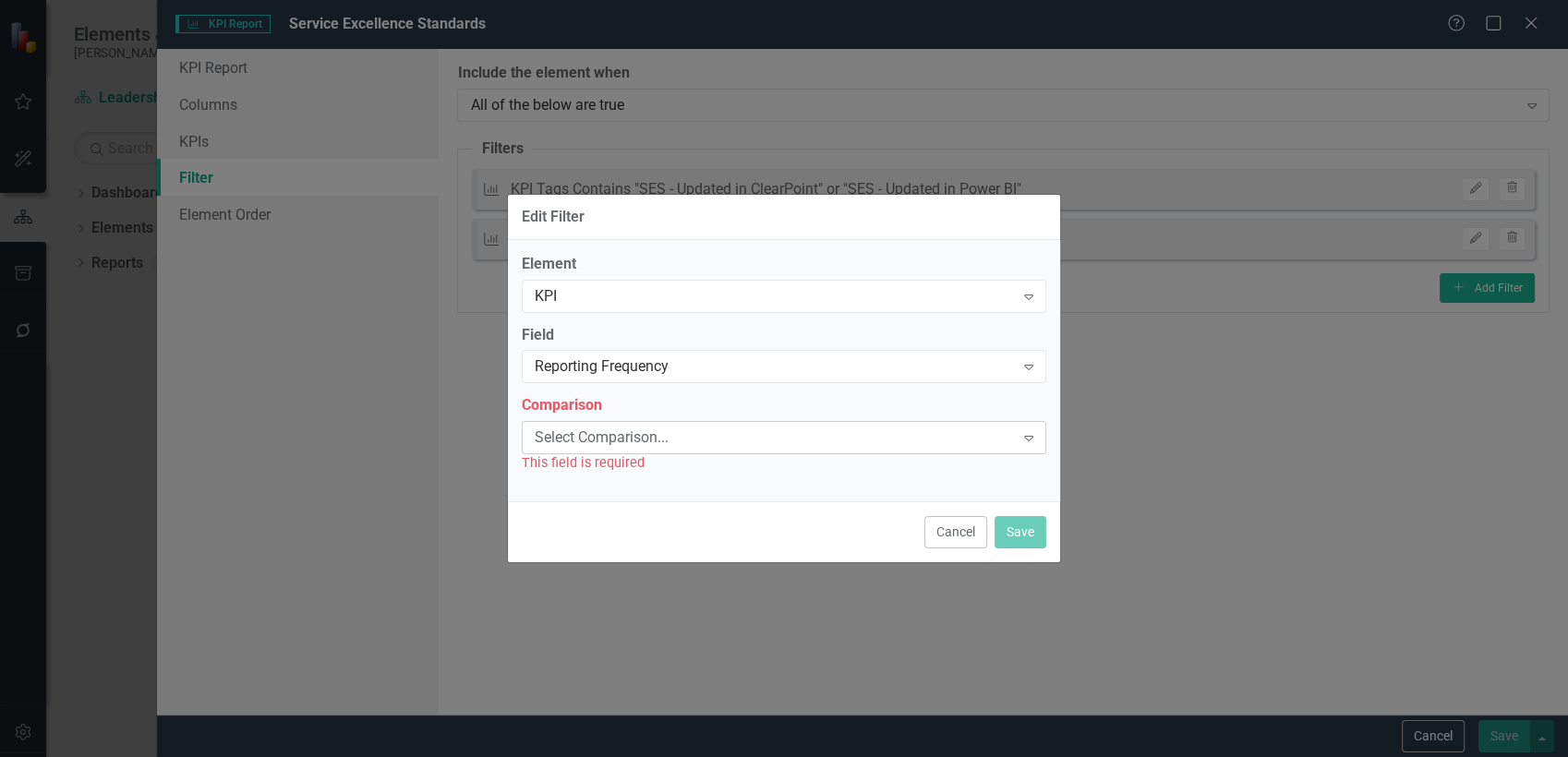
click at [671, 426] on div "Select Comparison... Expand" at bounding box center [784, 437] width 525 height 34
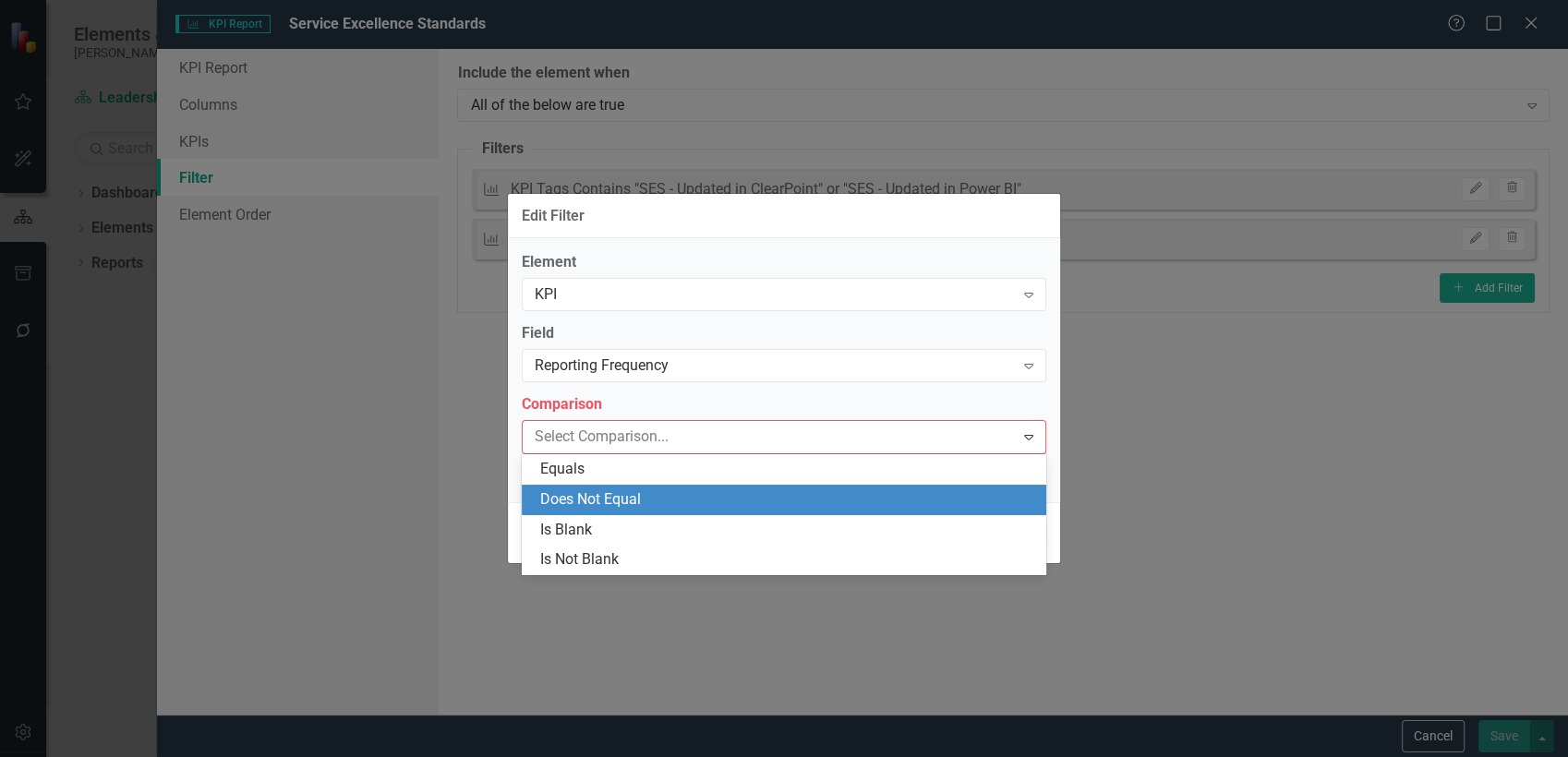
click at [655, 506] on div "Does Not Equal" at bounding box center [788, 499] width 495 height 21
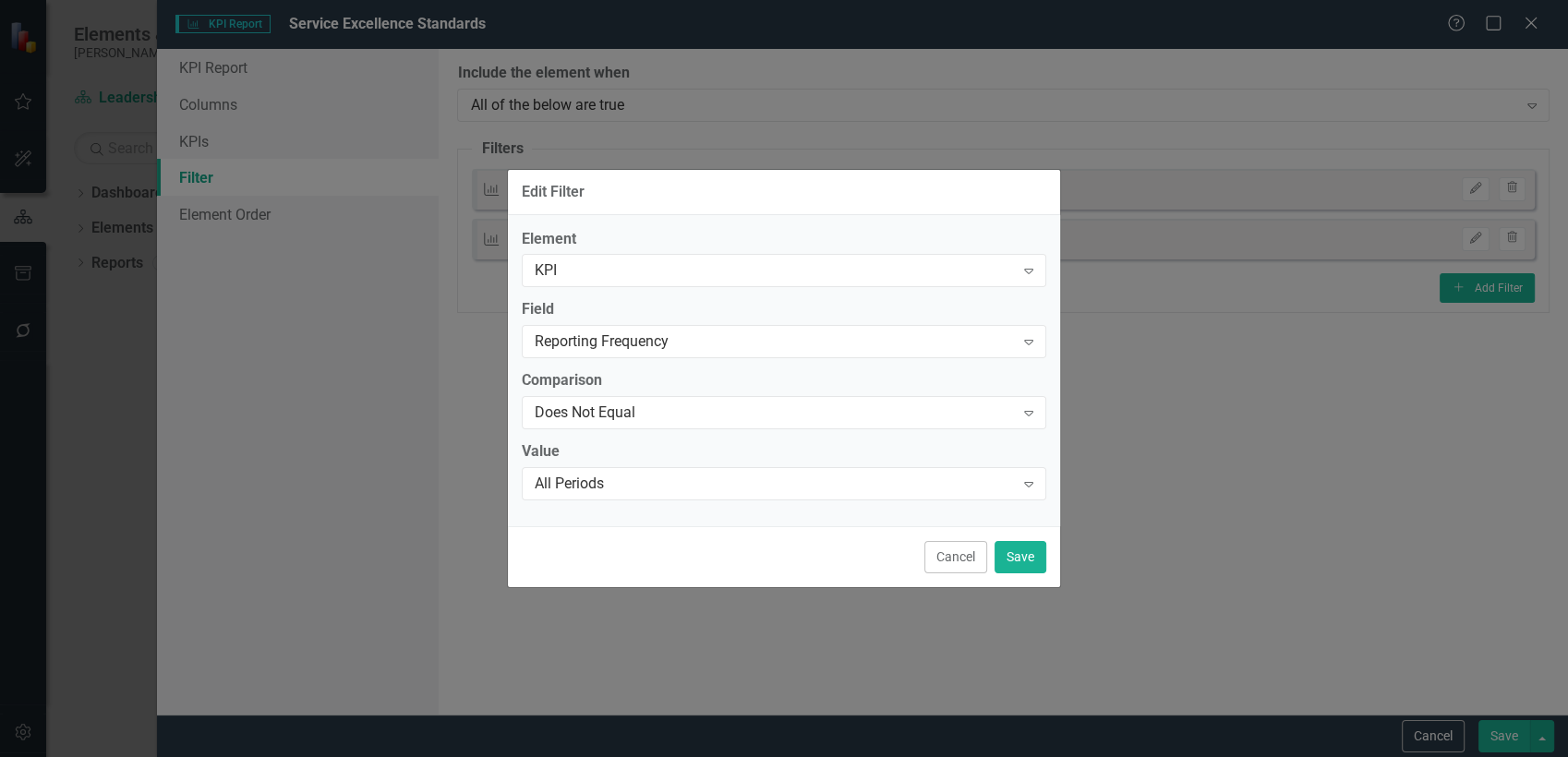
click at [655, 478] on div "All Periods" at bounding box center [774, 484] width 479 height 21
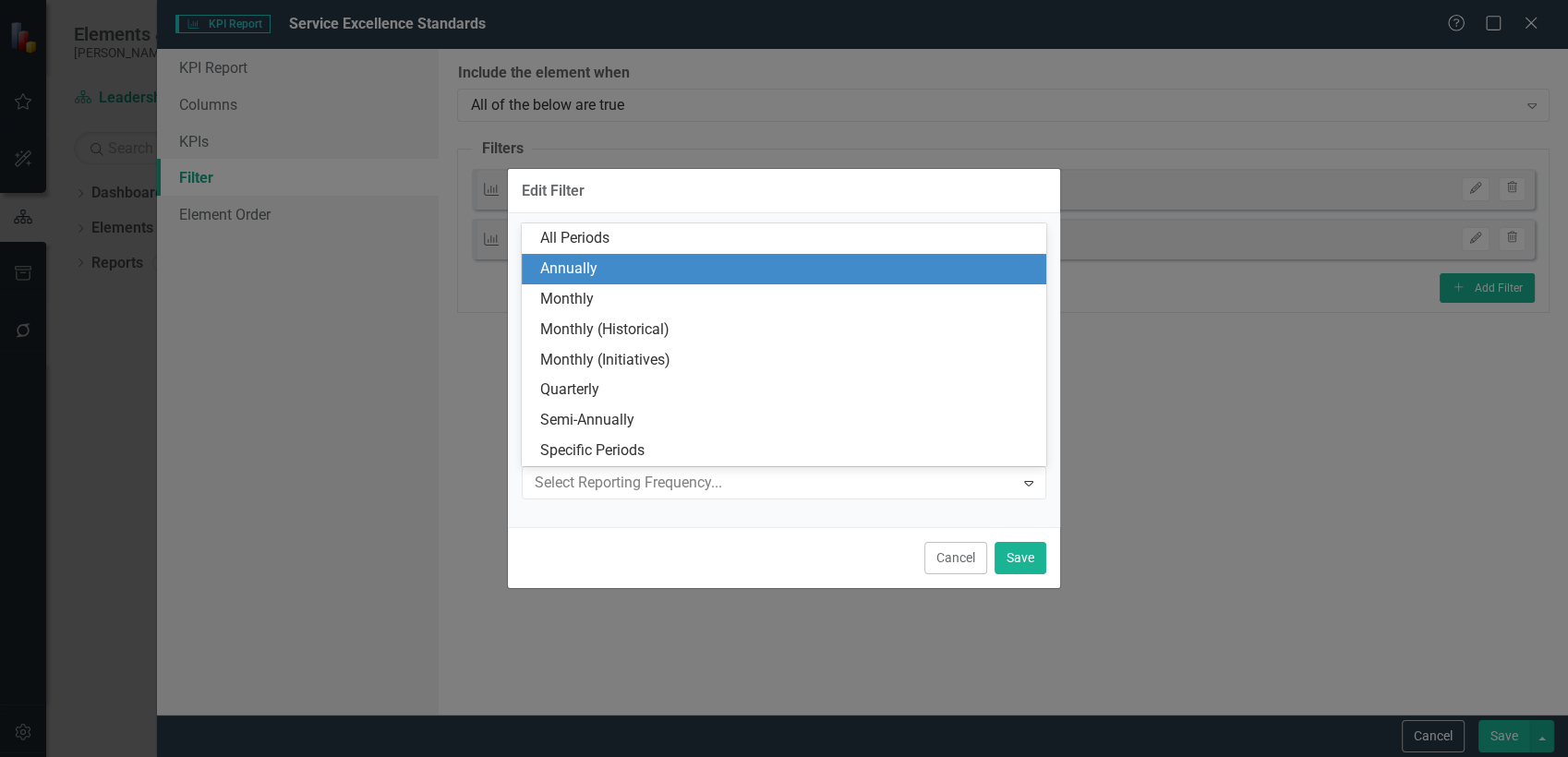
click at [615, 268] on div "Annually" at bounding box center [788, 268] width 495 height 21
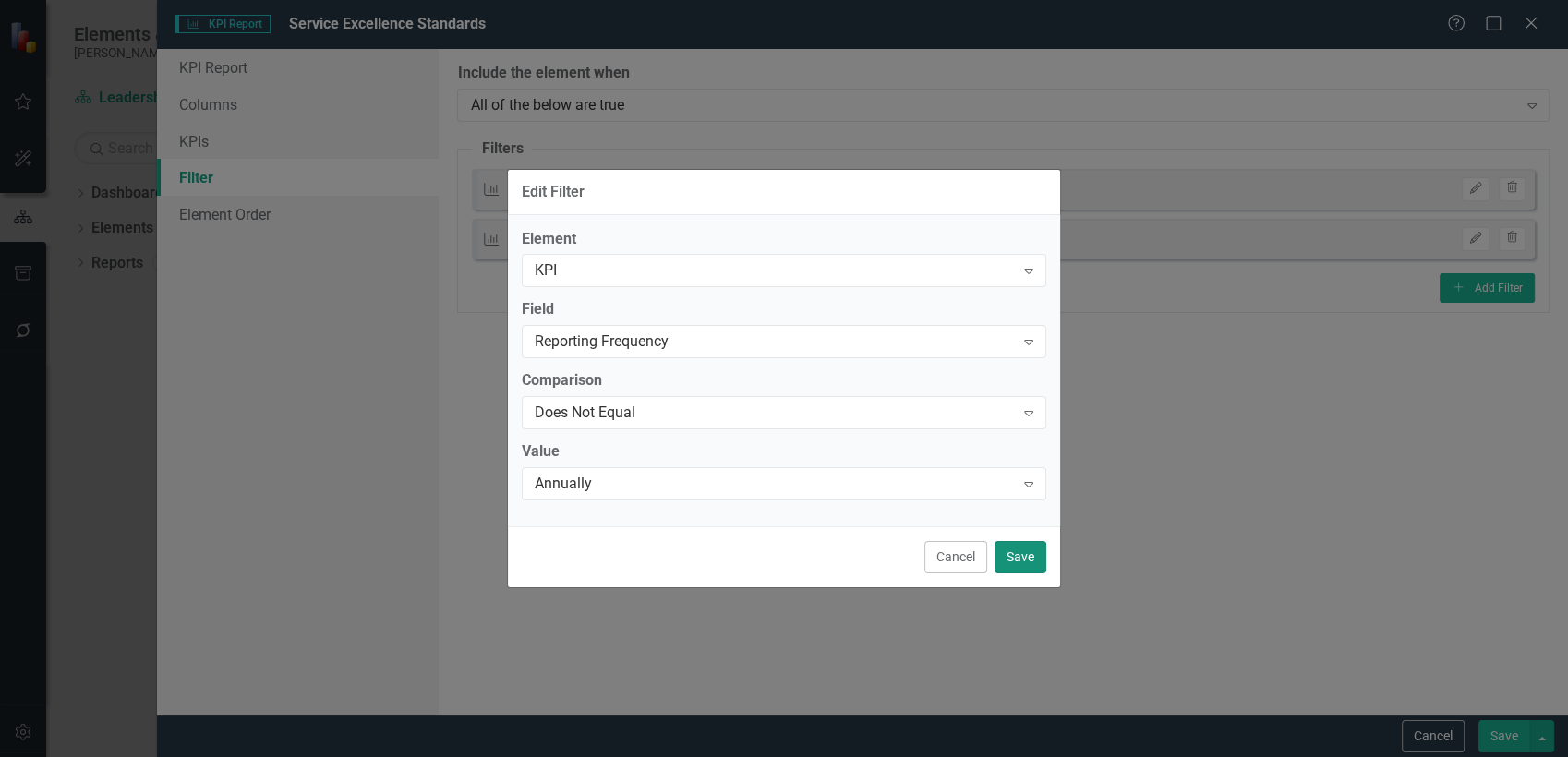
click at [1010, 557] on button "Save" at bounding box center [1021, 557] width 51 height 33
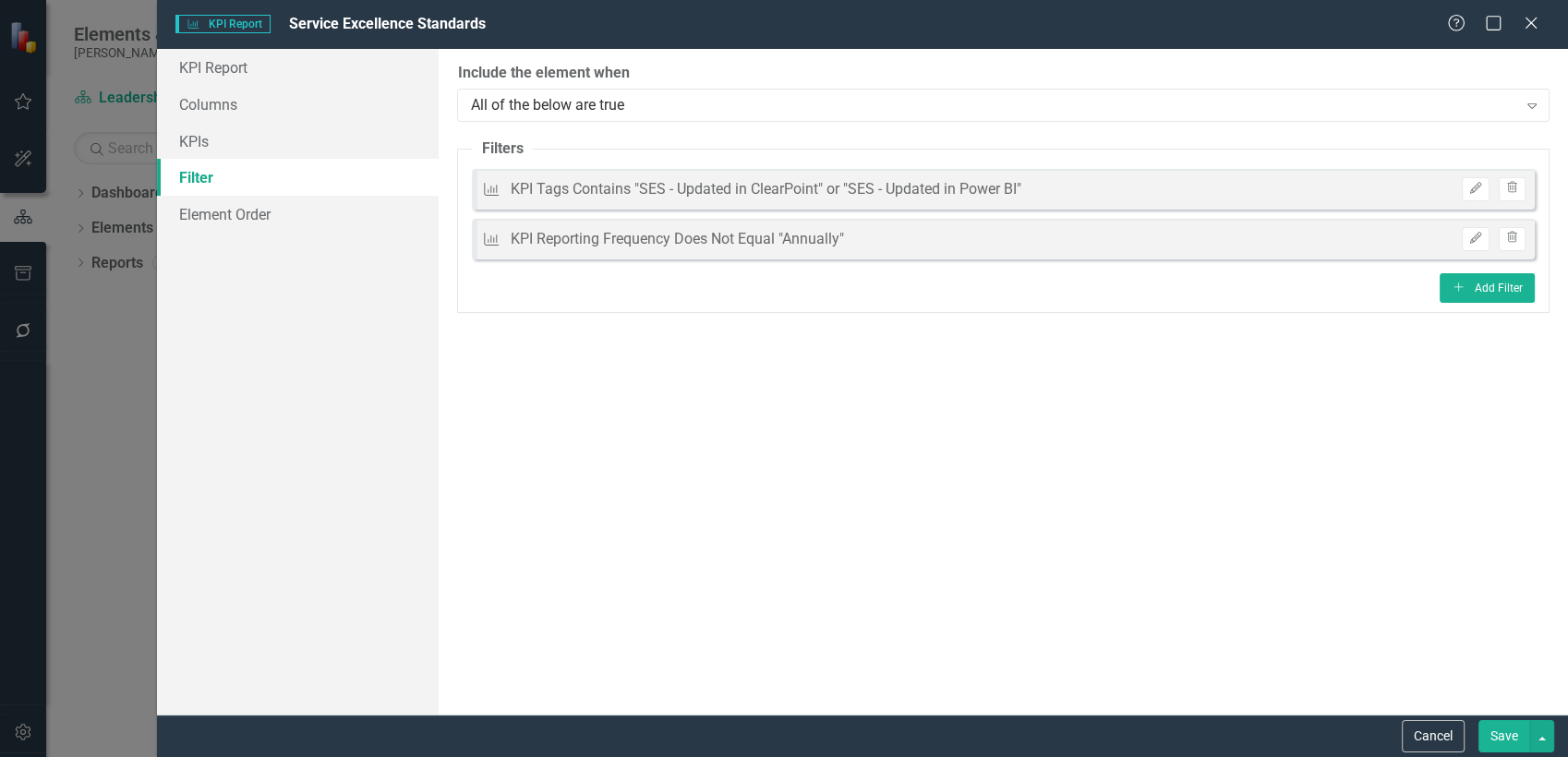
click at [1498, 738] on button "Save" at bounding box center [1505, 736] width 51 height 33
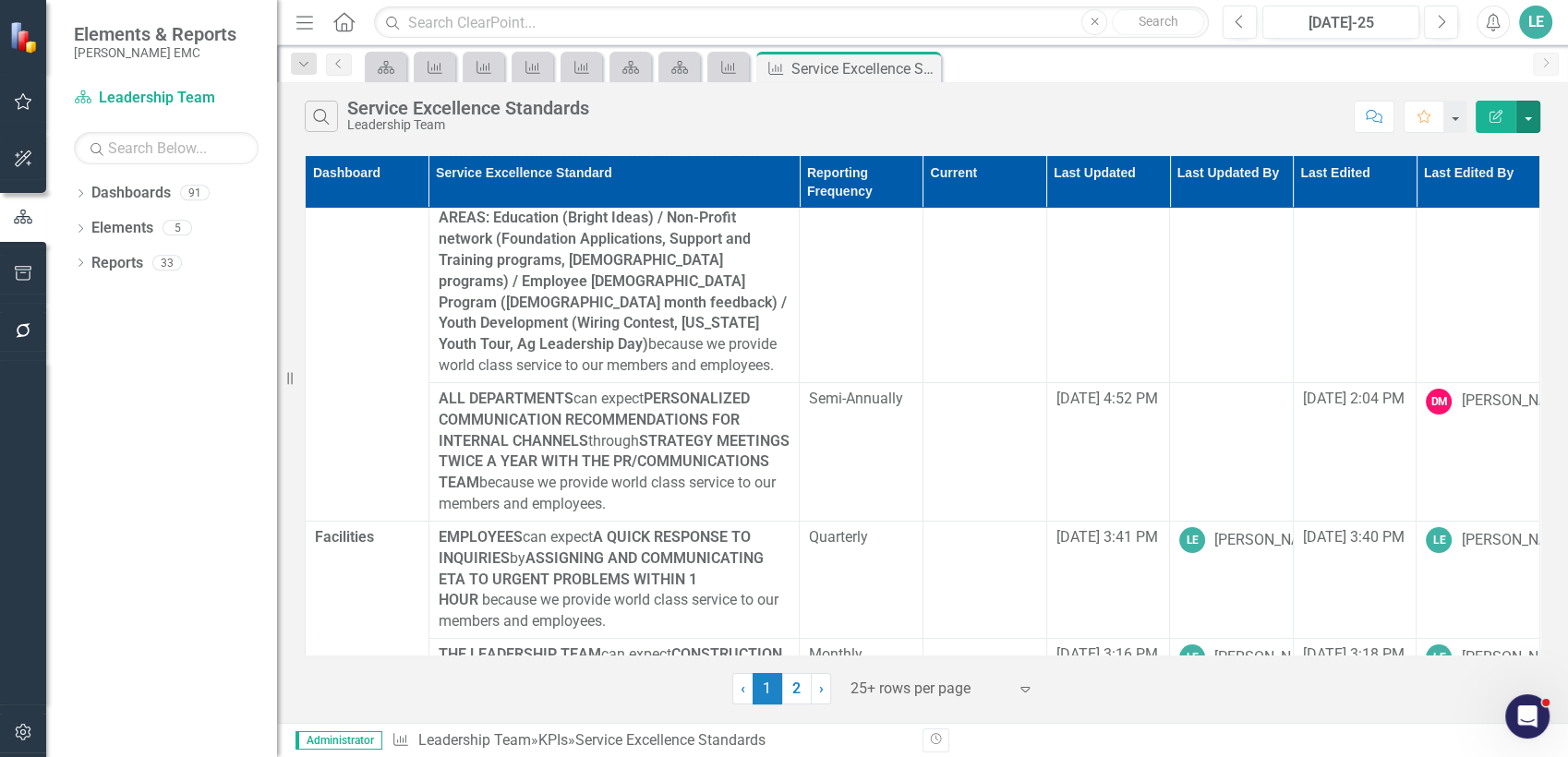
scroll to position [308, 0]
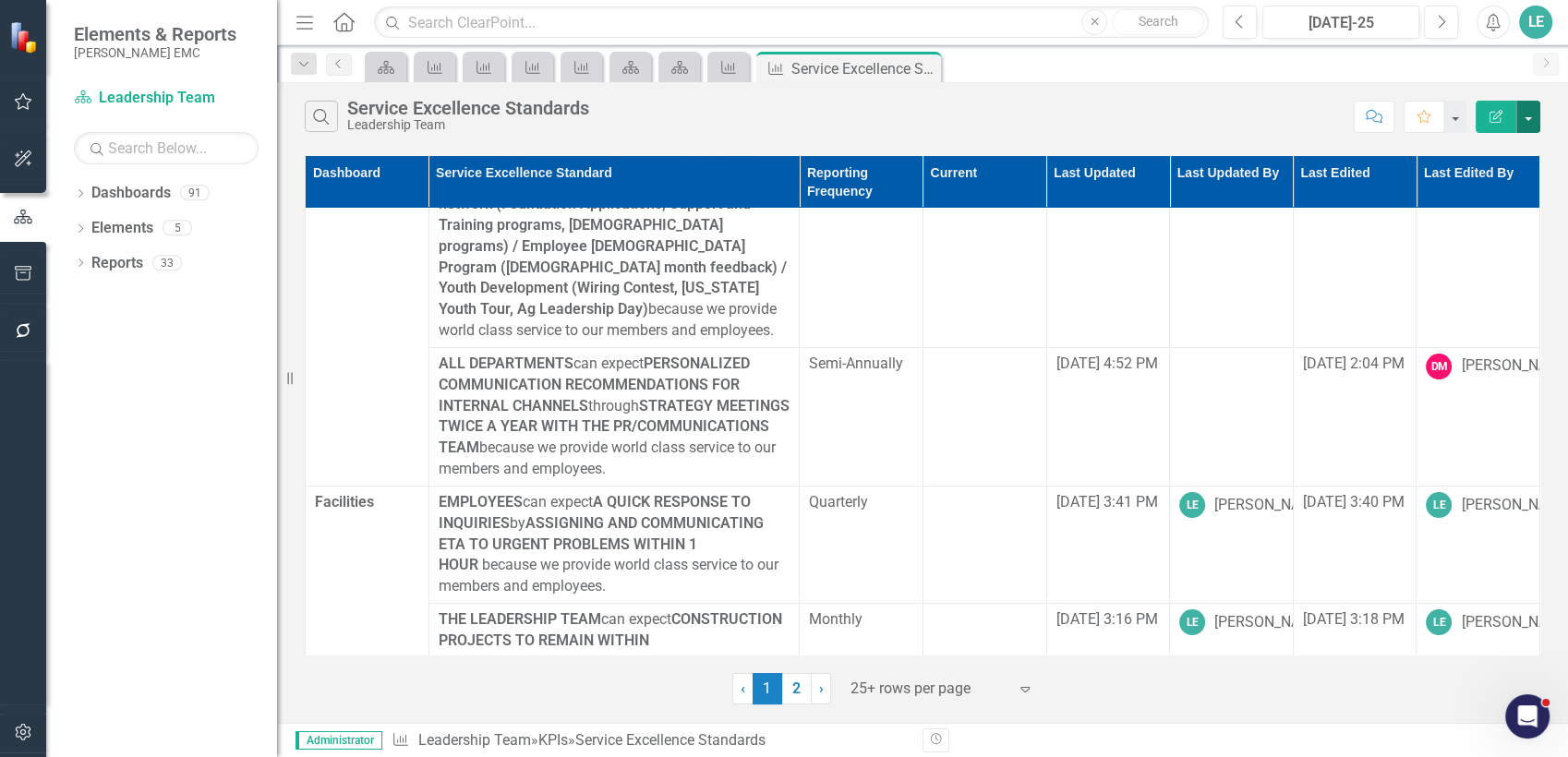
click at [1523, 117] on button "button" at bounding box center [1528, 117] width 24 height 33
click at [1501, 138] on link "Edit Report Edit Report" at bounding box center [1466, 150] width 146 height 35
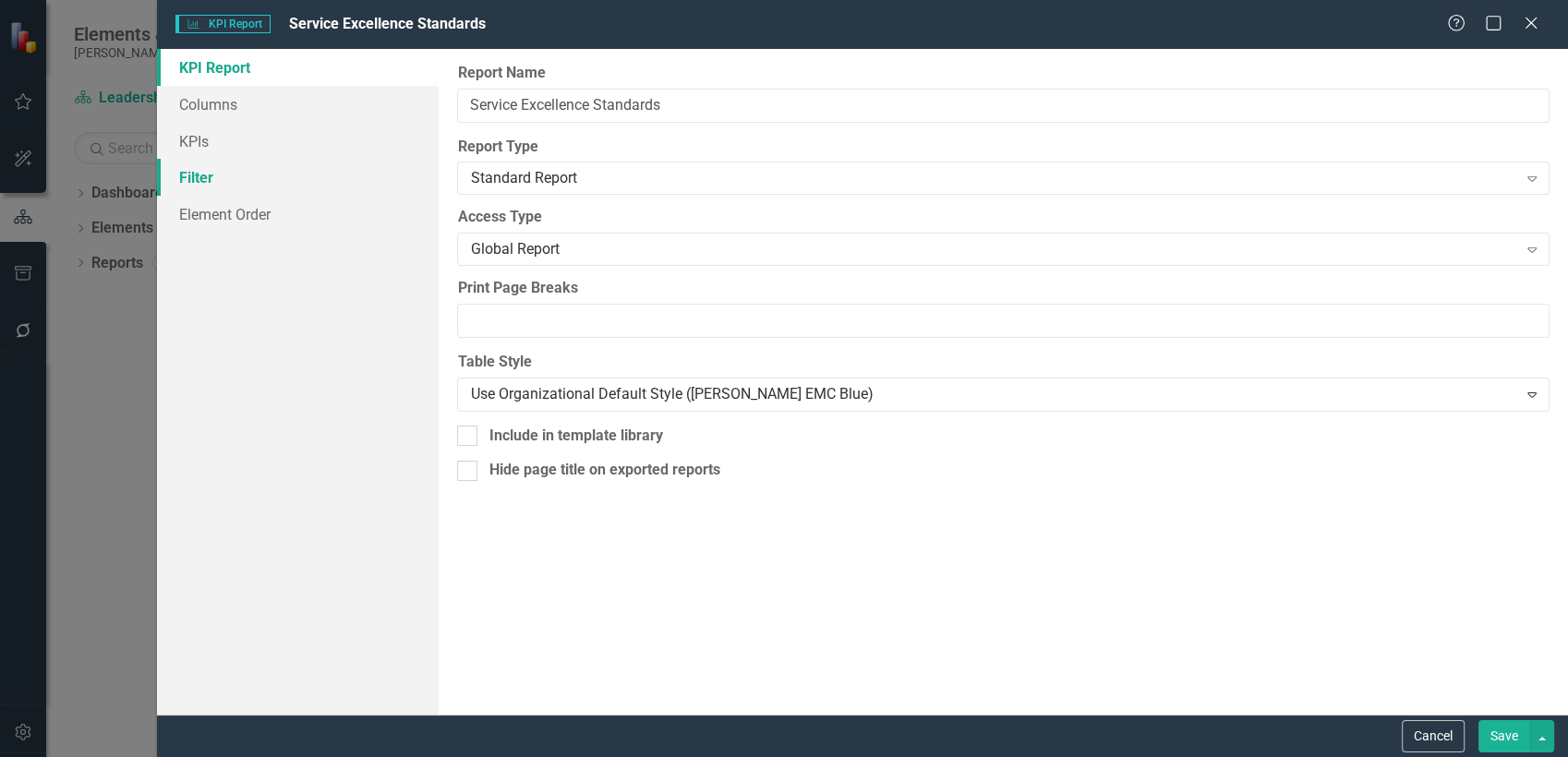
click at [194, 171] on link "Filter" at bounding box center [298, 176] width 282 height 37
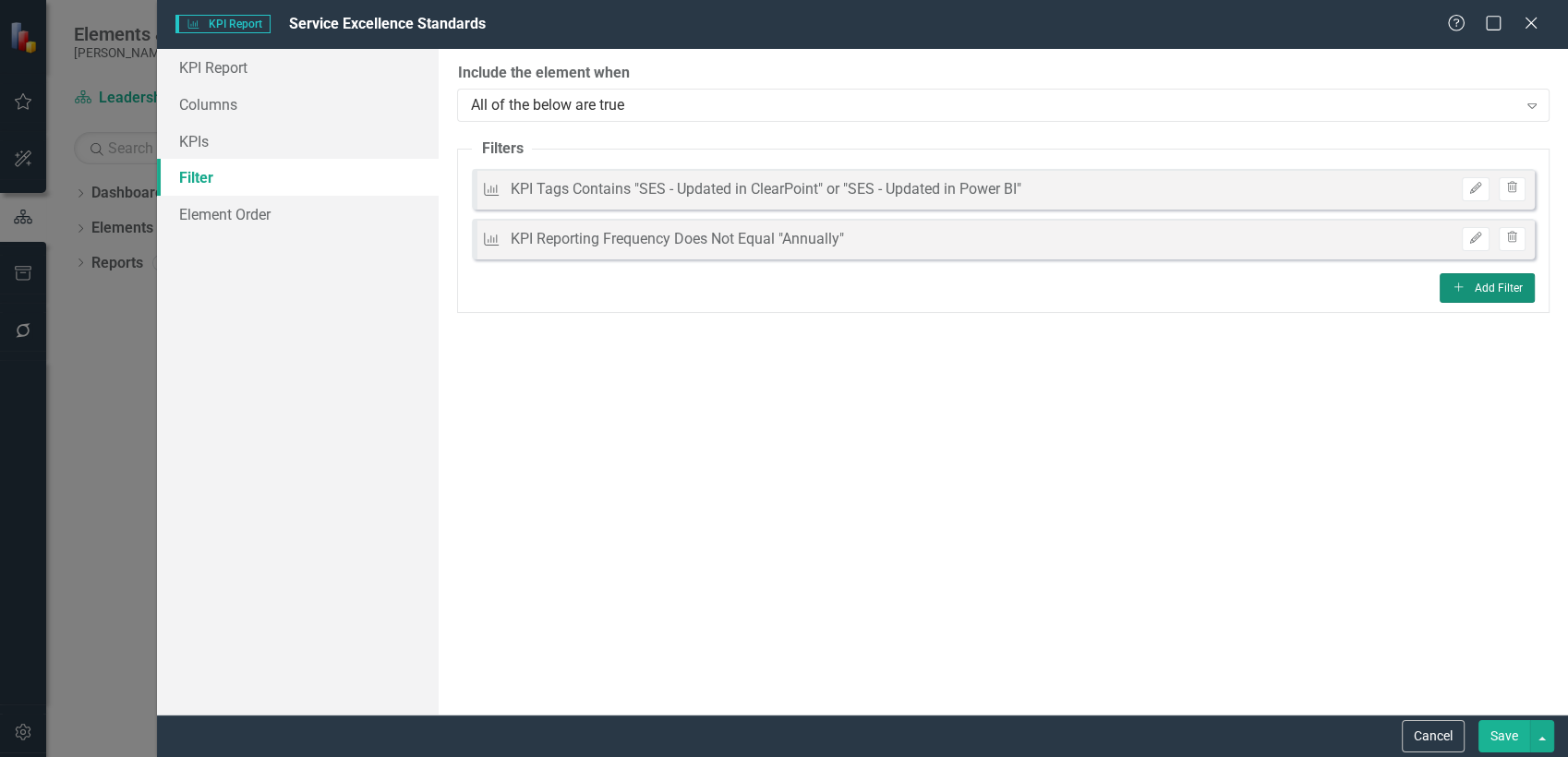
click at [1468, 279] on button "Add Add Filter" at bounding box center [1487, 288] width 95 height 30
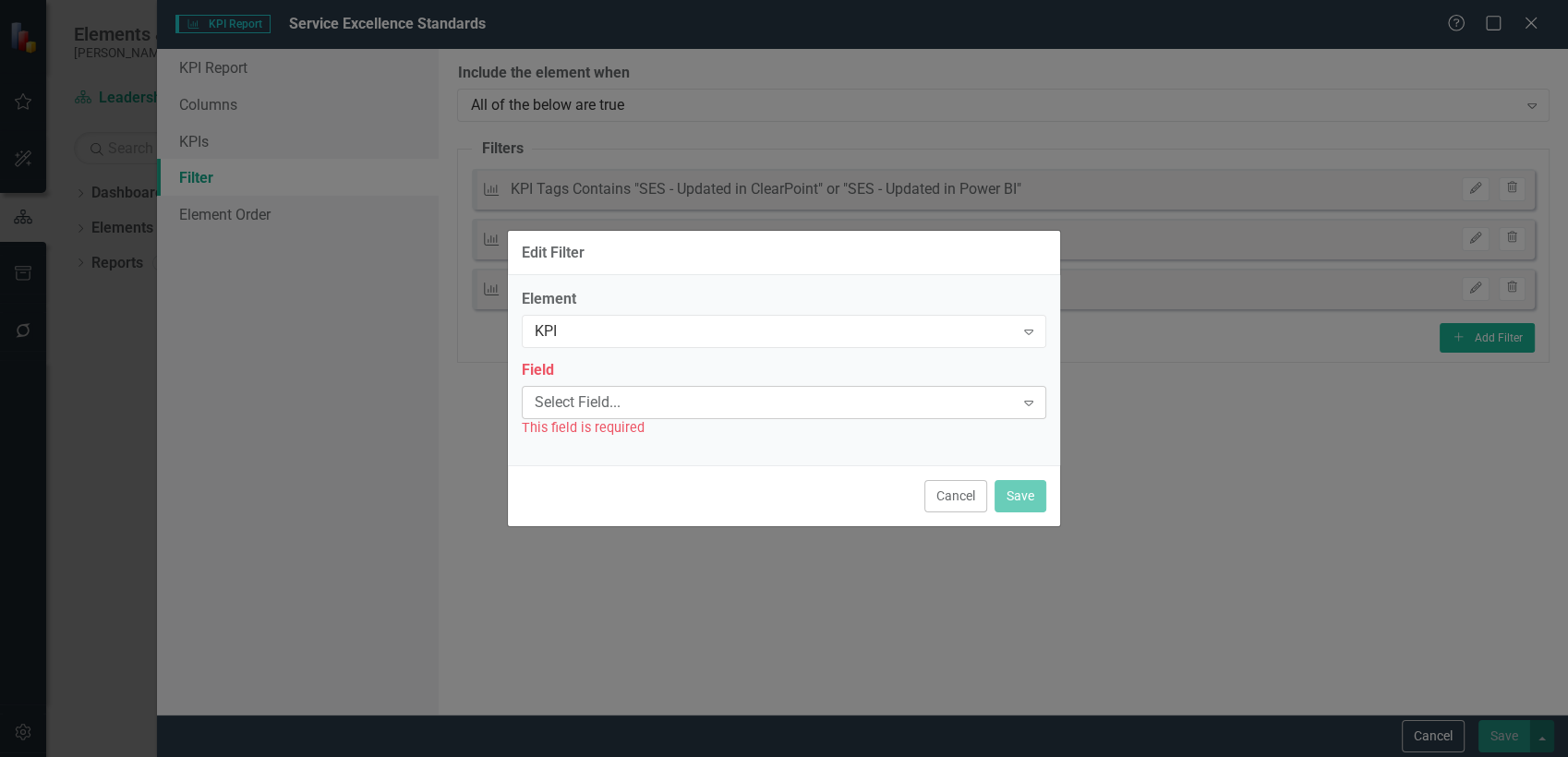
click at [644, 403] on div "Select Field..." at bounding box center [774, 402] width 479 height 21
click at [790, 223] on div "Edit Filter Element KPI Expand Field Select Field... Expand This field is requi…" at bounding box center [784, 378] width 554 height 757
click at [668, 399] on div "Select Field..." at bounding box center [774, 402] width 479 height 21
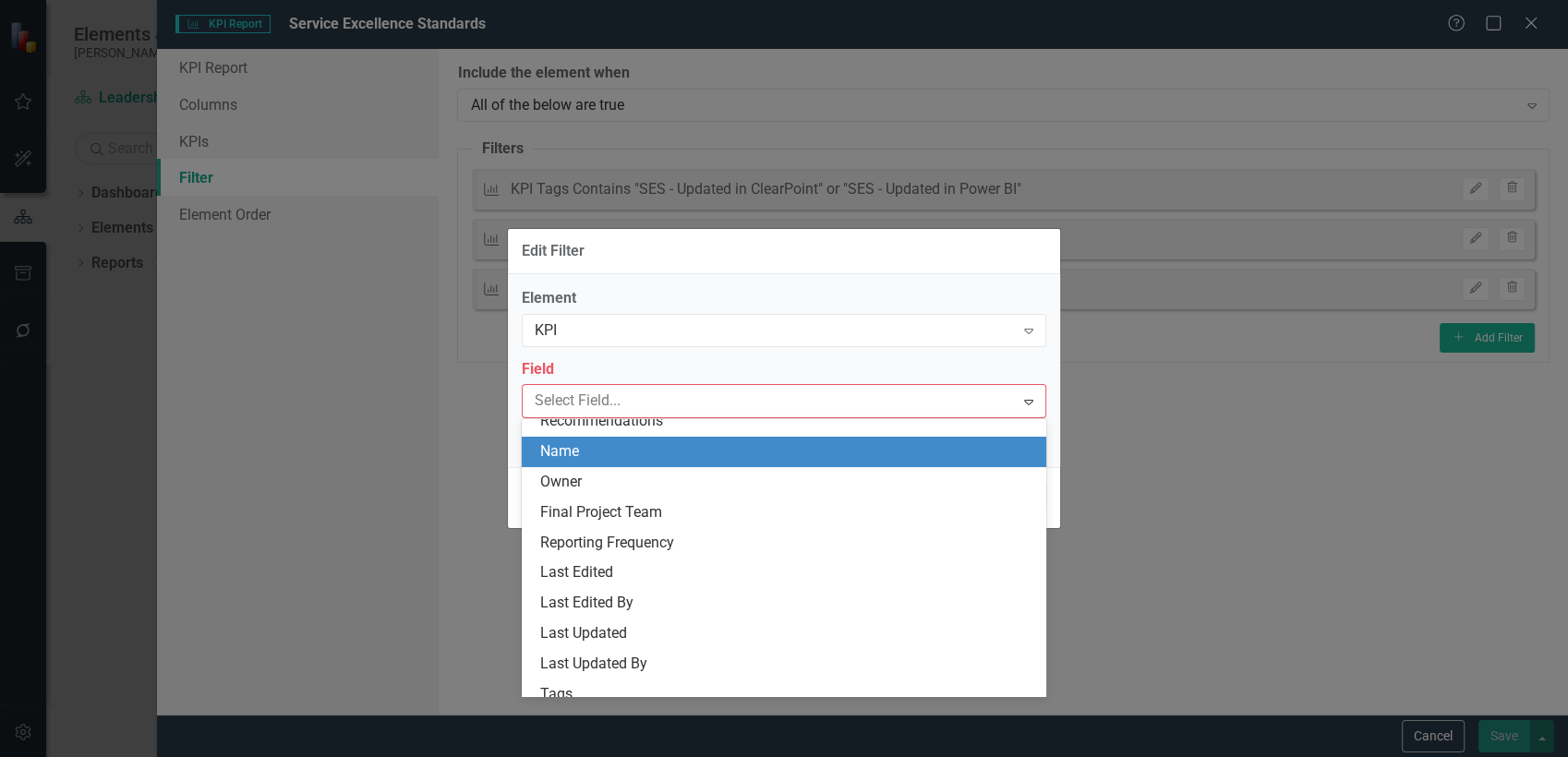
scroll to position [103, 0]
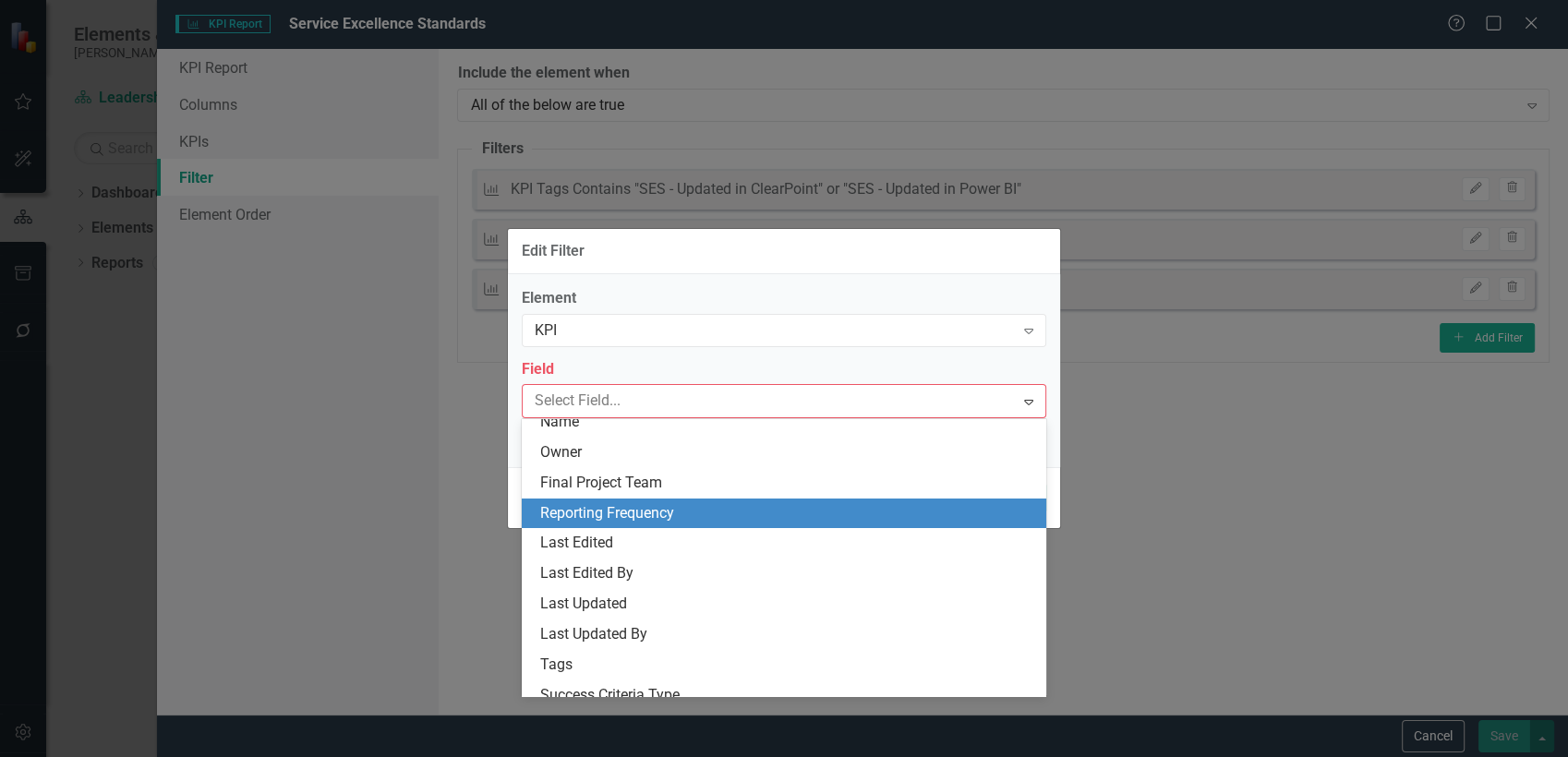
click at [629, 517] on div "Reporting Frequency" at bounding box center [788, 513] width 495 height 21
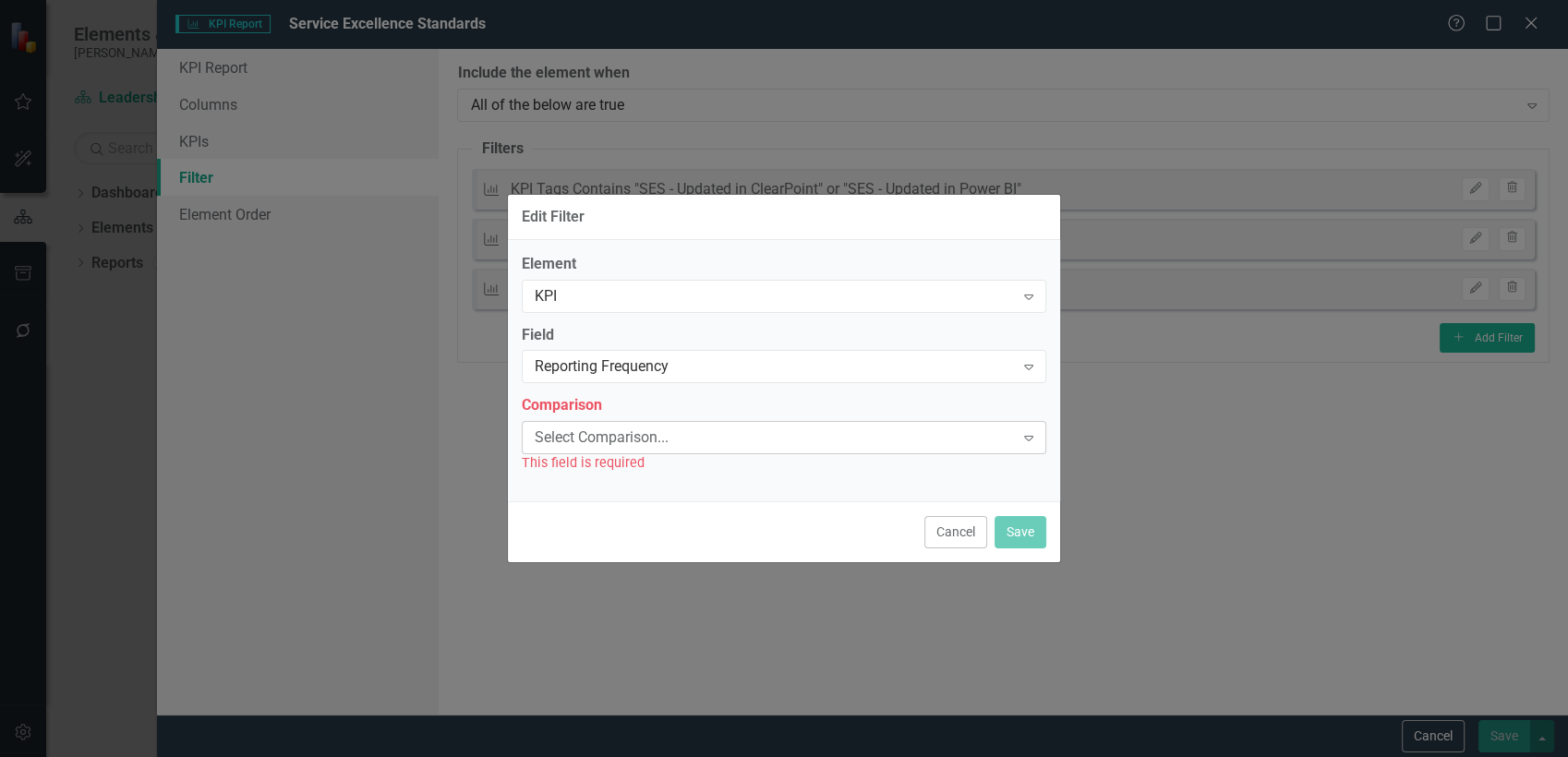
click at [623, 447] on div "Select Comparison..." at bounding box center [774, 437] width 479 height 21
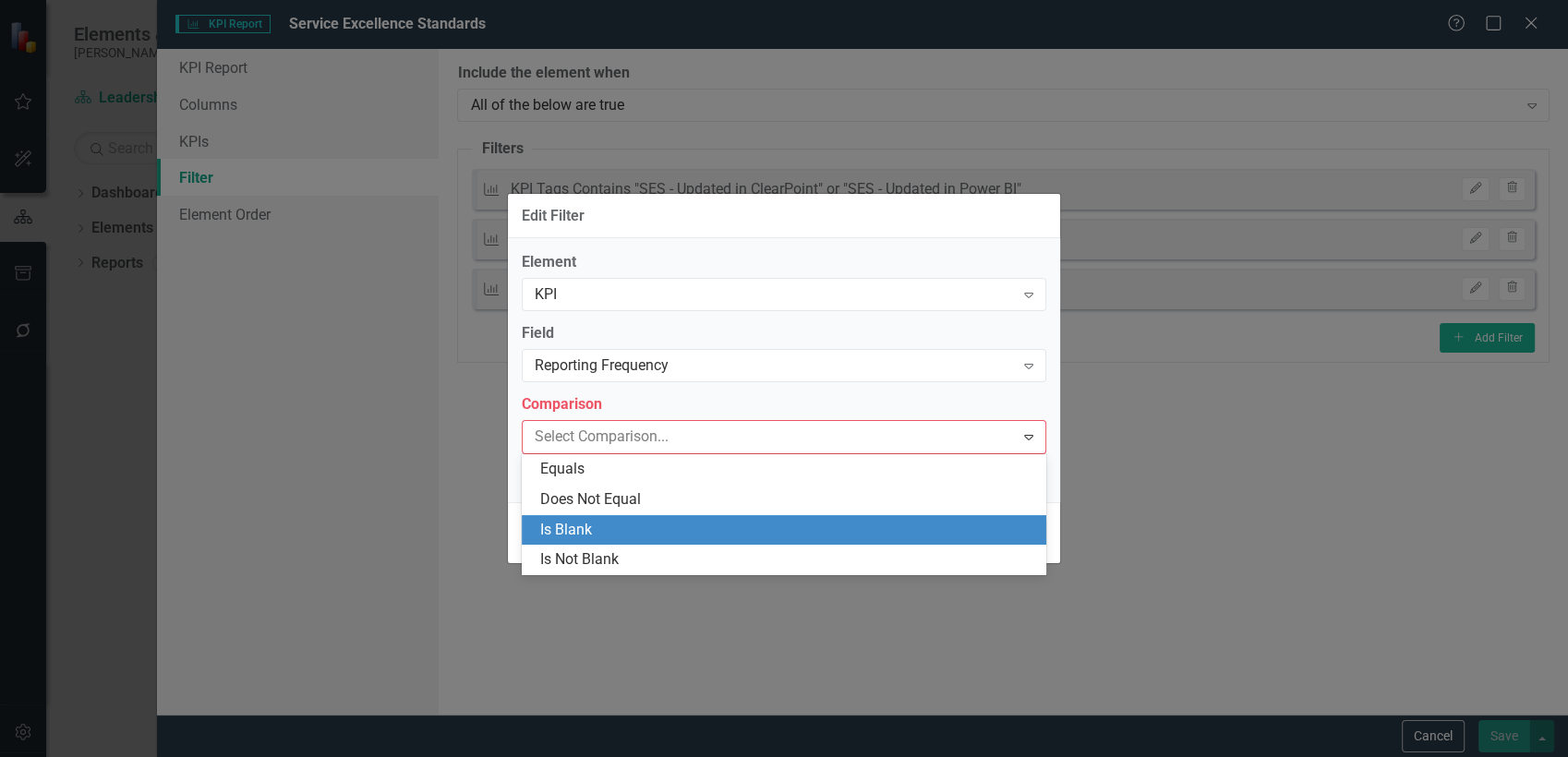
drag, startPoint x: 1128, startPoint y: 499, endPoint x: 1162, endPoint y: 491, distance: 34.9
click at [1143, 499] on div "Edit Filter Element KPI Expand Field Reporting Frequency Expand Comparison 4 re…" at bounding box center [784, 378] width 1568 height 757
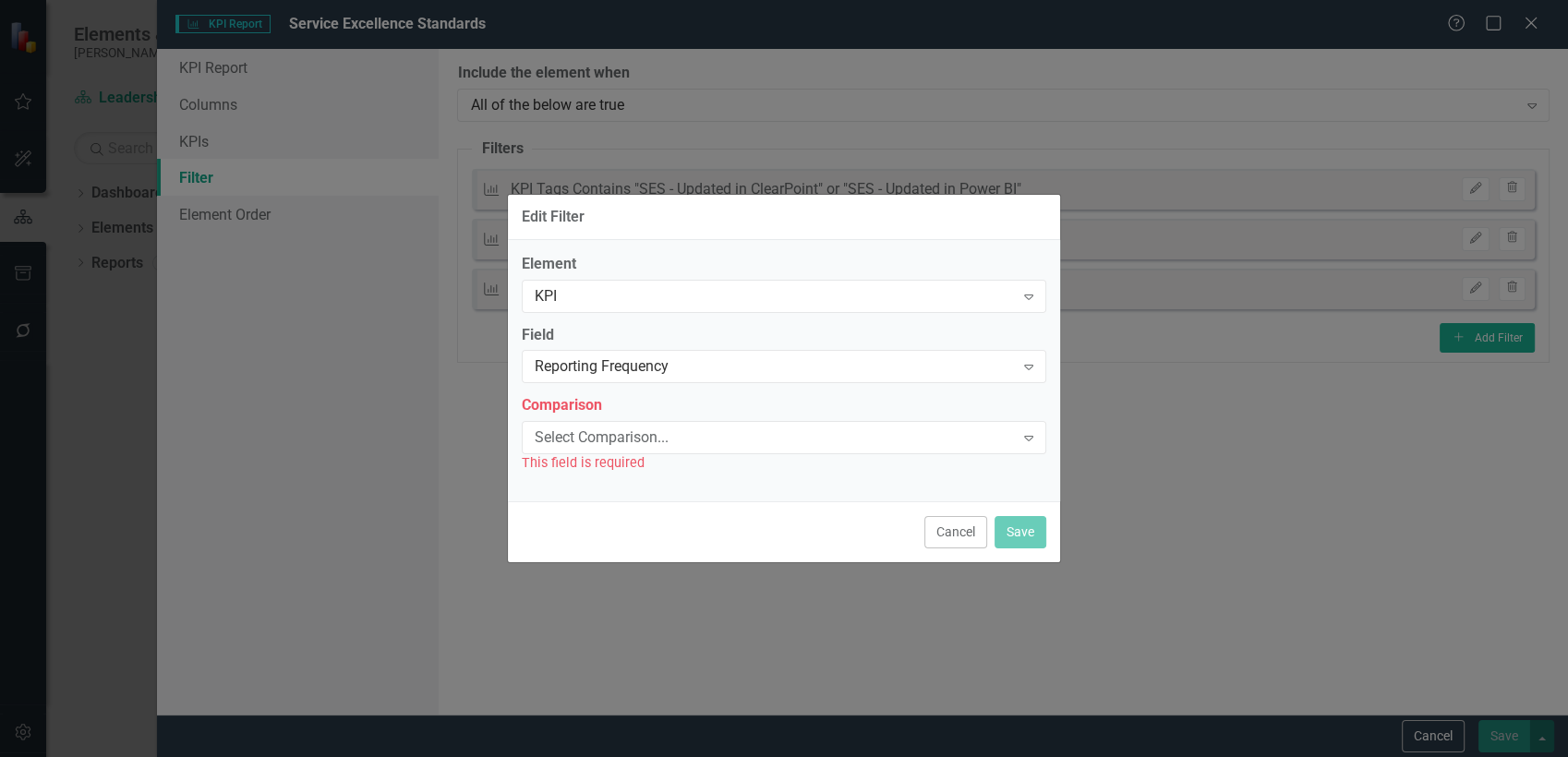
drag, startPoint x: 960, startPoint y: 530, endPoint x: 1020, endPoint y: 507, distance: 64.3
click at [970, 526] on button "Cancel" at bounding box center [955, 532] width 62 height 33
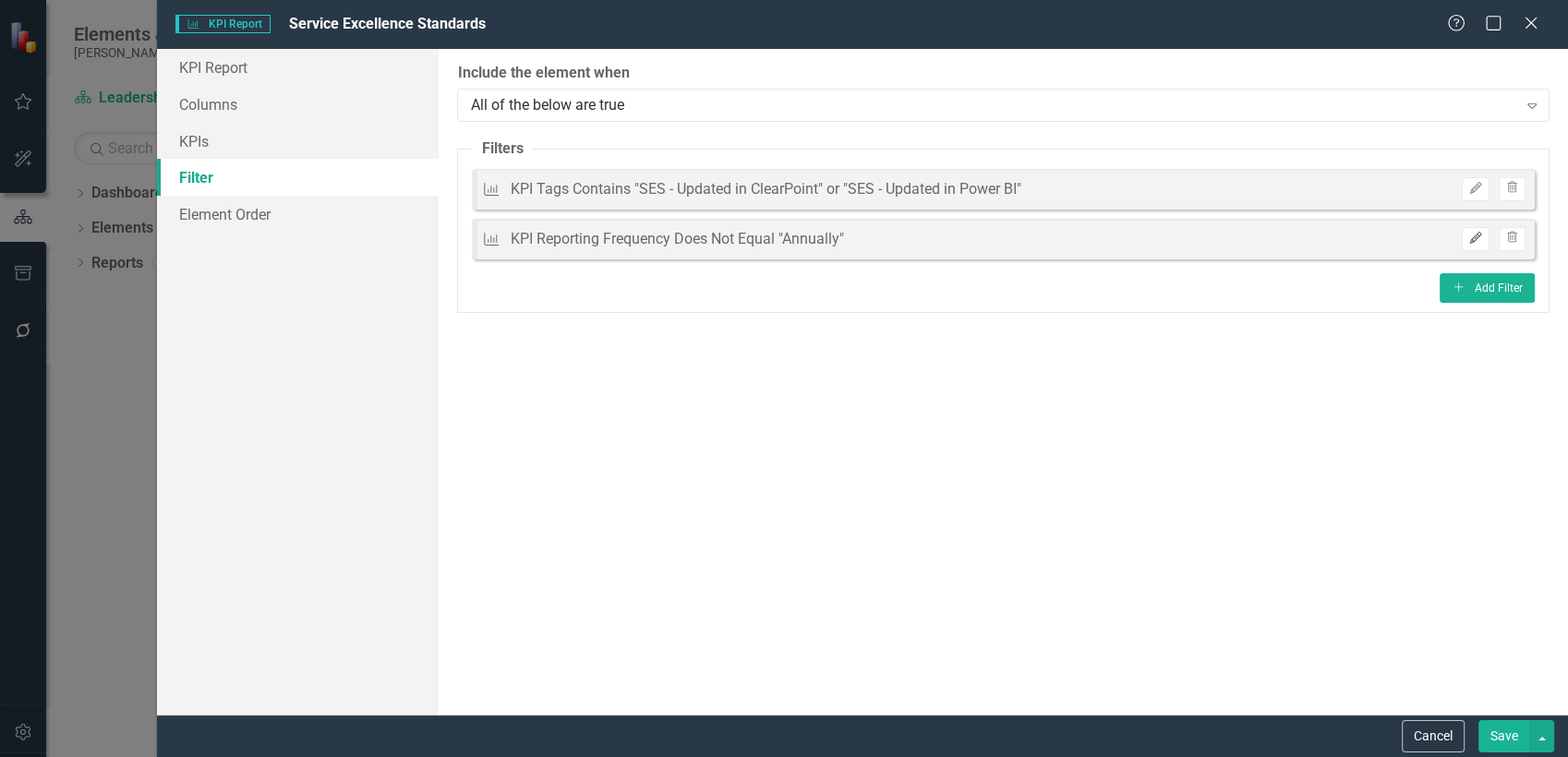
click at [1472, 233] on icon "Edit" at bounding box center [1475, 237] width 14 height 11
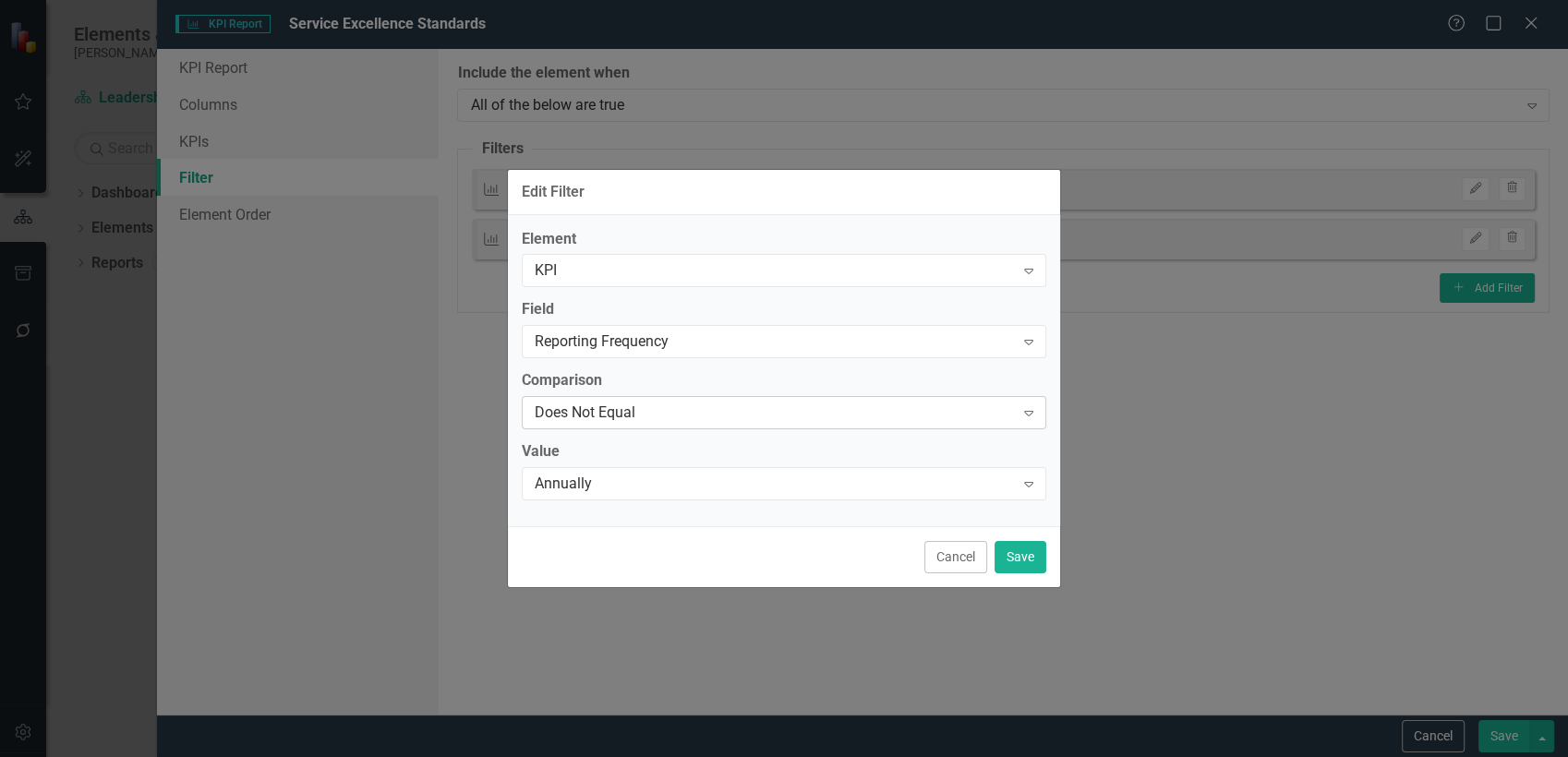
click at [732, 425] on div "Does Not Equal Expand" at bounding box center [784, 413] width 525 height 34
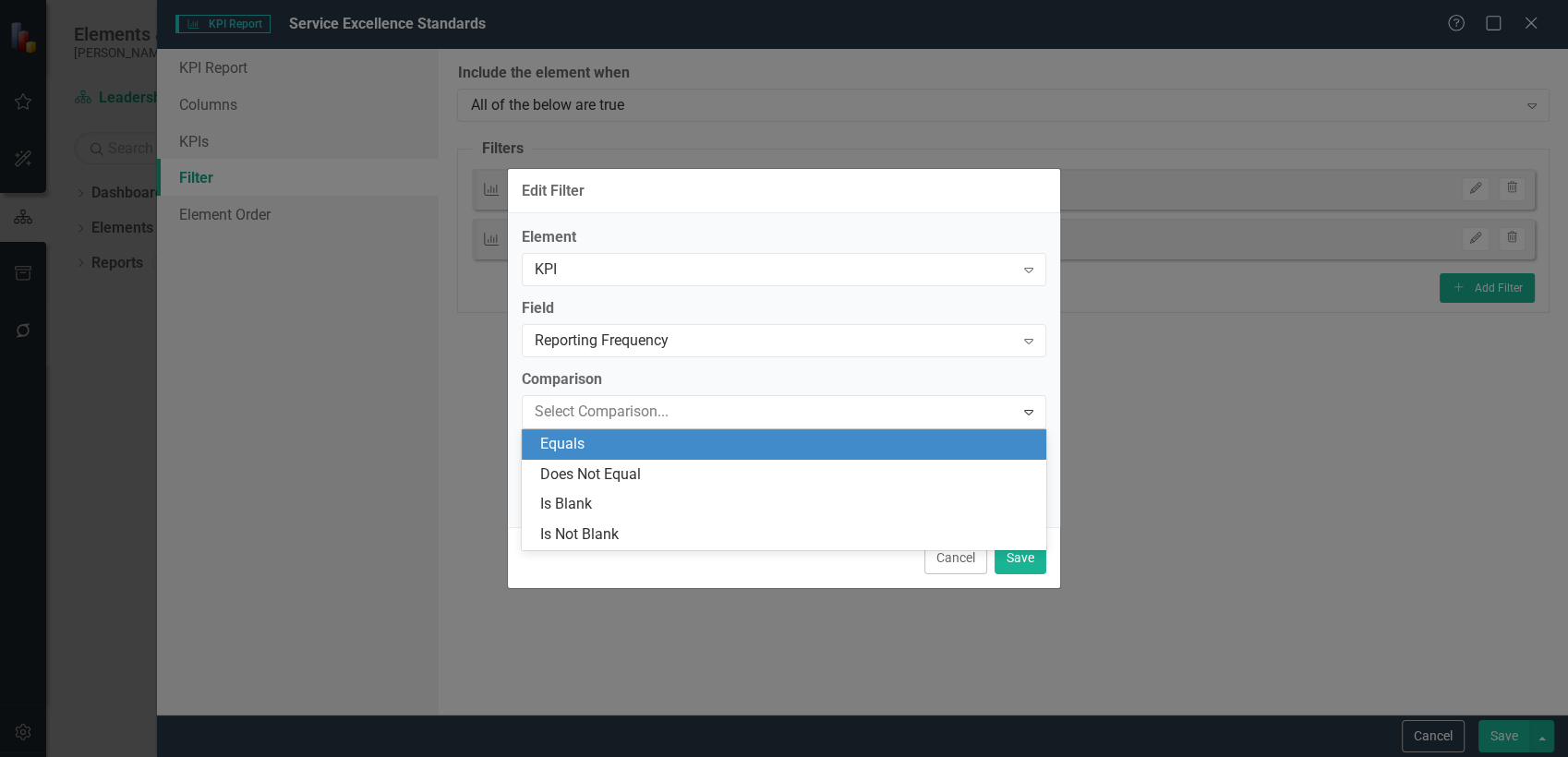
click at [723, 432] on div "Equals" at bounding box center [784, 444] width 525 height 31
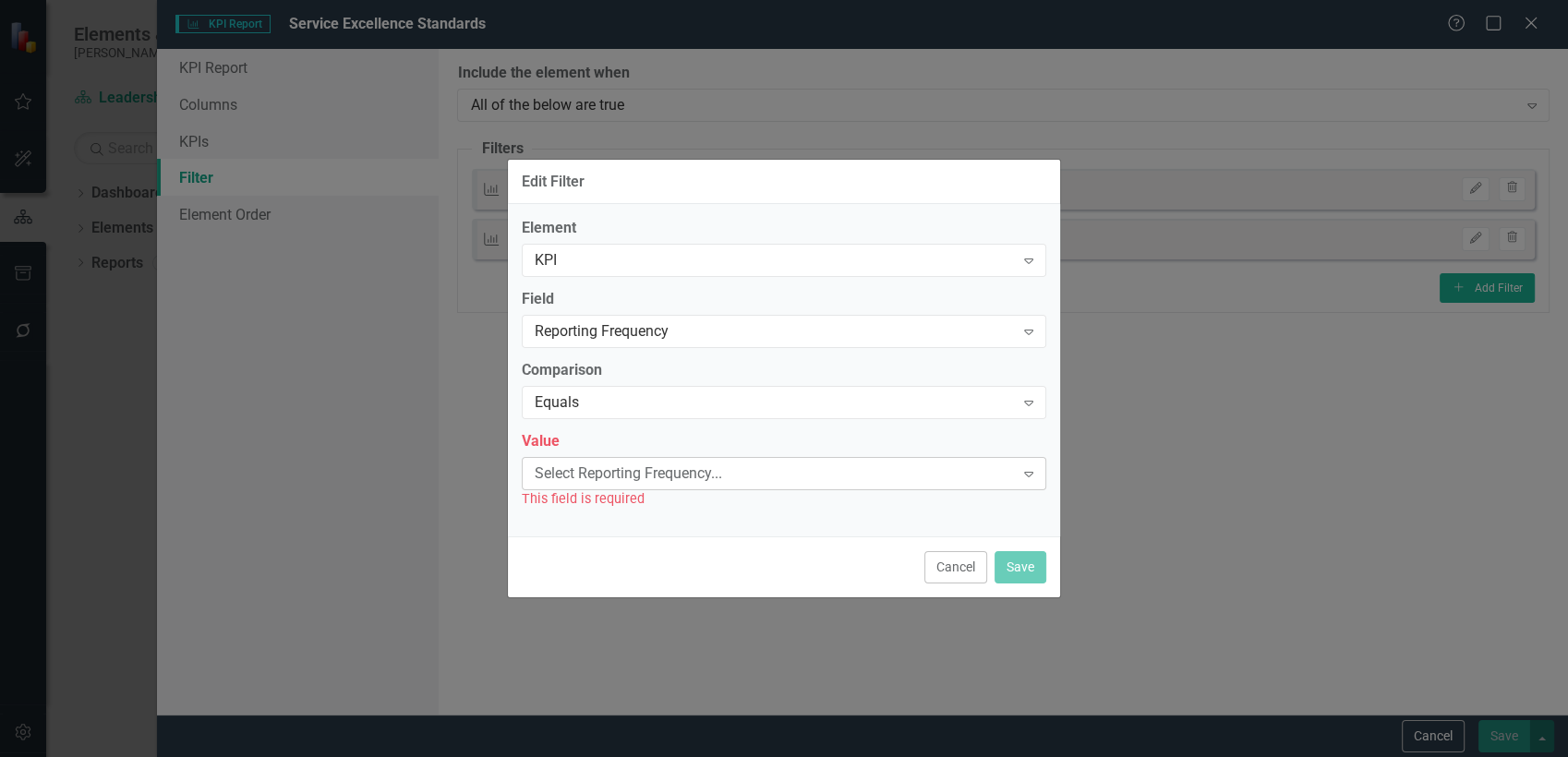
click at [680, 463] on div "Select Reporting Frequency..." at bounding box center [774, 472] width 479 height 21
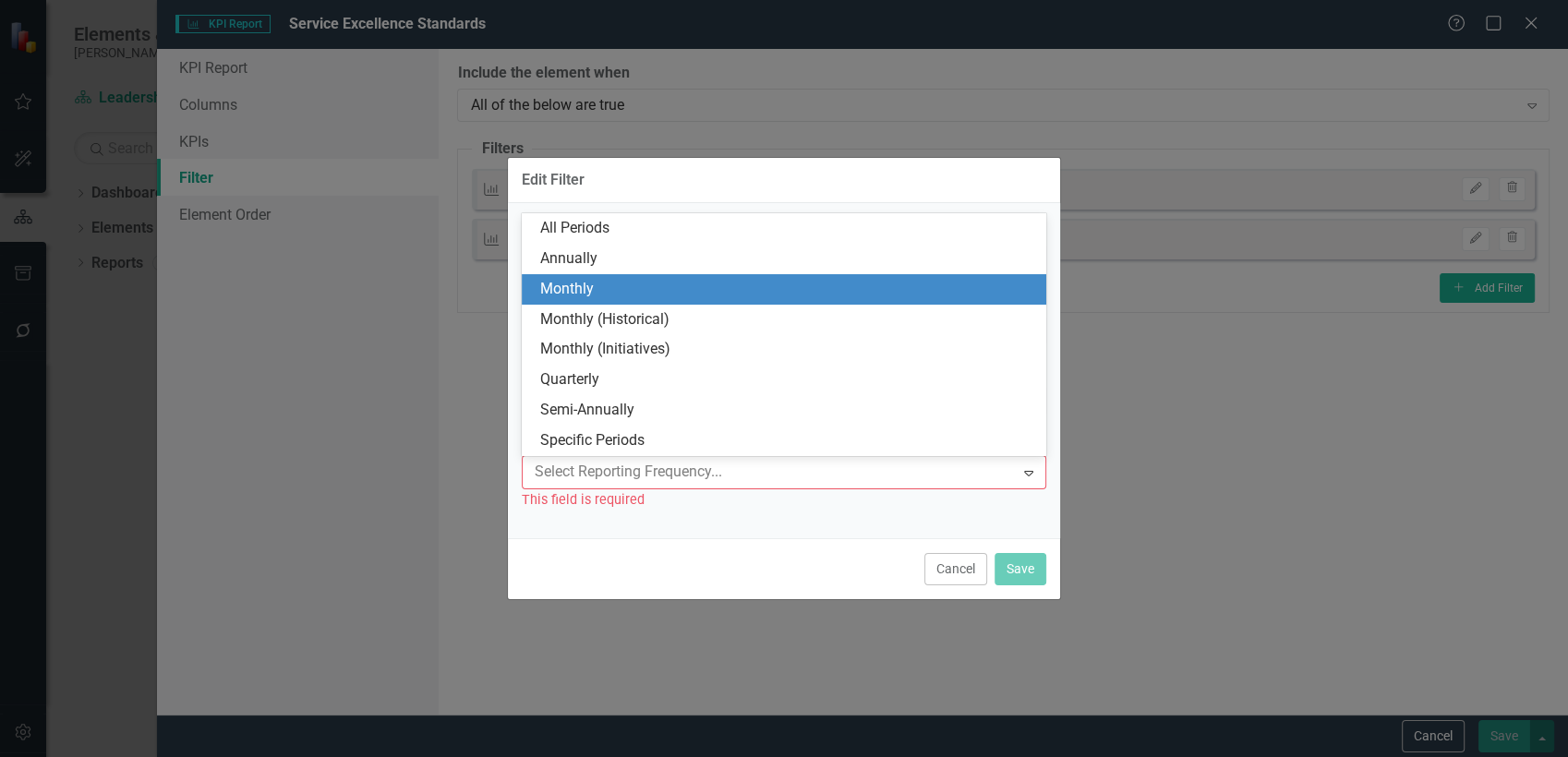
drag, startPoint x: 594, startPoint y: 285, endPoint x: 820, endPoint y: 441, distance: 274.6
click at [596, 284] on div "Monthly" at bounding box center [788, 289] width 495 height 21
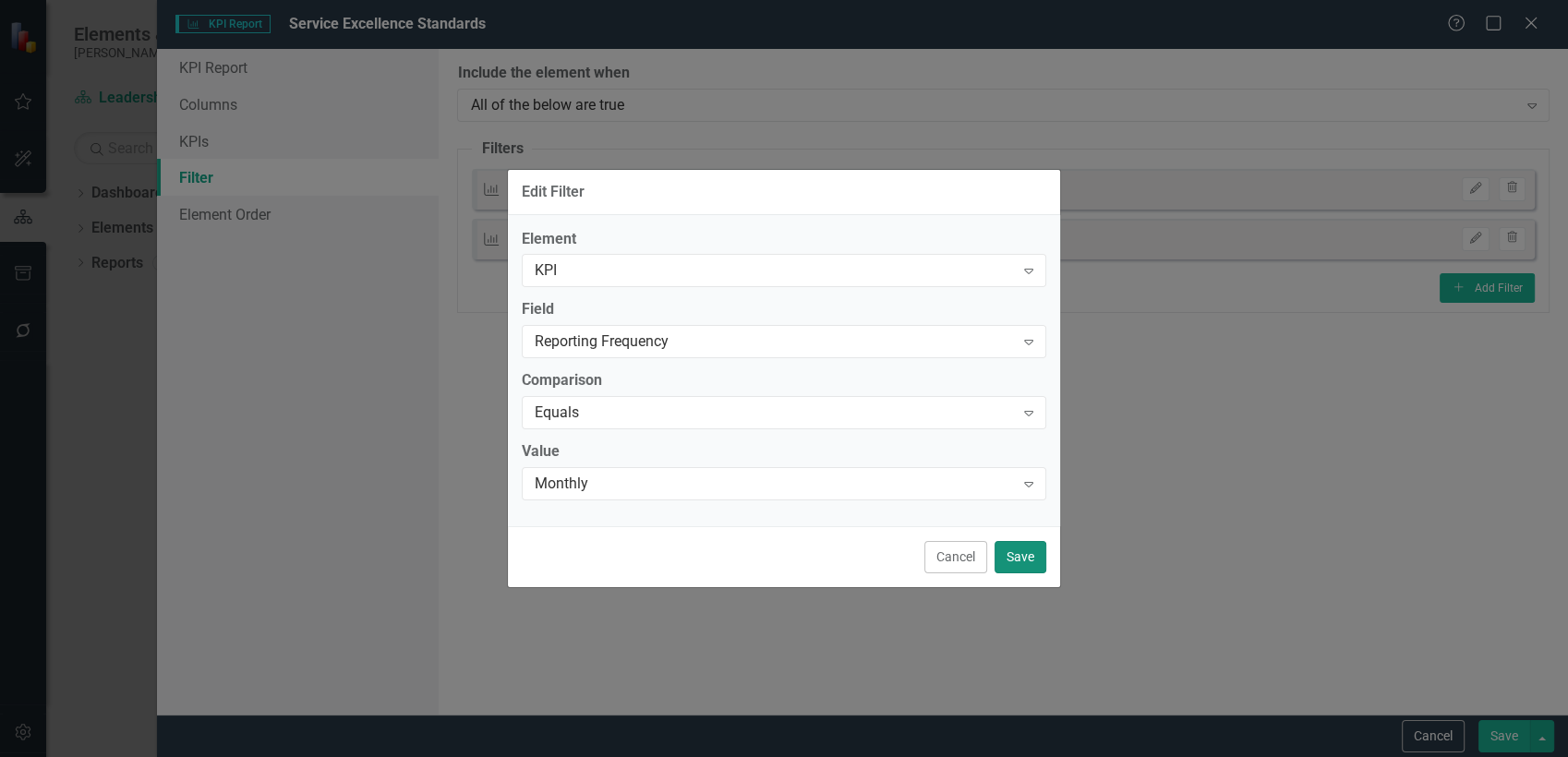
click at [1019, 556] on button "Save" at bounding box center [1021, 557] width 51 height 33
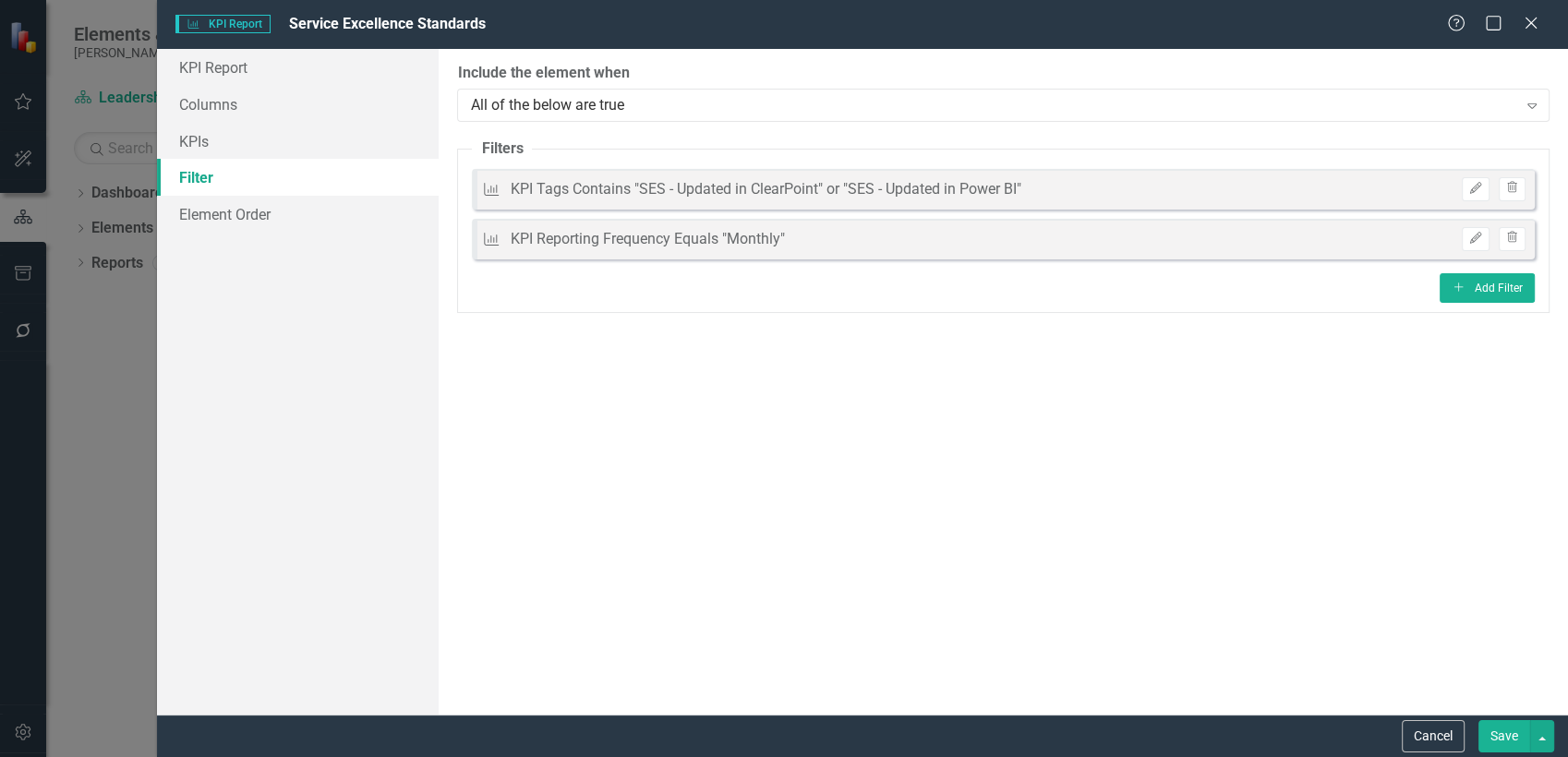
click at [1500, 743] on button "Save" at bounding box center [1505, 736] width 51 height 33
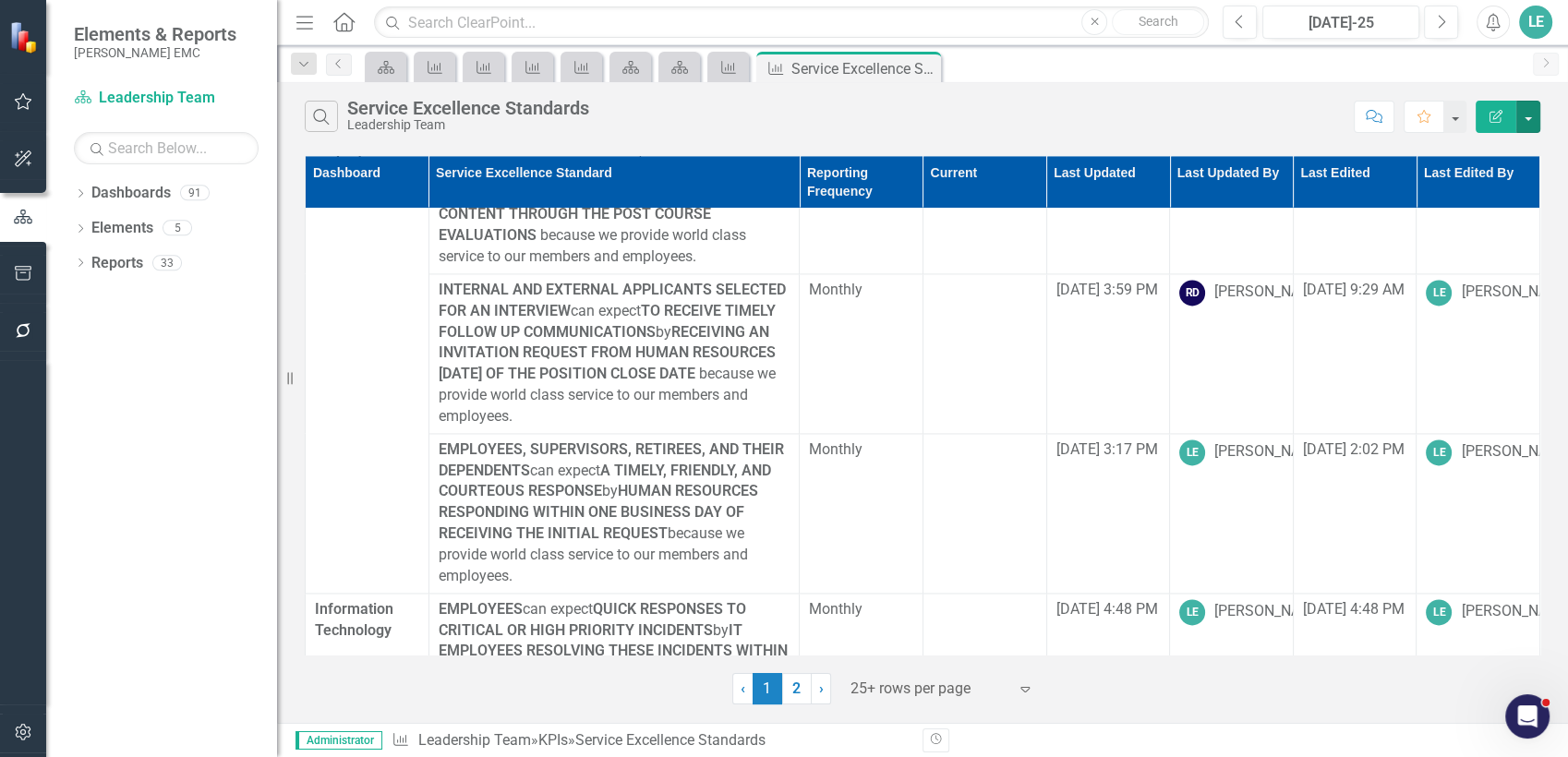
scroll to position [2975, 0]
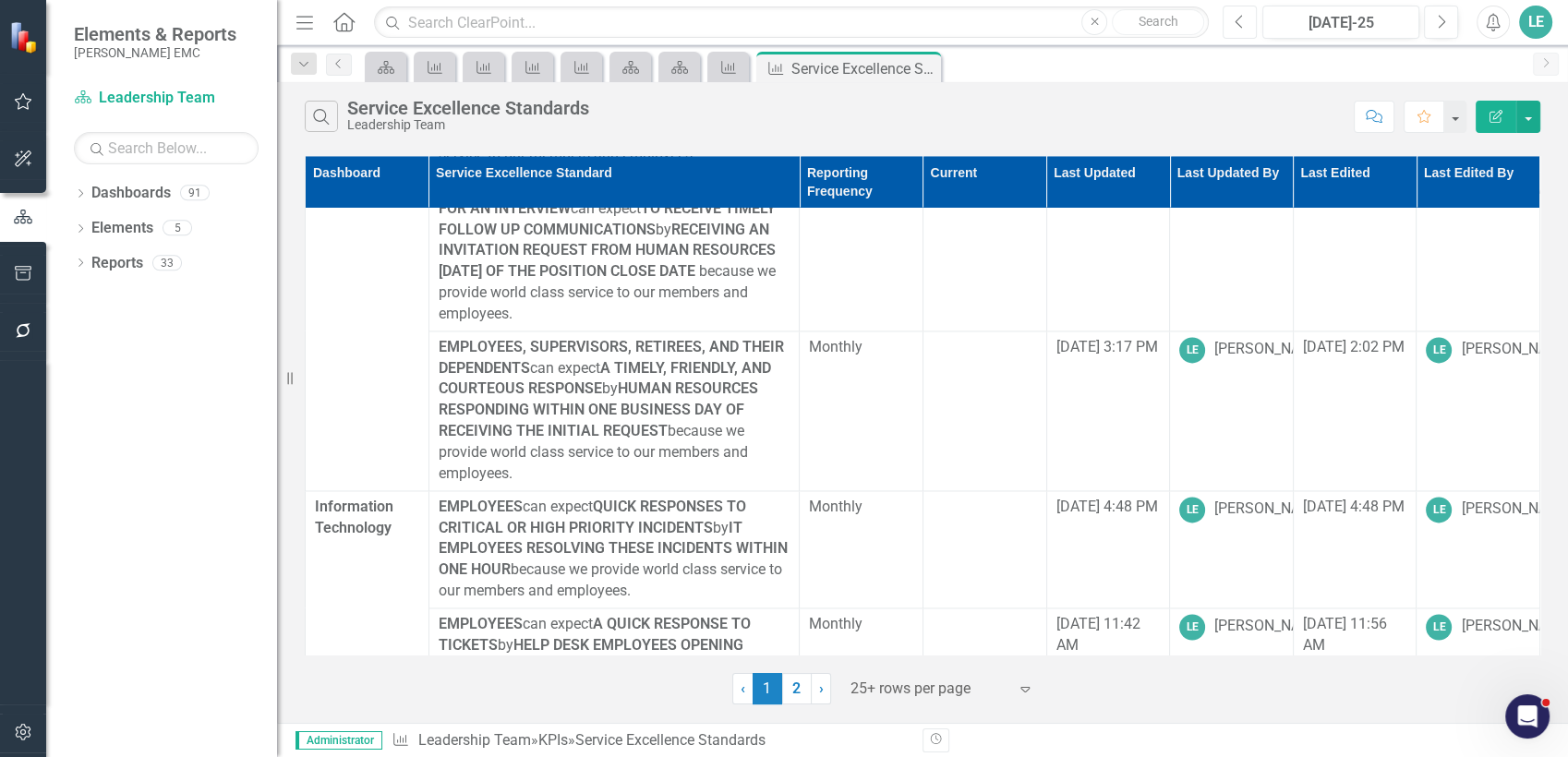
click at [1233, 21] on button "Previous" at bounding box center [1239, 23] width 35 height 34
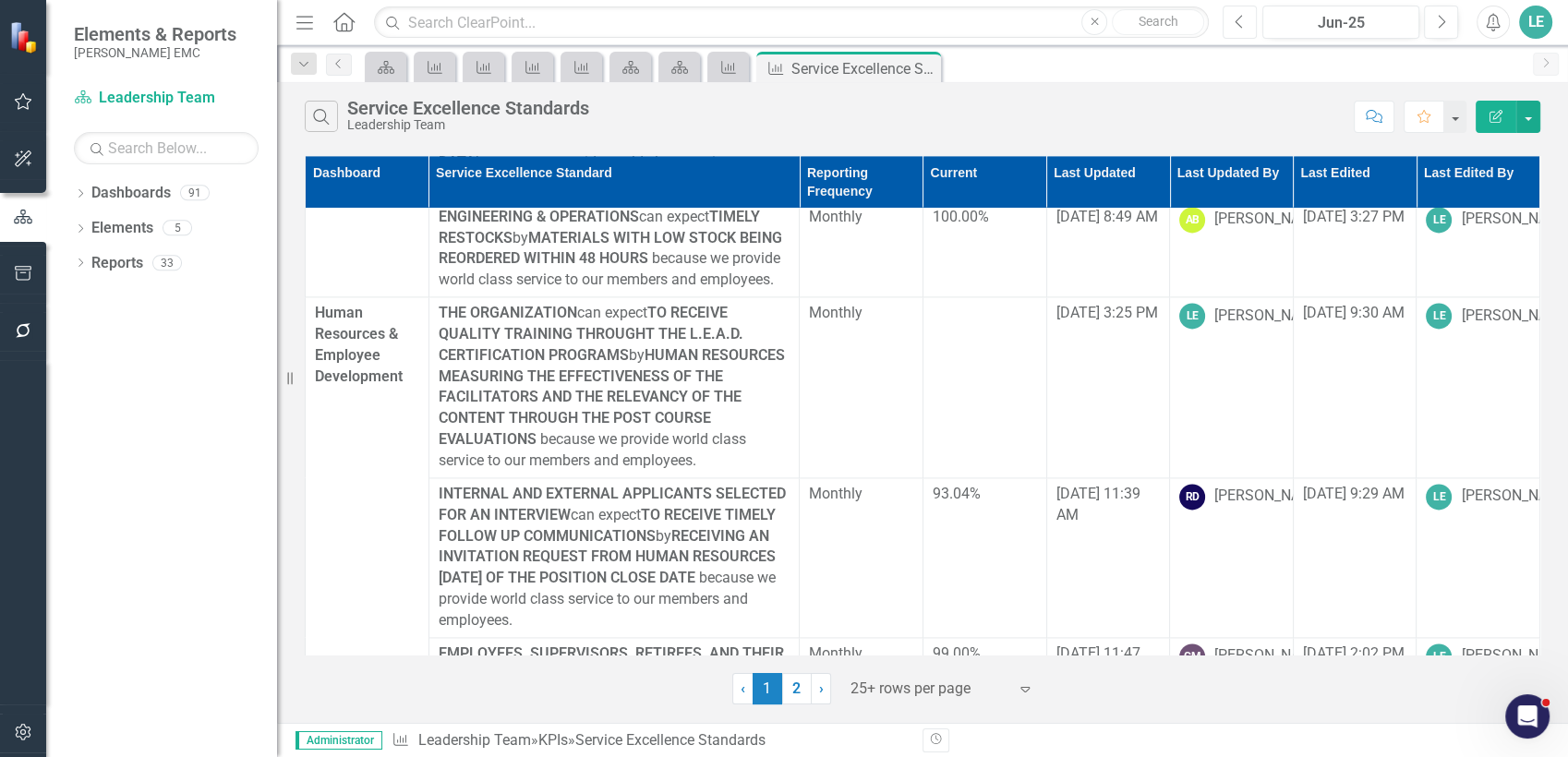
scroll to position [2666, 0]
click at [1532, 117] on button "button" at bounding box center [1528, 117] width 24 height 33
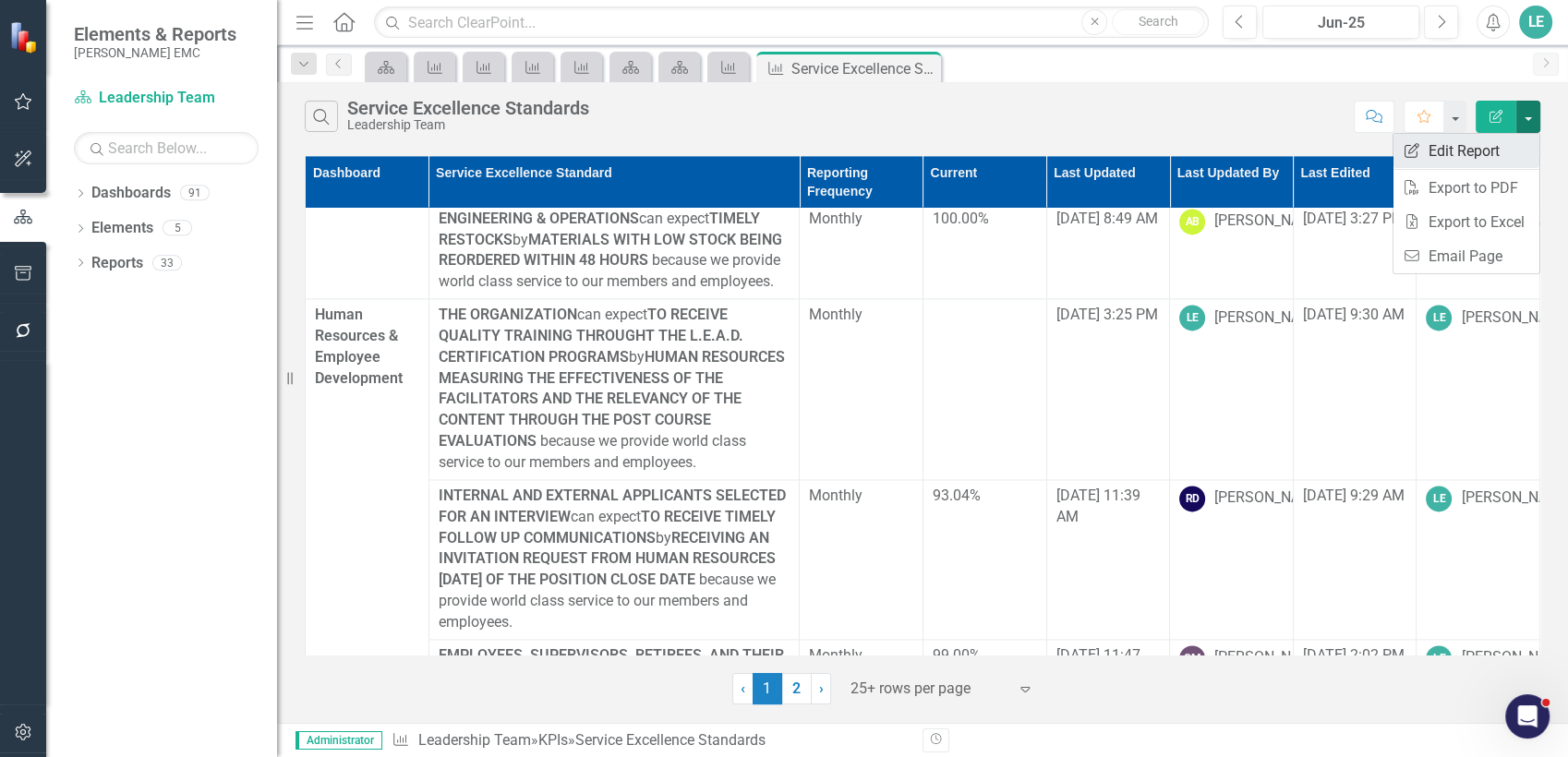
click at [1491, 142] on link "Edit Report Edit Report" at bounding box center [1466, 150] width 146 height 35
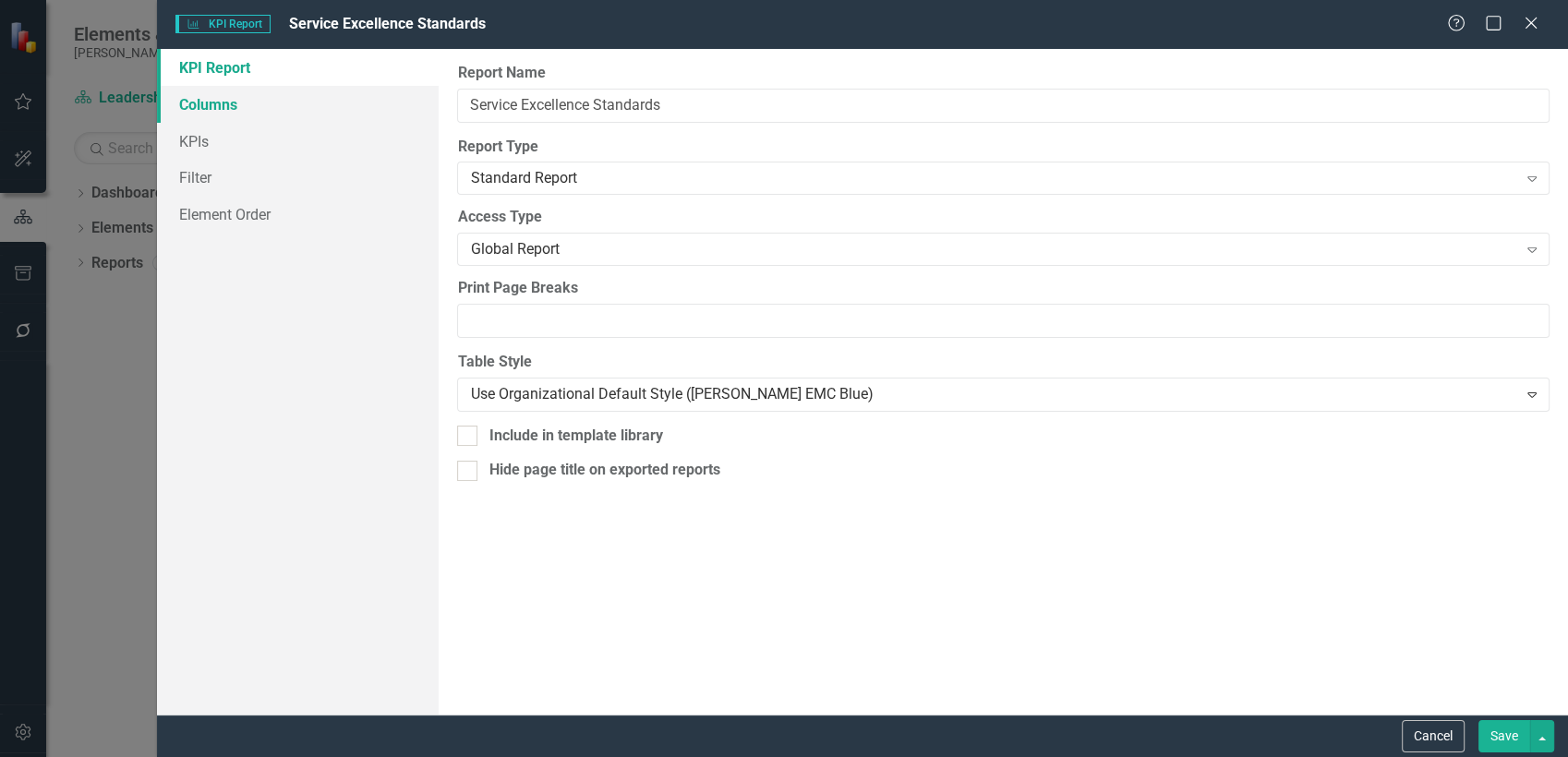
click at [222, 115] on link "Columns" at bounding box center [298, 104] width 282 height 37
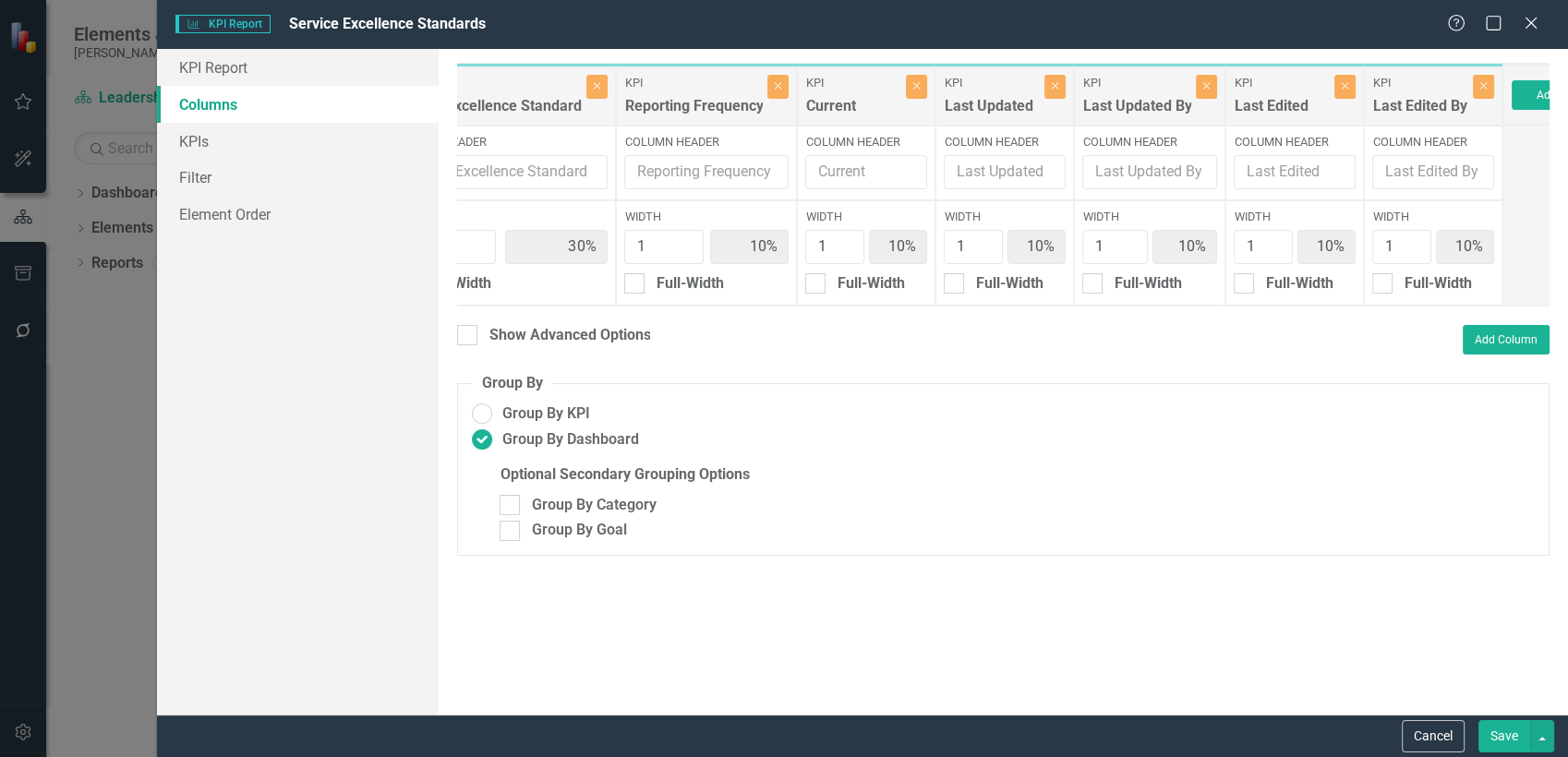
scroll to position [0, 290]
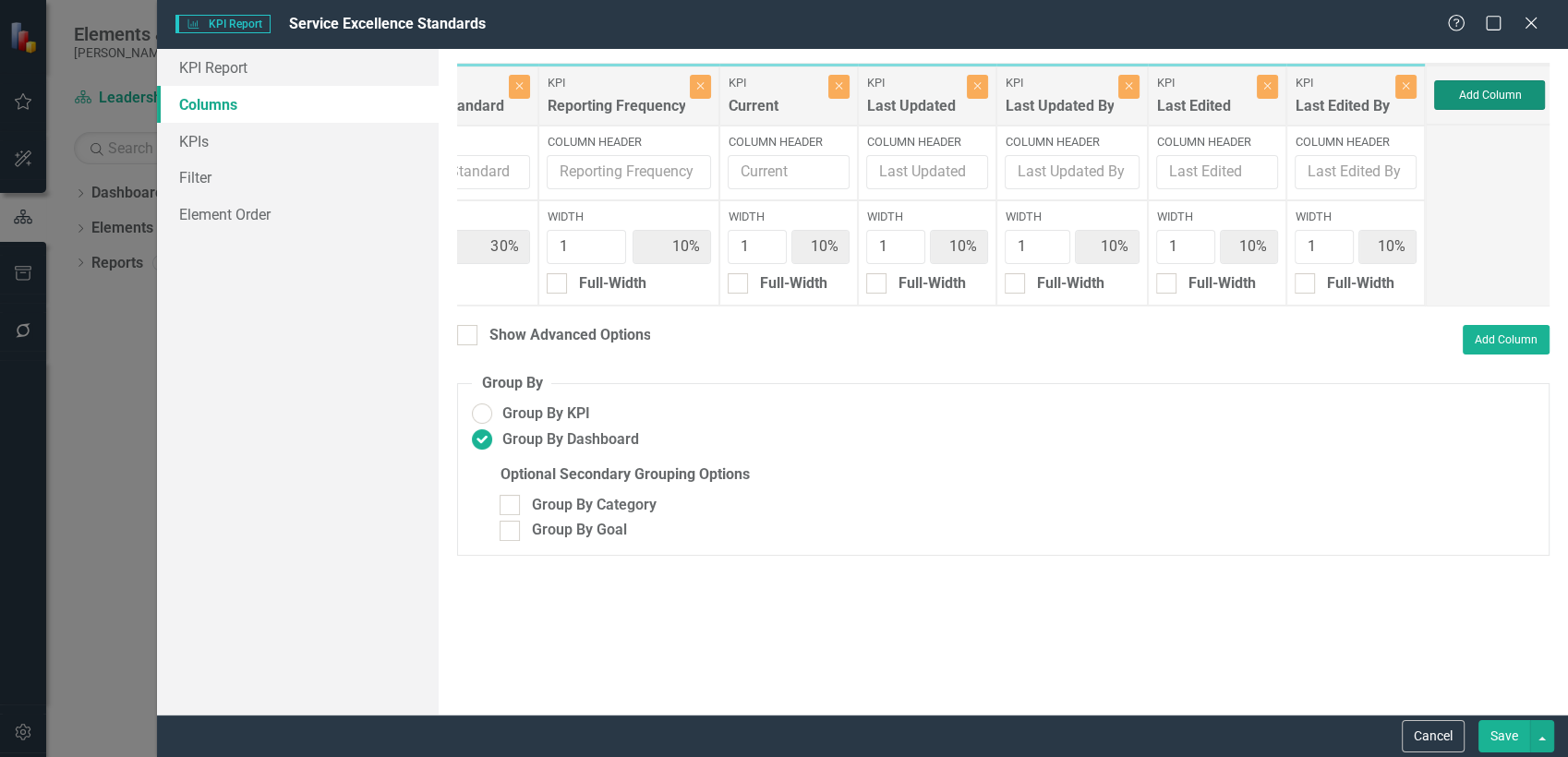
click at [1485, 86] on button "Add Column" at bounding box center [1490, 95] width 111 height 30
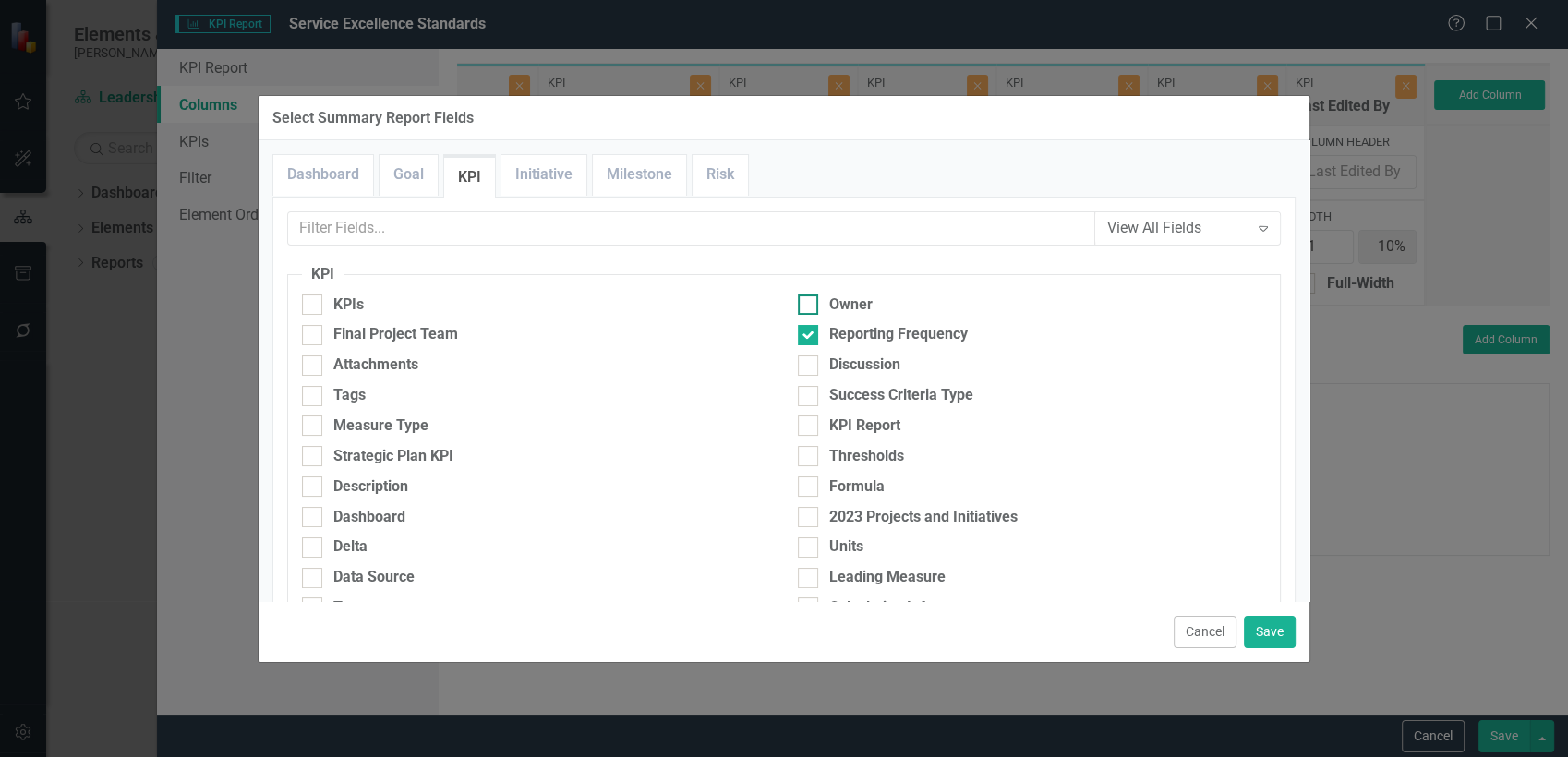
click at [815, 304] on div "Owner" at bounding box center [1031, 305] width 468 height 21
click at [810, 304] on input "Owner" at bounding box center [804, 301] width 12 height 12
checkbox input "true"
click at [1263, 625] on button "Save" at bounding box center [1270, 631] width 51 height 33
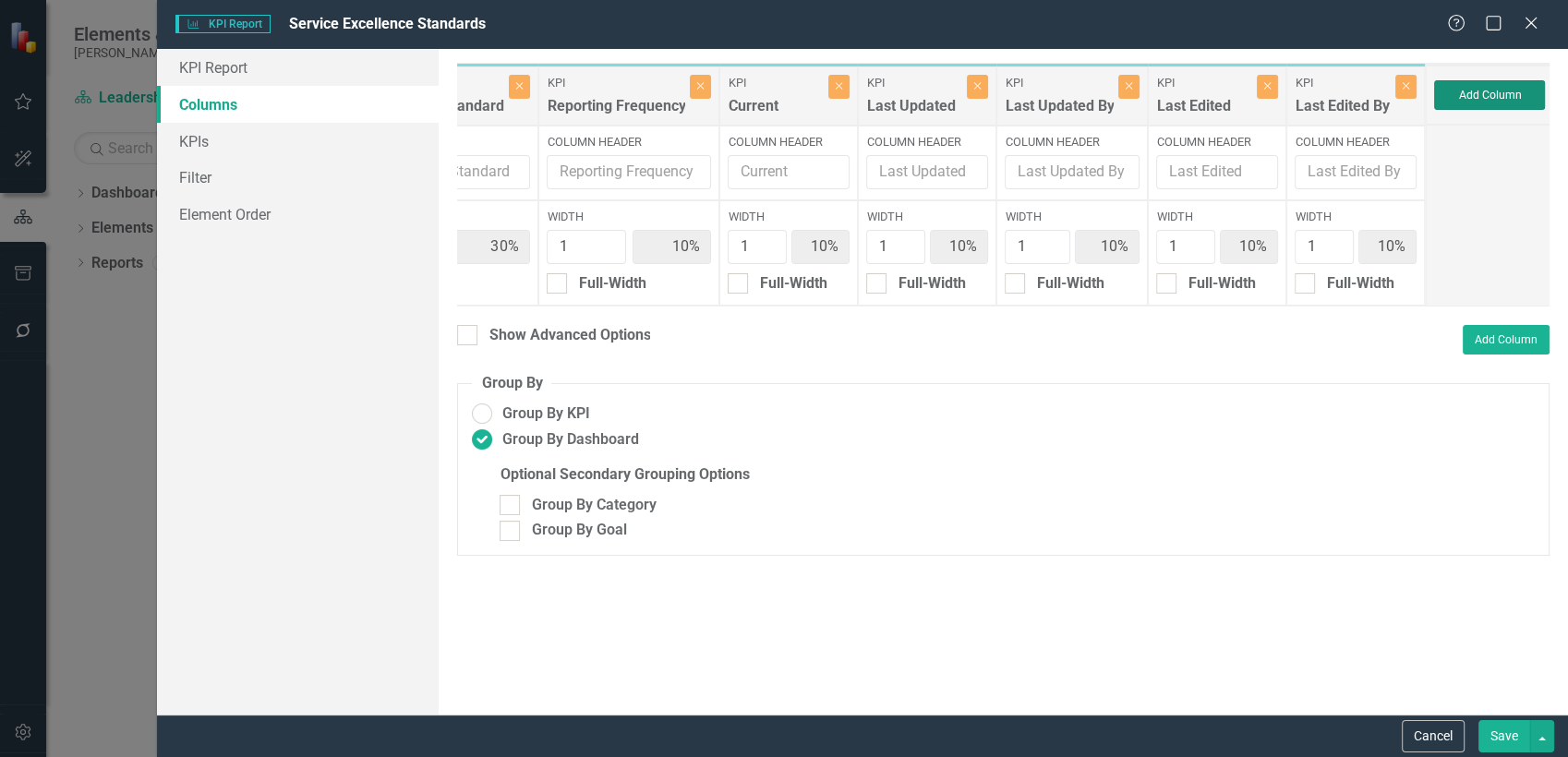
type input "9%"
type input "27%"
type input "9%"
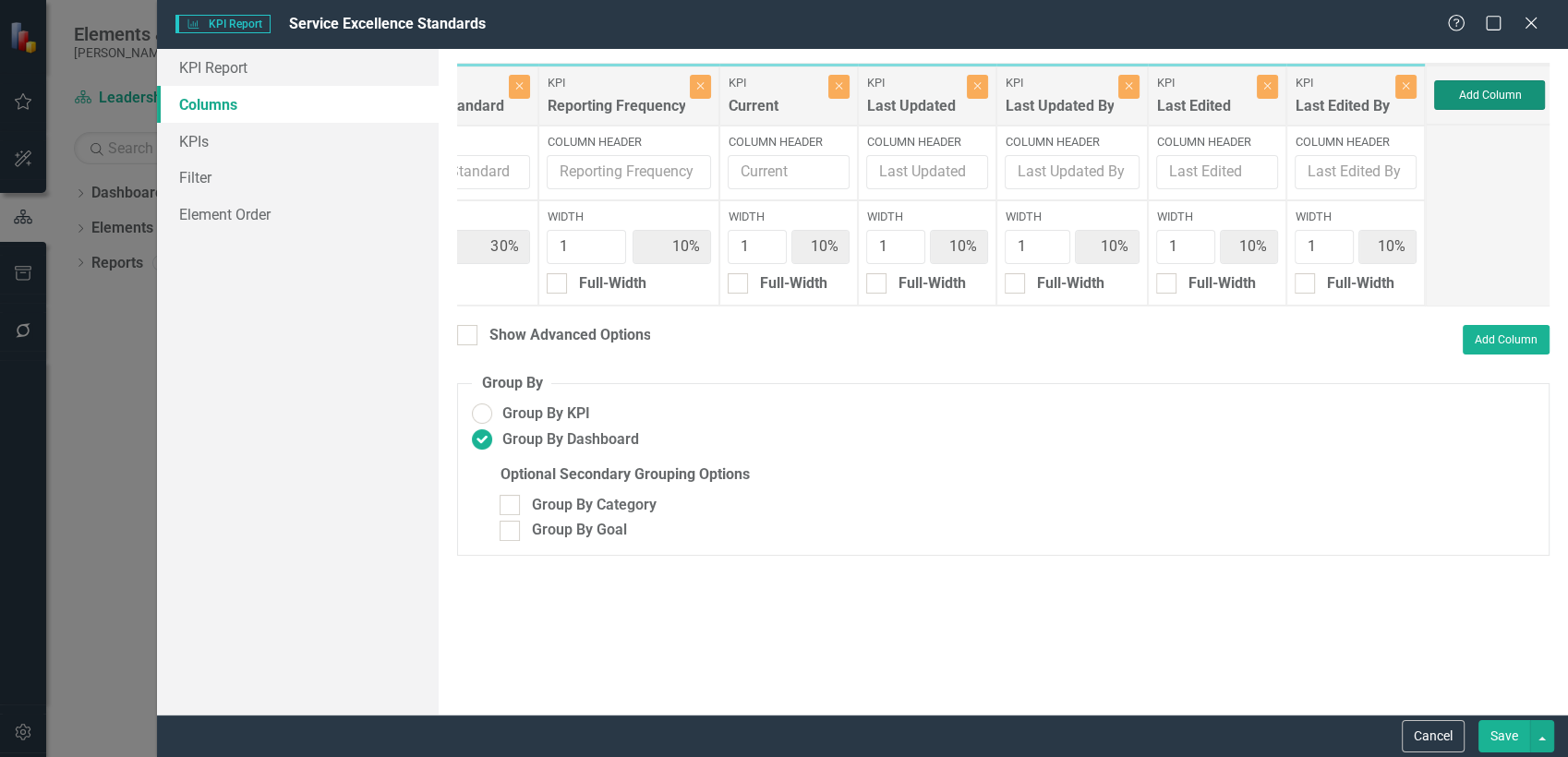
type input "9%"
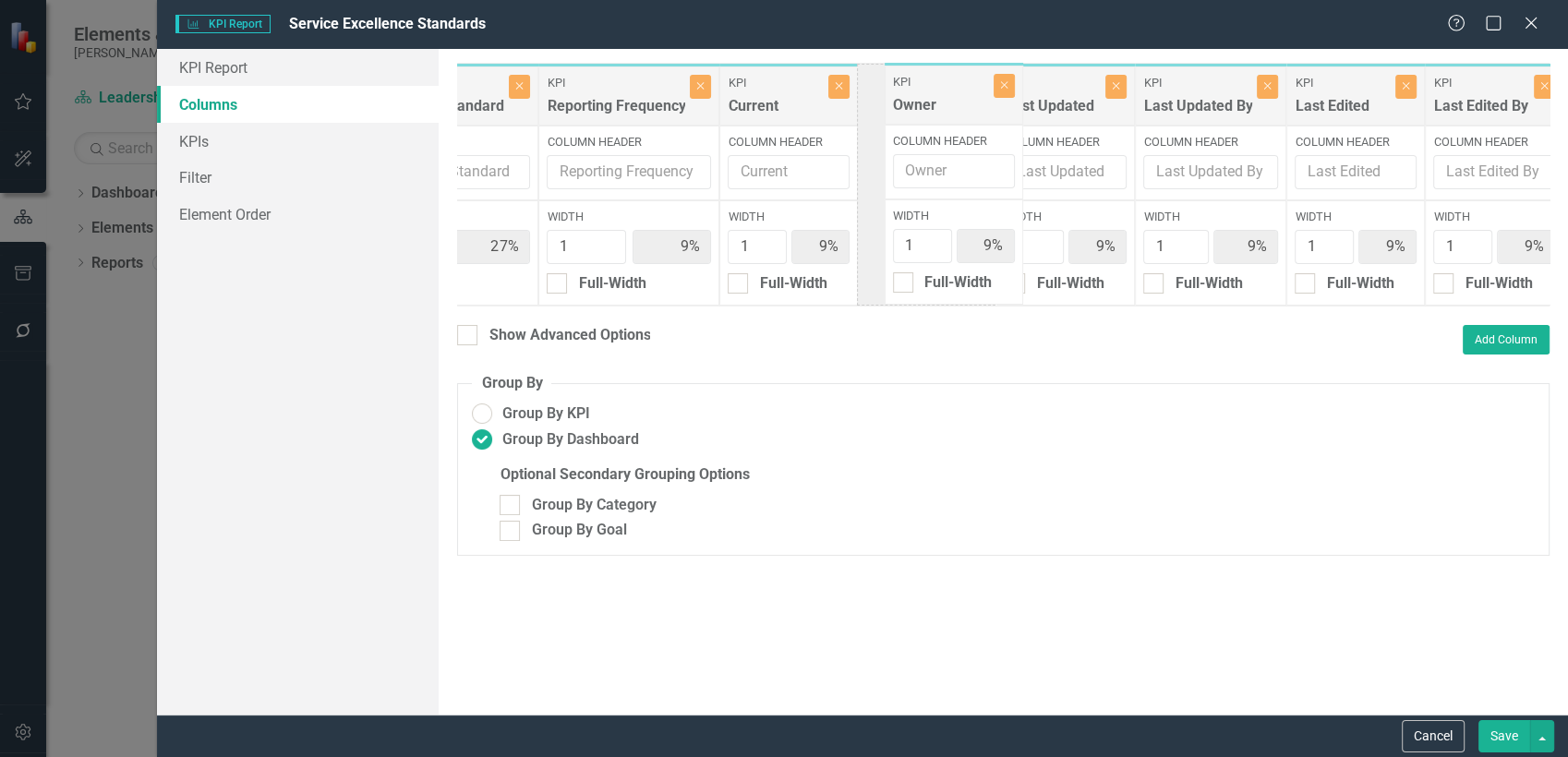
drag, startPoint x: 1470, startPoint y: 86, endPoint x: 923, endPoint y: 85, distance: 547.0
click at [923, 85] on div "Dashboard Dashboard Close Column Header Width 1 9% Full-Width KPI Service Excel…" at bounding box center [866, 184] width 1398 height 243
click at [1505, 742] on button "Save" at bounding box center [1505, 736] width 51 height 33
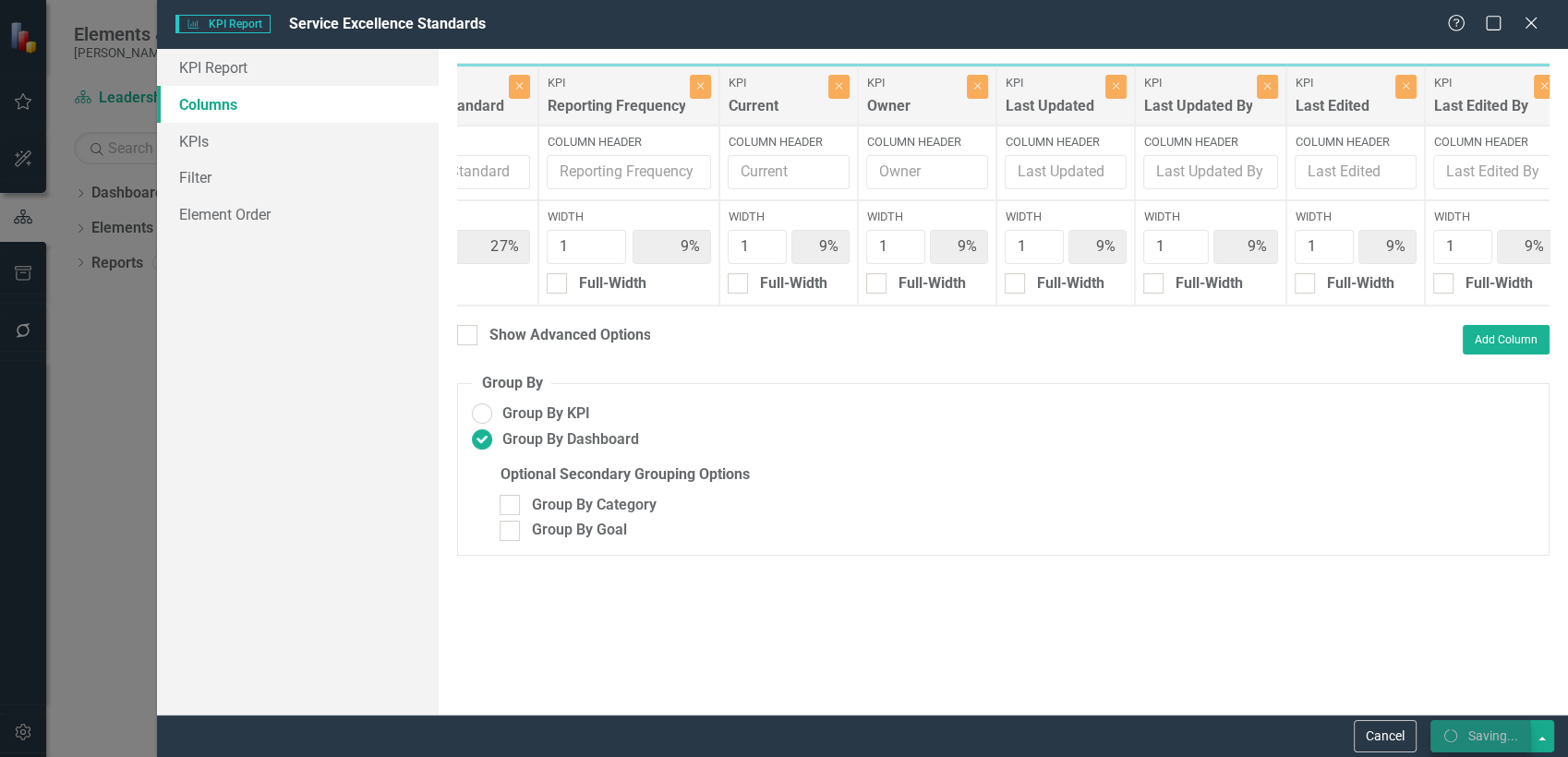
radio input "false"
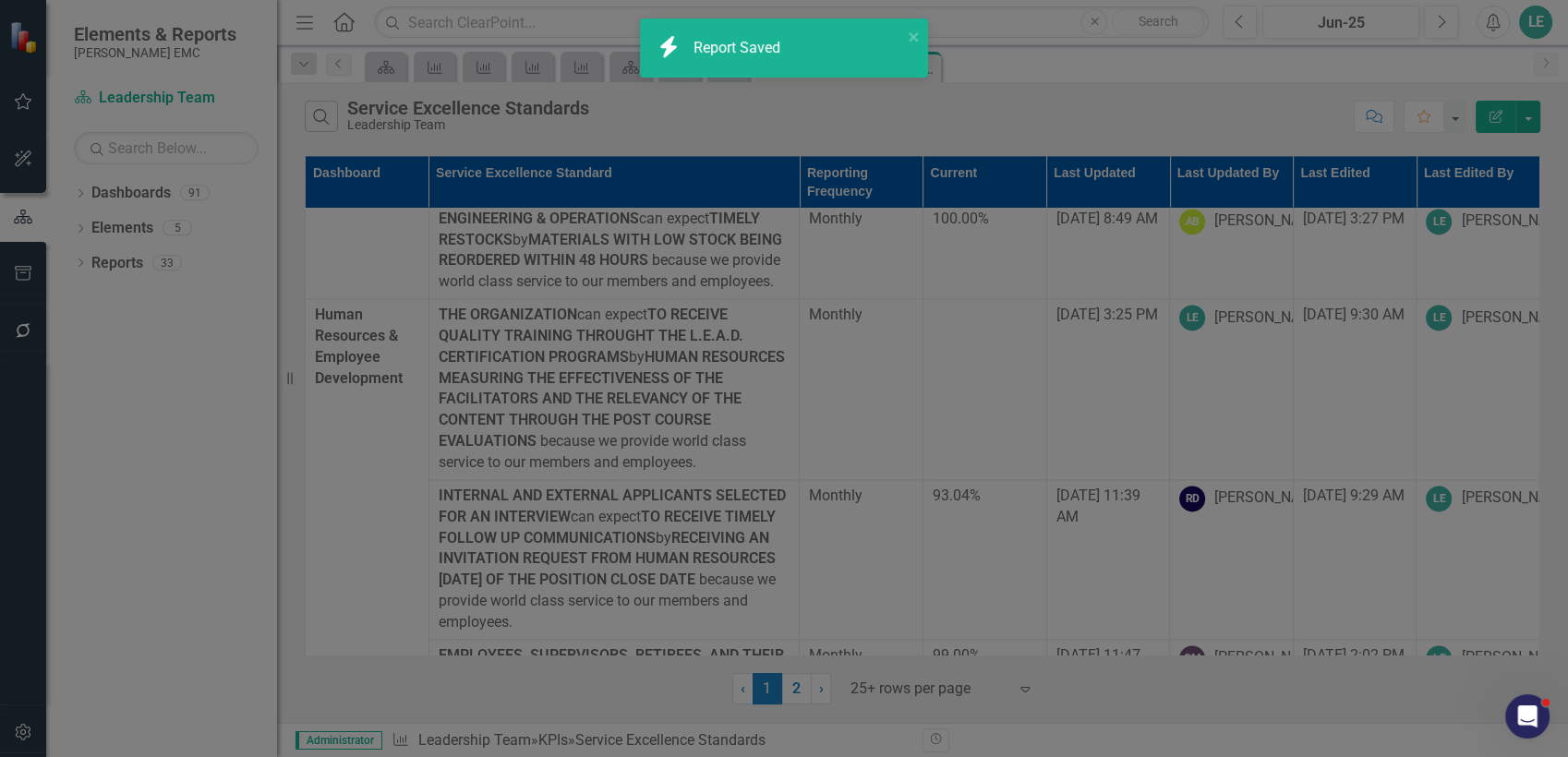
radio input "true"
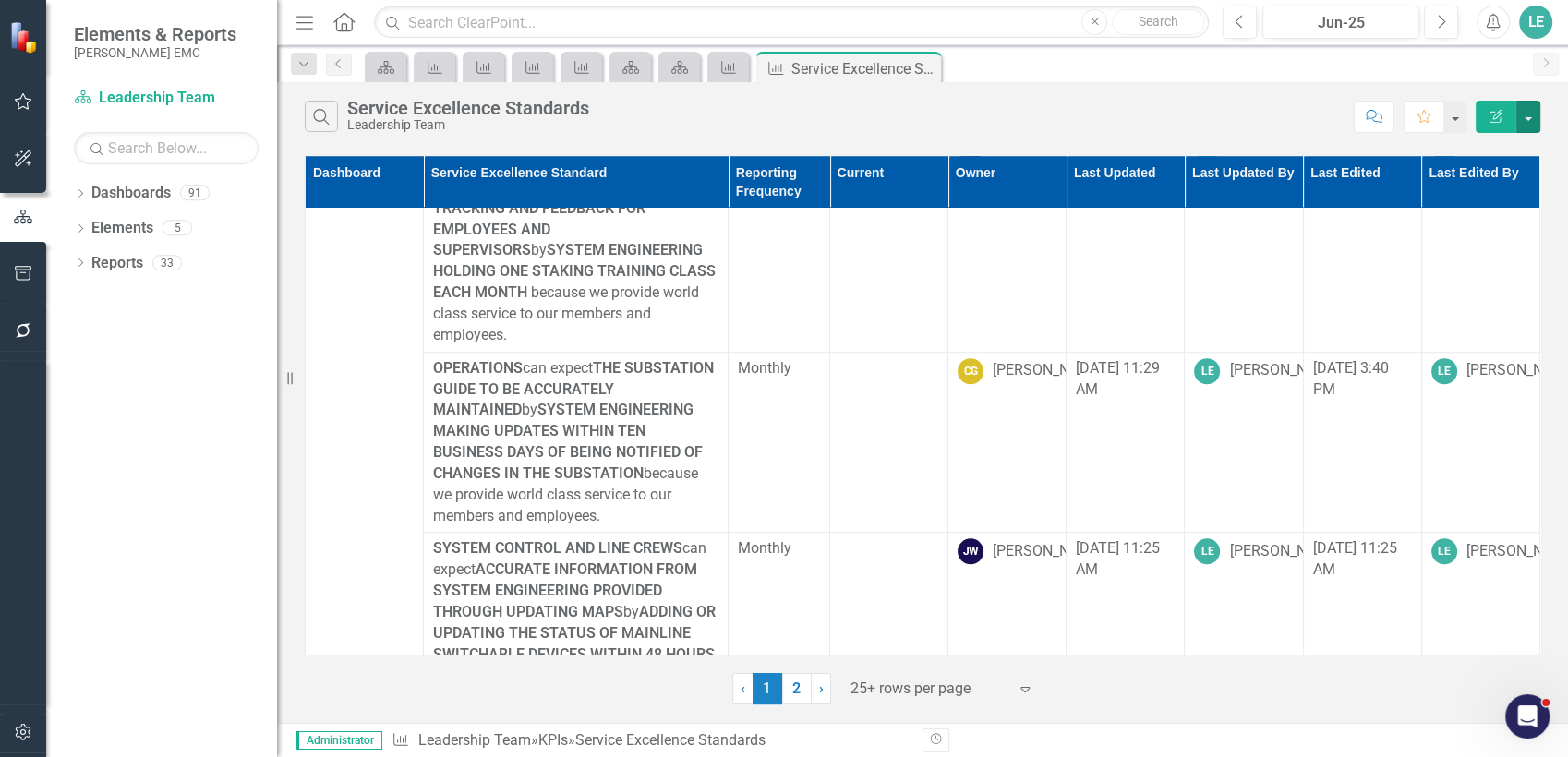
scroll to position [1641, 0]
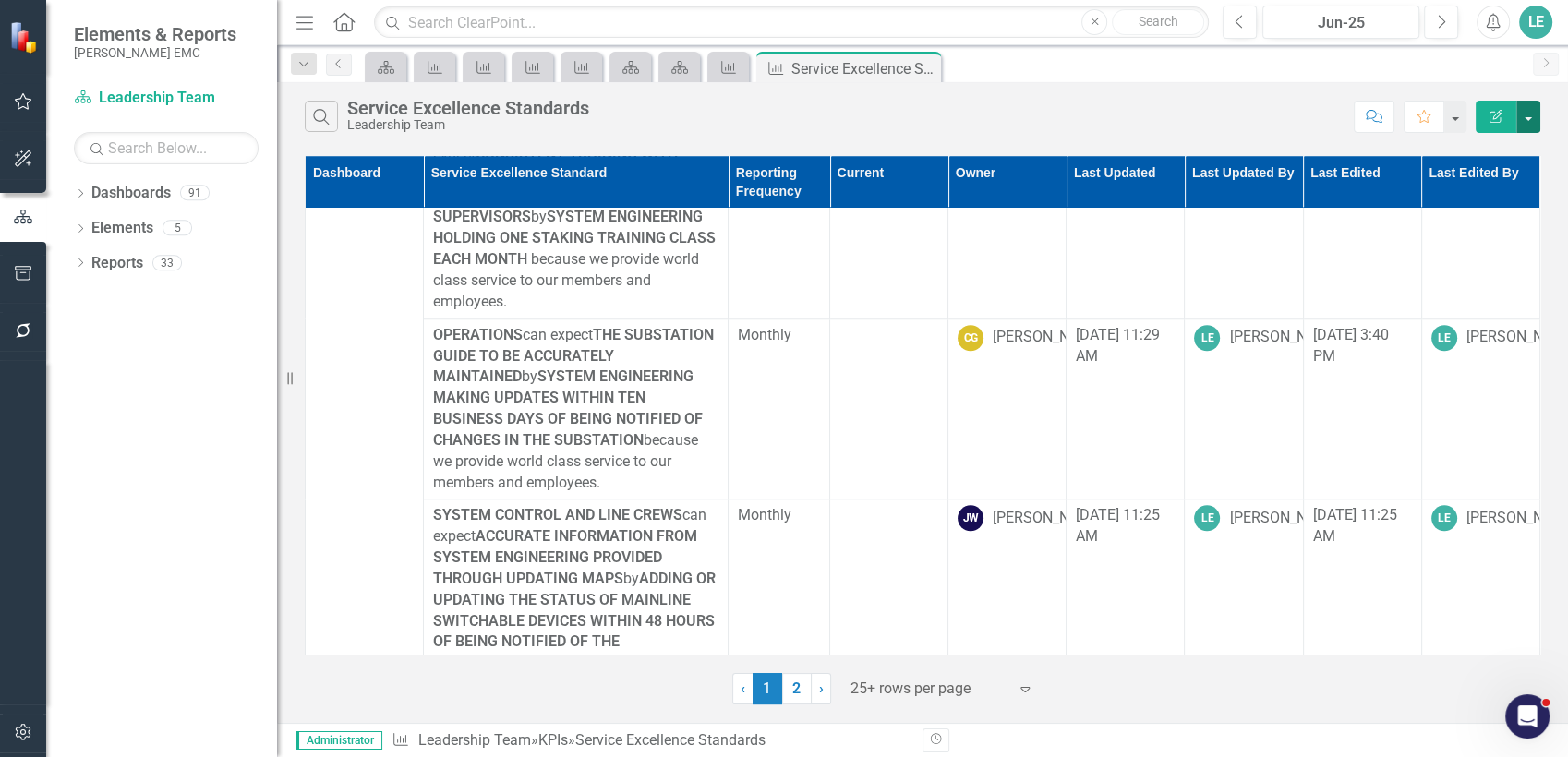
click at [1522, 125] on button "button" at bounding box center [1528, 117] width 24 height 33
click at [1511, 151] on link "Edit Report Edit Report" at bounding box center [1466, 150] width 146 height 35
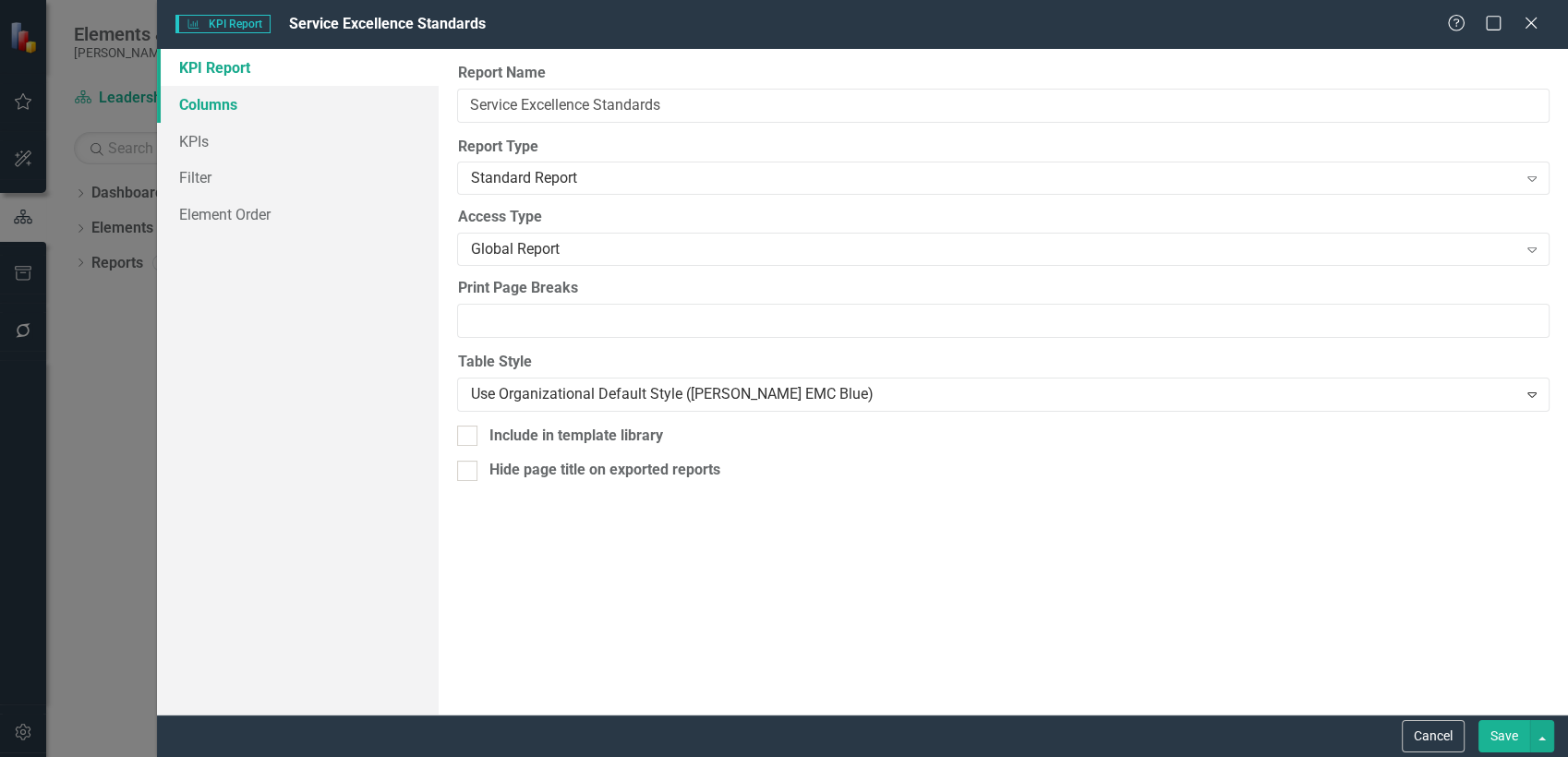
click at [245, 105] on link "Columns" at bounding box center [298, 104] width 282 height 37
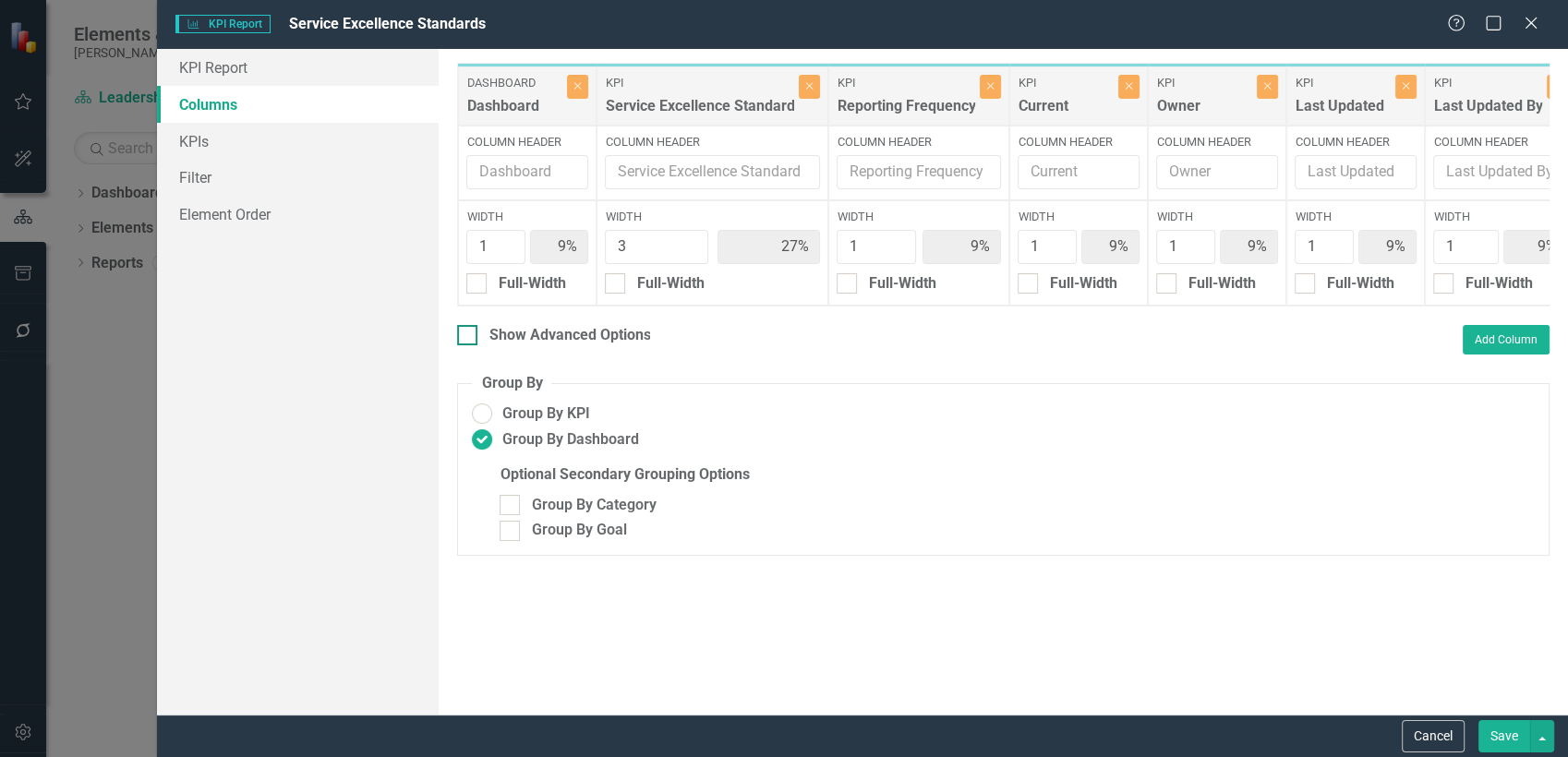
click at [466, 345] on div at bounding box center [467, 334] width 21 height 21
click at [466, 337] on input "Show Advanced Options" at bounding box center [463, 331] width 12 height 12
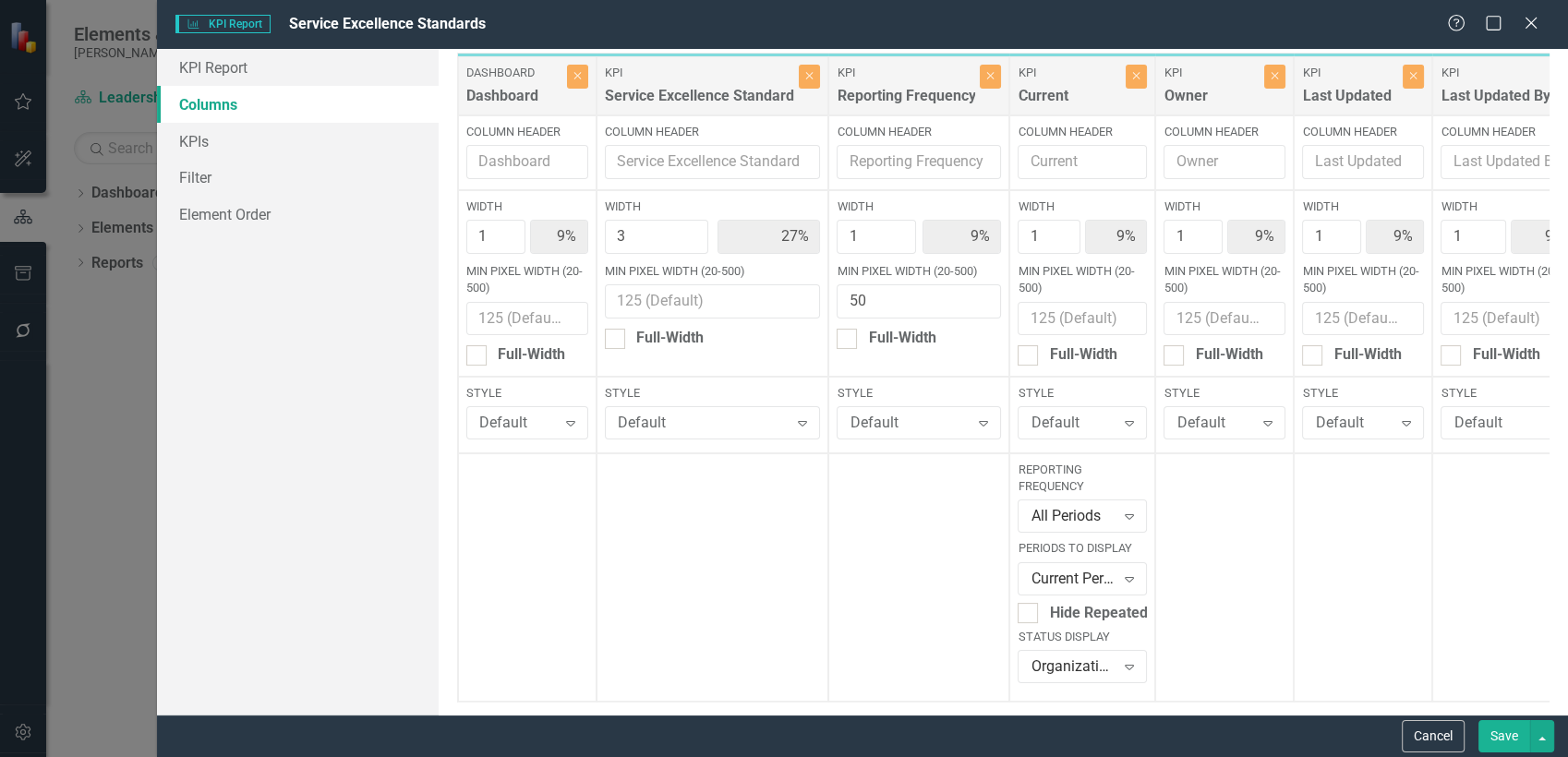
scroll to position [0, 0]
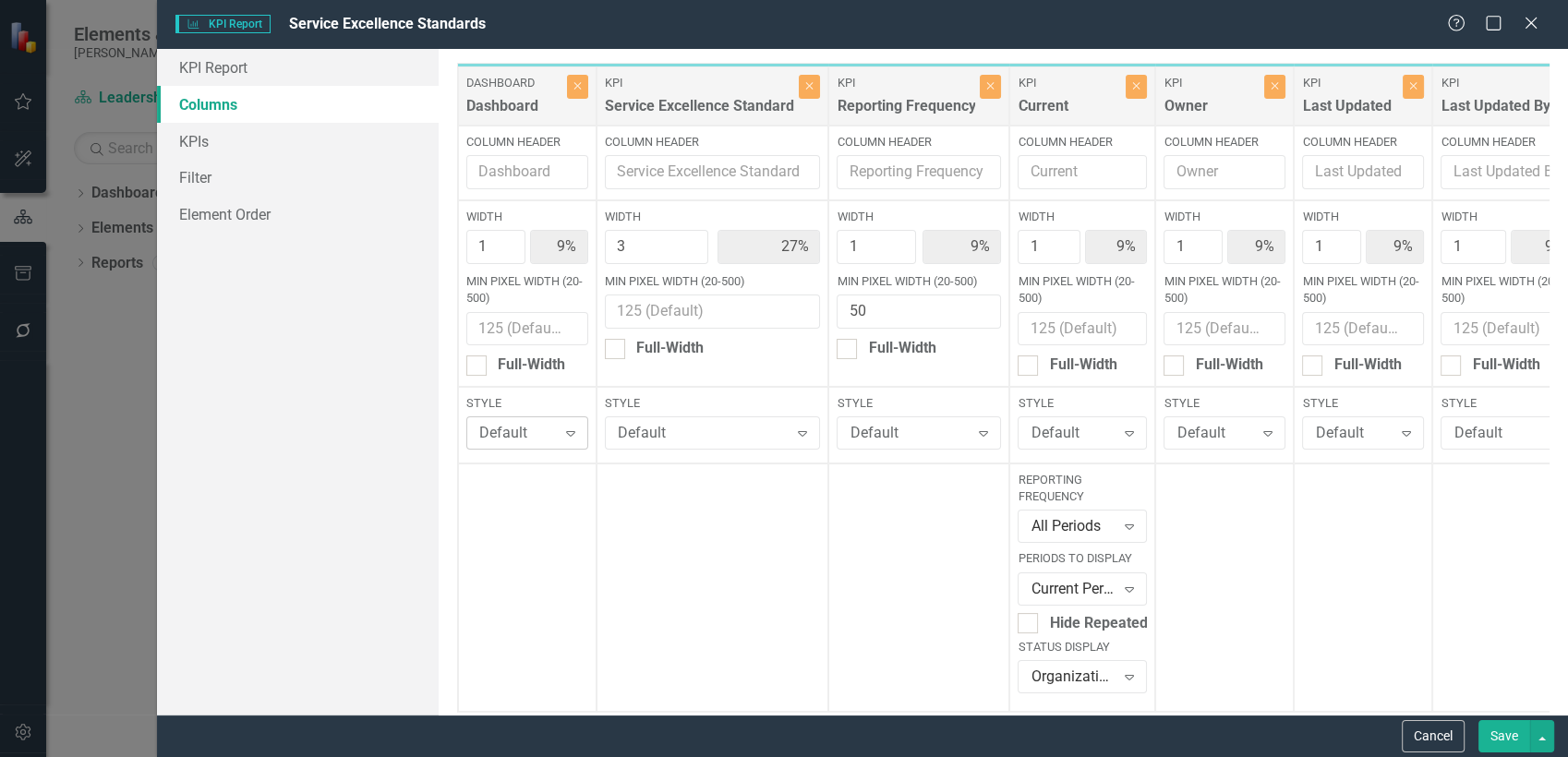
click at [544, 429] on div "Default" at bounding box center [517, 432] width 76 height 21
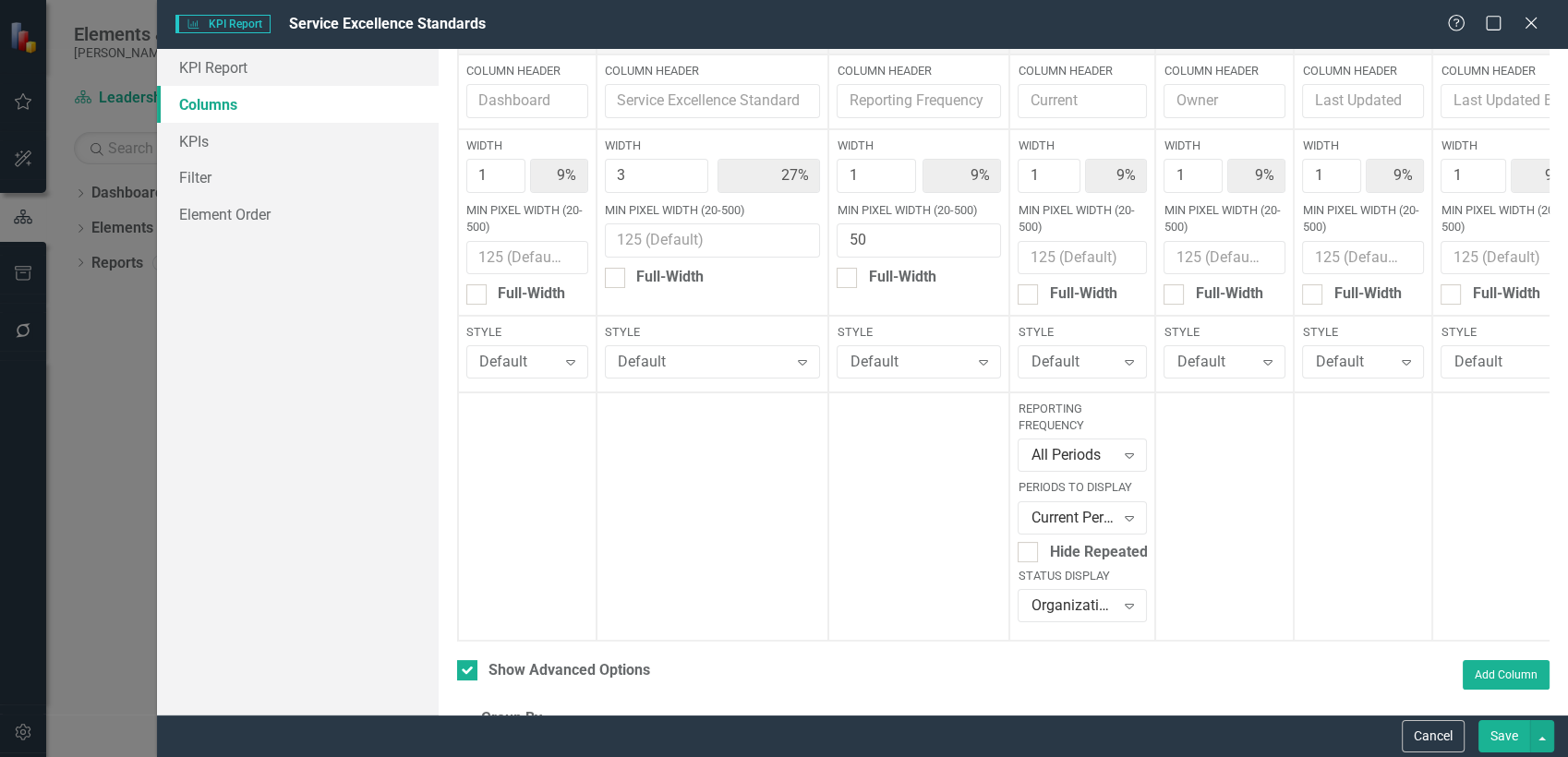
scroll to position [103, 0]
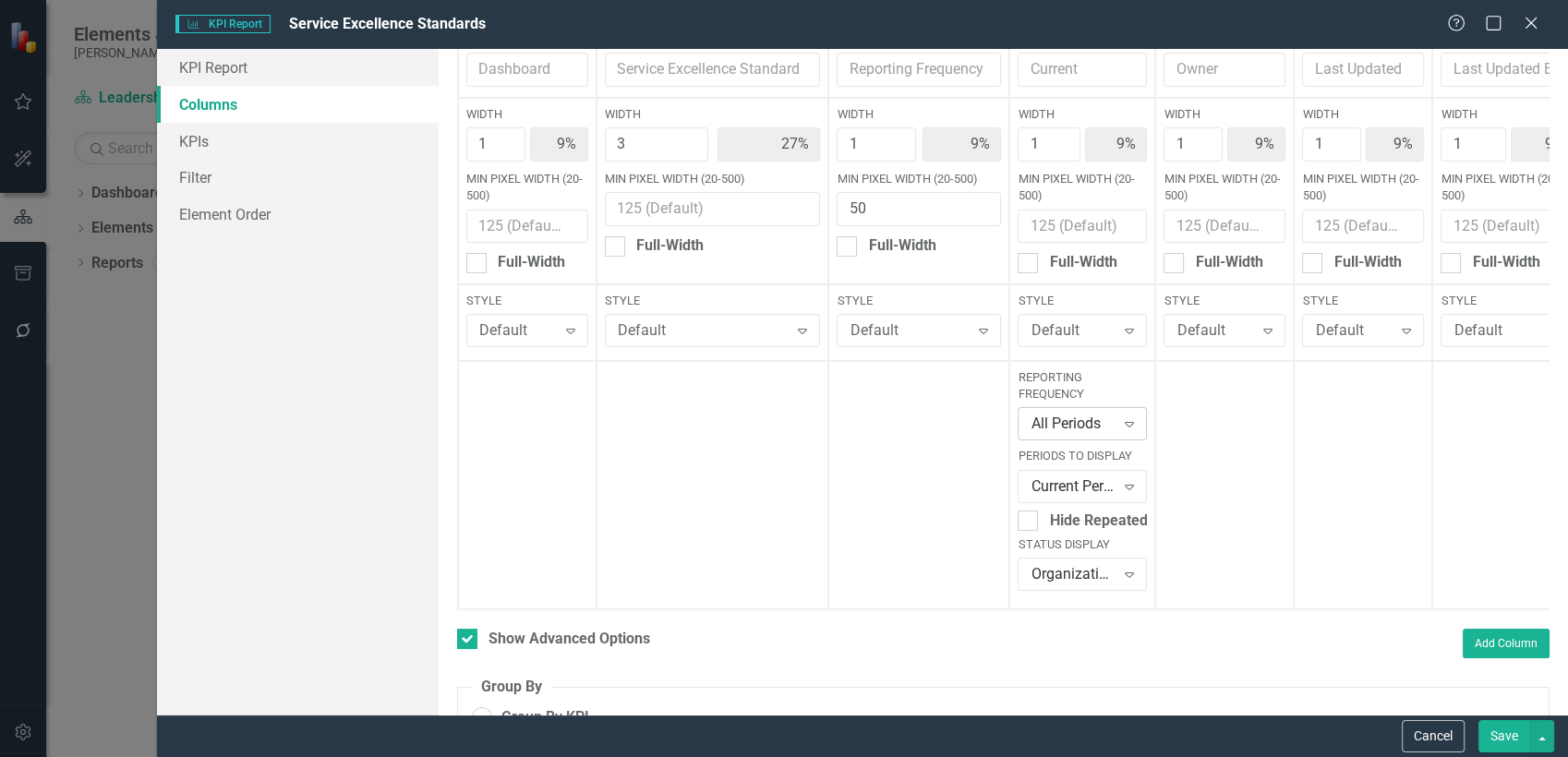
click at [1078, 427] on div "All Periods" at bounding box center [1072, 424] width 84 height 21
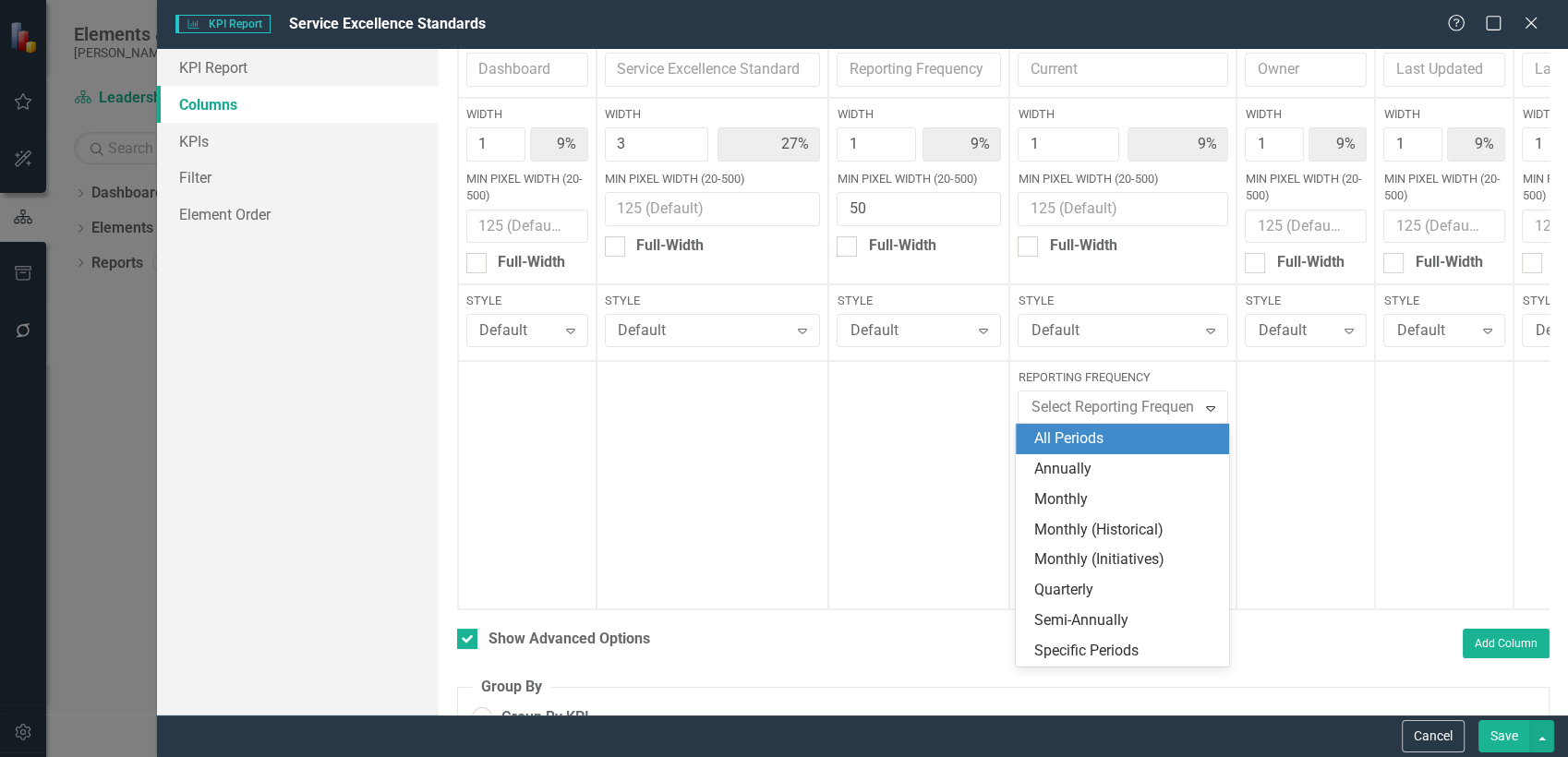
click at [1078, 428] on div "All Periods" at bounding box center [1127, 438] width 184 height 21
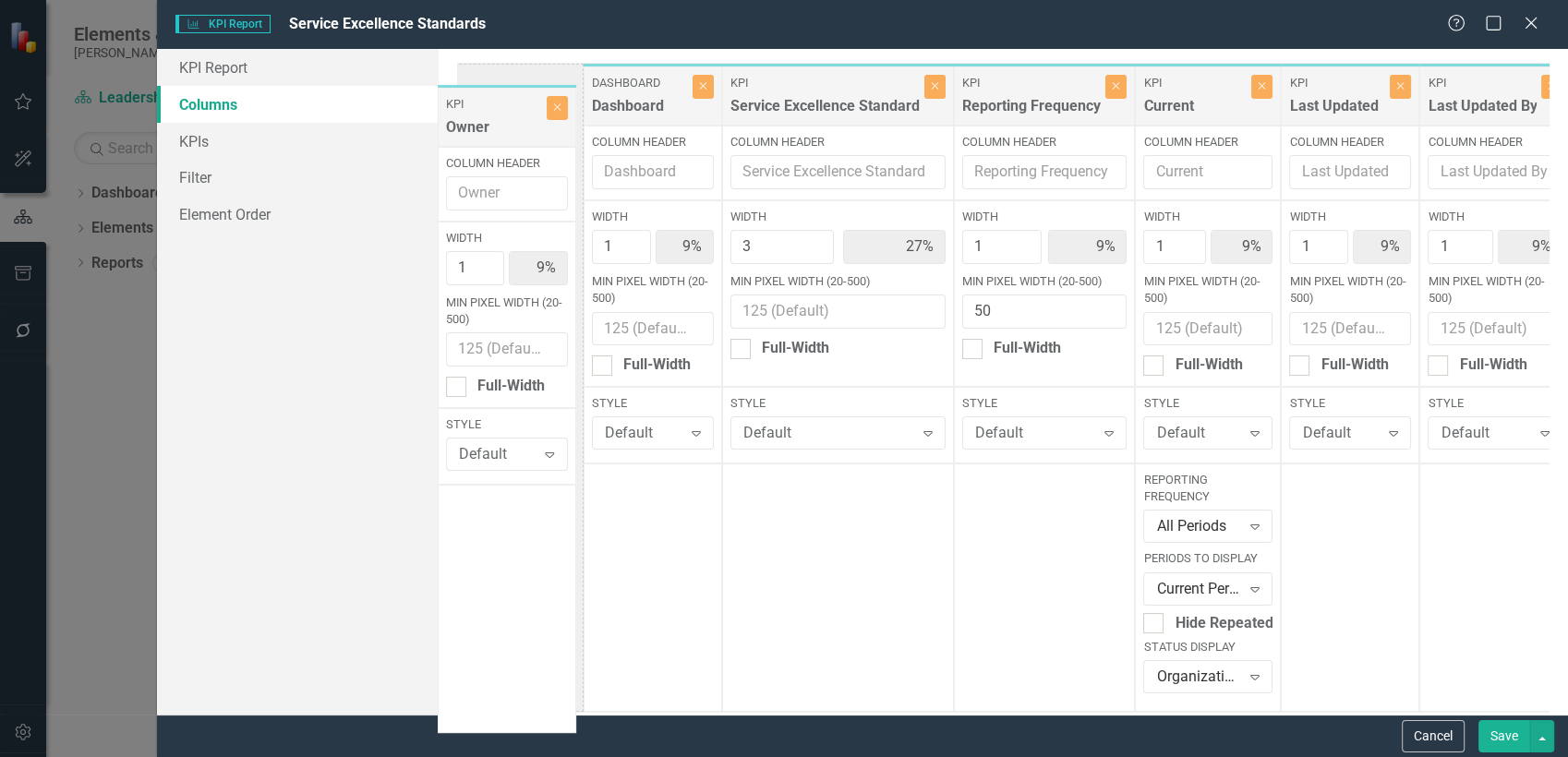
scroll to position [0, 0]
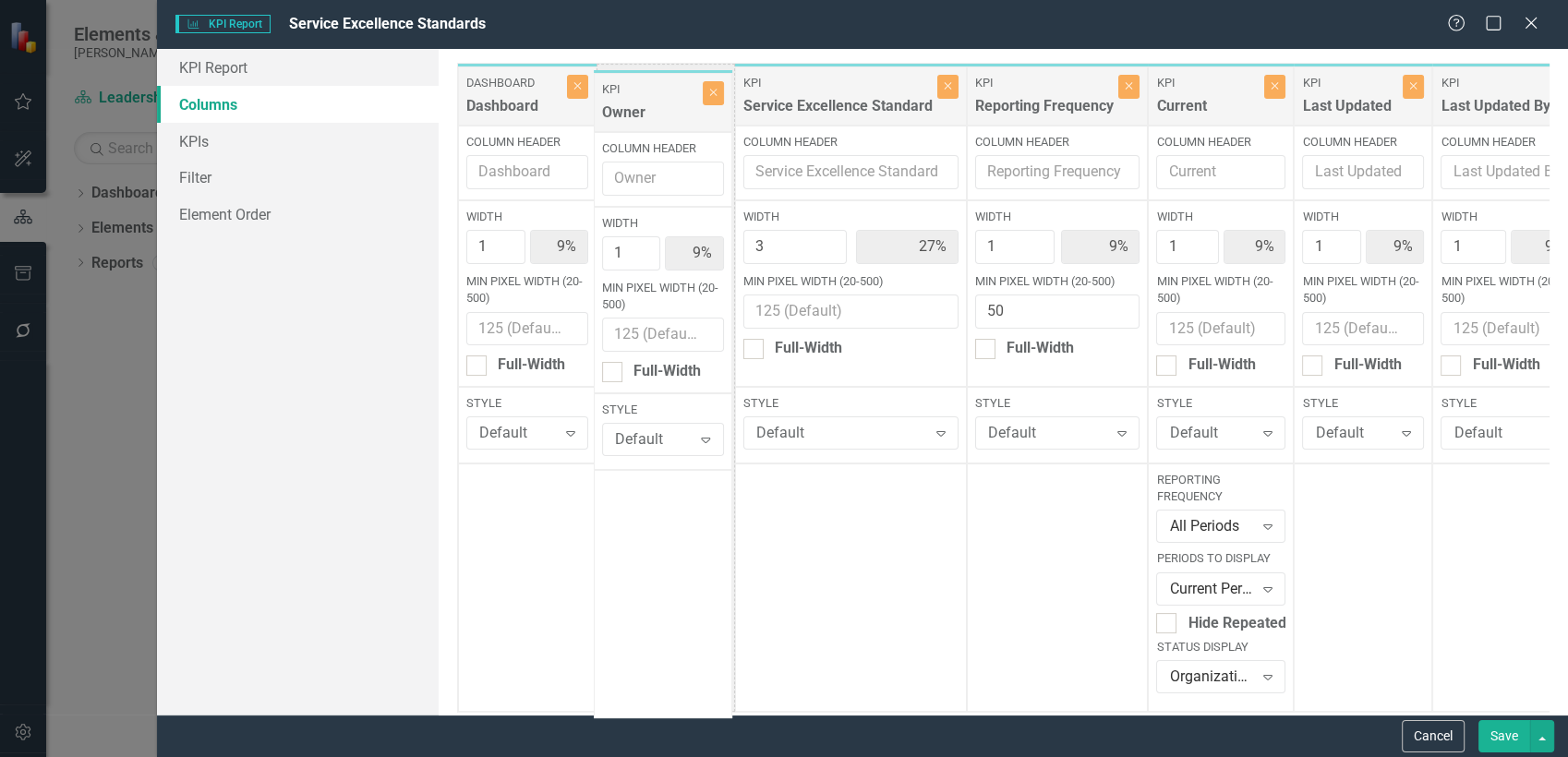
drag, startPoint x: 797, startPoint y: 107, endPoint x: 642, endPoint y: 111, distance: 155.1
click at [642, 111] on div "Dashboard Dashboard Close Column Header Width 1 9% Min Pixel Width (20-500) Ful…" at bounding box center [1159, 387] width 1405 height 650
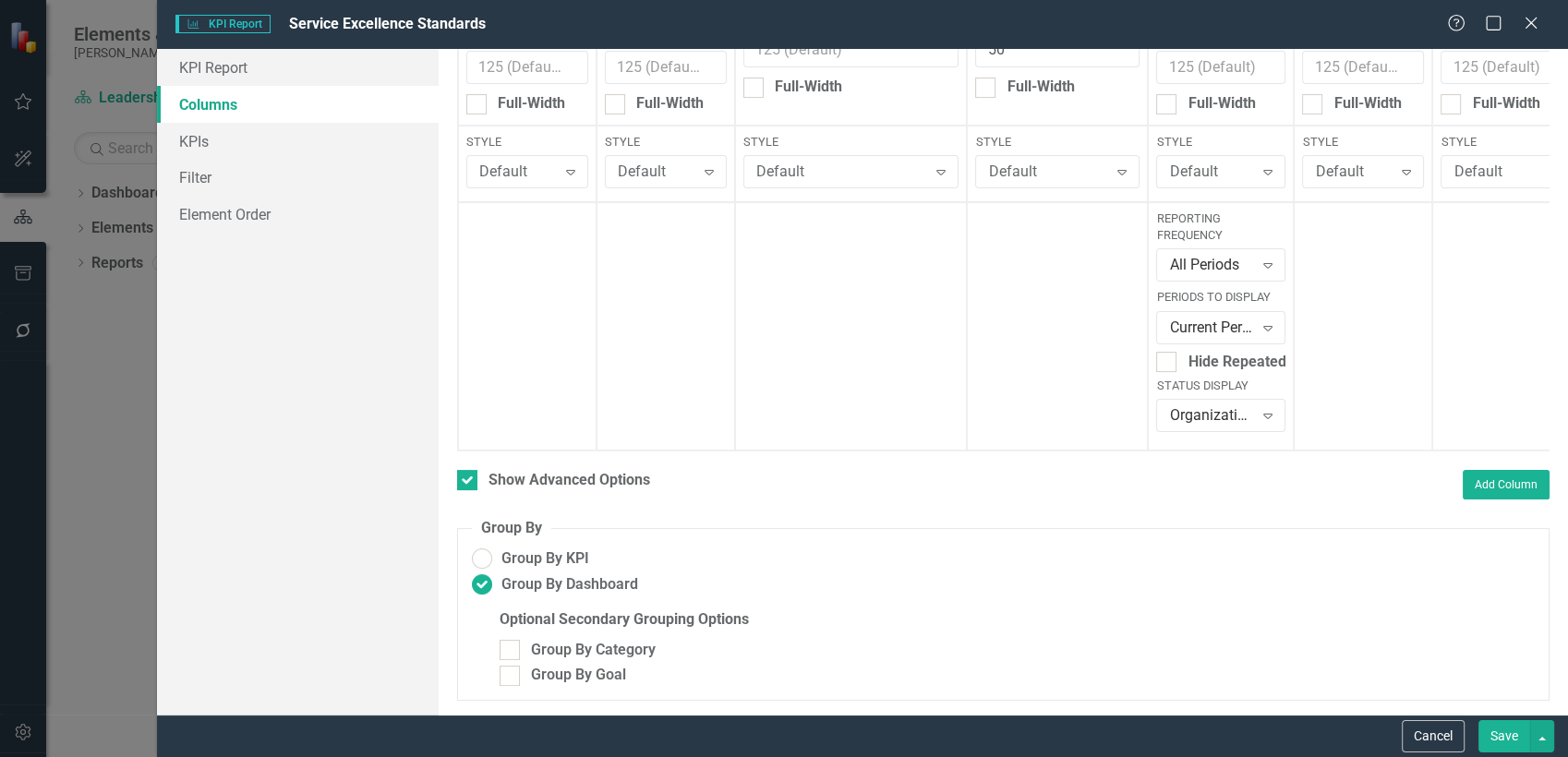
click at [1500, 729] on button "Save" at bounding box center [1505, 736] width 51 height 33
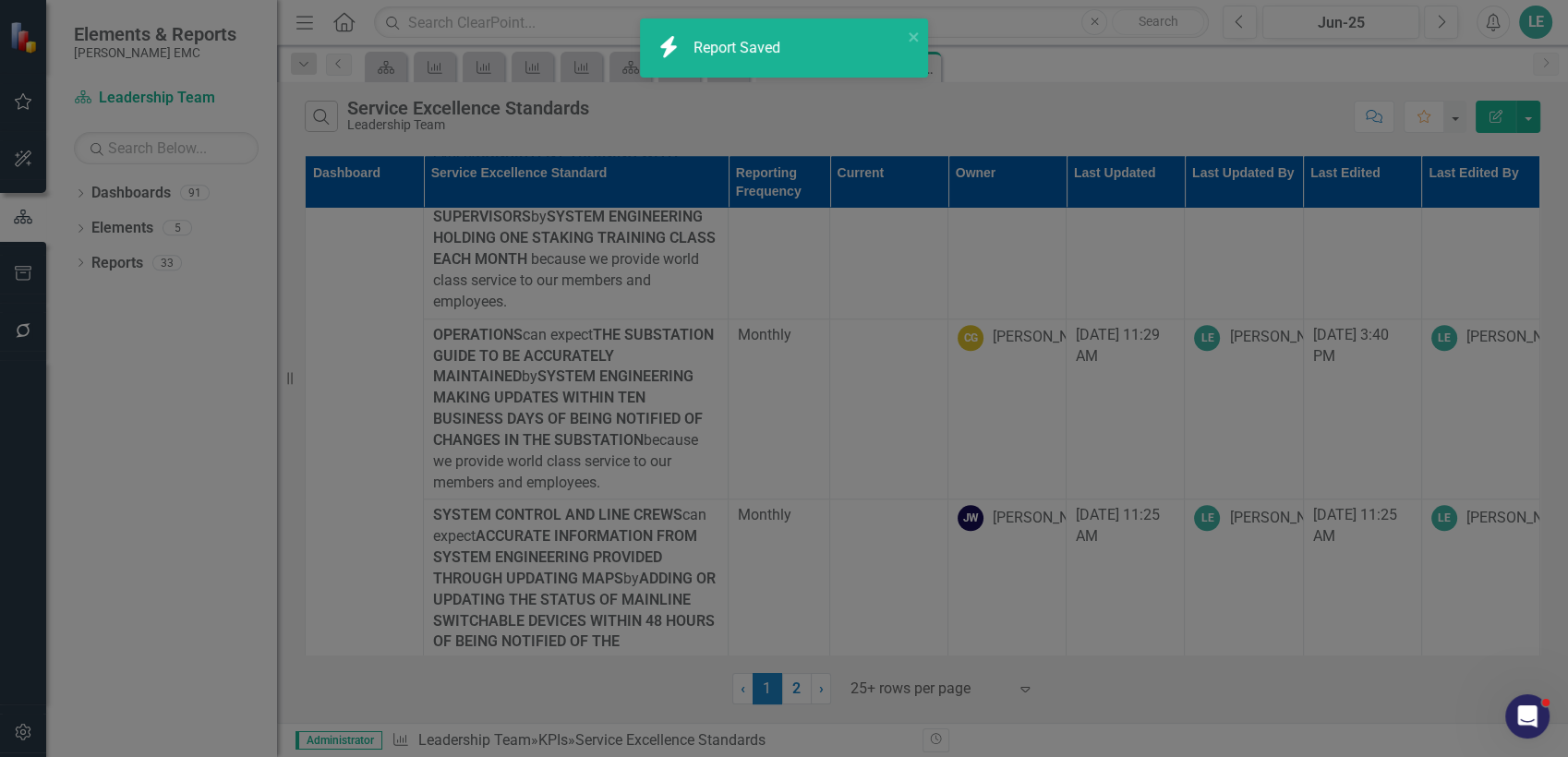
checkbox input "false"
radio input "false"
radio input "true"
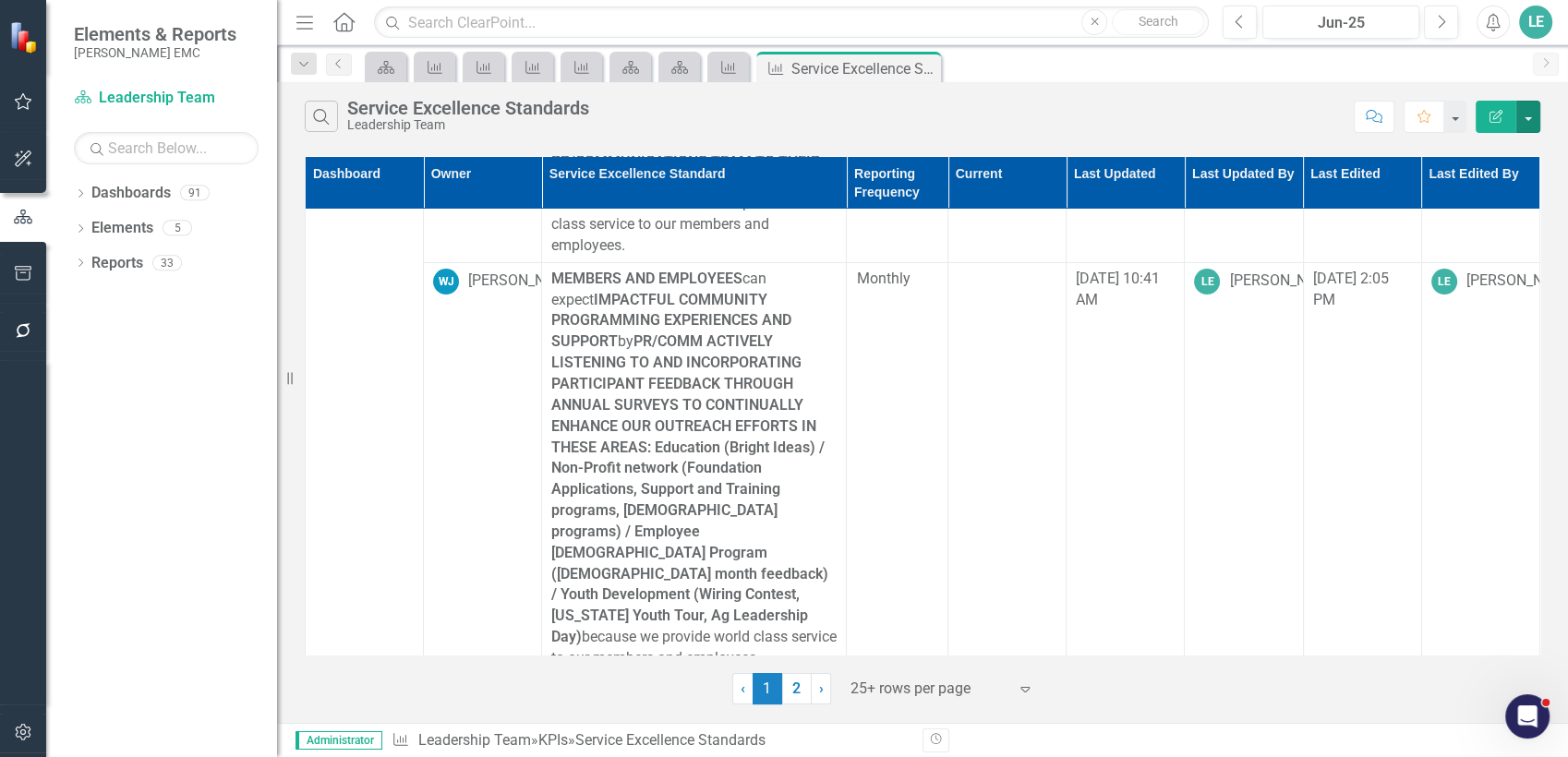
scroll to position [0, 0]
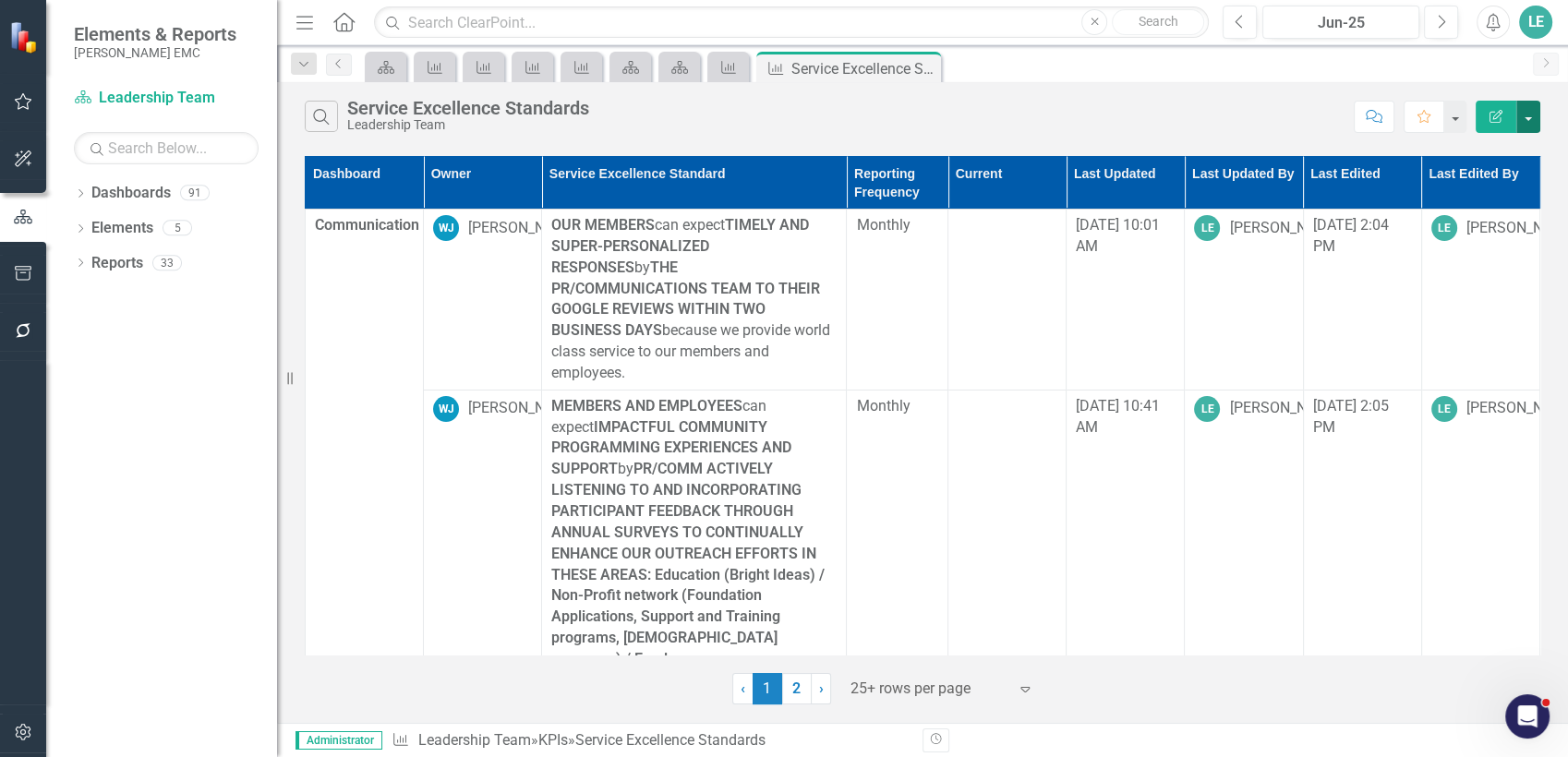
click at [1528, 104] on button "button" at bounding box center [1528, 117] width 24 height 33
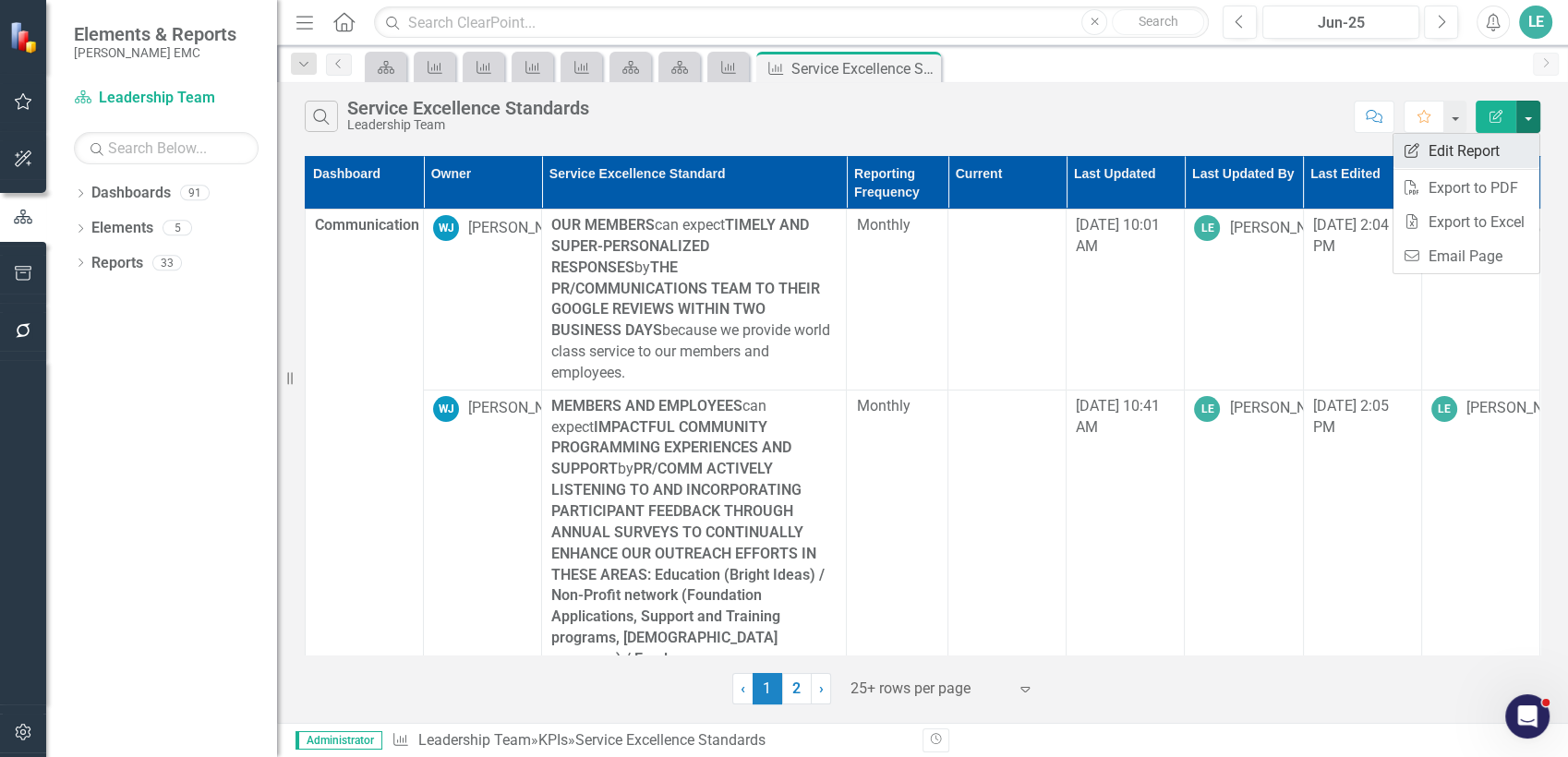
click at [1506, 144] on link "Edit Report Edit Report" at bounding box center [1466, 150] width 146 height 35
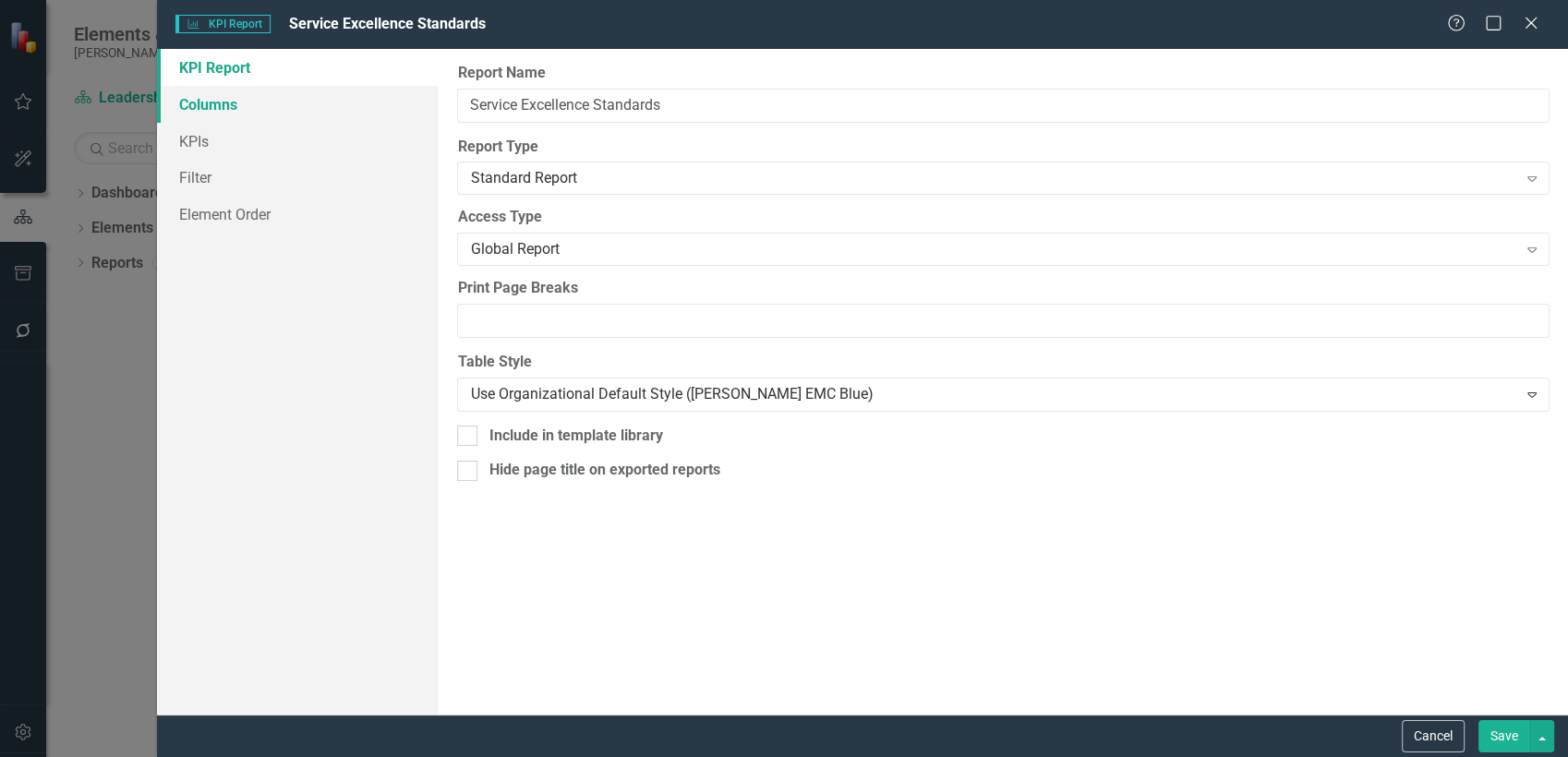
drag, startPoint x: 246, startPoint y: 95, endPoint x: 296, endPoint y: 99, distance: 50.2
click at [245, 94] on link "Columns" at bounding box center [298, 104] width 282 height 37
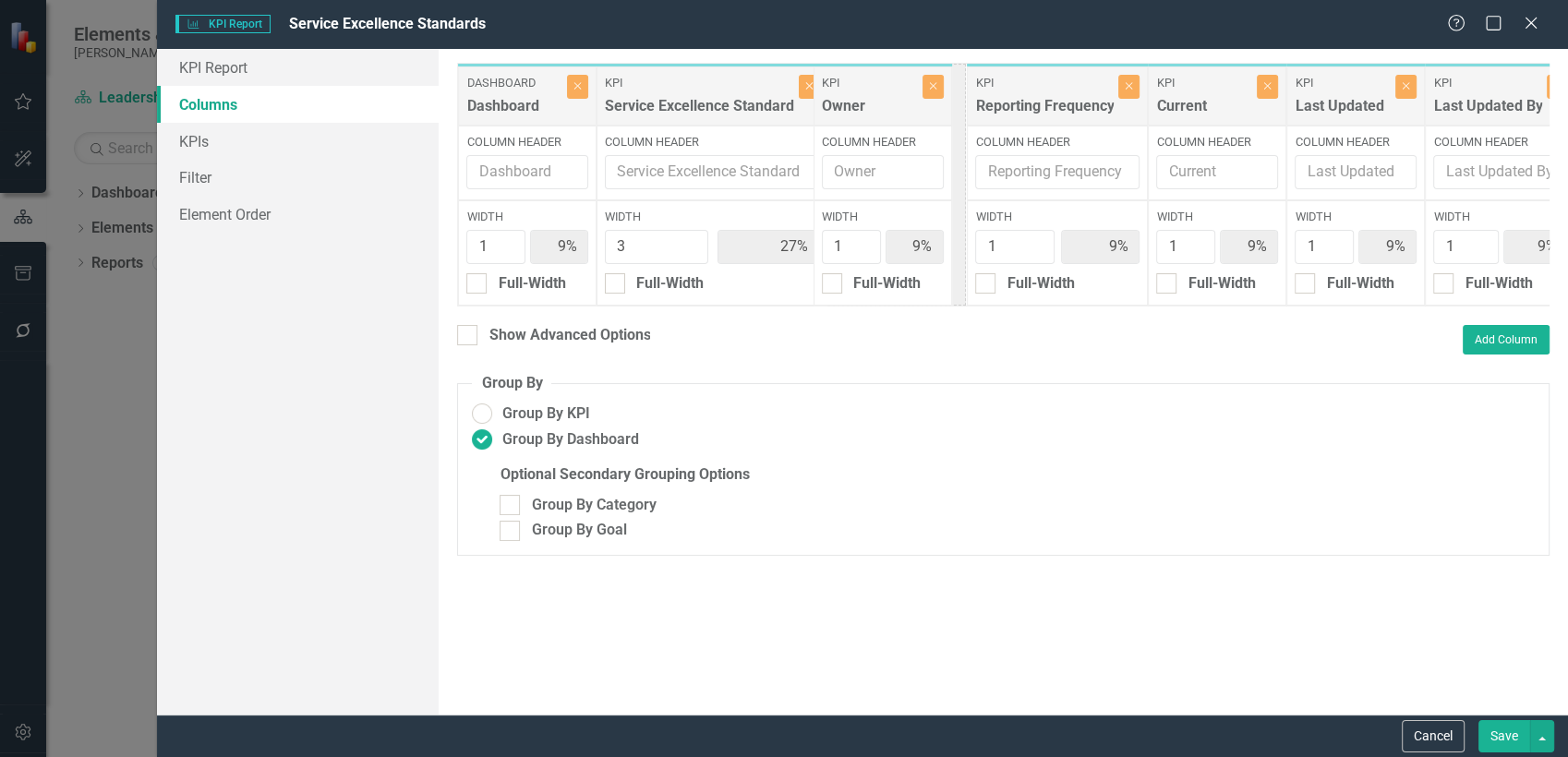
drag, startPoint x: 662, startPoint y: 90, endPoint x: 879, endPoint y: 90, distance: 217.0
click at [879, 90] on div "Dashboard Dashboard Close Column Header Width 1 9% Full-Width KPI Owner Close C…" at bounding box center [1156, 184] width 1398 height 243
click at [1505, 739] on button "Save" at bounding box center [1505, 736] width 51 height 33
radio input "false"
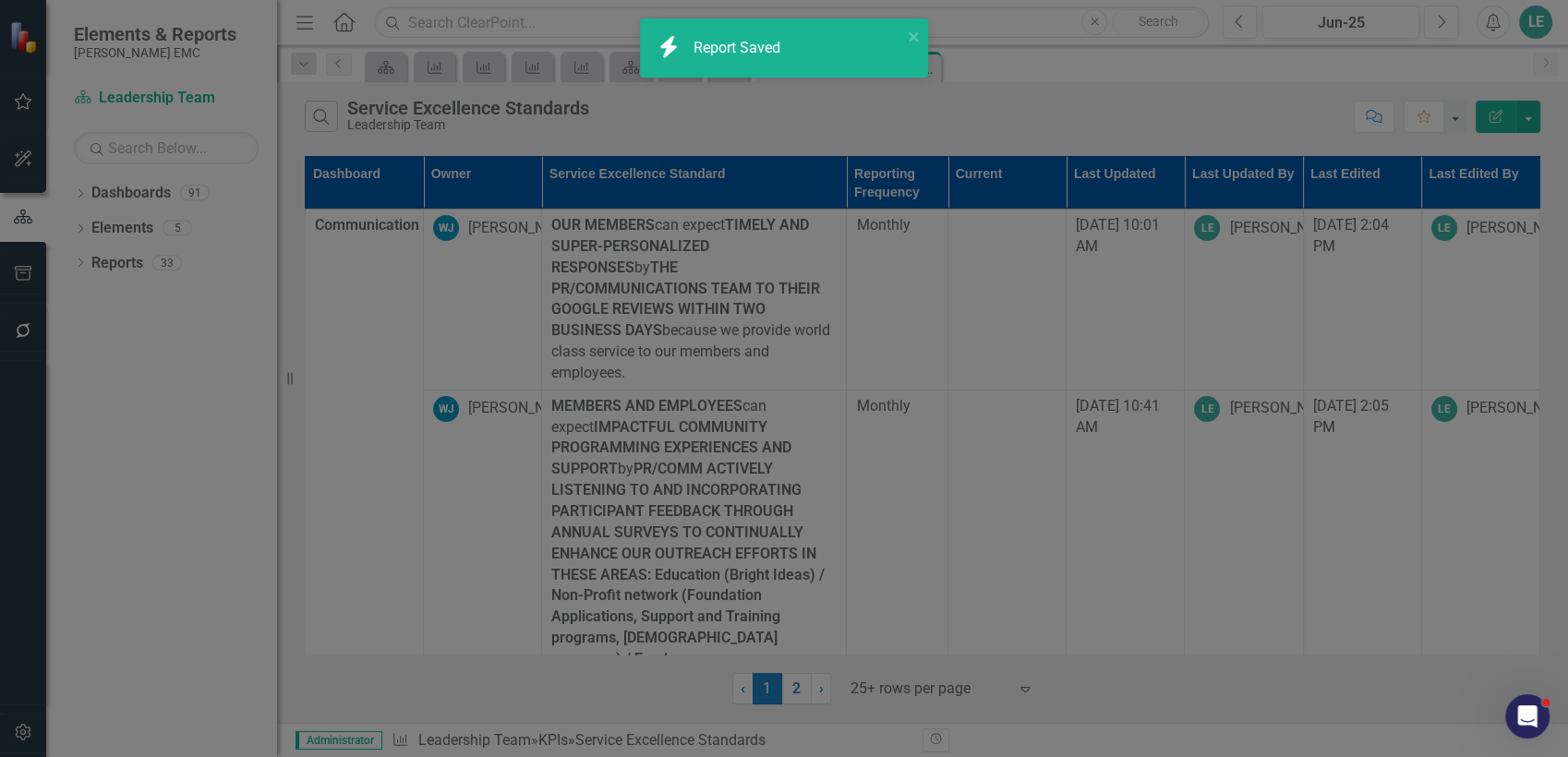
radio input "true"
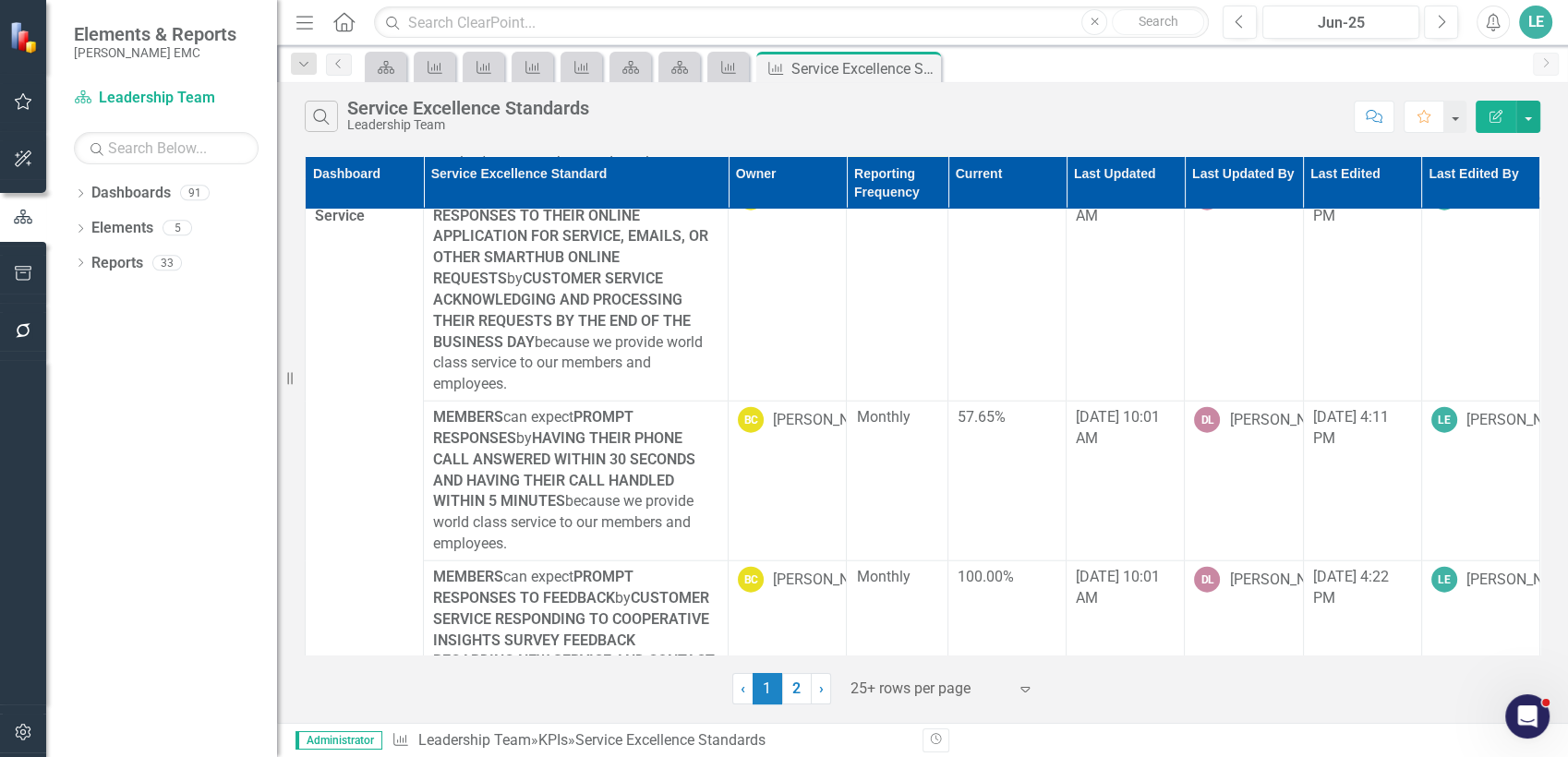
scroll to position [4704, 0]
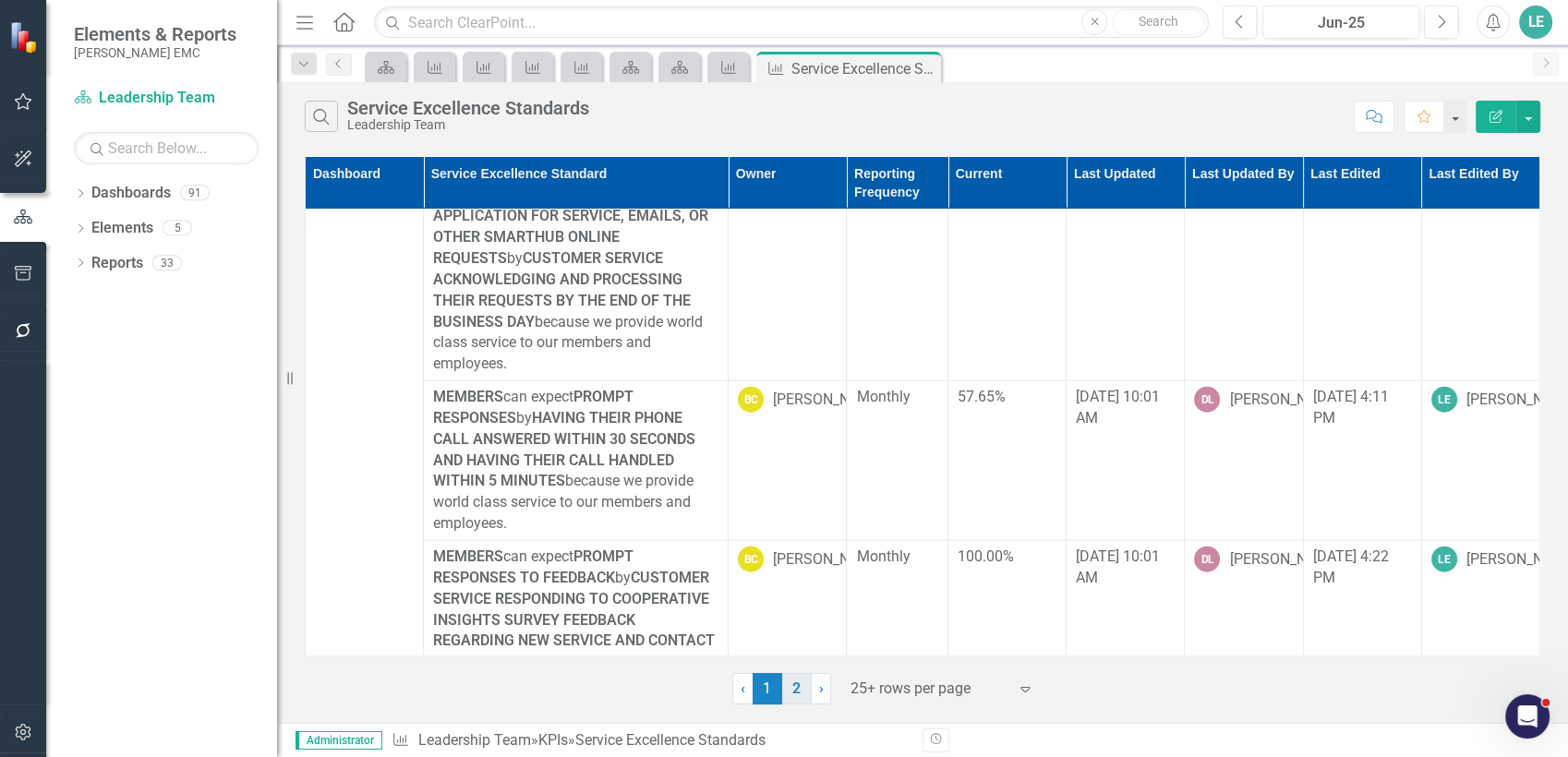
click at [790, 676] on link "2" at bounding box center [797, 689] width 30 height 32
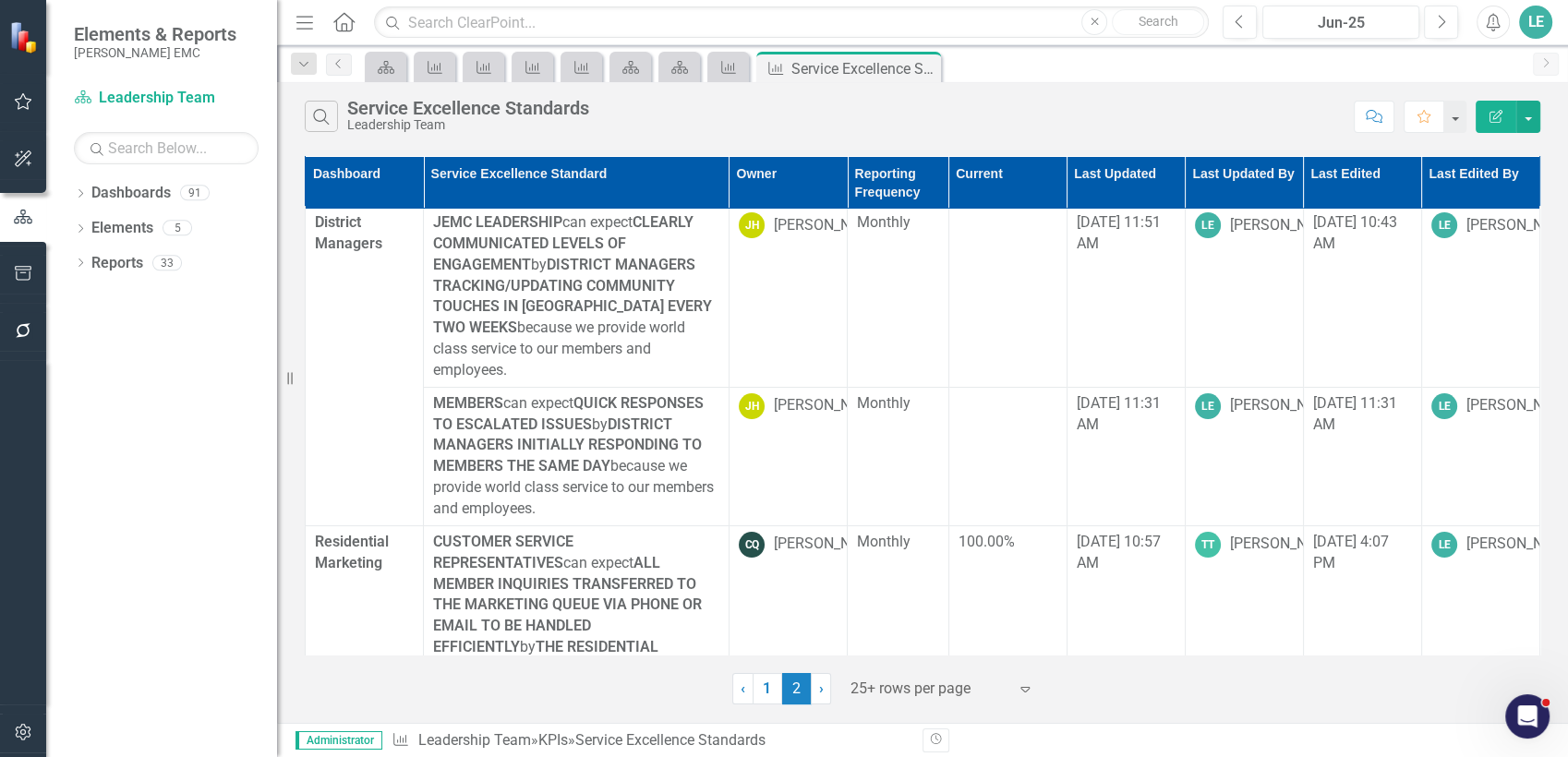
scroll to position [0, 0]
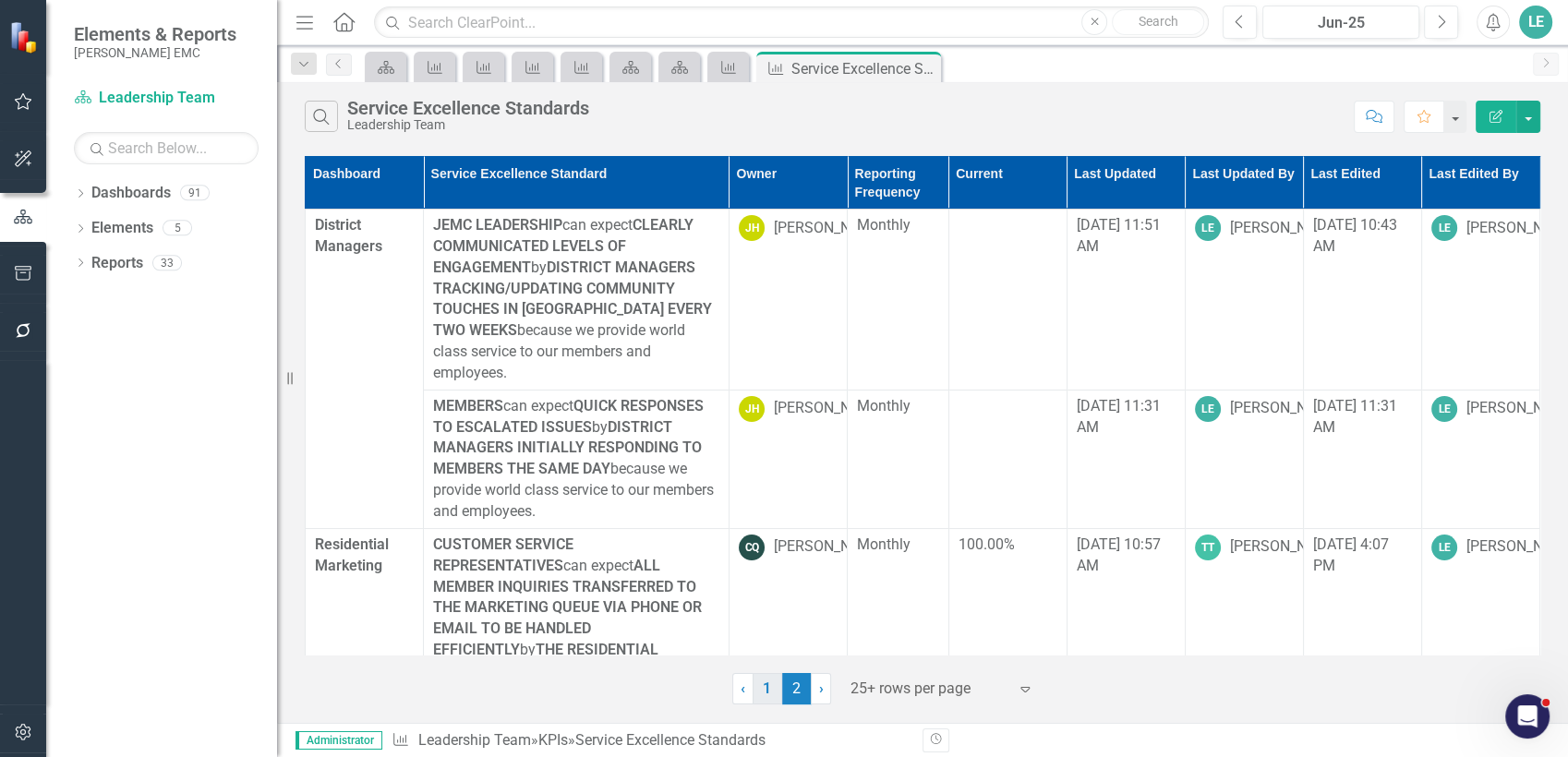
click at [771, 703] on link "1" at bounding box center [767, 689] width 30 height 32
